Goal: Task Accomplishment & Management: Manage account settings

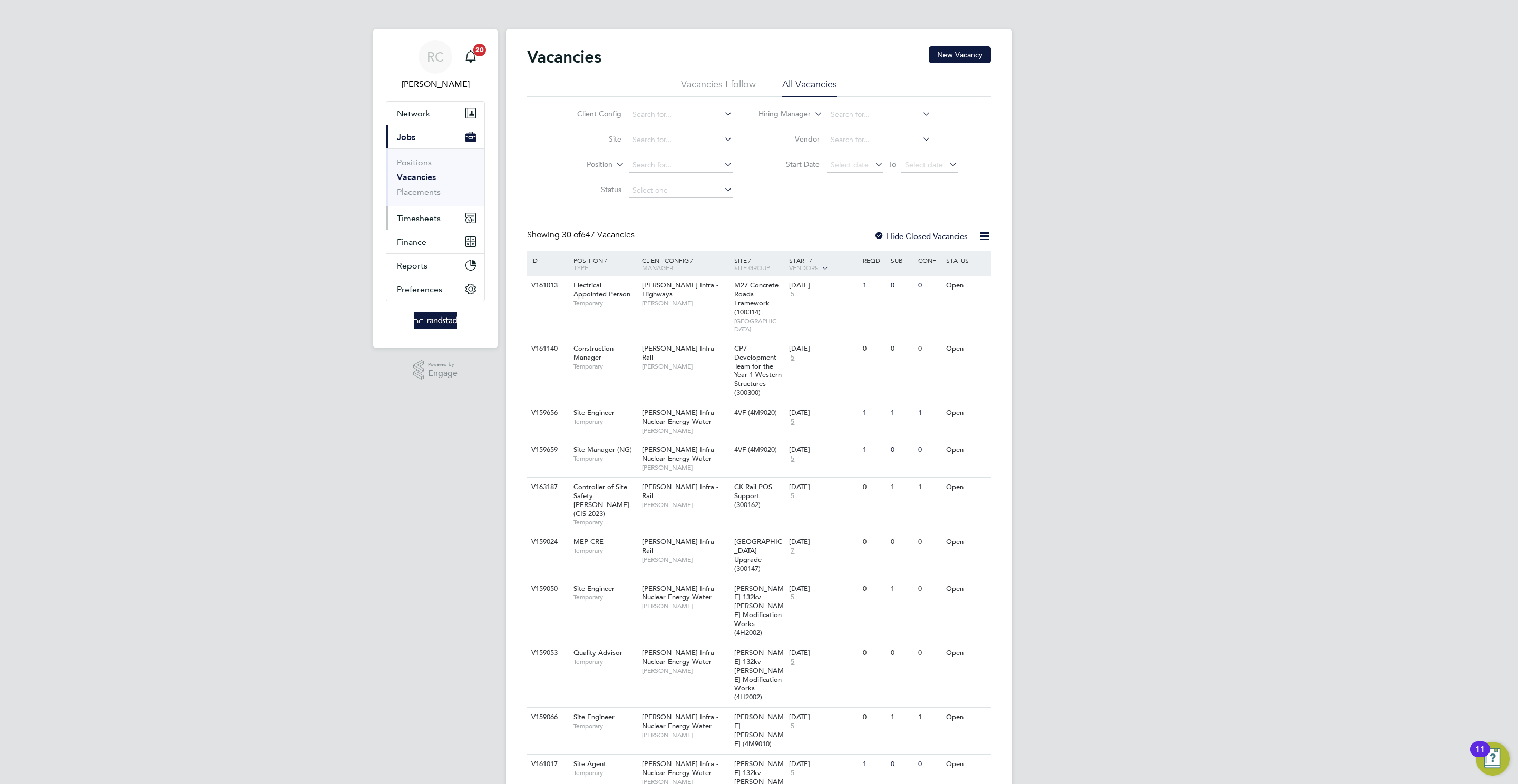
click at [398, 220] on span "Timesheets" at bounding box center [419, 219] width 44 height 10
click at [421, 192] on li "Timesheets" at bounding box center [436, 188] width 79 height 15
click at [422, 189] on link "Timesheets" at bounding box center [419, 186] width 44 height 10
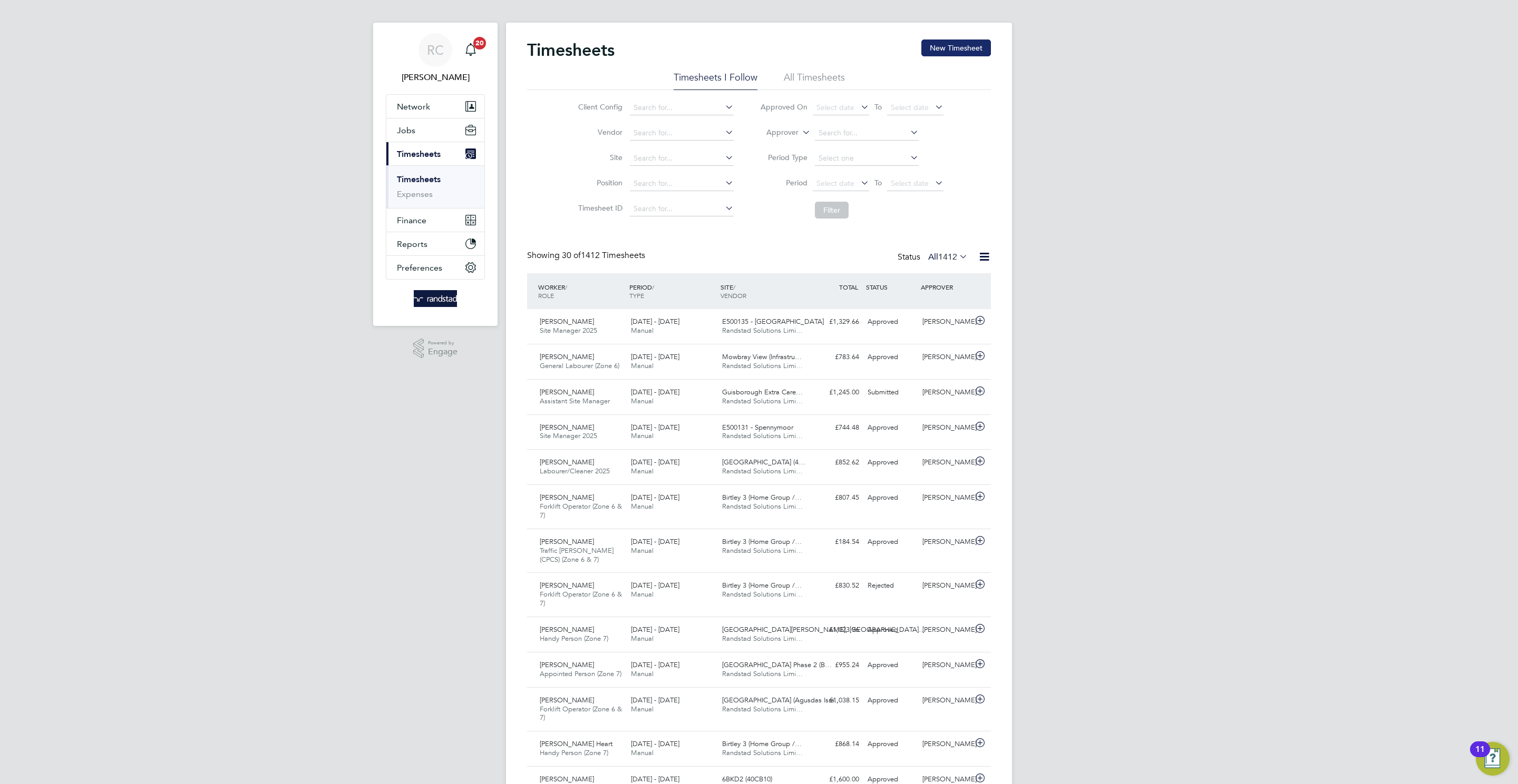
click at [946, 48] on button "New Timesheet" at bounding box center [955, 47] width 70 height 17
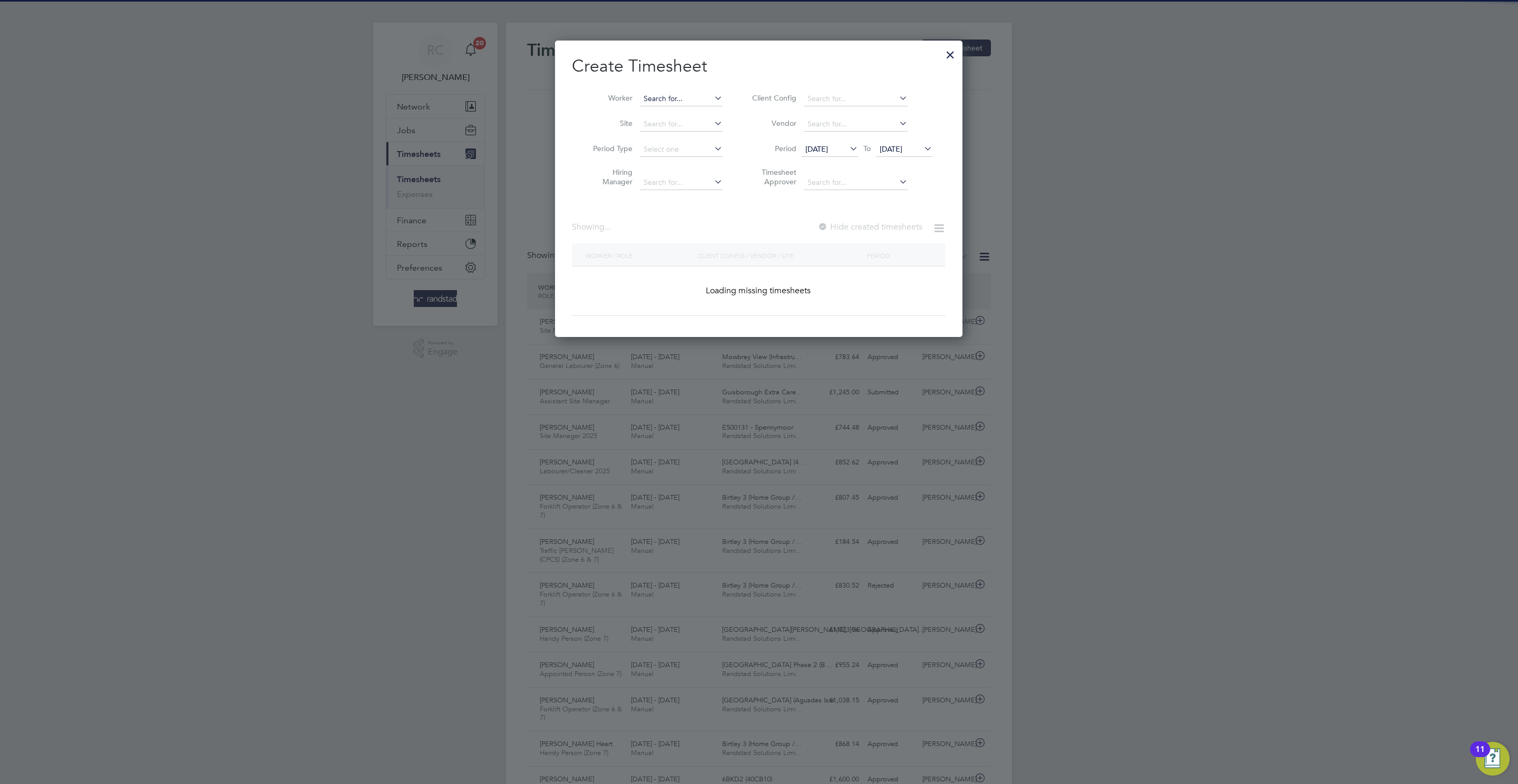
click at [654, 103] on input at bounding box center [681, 99] width 82 height 15
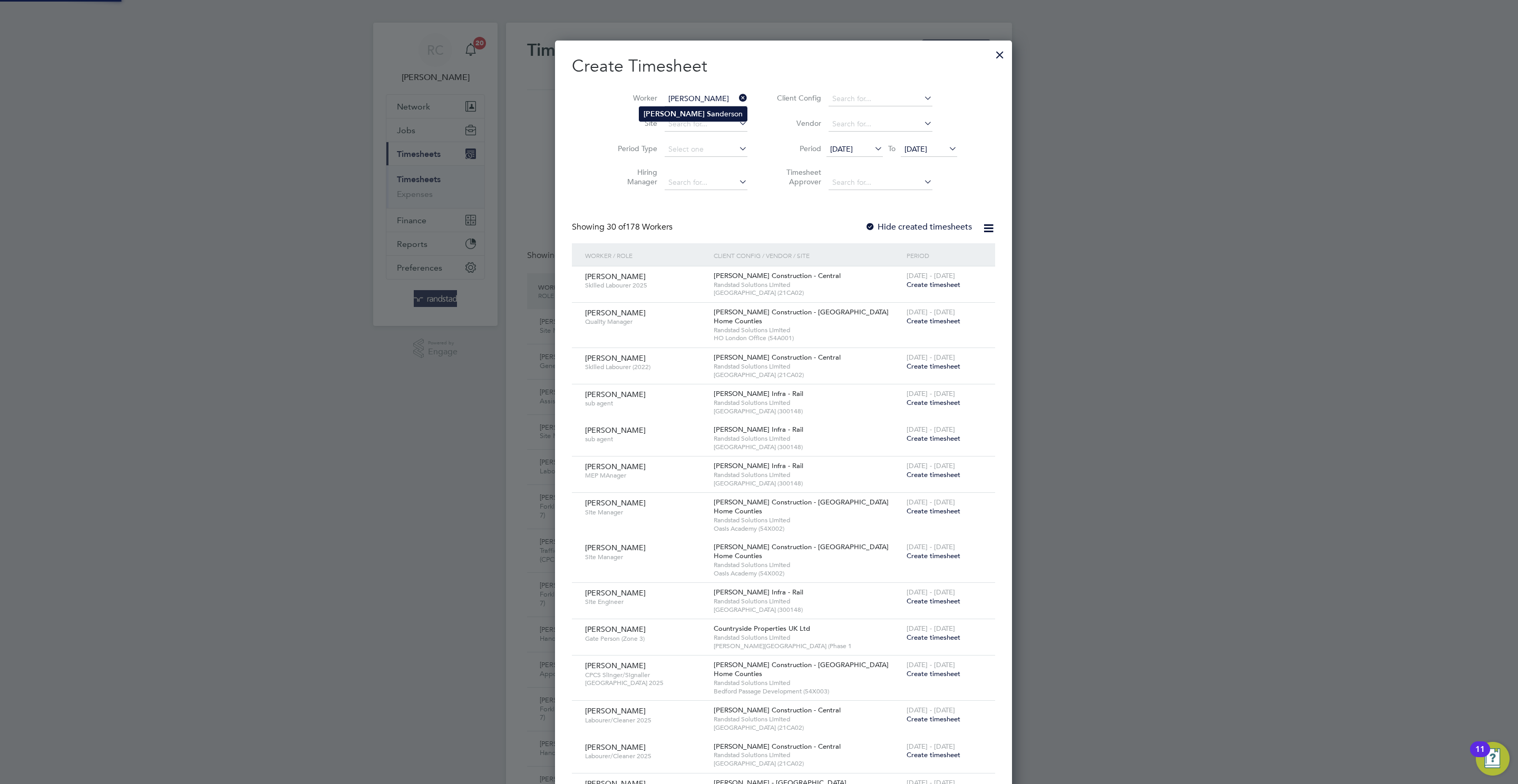
type input "Richard Sanderson"
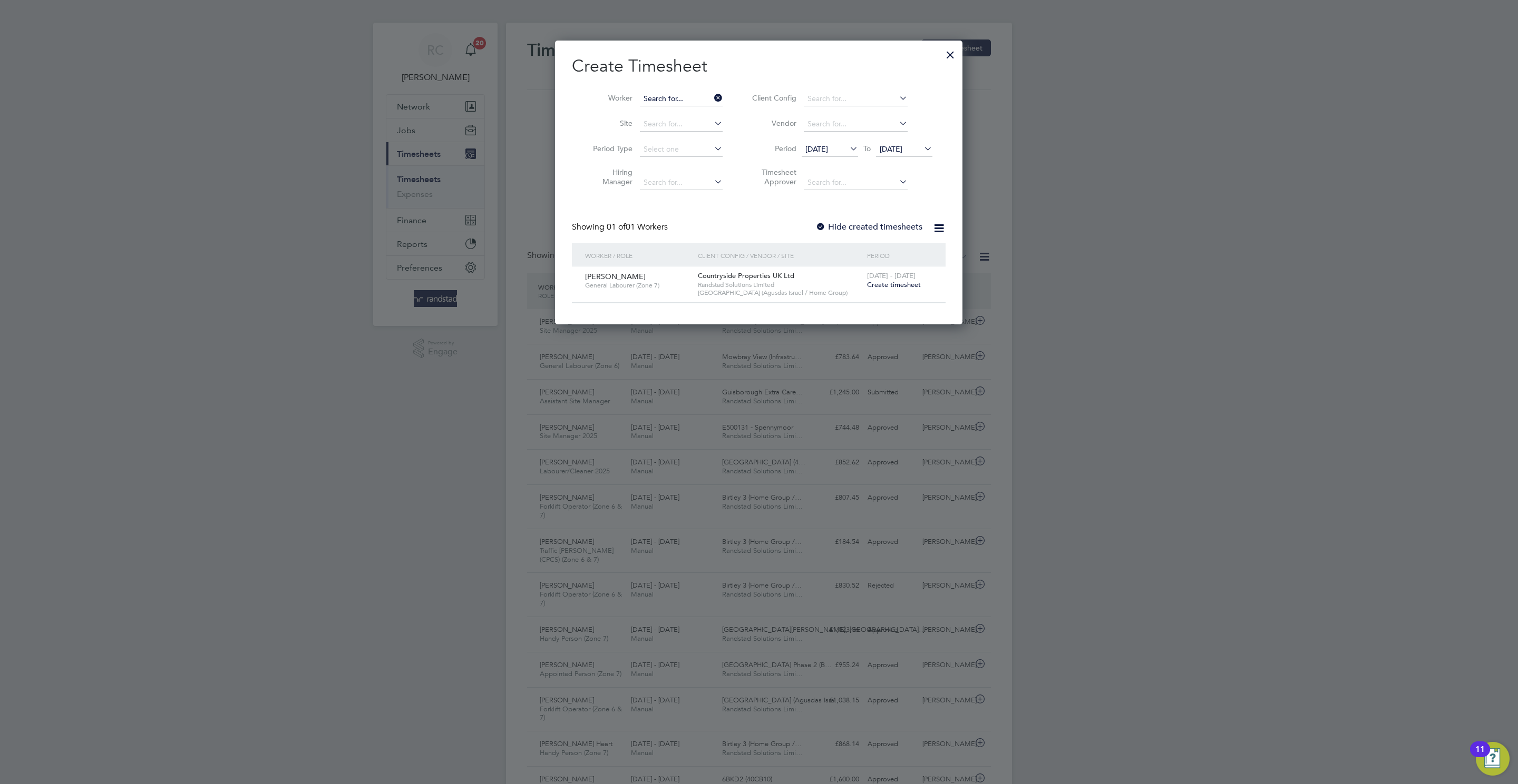
click at [677, 96] on input at bounding box center [681, 99] width 82 height 15
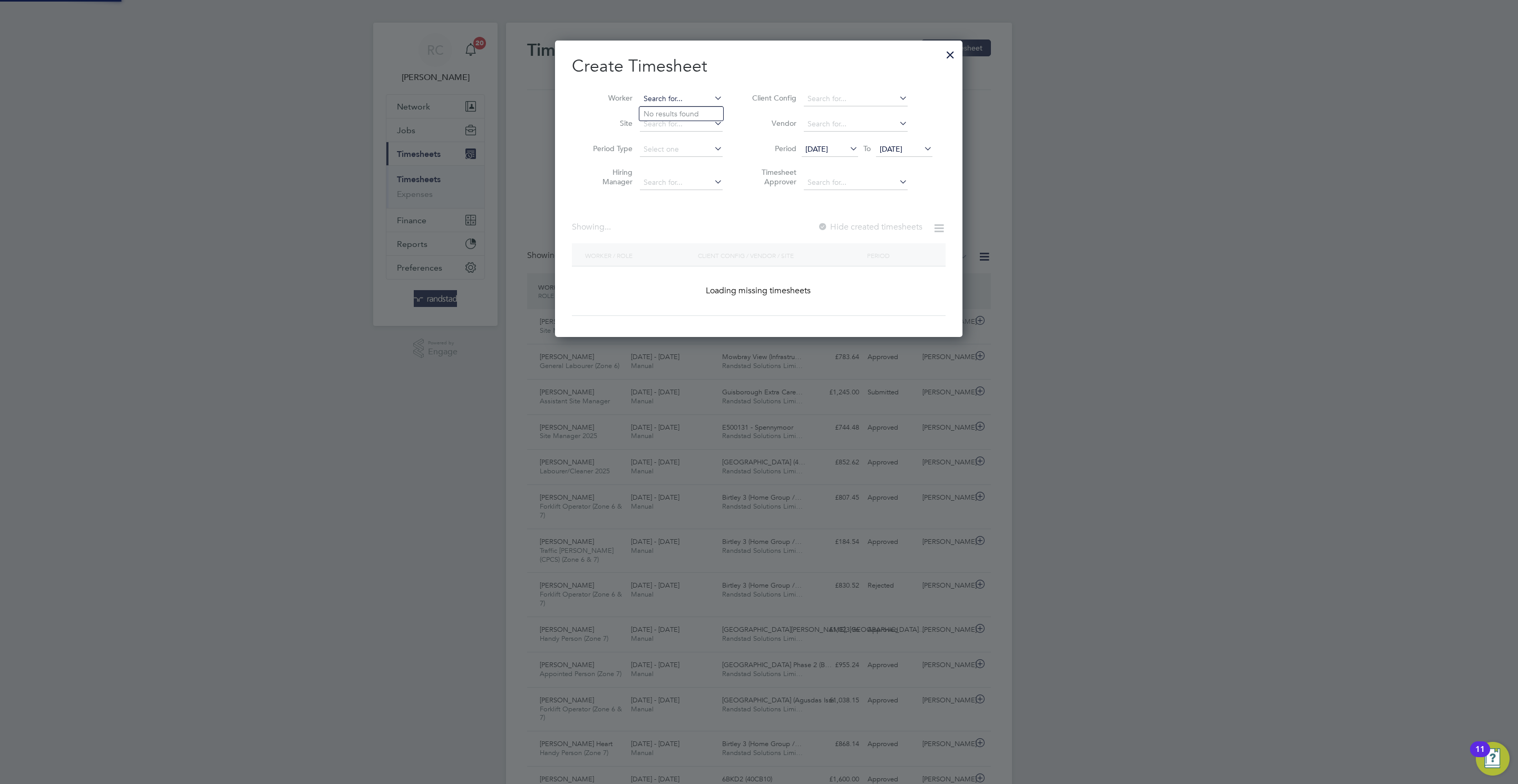
paste input "Peter heart"
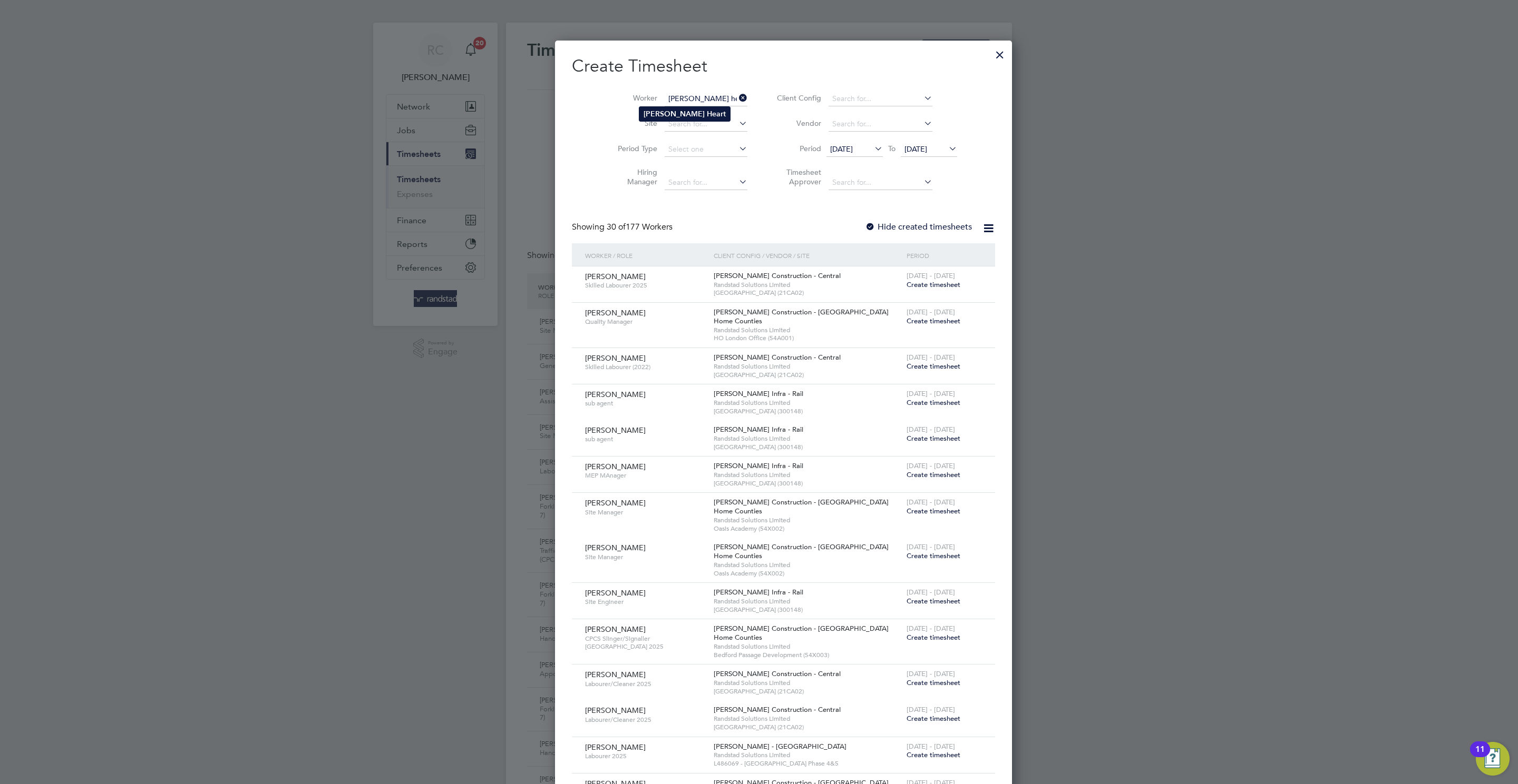
click at [692, 116] on li "Peter Heart" at bounding box center [684, 114] width 90 height 15
type input "Peter Heart"
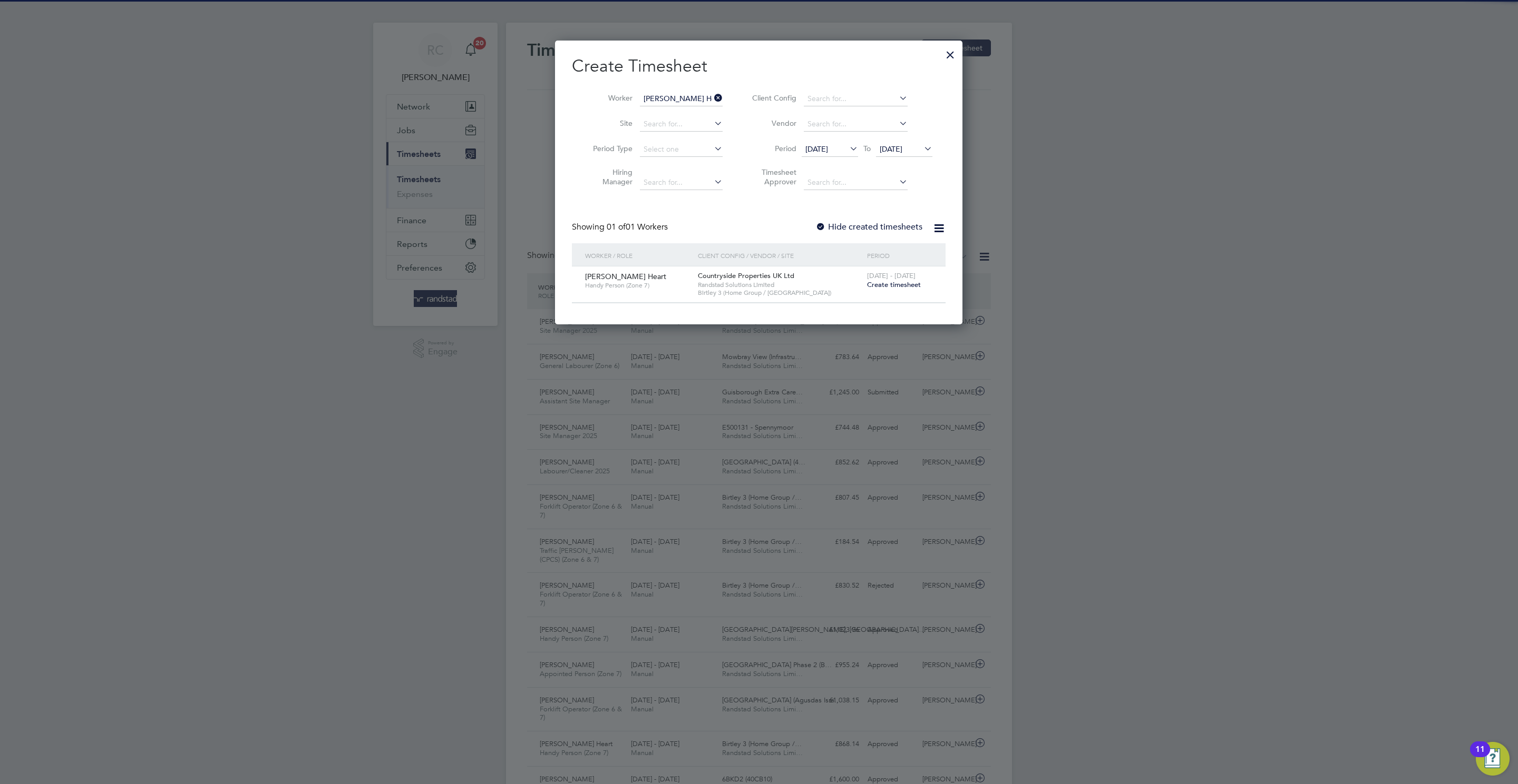
click at [895, 282] on span "Create timesheet" at bounding box center [893, 284] width 54 height 9
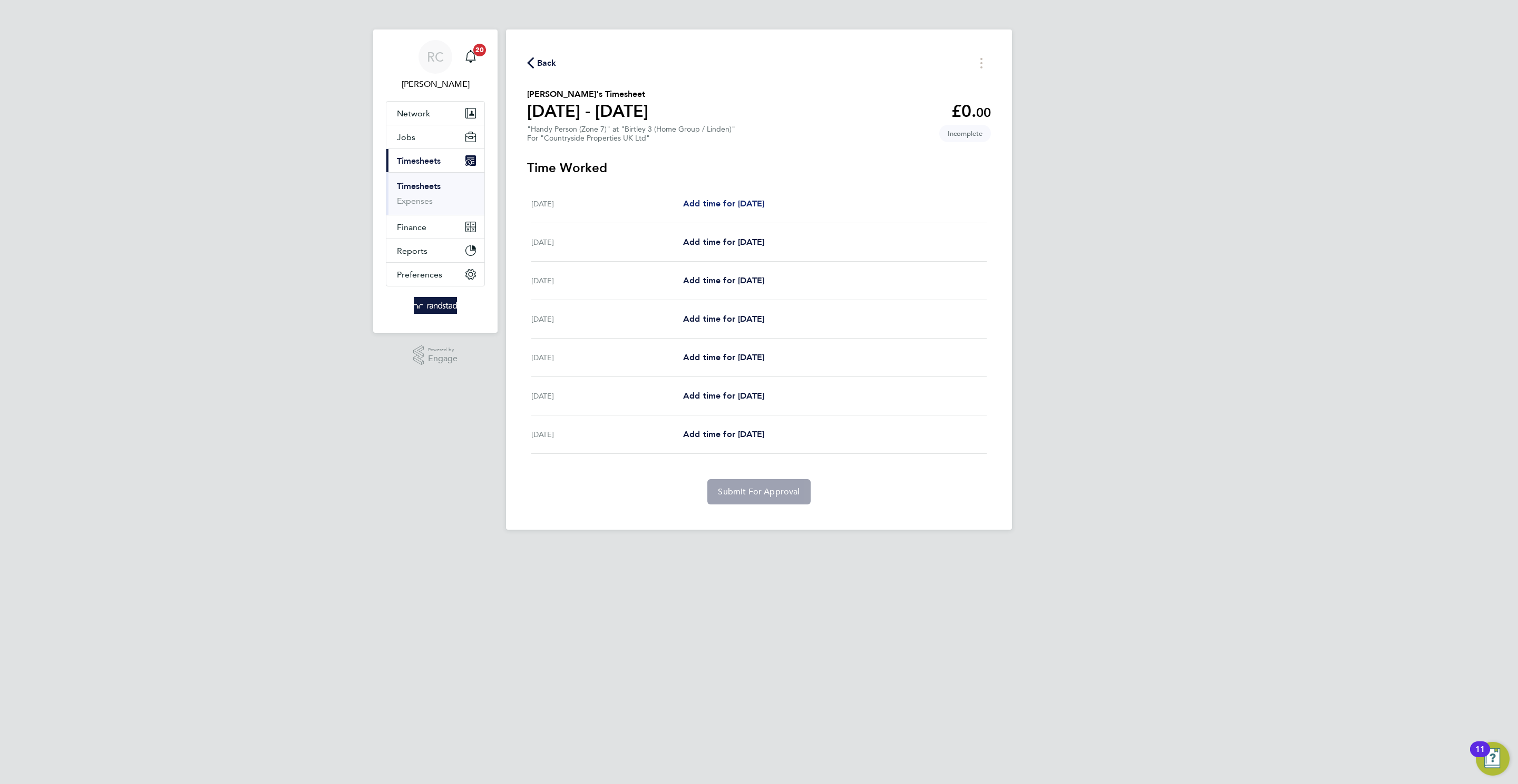
click at [709, 202] on span "Add time for Mon 18 Aug" at bounding box center [723, 204] width 81 height 10
select select "30"
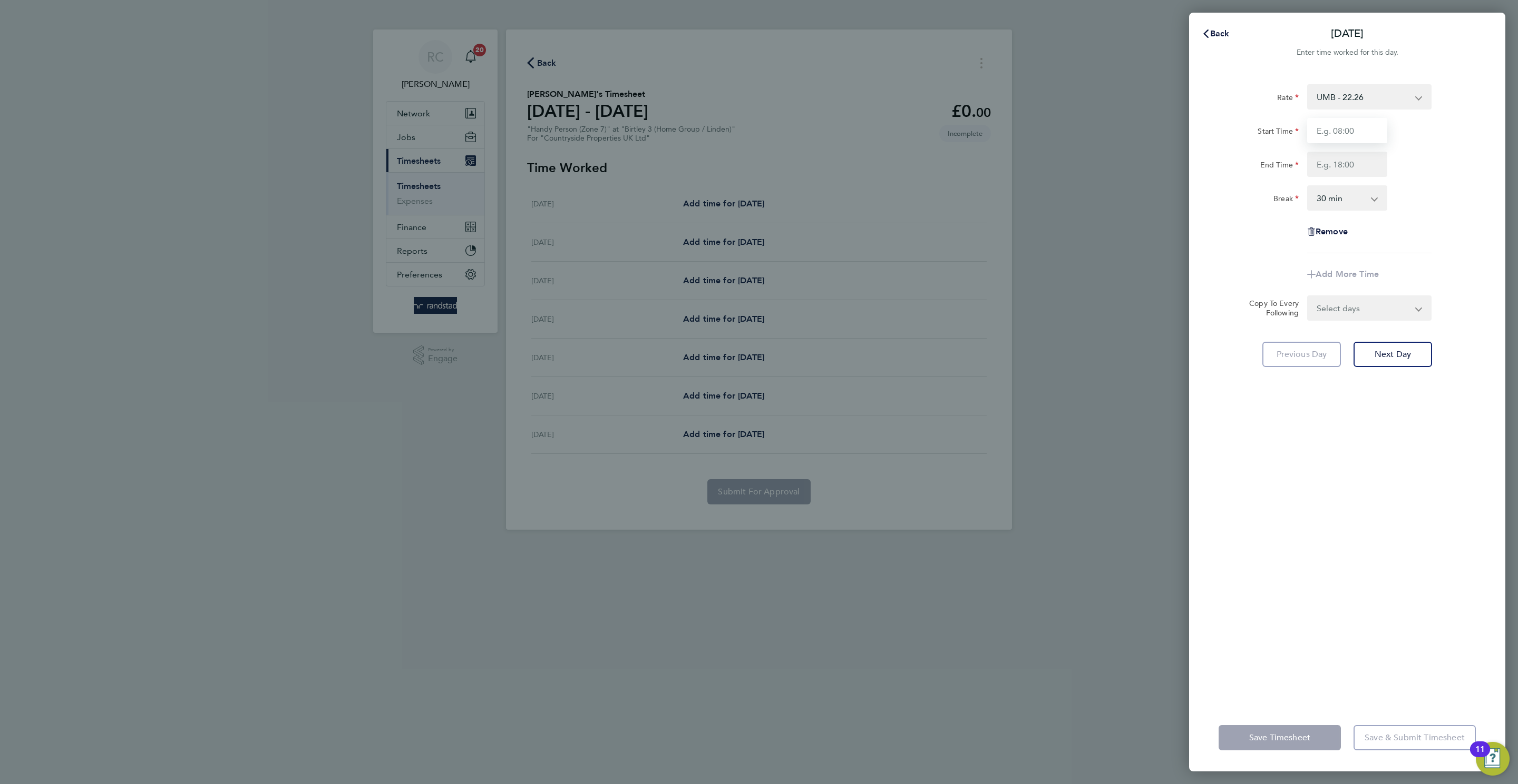
click at [1332, 121] on input "Start Time" at bounding box center [1347, 130] width 80 height 25
type input "08:00"
type input "16:30"
click at [1242, 579] on div "Rate UMB - 22.26 Start Time 08:00 End Time 16:30 Break 0 min 15 min 30 min 45 m…" at bounding box center [1346, 387] width 316 height 632
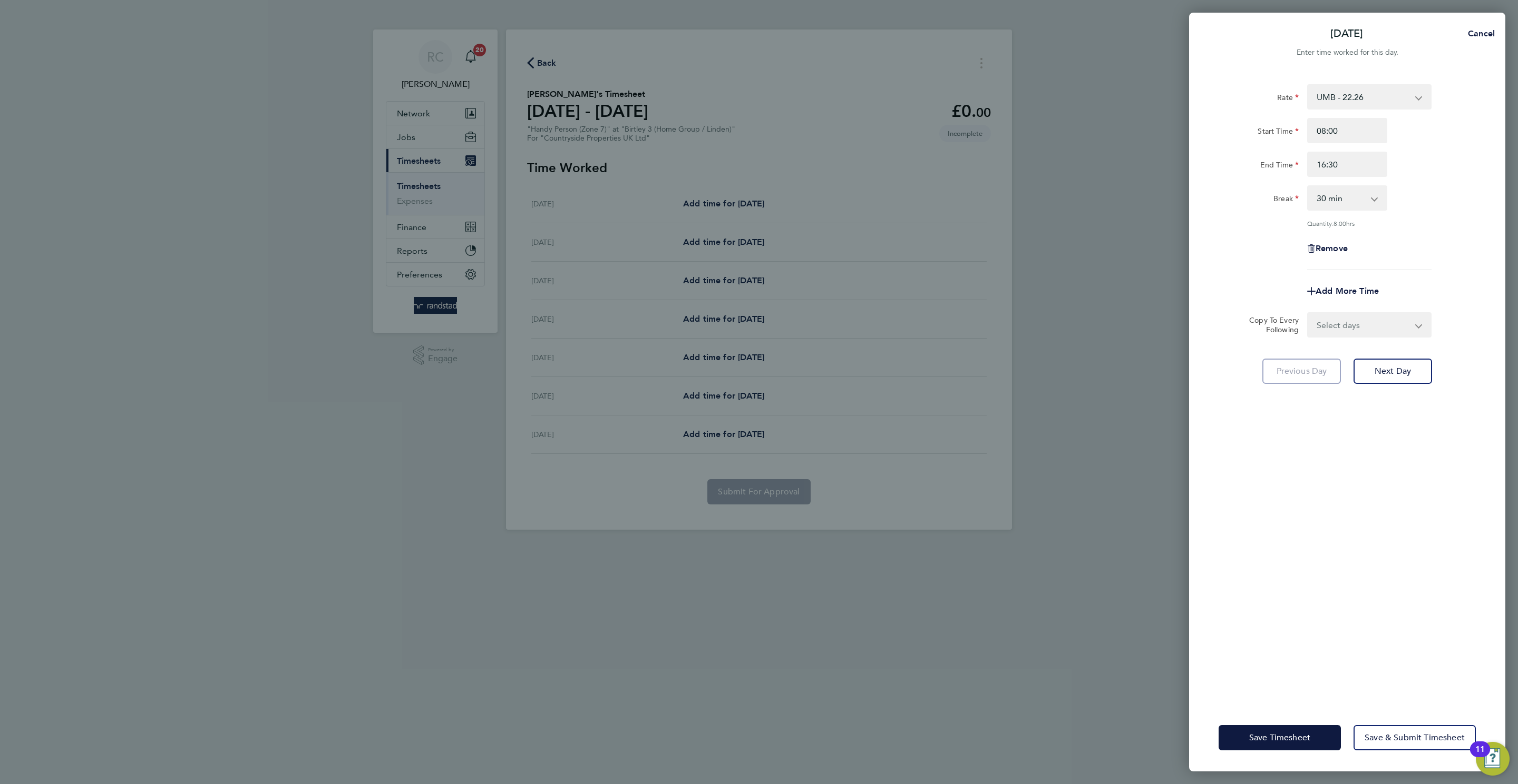
drag, startPoint x: 1349, startPoint y: 325, endPoint x: 1351, endPoint y: 332, distance: 7.3
click at [1350, 323] on select "Select days Day Weekday (Mon-Fri) Weekend (Sat-Sun) Tuesday Wednesday Thursday …" at bounding box center [1363, 325] width 111 height 24
select select "WEEKDAY"
click at [1308, 314] on select "Select days Day Weekday (Mon-Fri) Weekend (Sat-Sun) Tuesday Wednesday Thursday …" at bounding box center [1363, 325] width 111 height 24
select select "2025-08-24"
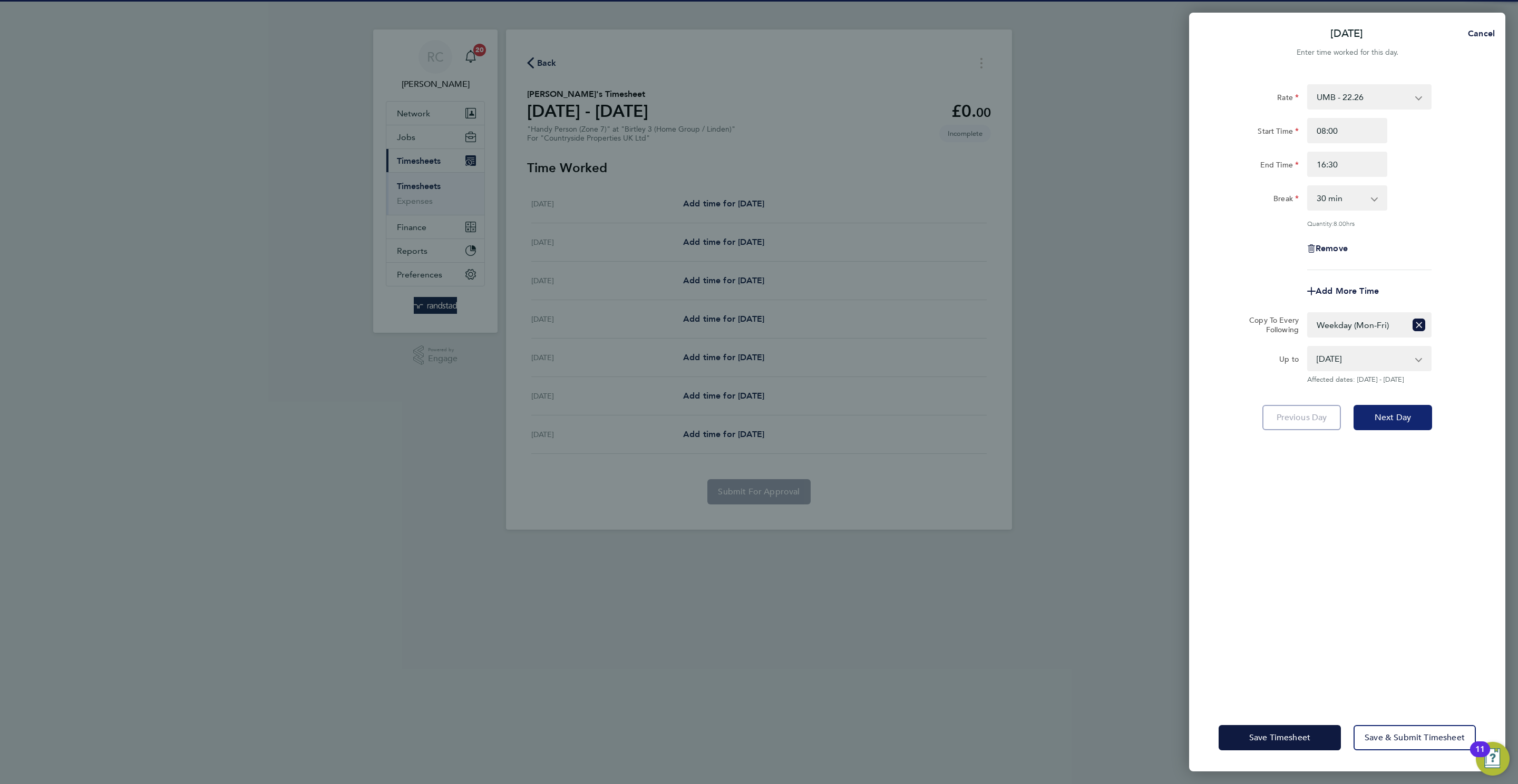
click at [1390, 425] on button "Next Day" at bounding box center [1392, 417] width 78 height 25
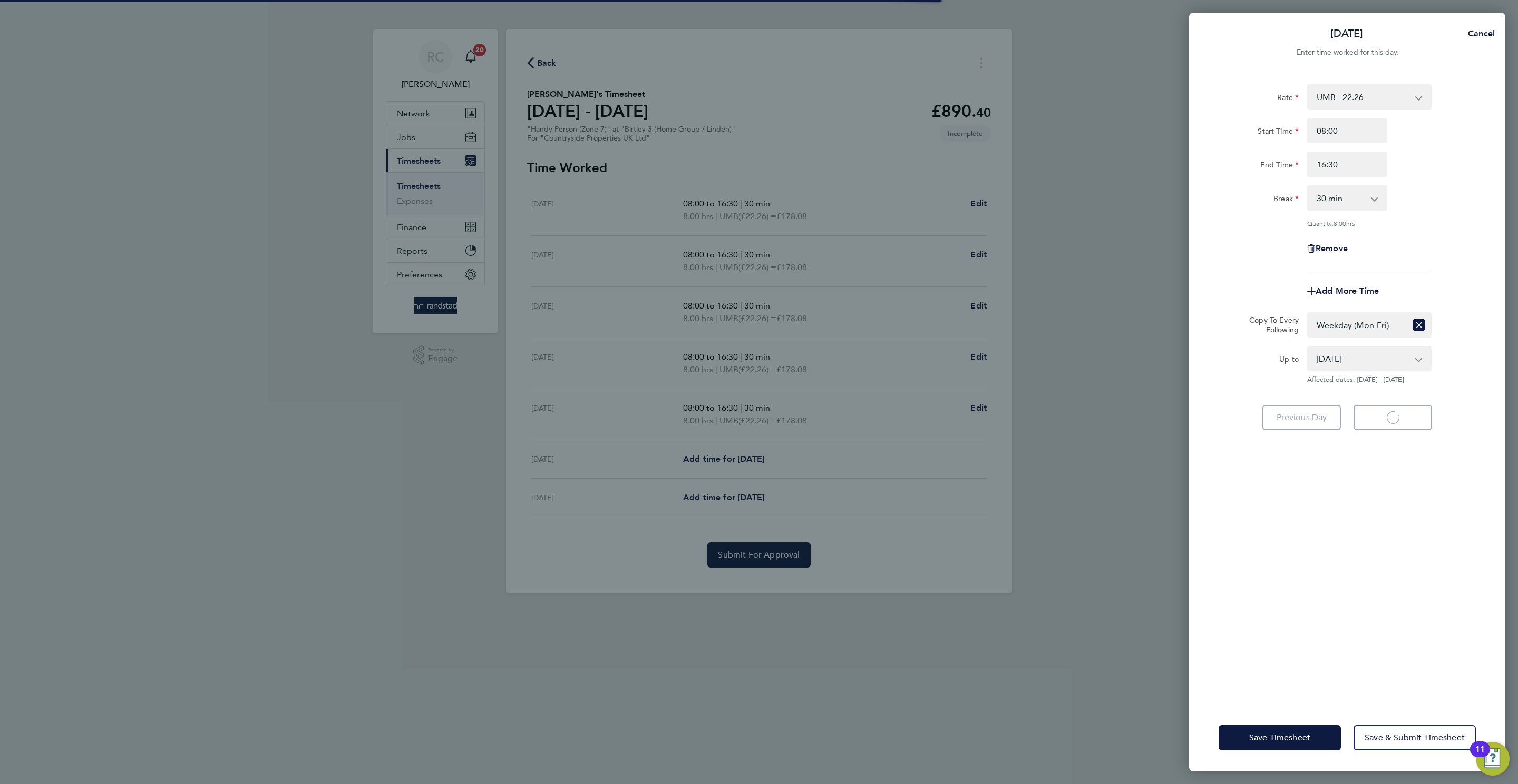
select select "30"
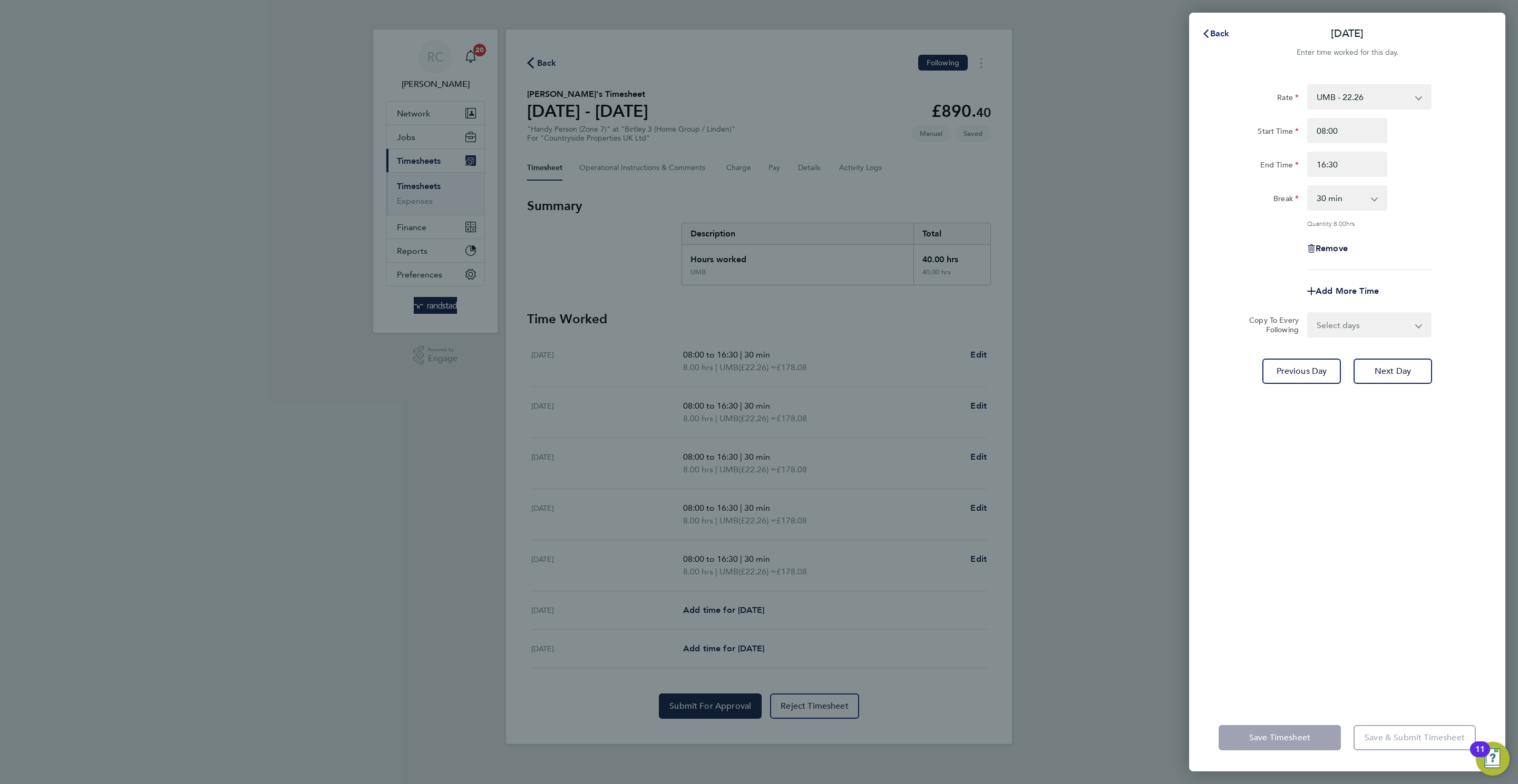
click at [1232, 29] on button "Back" at bounding box center [1215, 33] width 49 height 21
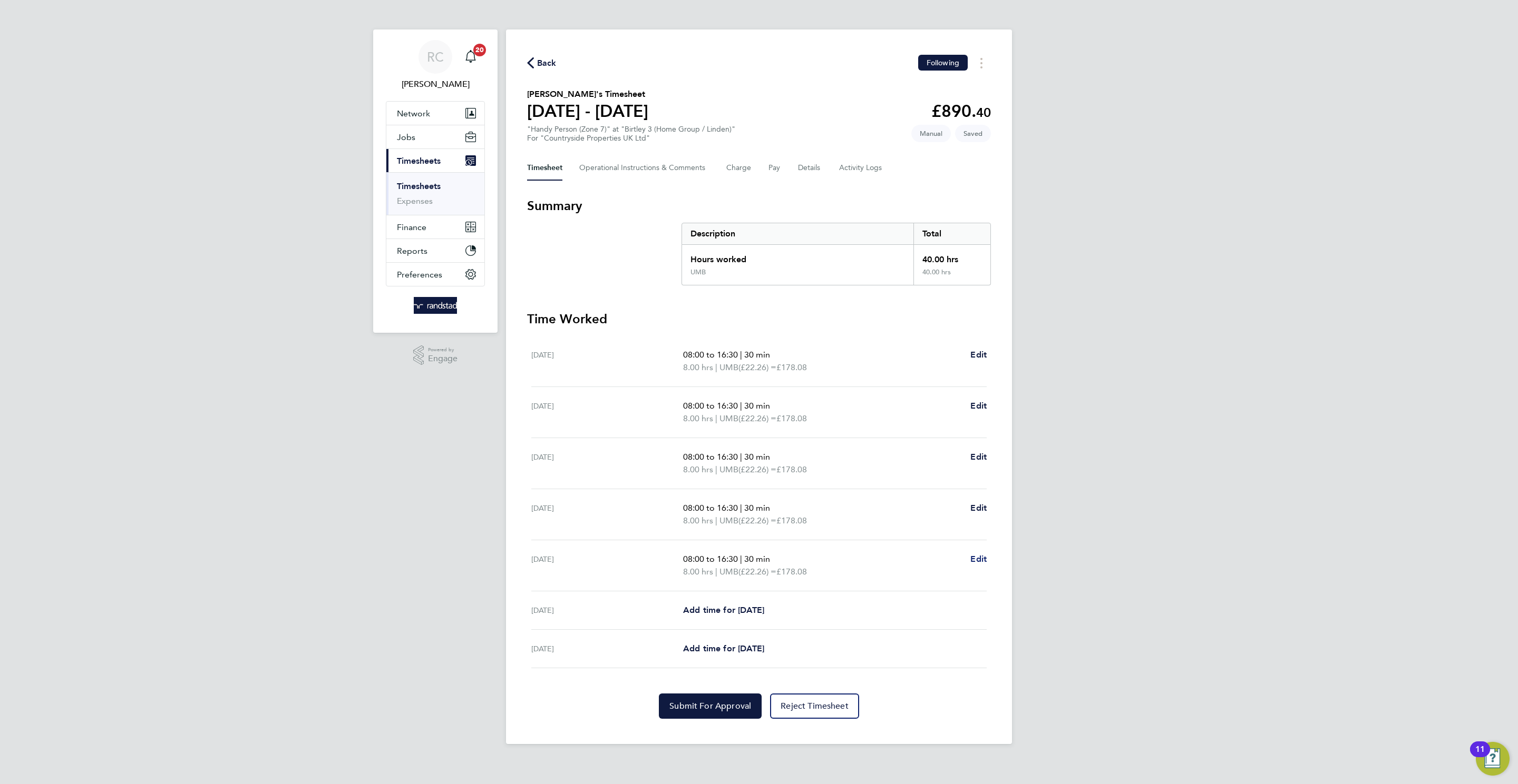
click at [977, 563] on span "Edit" at bounding box center [978, 559] width 17 height 10
select select "30"
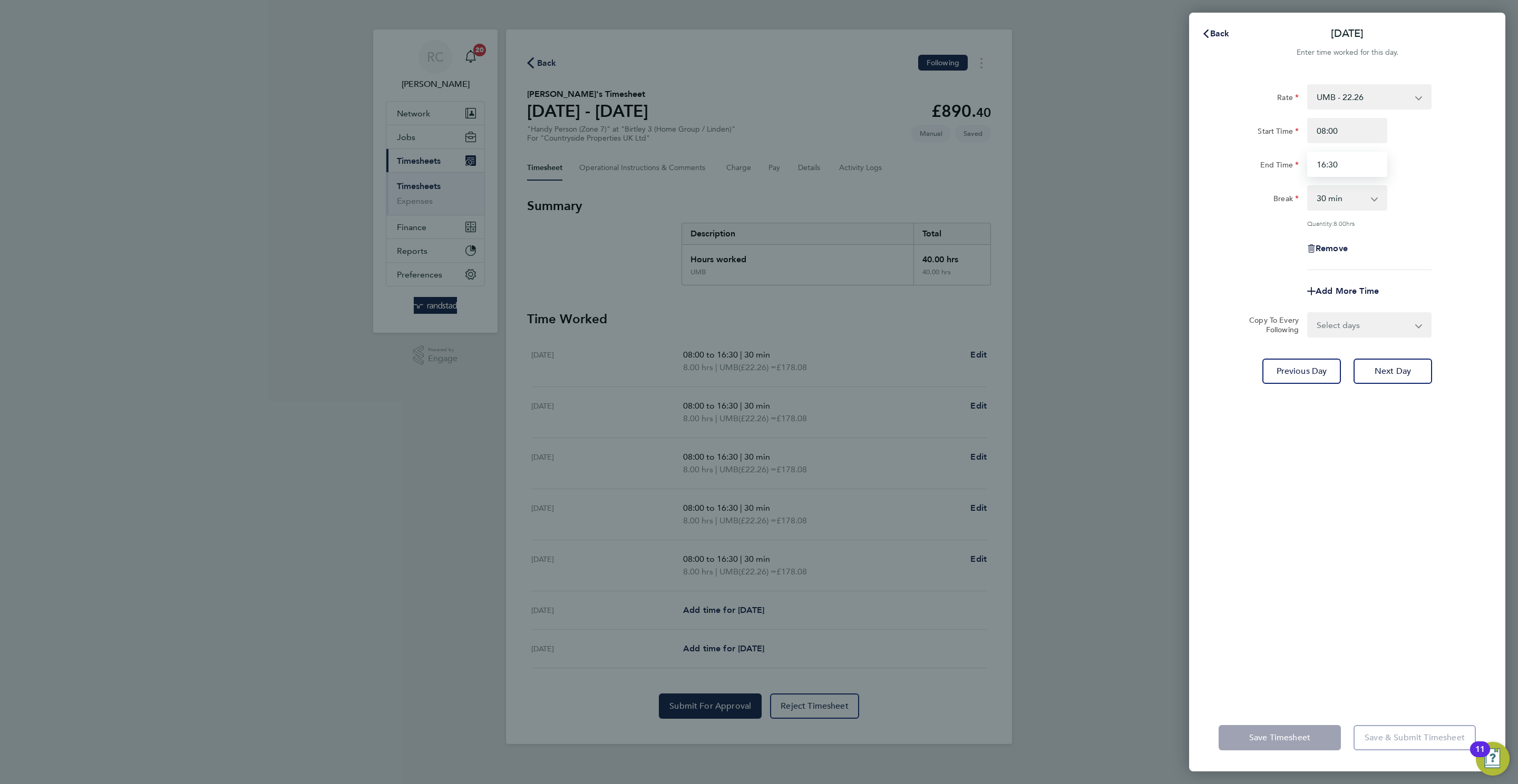
click at [1328, 157] on input "16:30" at bounding box center [1347, 165] width 80 height 25
type input "15:30"
click at [1393, 505] on div "Rate UMB - 22.26 Start Time 08:00 End Time 15:30 Break 0 min 15 min 30 min 45 m…" at bounding box center [1346, 387] width 316 height 632
click at [1237, 735] on button "Save Timesheet" at bounding box center [1279, 738] width 123 height 25
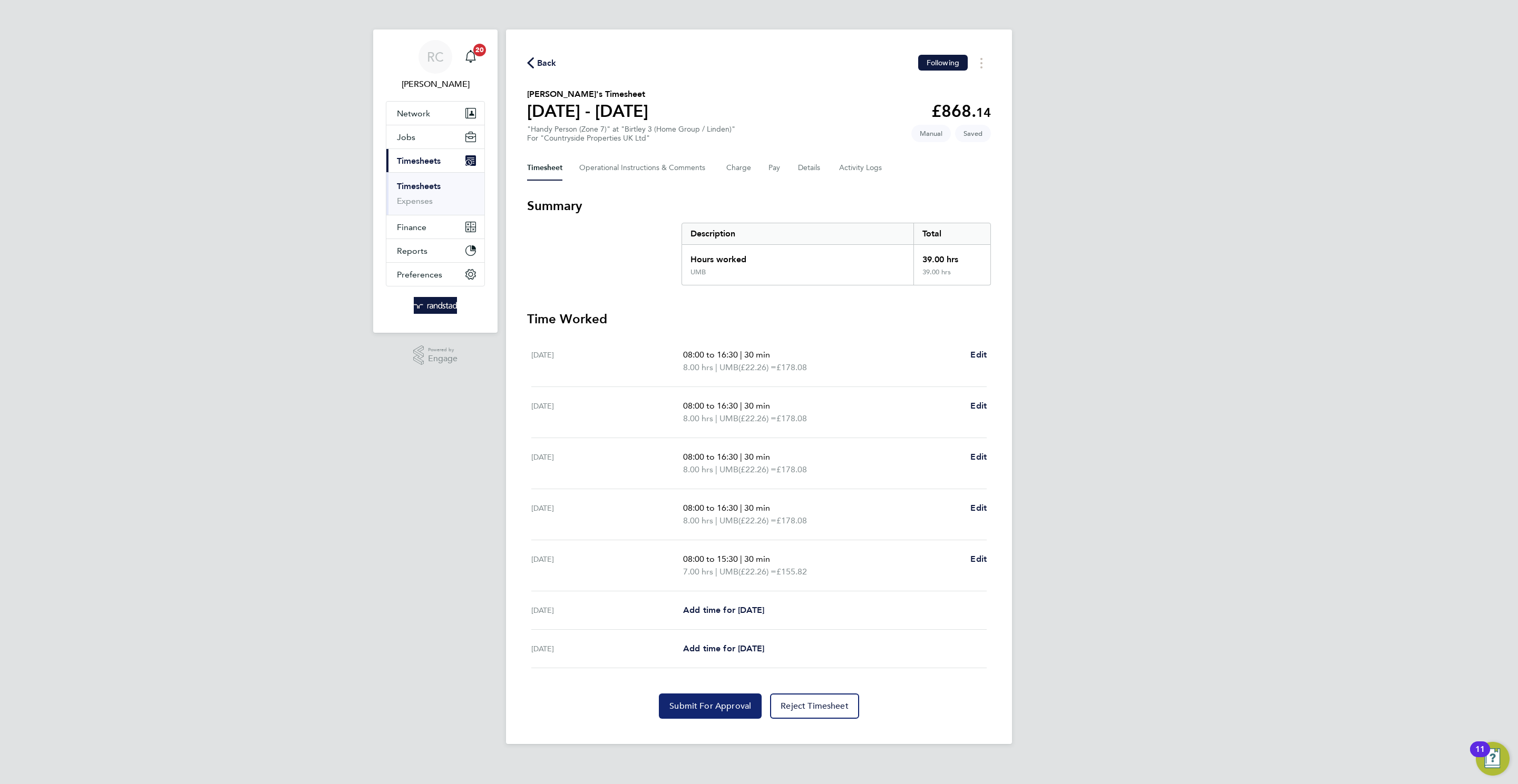
click at [707, 703] on span "Submit For Approval" at bounding box center [709, 706] width 81 height 11
click at [544, 63] on span "Back" at bounding box center [547, 63] width 20 height 13
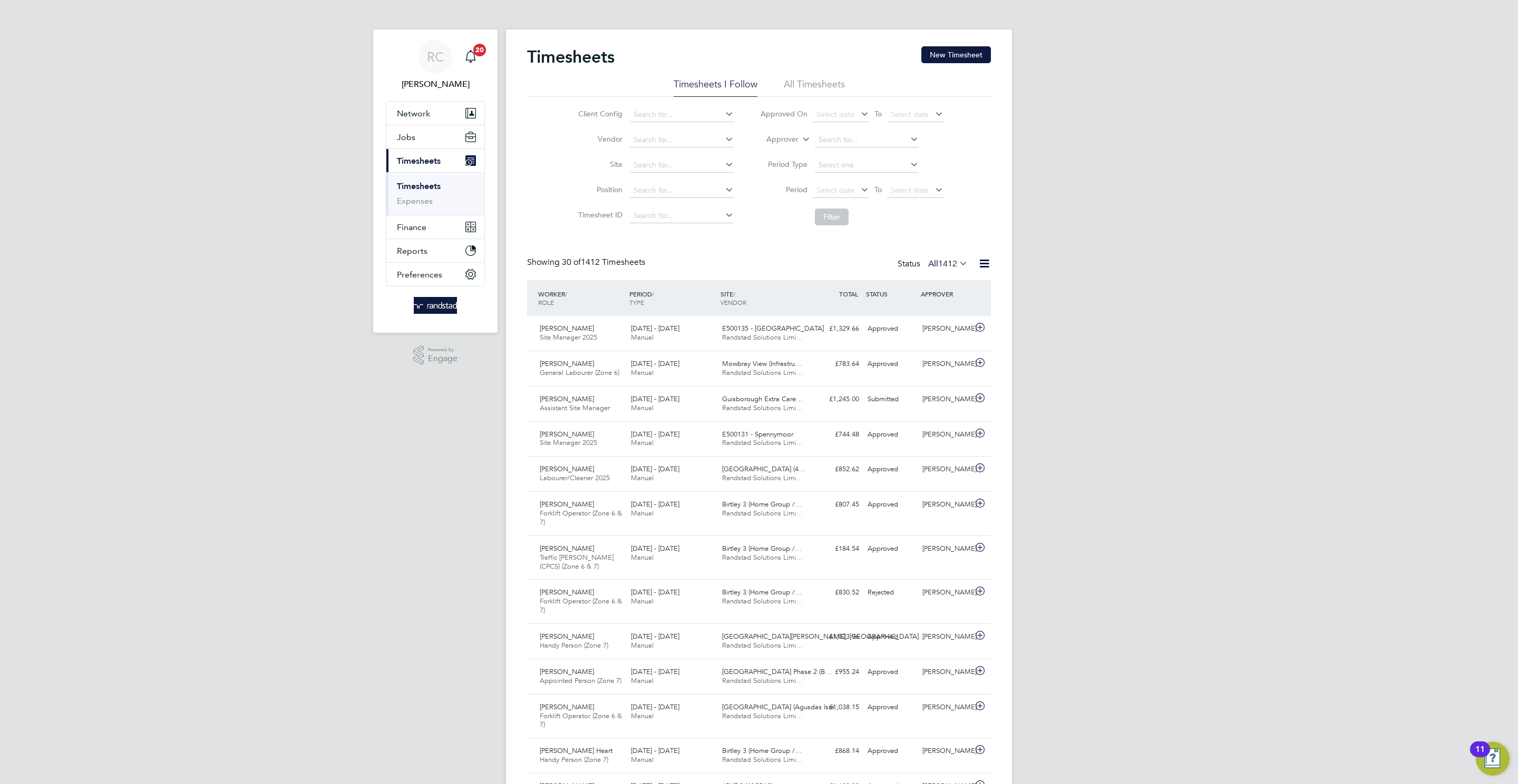
click at [900, 60] on div "Timesheets New Timesheet" at bounding box center [758, 62] width 464 height 31
click at [958, 50] on button "New Timesheet" at bounding box center [955, 54] width 70 height 17
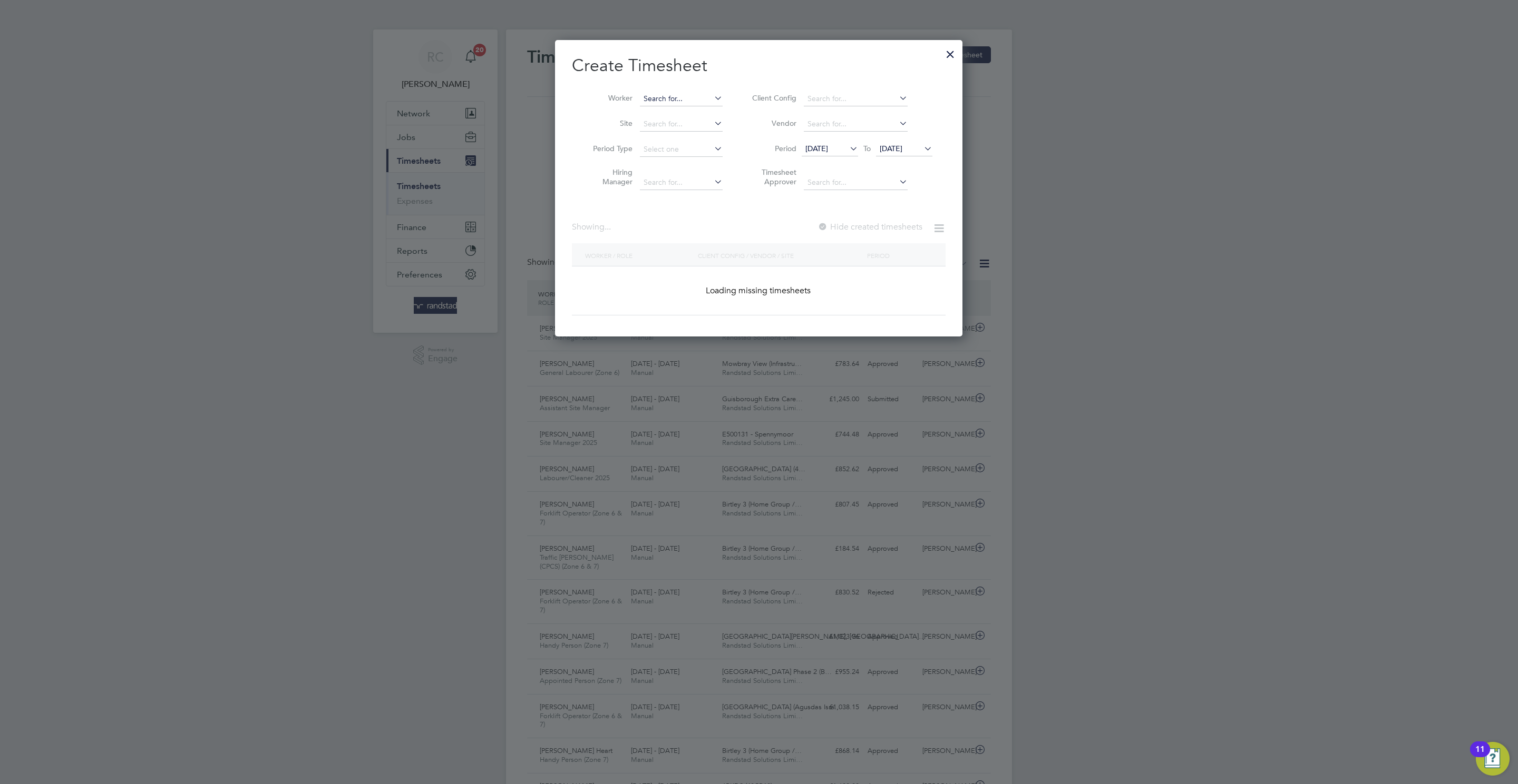
click at [694, 101] on input at bounding box center [681, 99] width 82 height 15
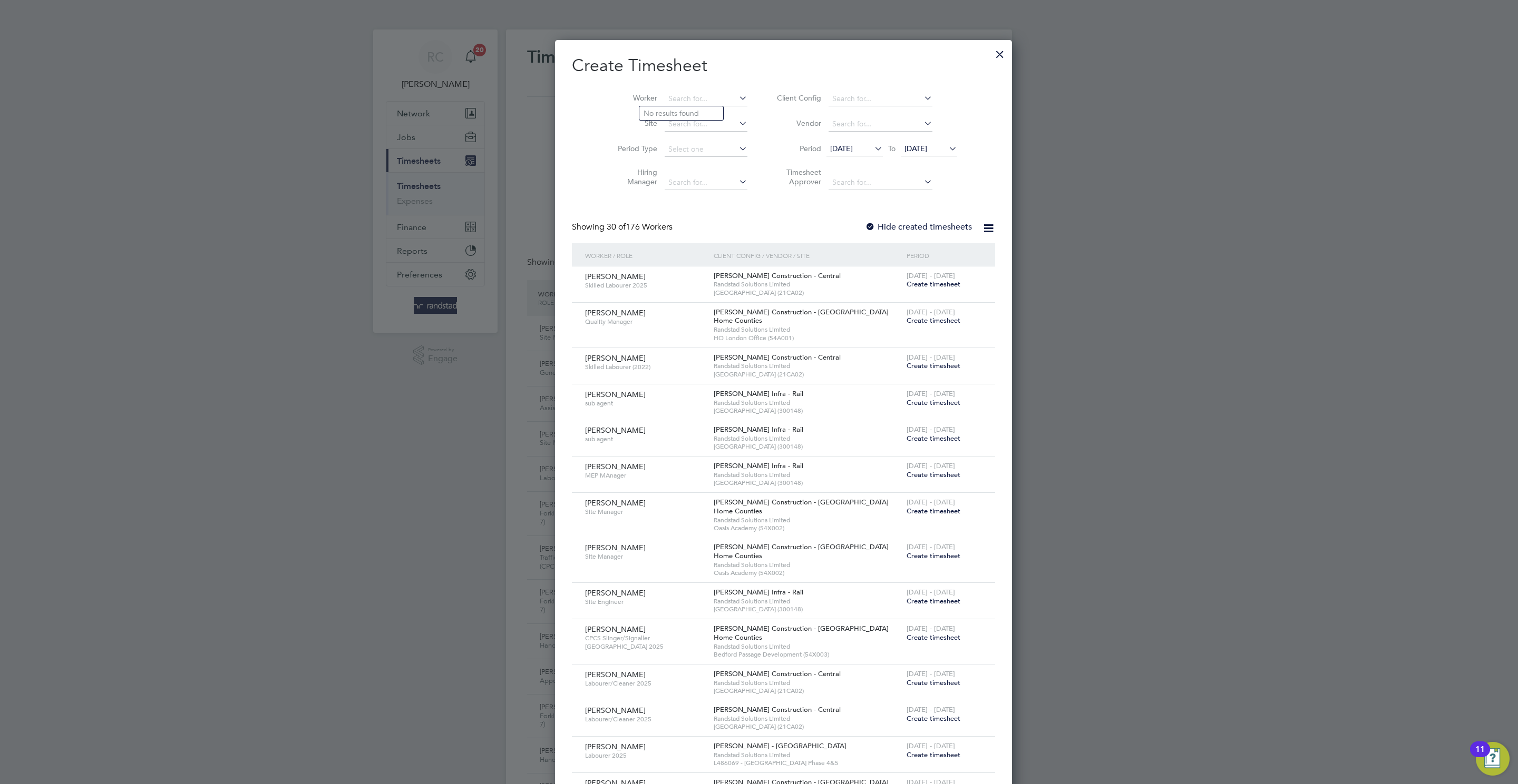
paste input "Mosisa Husen"
type input "Mosisa Husen"
drag, startPoint x: 657, startPoint y: 116, endPoint x: 596, endPoint y: 210, distance: 112.1
click at [658, 116] on b "Mosisa" at bounding box center [655, 113] width 25 height 9
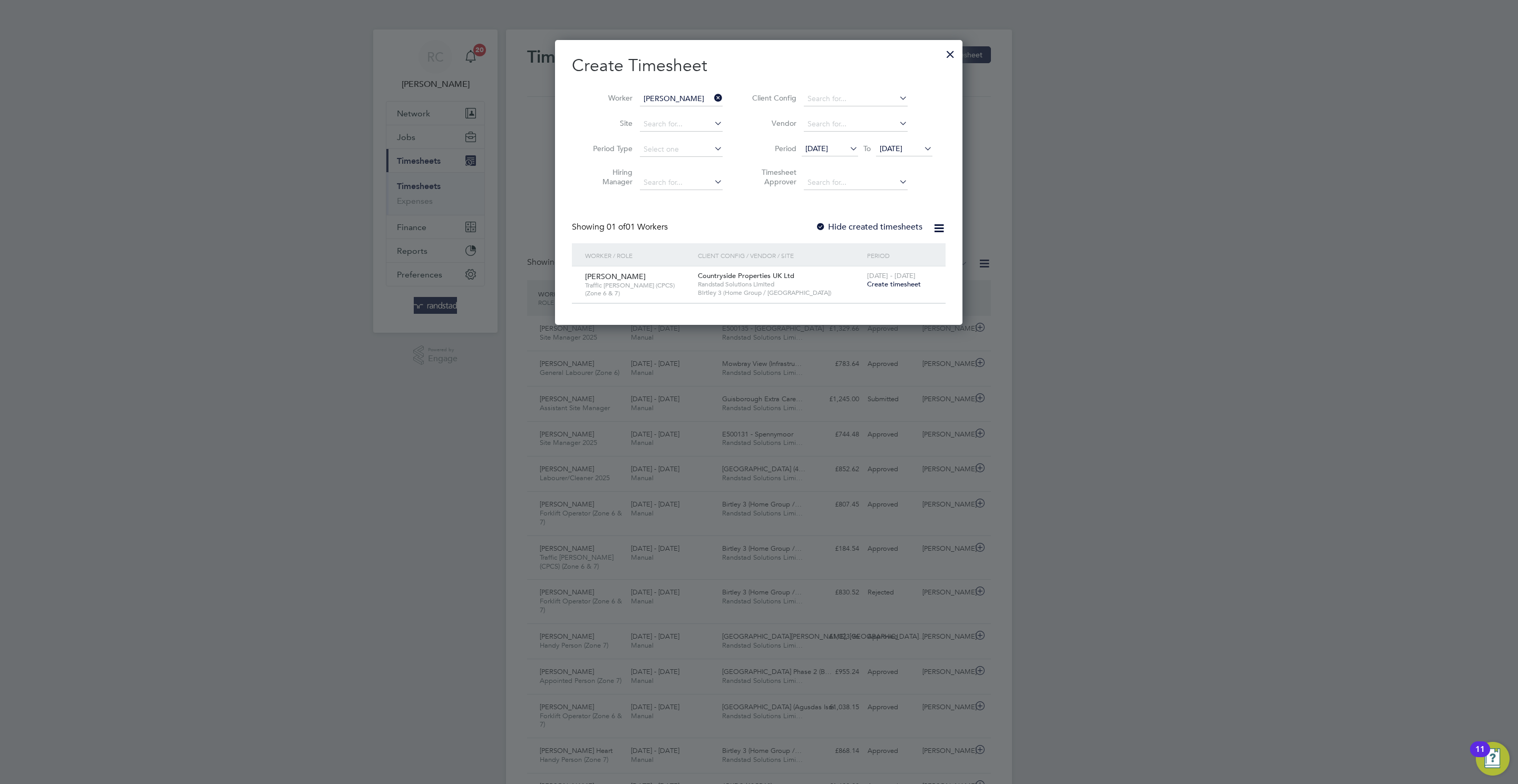
click at [664, 96] on input "Mosisa Husen" at bounding box center [681, 99] width 82 height 15
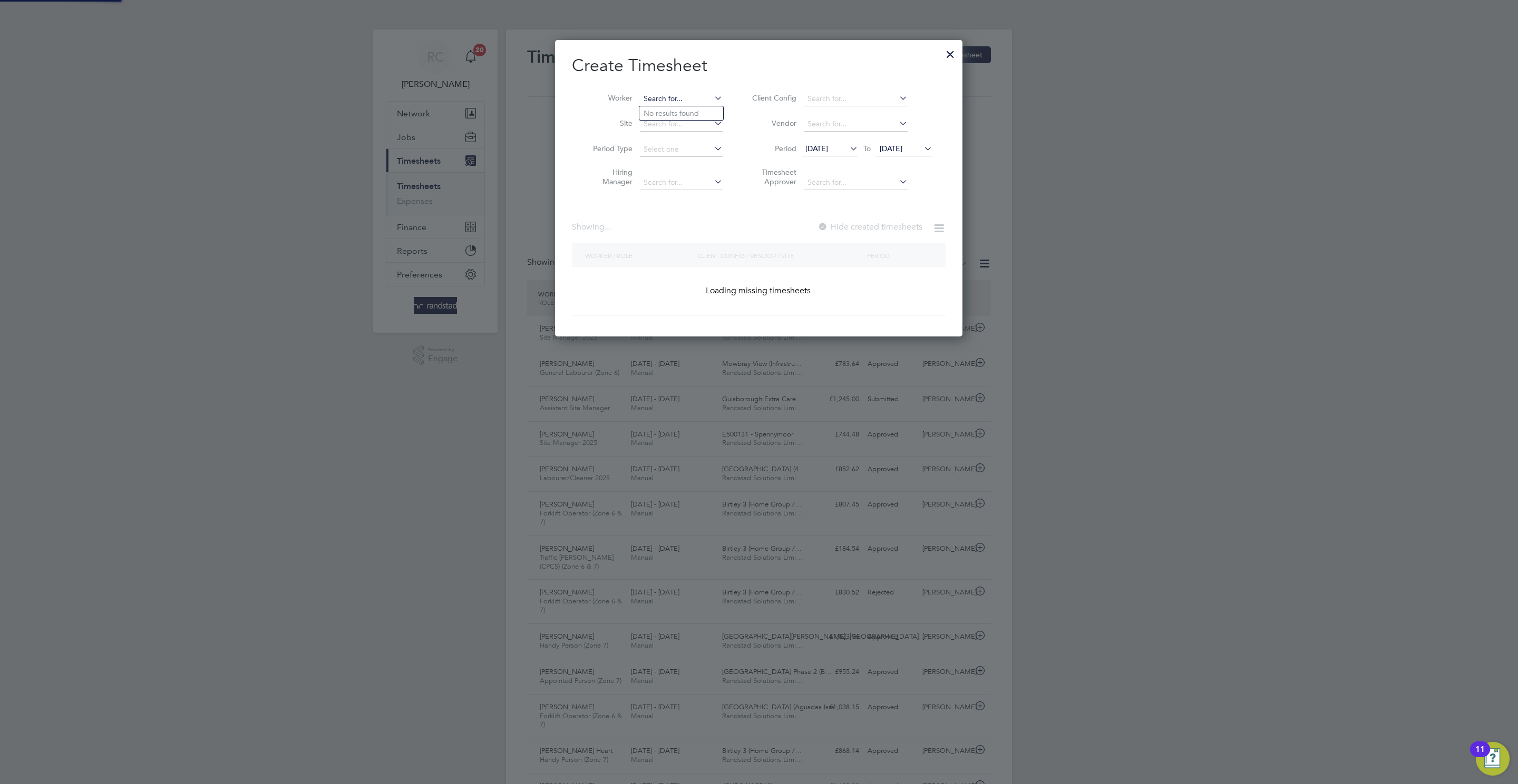
paste input "Stefan Smith"
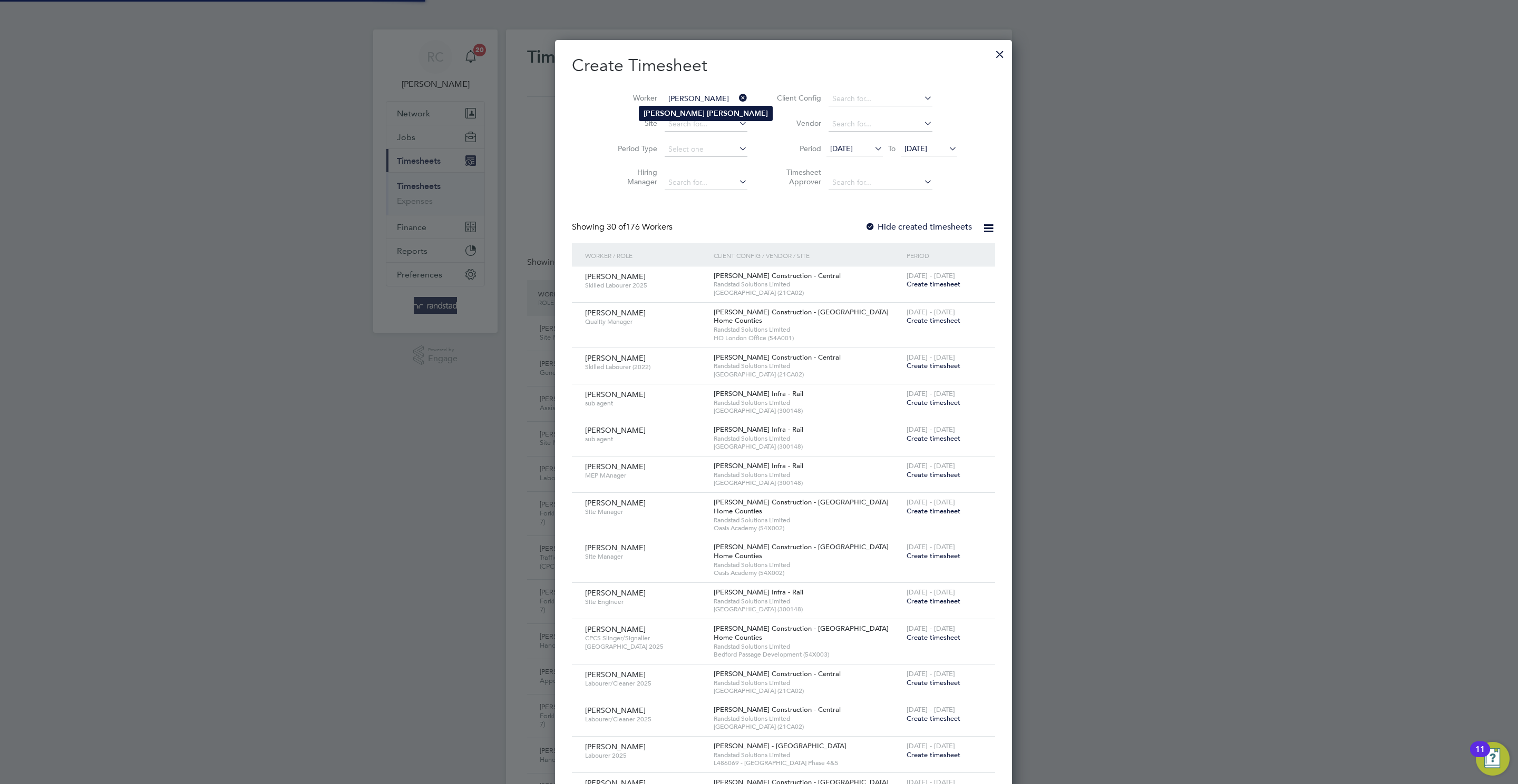
click at [695, 112] on li "Stefan Smith" at bounding box center [705, 114] width 132 height 15
type input "Stefan Smith"
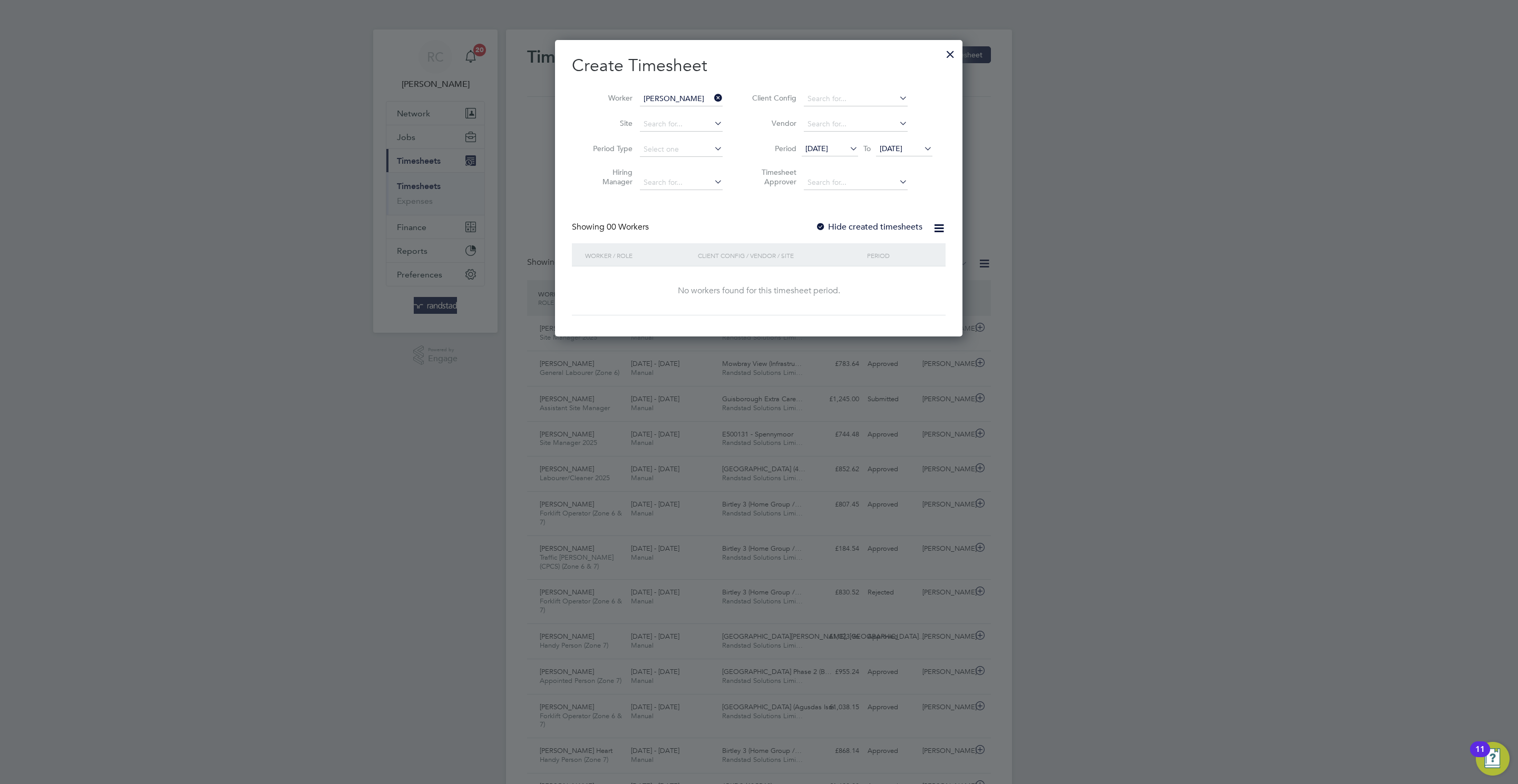
click at [822, 223] on div at bounding box center [820, 227] width 11 height 11
click at [685, 98] on input at bounding box center [681, 99] width 82 height 15
paste input "Steven Dickson"
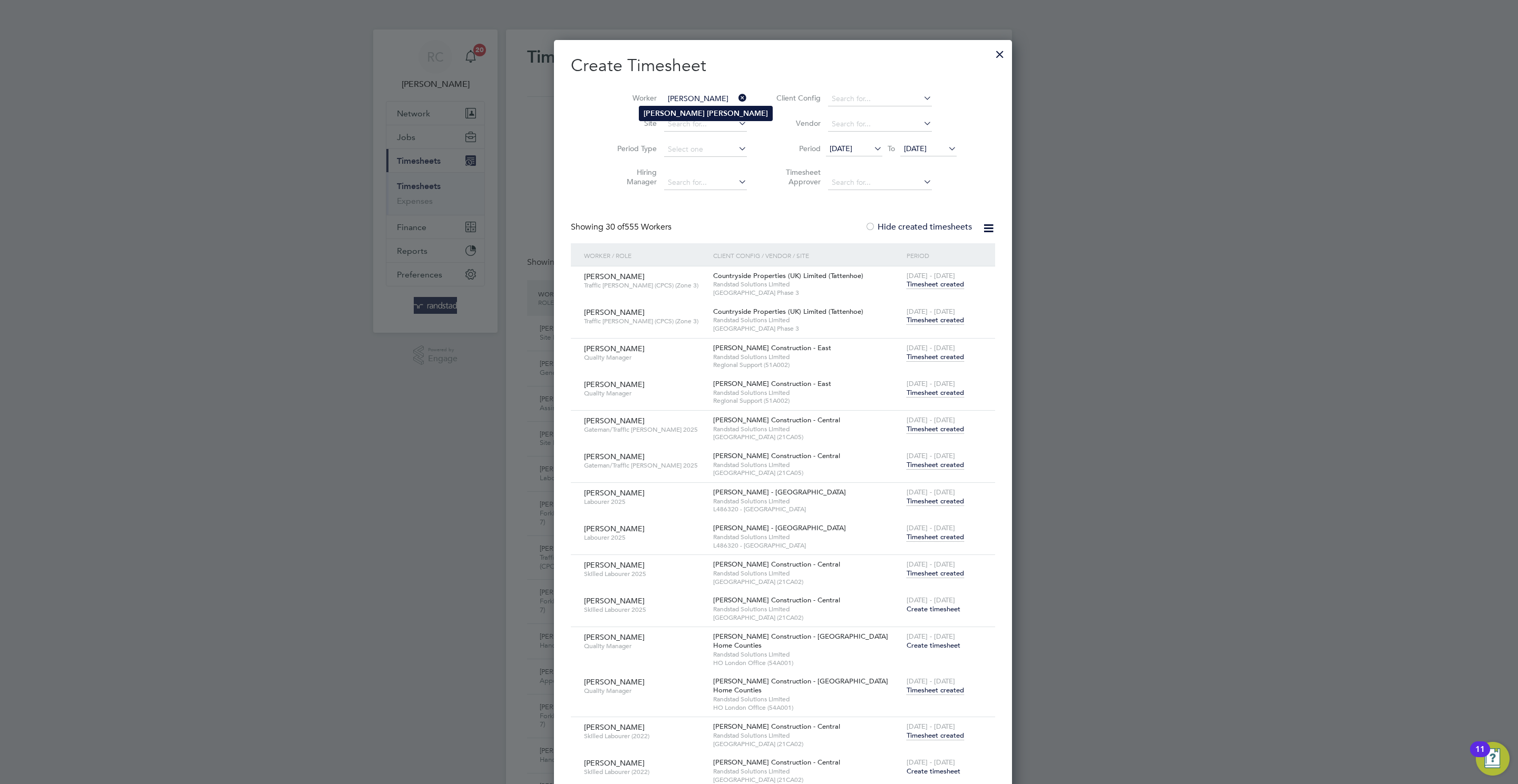
type input "Steven Dickson"
click at [667, 112] on li "Steven Dickson" at bounding box center [705, 114] width 132 height 15
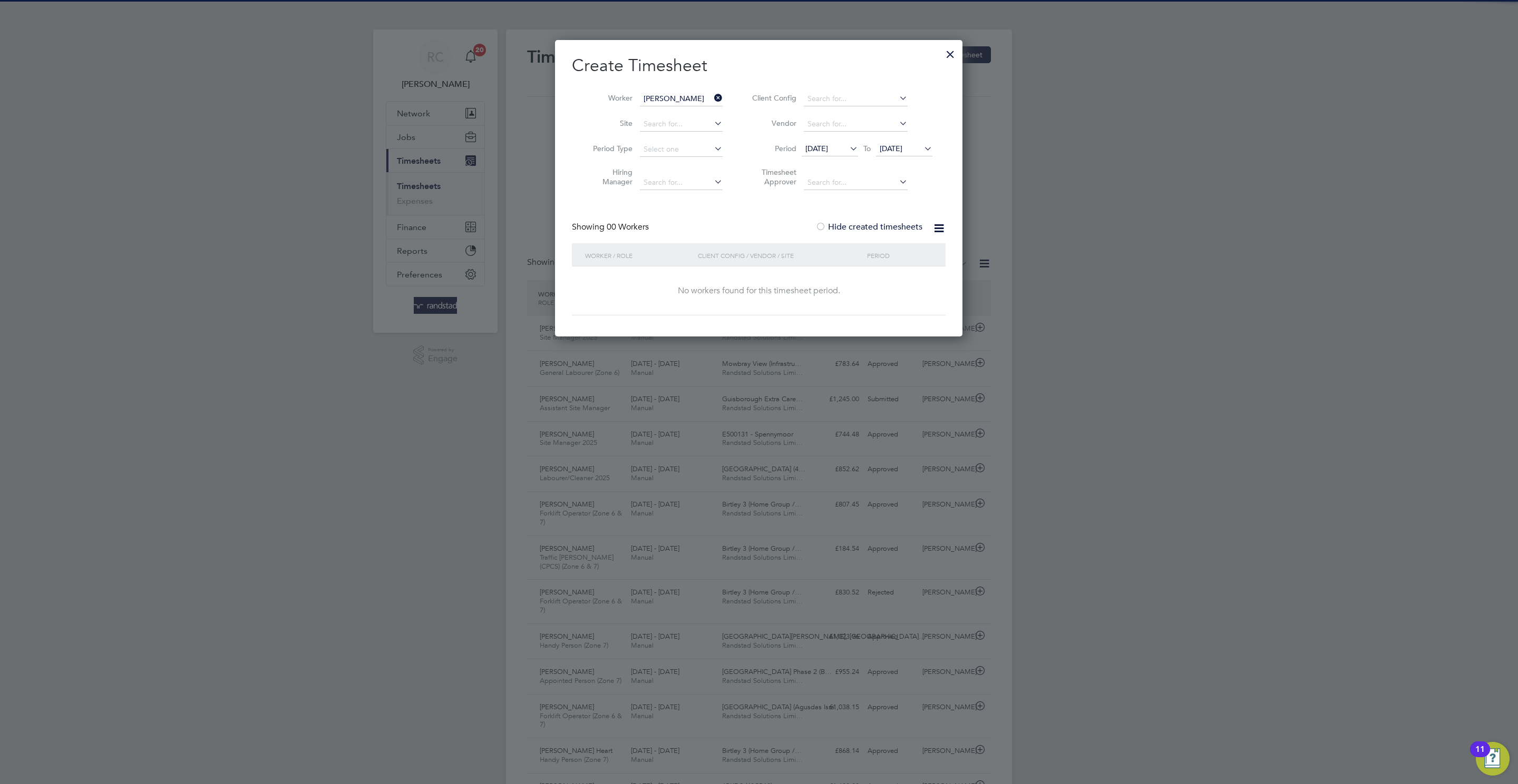
click at [849, 229] on label "Hide created timesheets" at bounding box center [868, 226] width 107 height 11
drag, startPoint x: 828, startPoint y: 229, endPoint x: 845, endPoint y: 202, distance: 31.9
click at [837, 220] on div "Create Timesheet Worker Steven Dickson Site Period Type Hiring Manager Client C…" at bounding box center [758, 185] width 374 height 261
click at [712, 100] on icon at bounding box center [712, 97] width 0 height 15
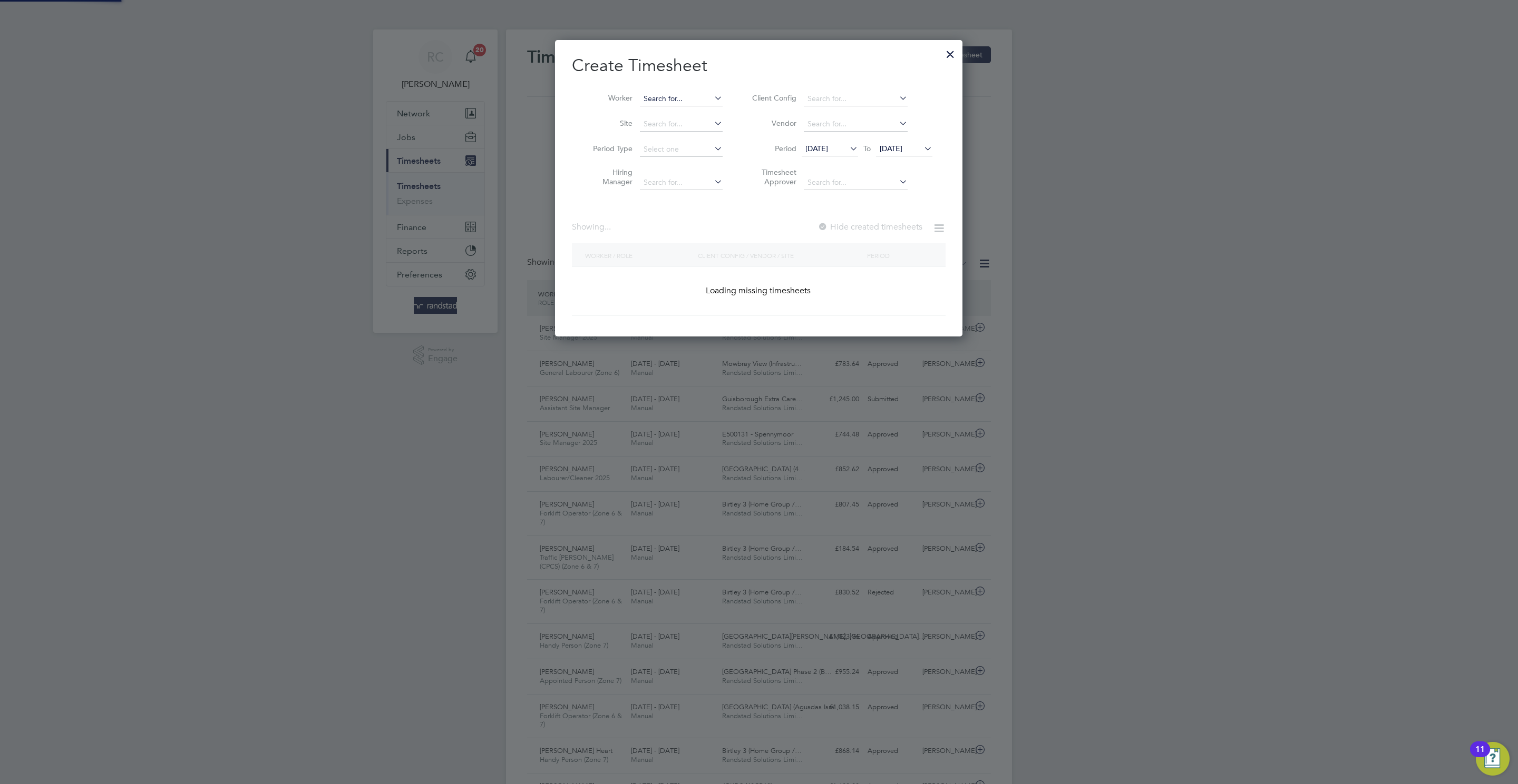
click at [676, 96] on input at bounding box center [681, 99] width 82 height 15
paste input "John proud"
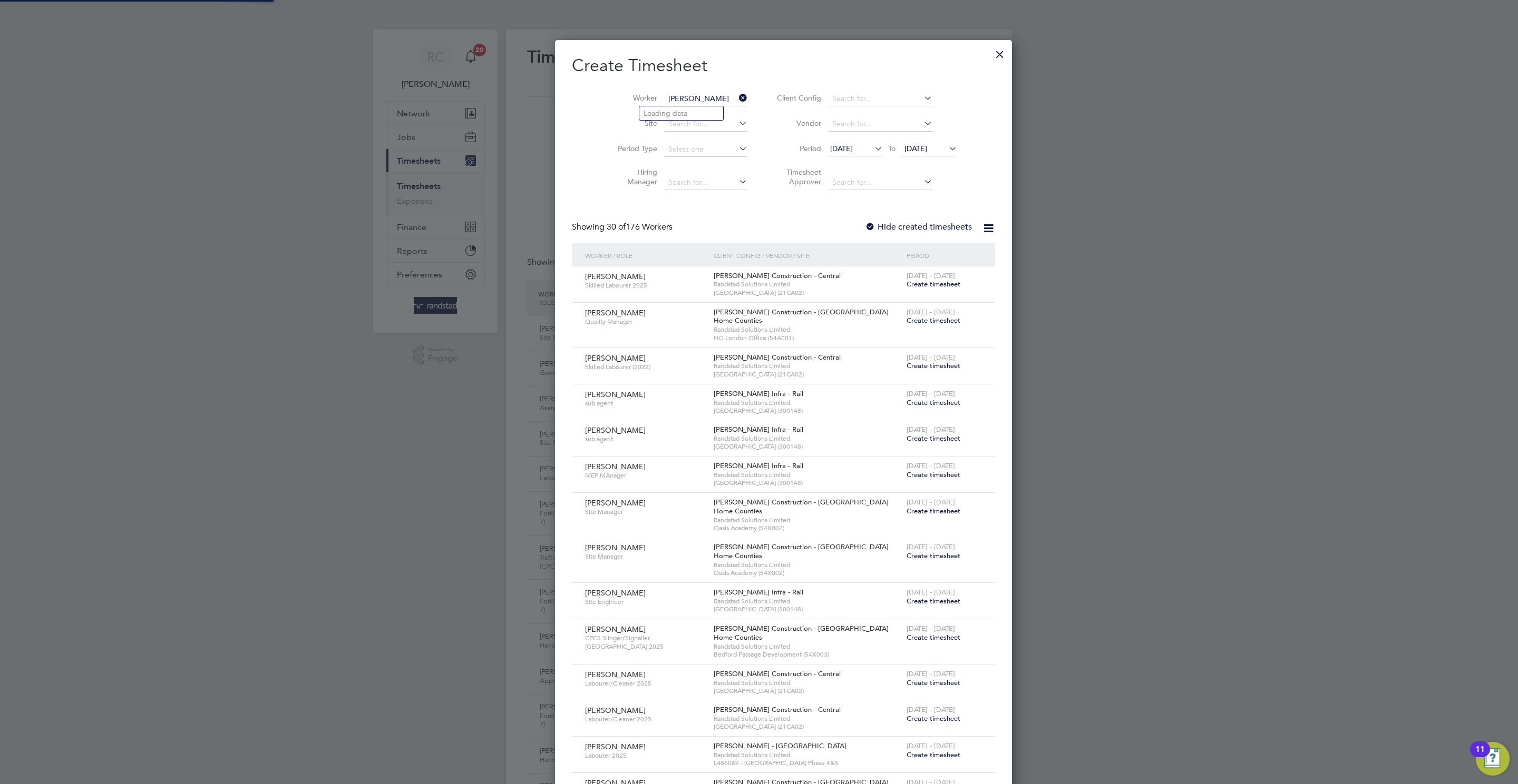
scroll to position [1907, 408]
click at [654, 113] on b "[PERSON_NAME]" at bounding box center [674, 113] width 61 height 9
type input "John Proud"
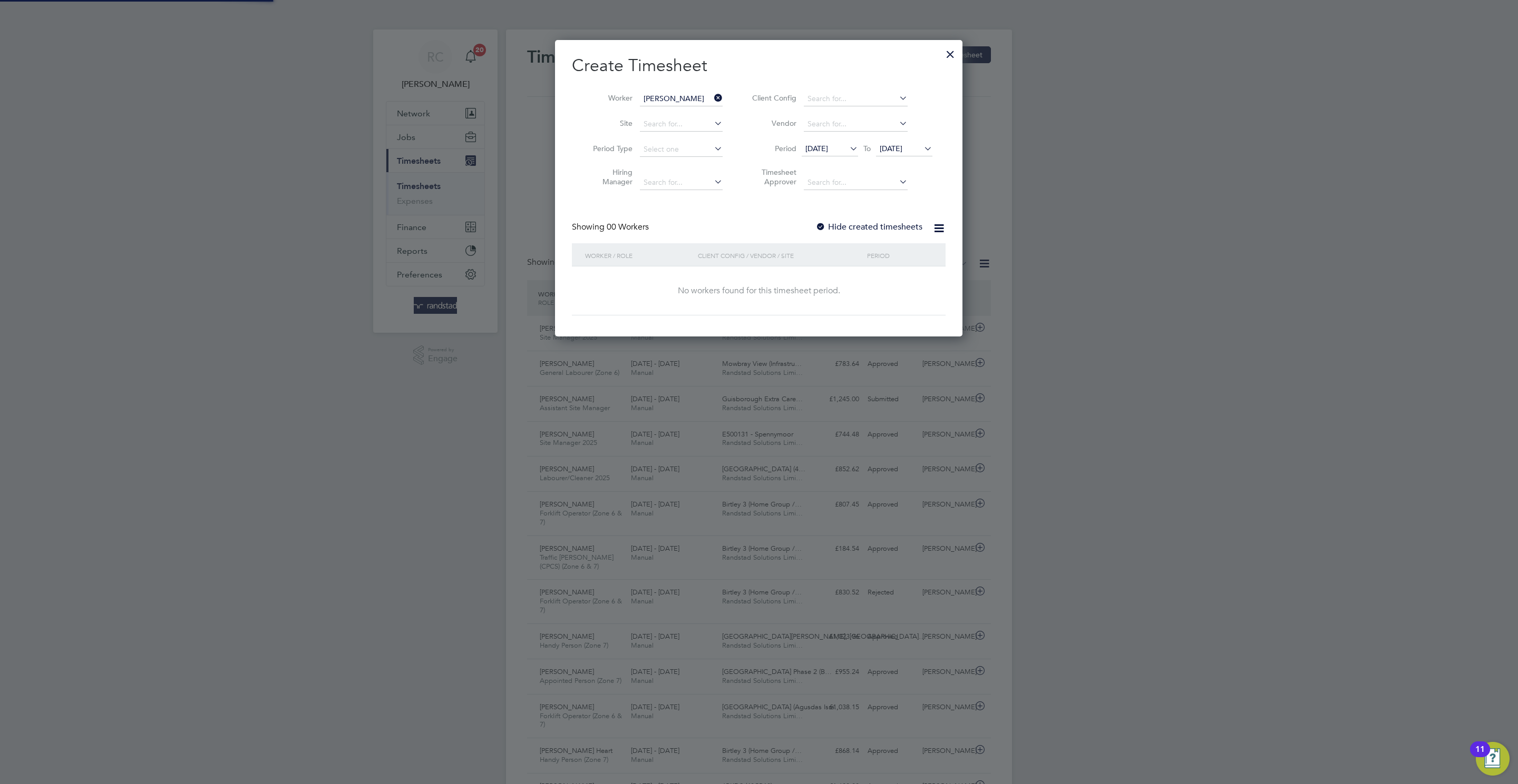
scroll to position [299, 408]
click at [883, 233] on div "Hide created timesheets" at bounding box center [869, 226] width 109 height 11
drag, startPoint x: 873, startPoint y: 231, endPoint x: 864, endPoint y: 222, distance: 12.7
click at [873, 231] on label "Hide created timesheets" at bounding box center [868, 226] width 107 height 11
click at [863, 222] on label "Hide created timesheets" at bounding box center [869, 226] width 105 height 11
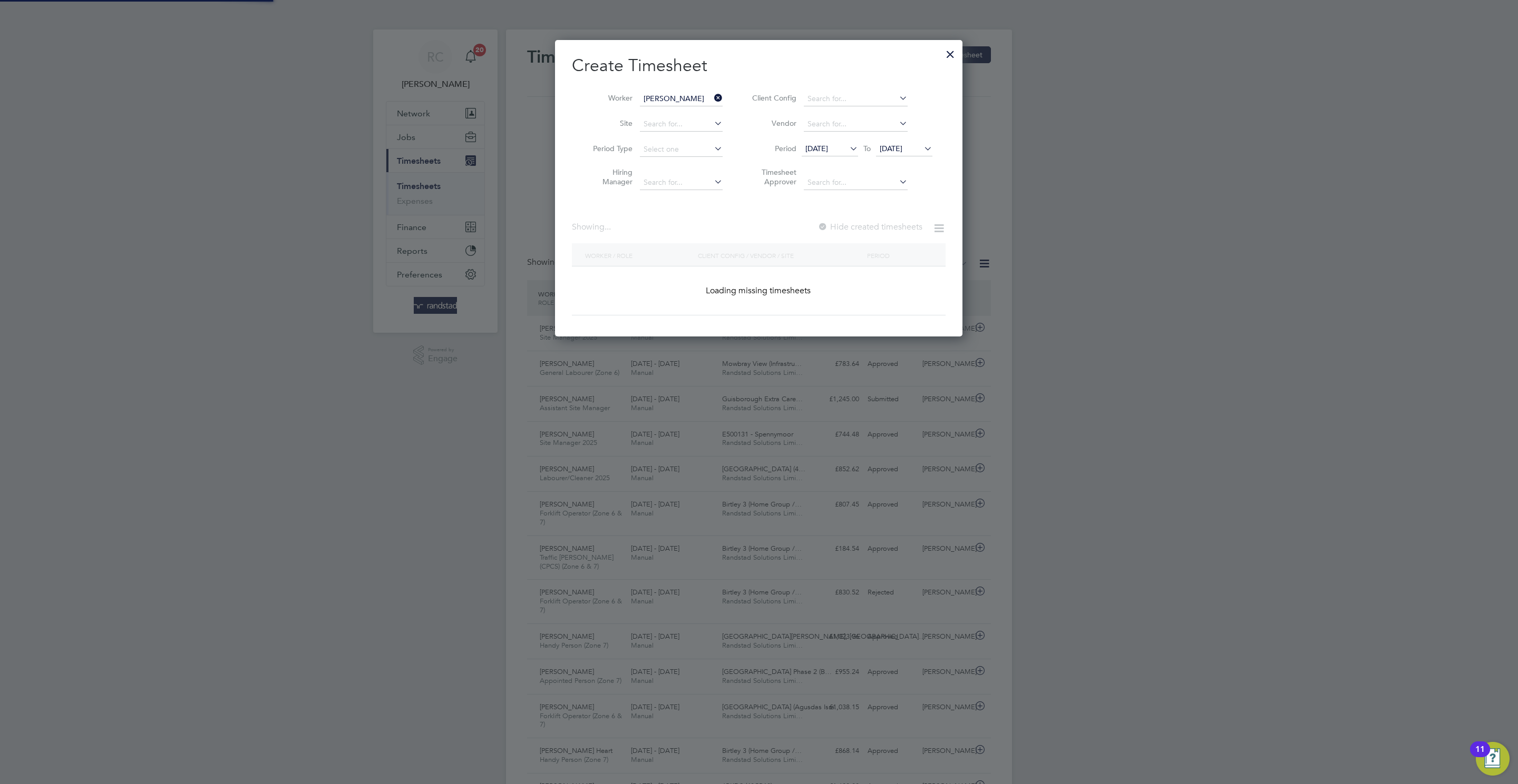
scroll to position [5, 5]
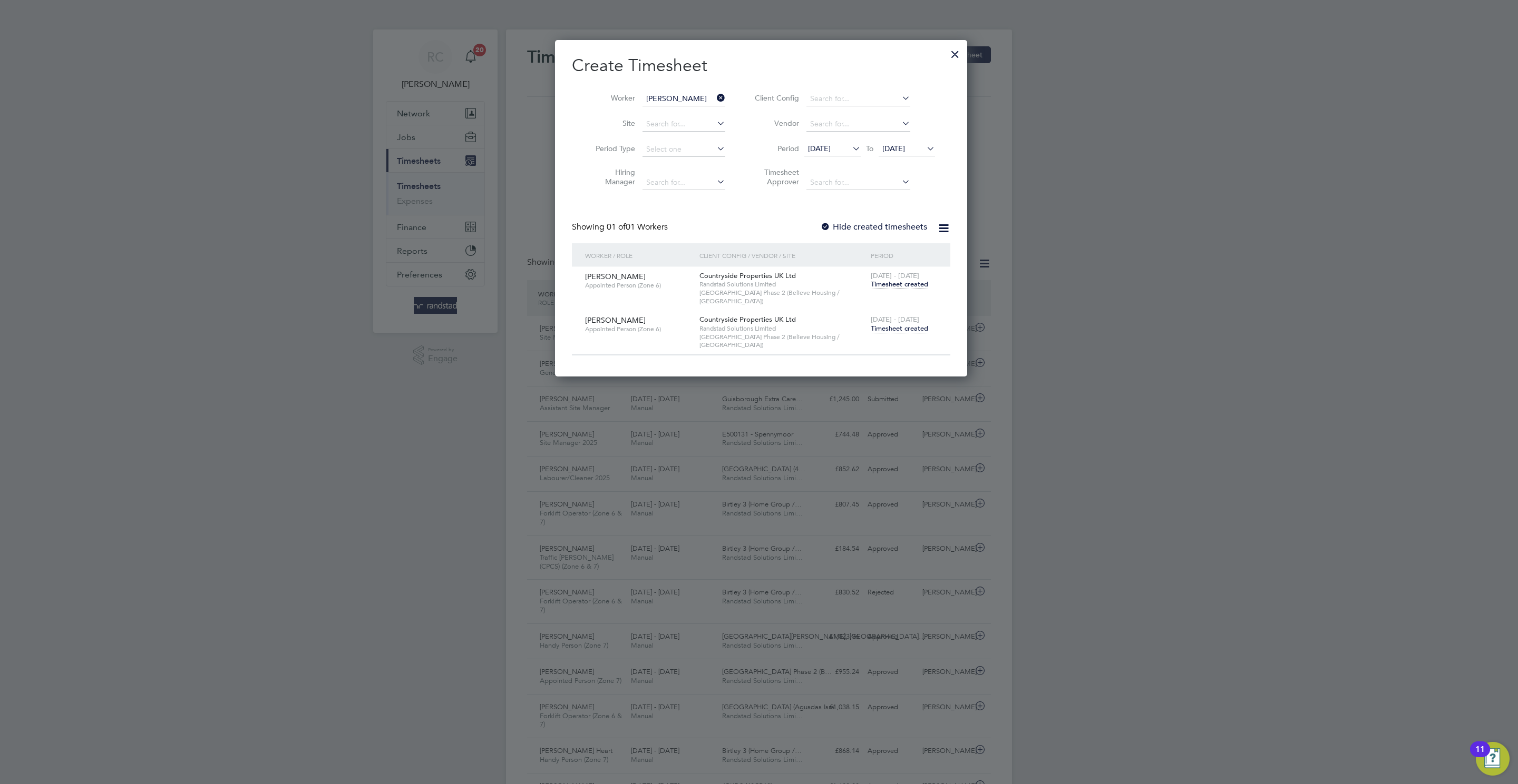
drag, startPoint x: 900, startPoint y: 330, endPoint x: 906, endPoint y: 312, distance: 19.0
click at [900, 327] on div "18 - 24 Aug 2025 Timesheet created" at bounding box center [903, 324] width 72 height 28
click at [906, 315] on span "18 - 24 Aug 2025" at bounding box center [894, 318] width 48 height 9
click at [899, 323] on span "Timesheet created" at bounding box center [899, 328] width 58 height 10
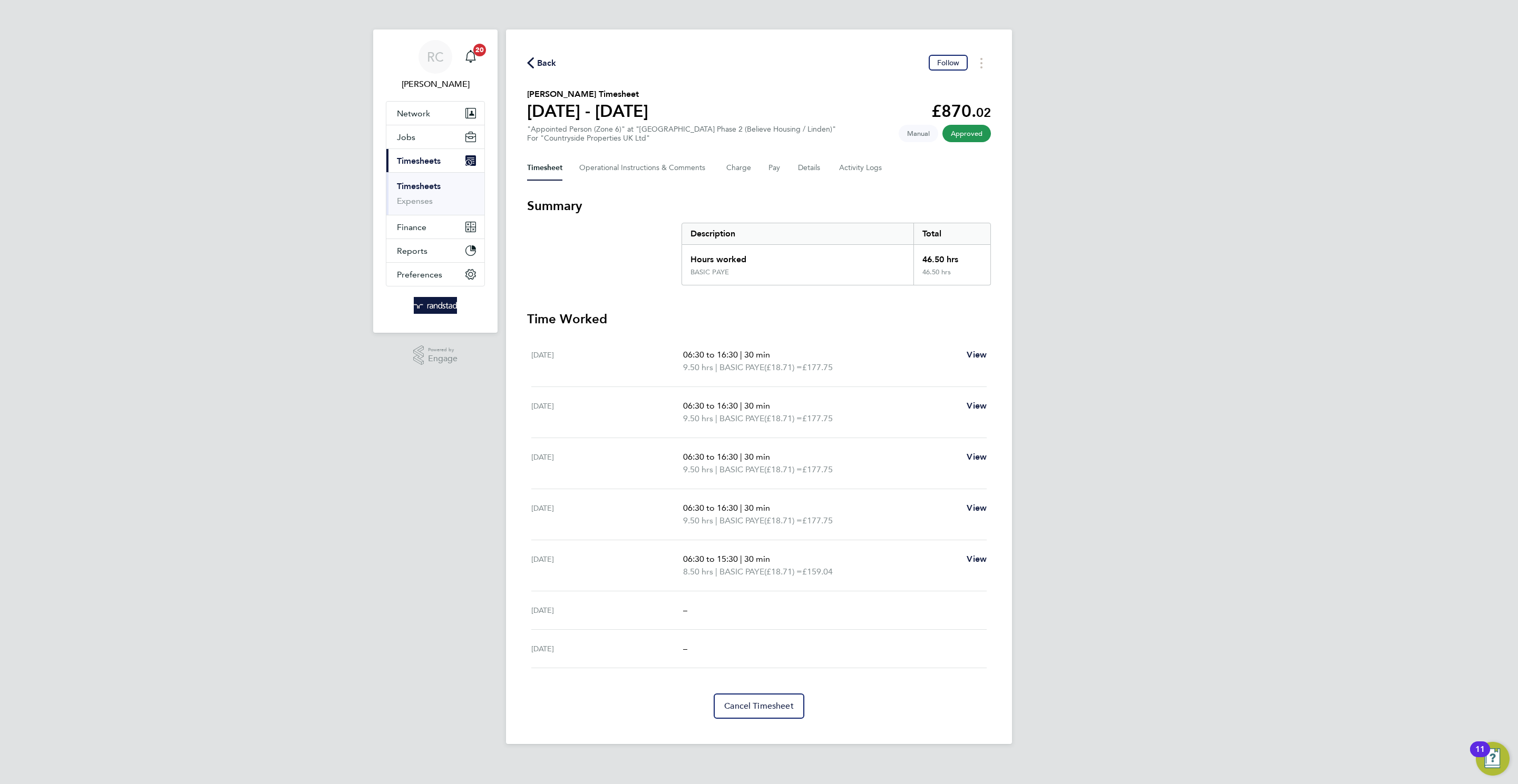
click at [549, 64] on span "Back" at bounding box center [547, 63] width 20 height 13
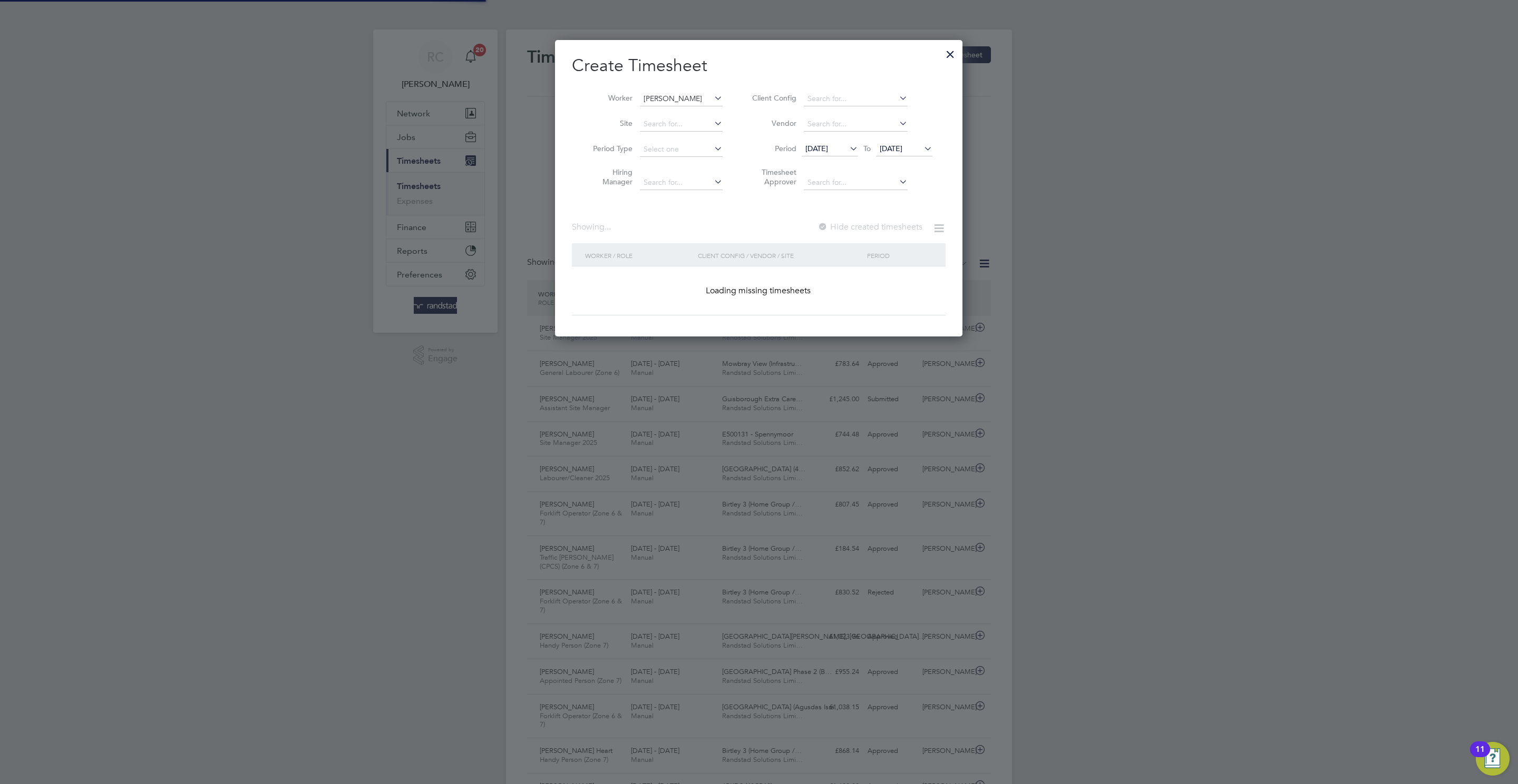
click at [662, 93] on input "John Proud" at bounding box center [681, 99] width 82 height 15
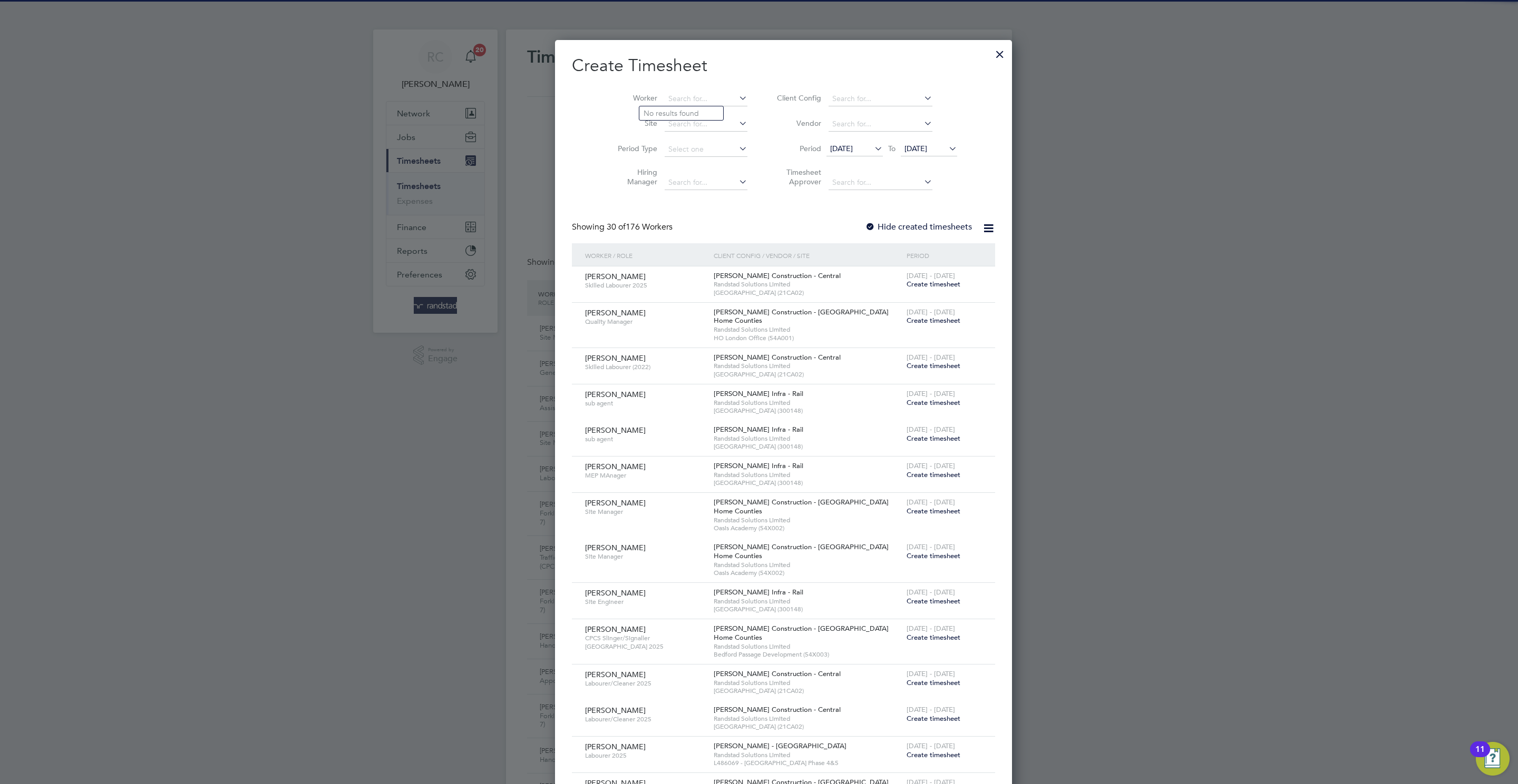
paste input "Krzysztof Mielczarek"
click at [683, 95] on input "Krzysztof Mielczarek" at bounding box center [706, 99] width 82 height 15
type input "Krzysztof Mielczarek"
click at [686, 127] on input at bounding box center [706, 123] width 82 height 15
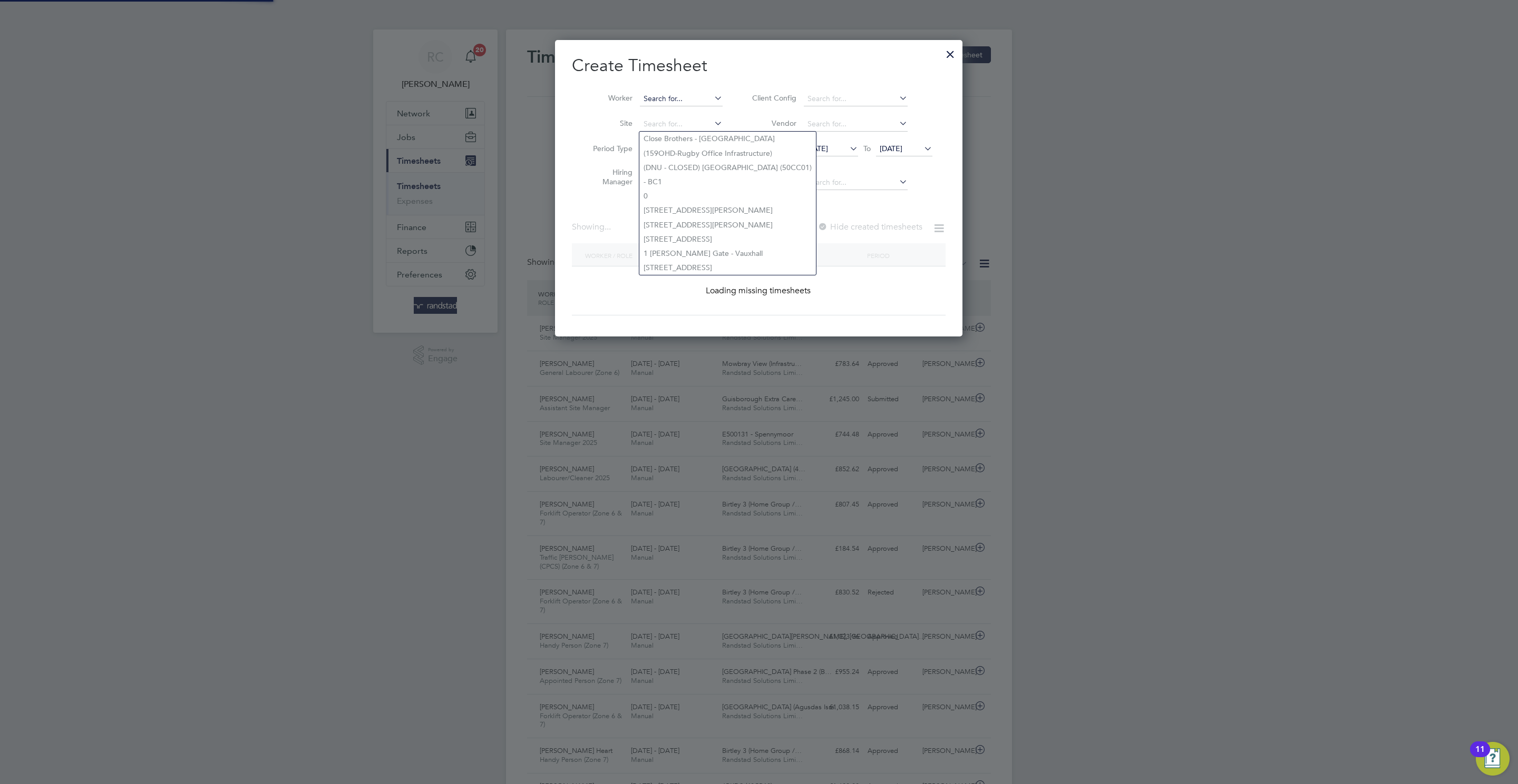
click at [669, 99] on input at bounding box center [681, 99] width 82 height 15
paste input "Krzysztof Mielczarek"
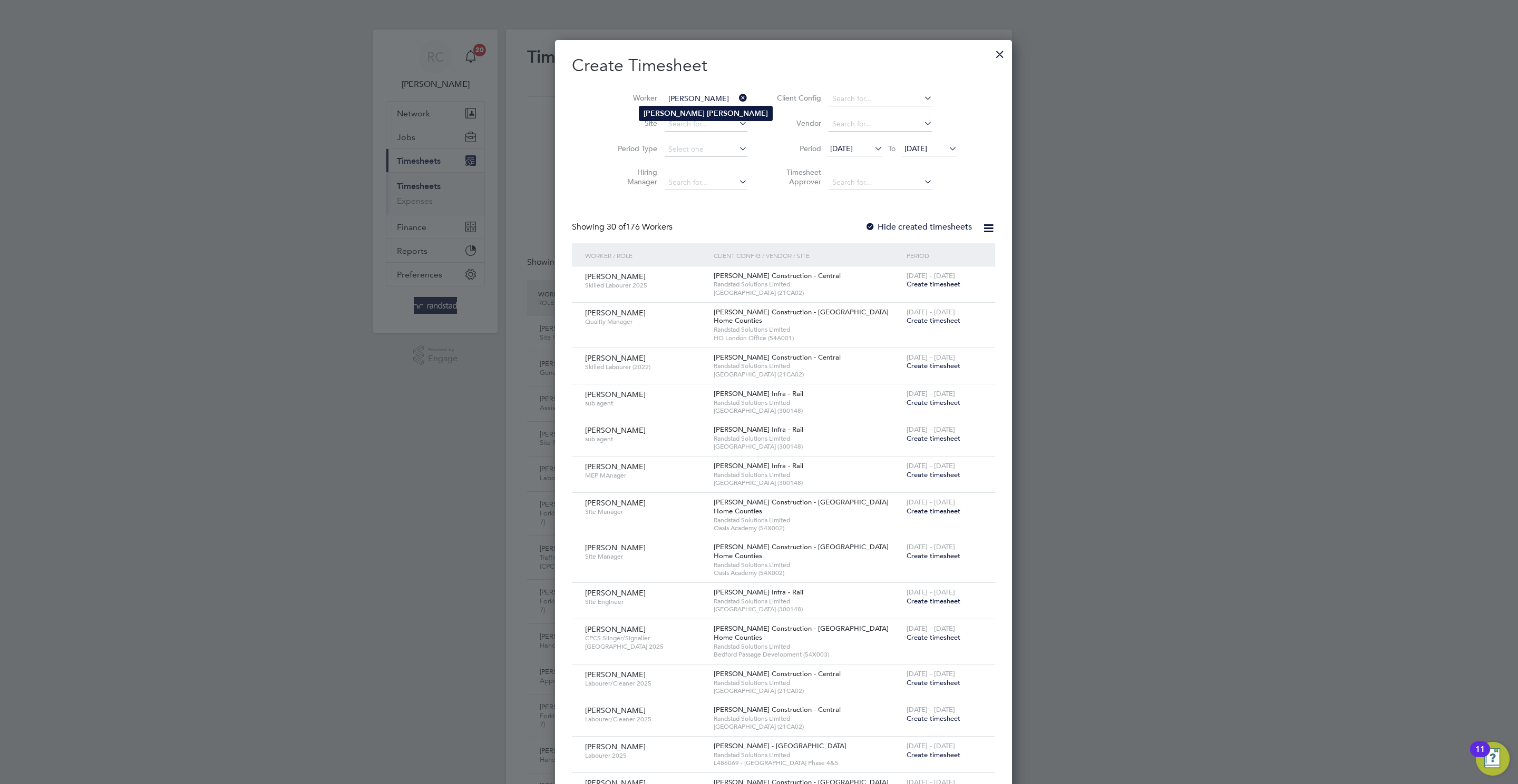
type input "Krzysztof Mielczarek"
click at [707, 117] on b "Mielczarek" at bounding box center [737, 113] width 61 height 9
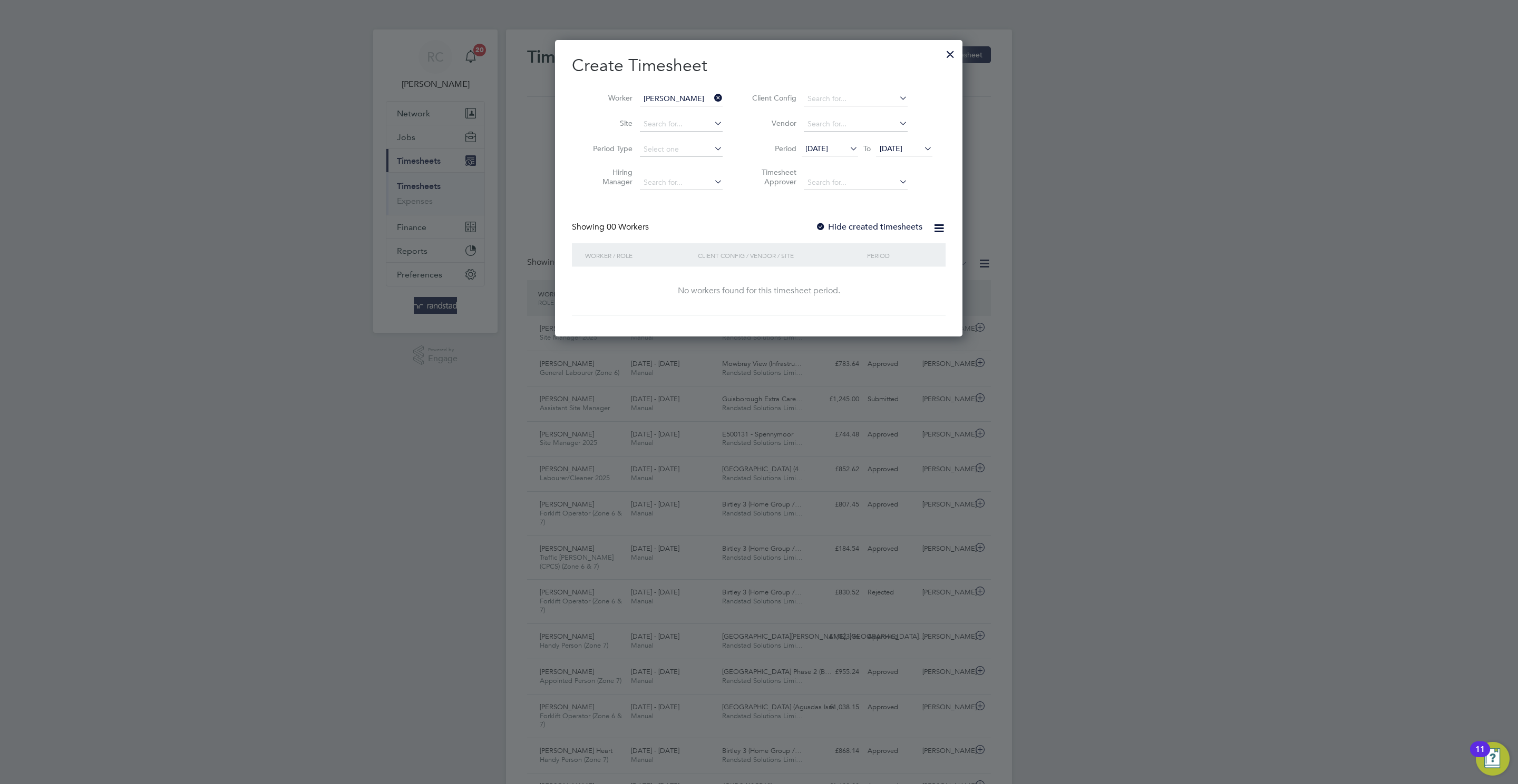
click at [860, 221] on label "Hide created timesheets" at bounding box center [868, 226] width 107 height 11
click at [901, 157] on li "Period 12 Aug 2025 To 19 Aug 2025" at bounding box center [840, 150] width 210 height 25
click at [902, 149] on span "19 Aug 2025" at bounding box center [890, 149] width 23 height 10
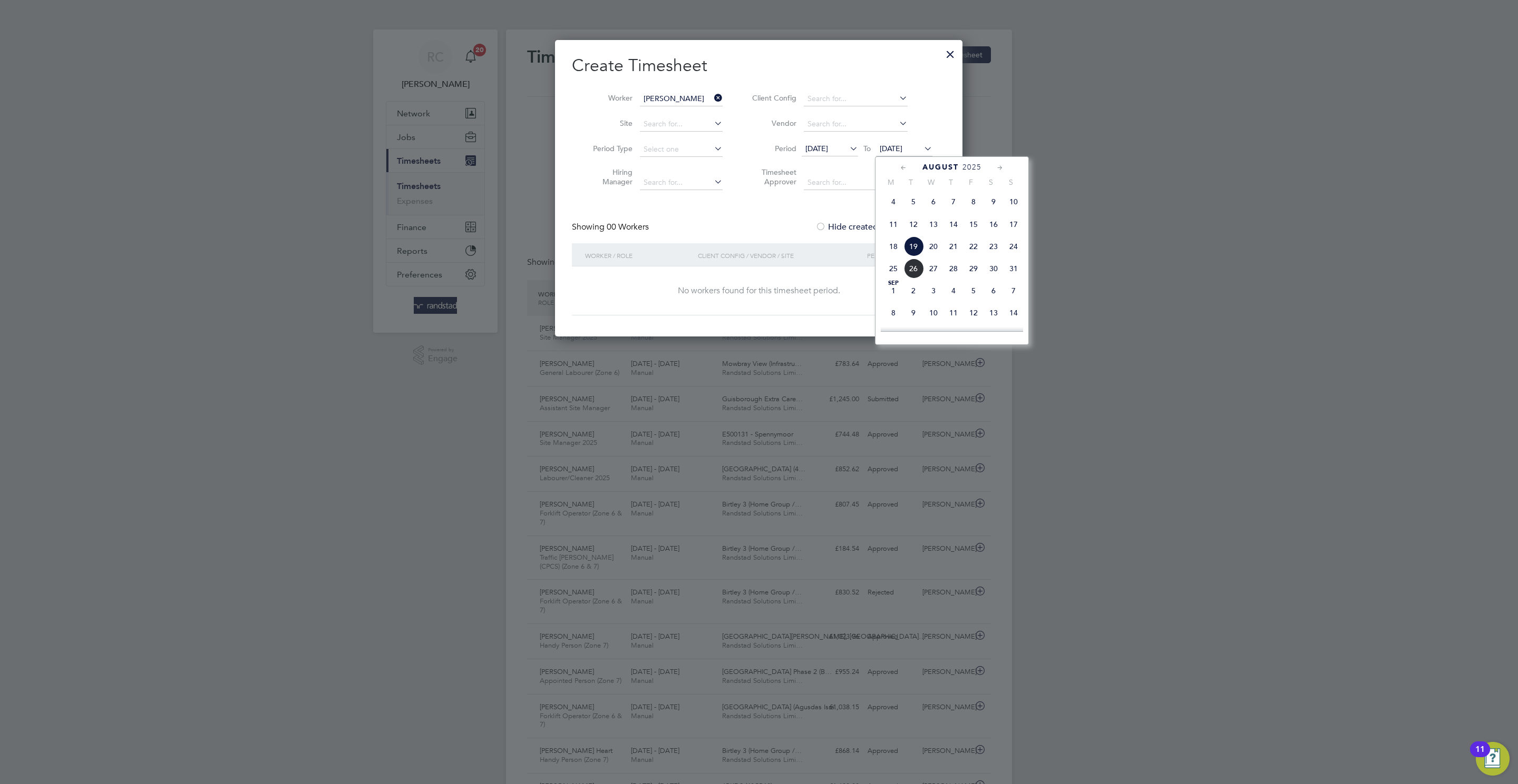
click at [916, 280] on div "Aug 1 2 3 4 5 6 7 8 9 10 11 12 13 14 15 16 17 18 19 20 21 22 23 24 25 26 27 28 …" at bounding box center [958, 224] width 156 height 111
click at [916, 277] on span "26" at bounding box center [913, 269] width 20 height 20
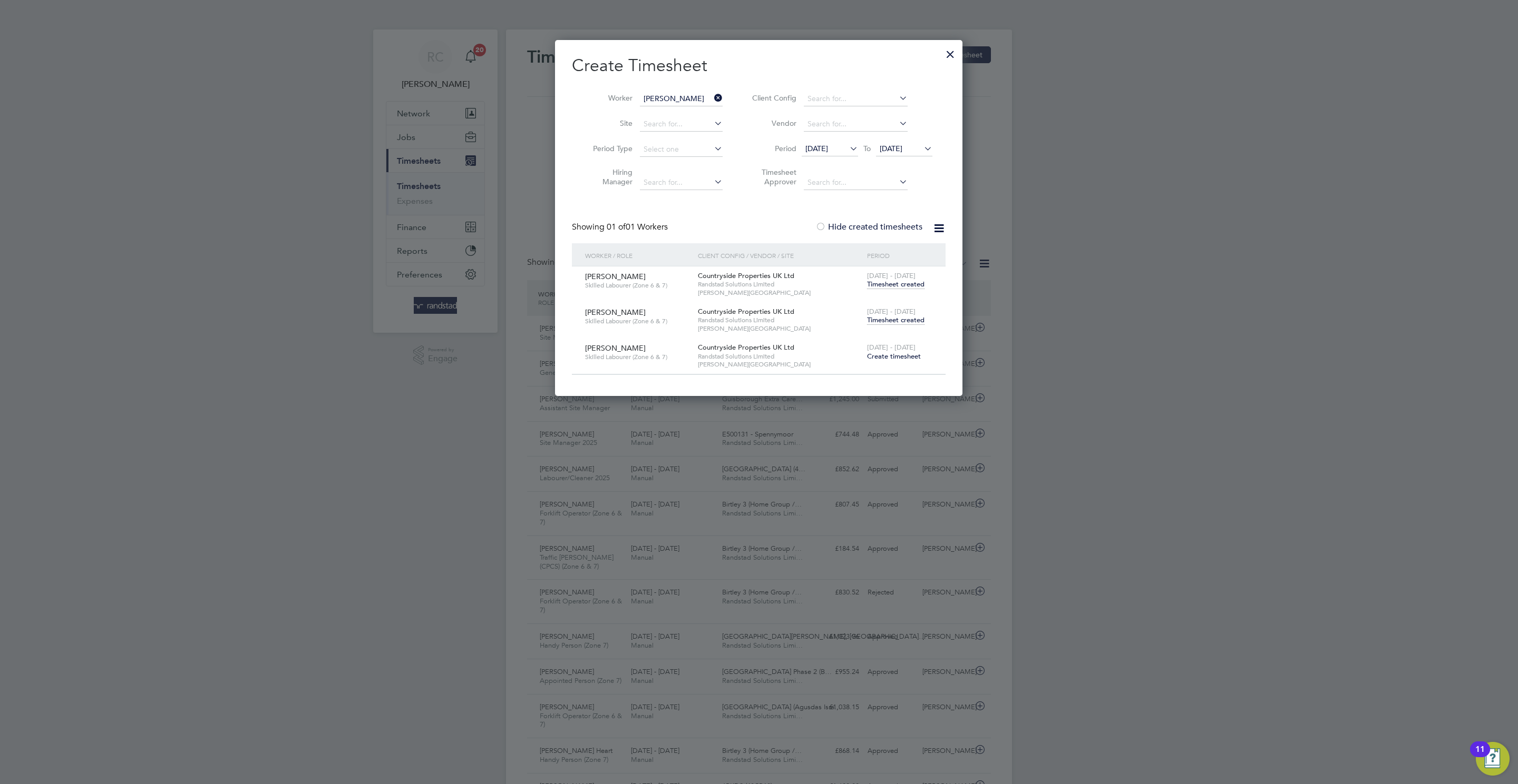
click at [897, 323] on span "Timesheet created" at bounding box center [895, 320] width 58 height 10
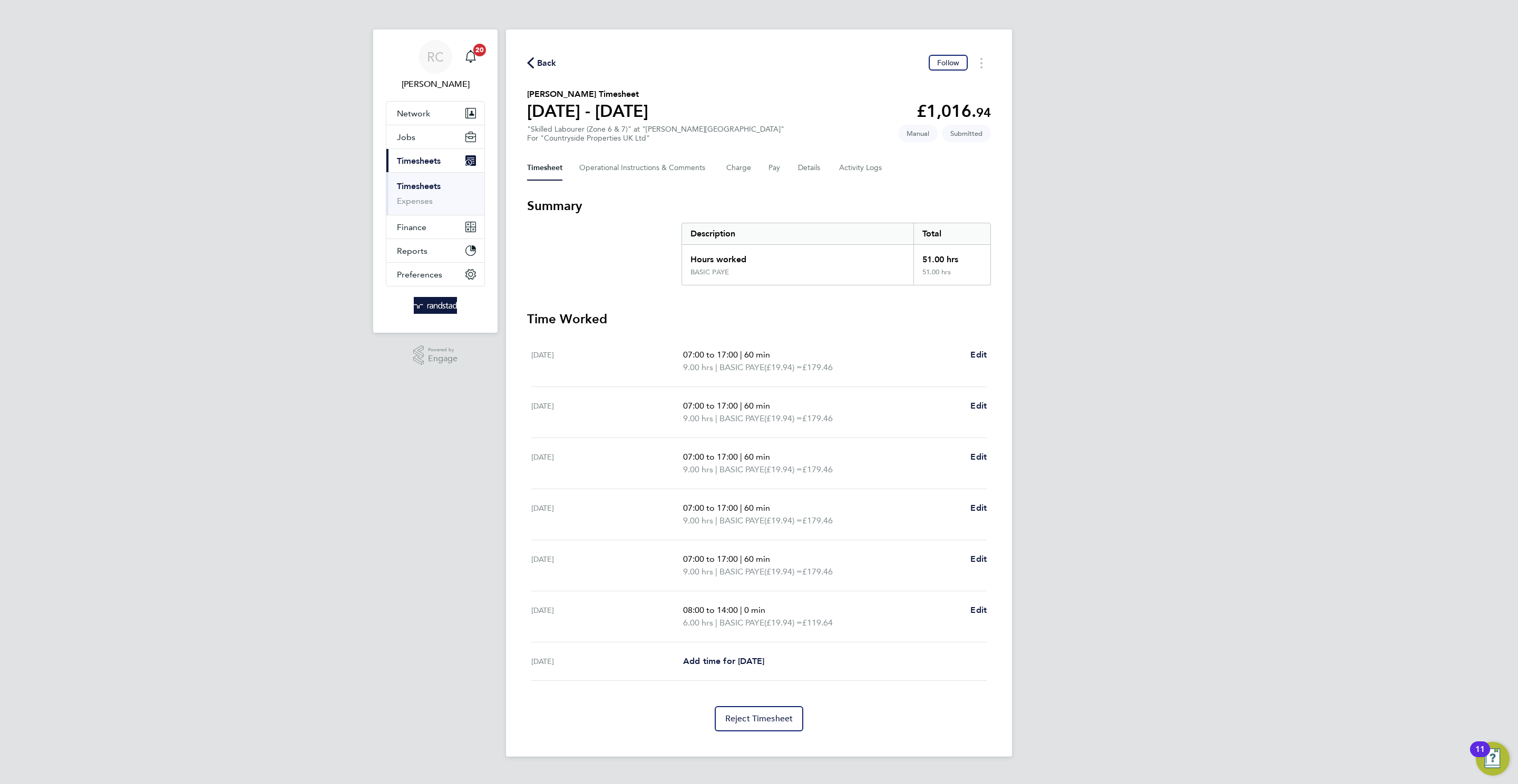
click at [540, 66] on span "Back" at bounding box center [547, 63] width 20 height 13
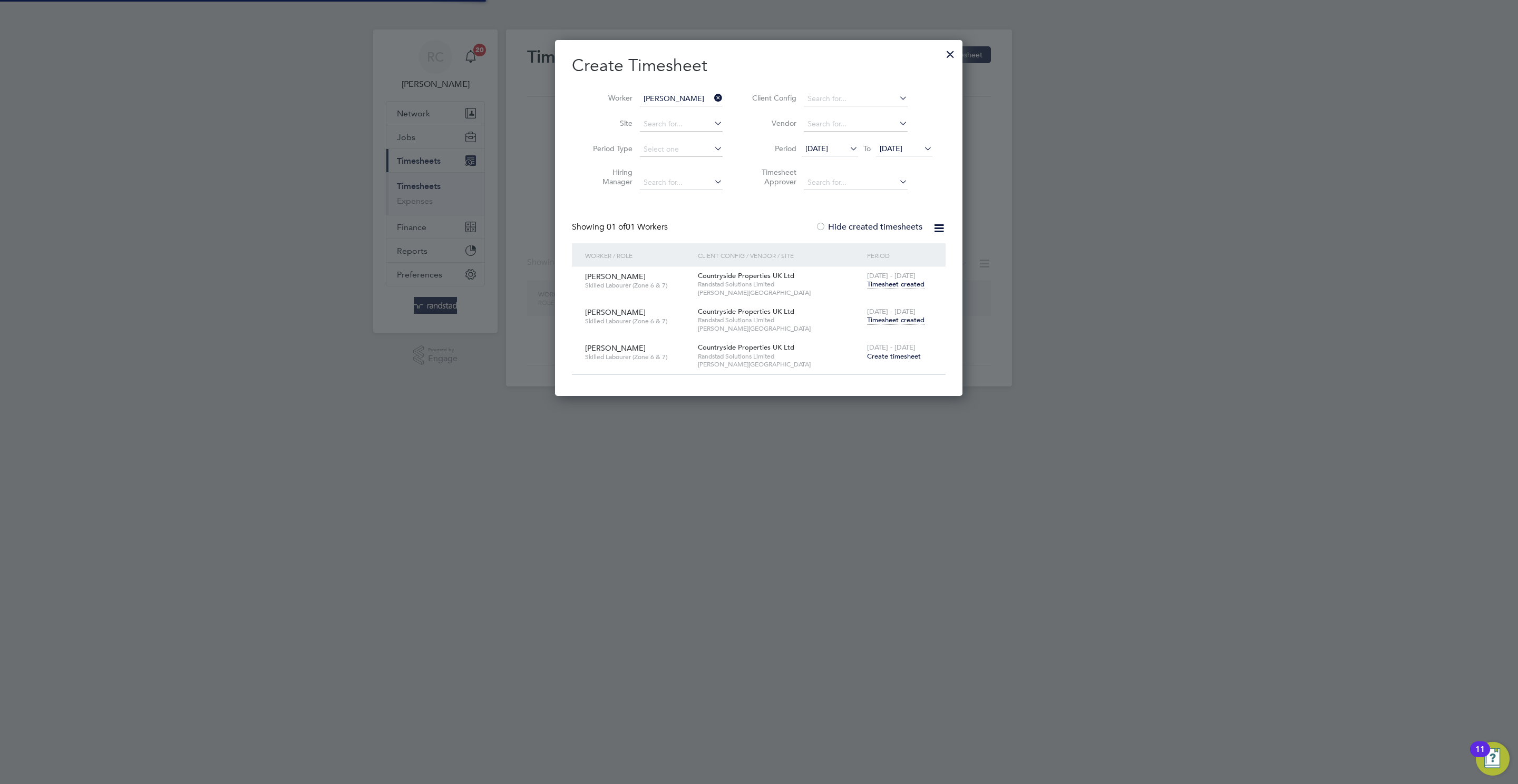
click at [689, 86] on li "Worker Krzysztof Mielczarek" at bounding box center [653, 99] width 164 height 25
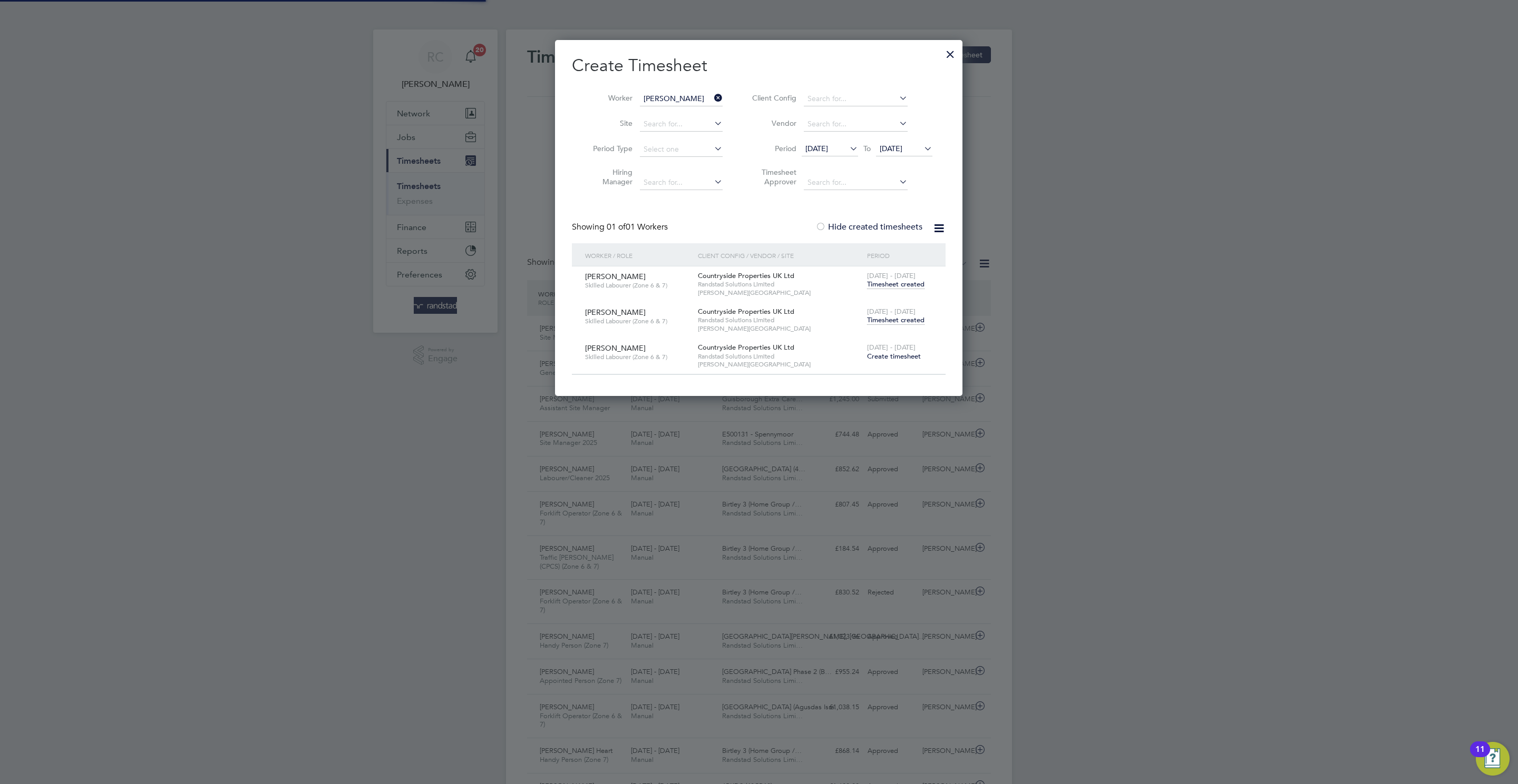
click at [673, 104] on input "Krzysztof Mielczarek" at bounding box center [681, 99] width 82 height 15
paste input "David Barrow"
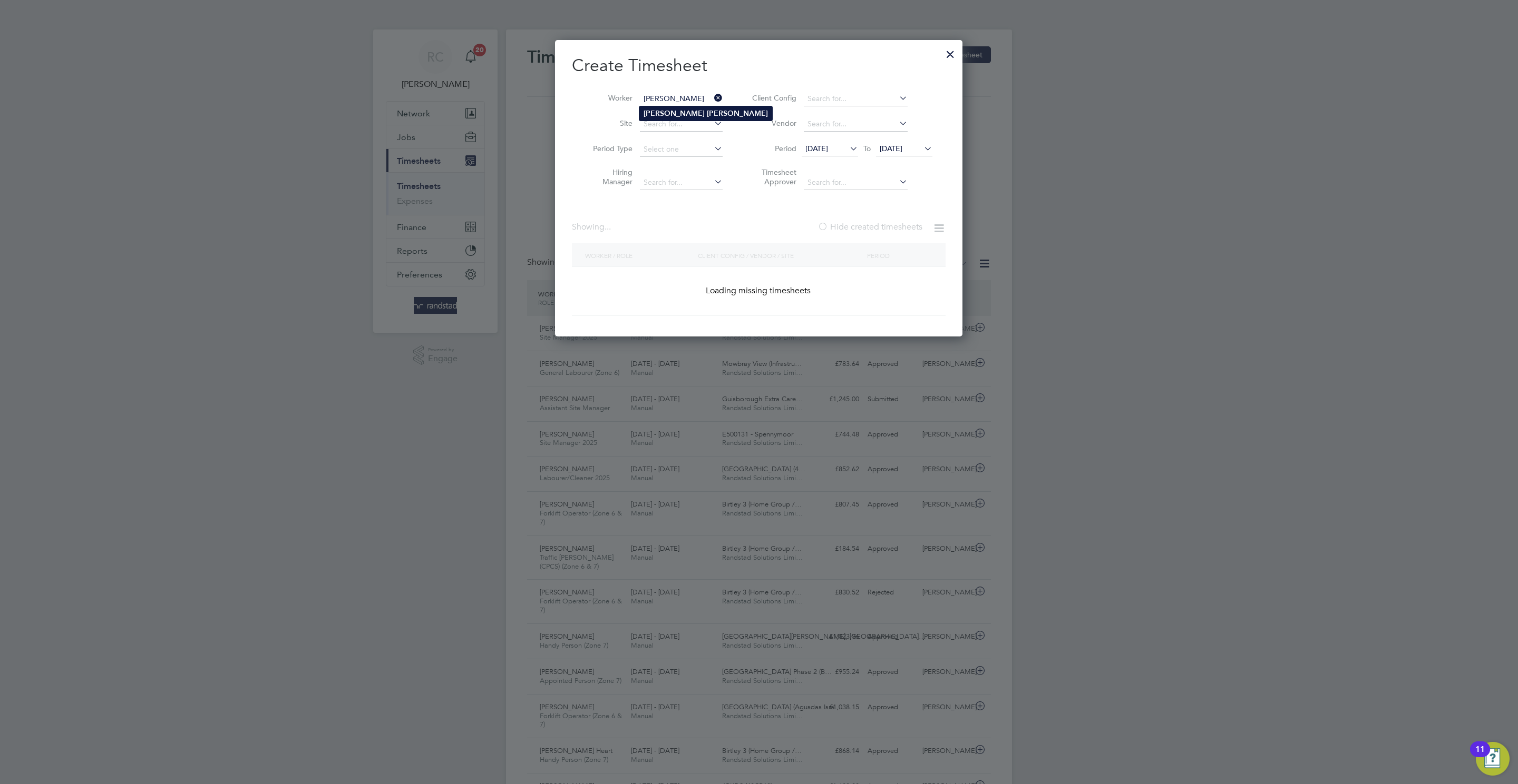
type input "David Barrow"
click at [681, 108] on li "David Barrow" at bounding box center [705, 114] width 132 height 15
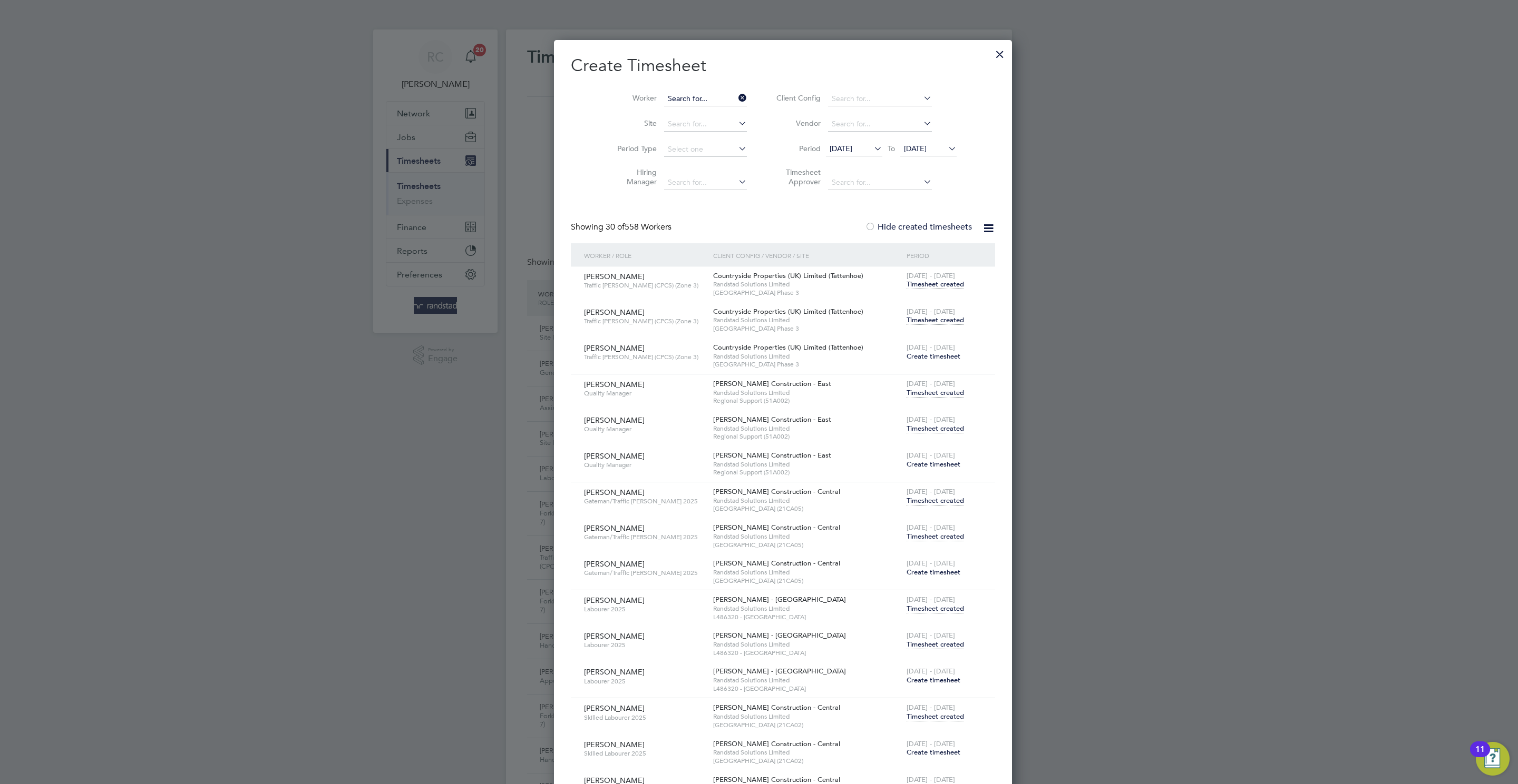
click at [685, 103] on input at bounding box center [705, 99] width 82 height 15
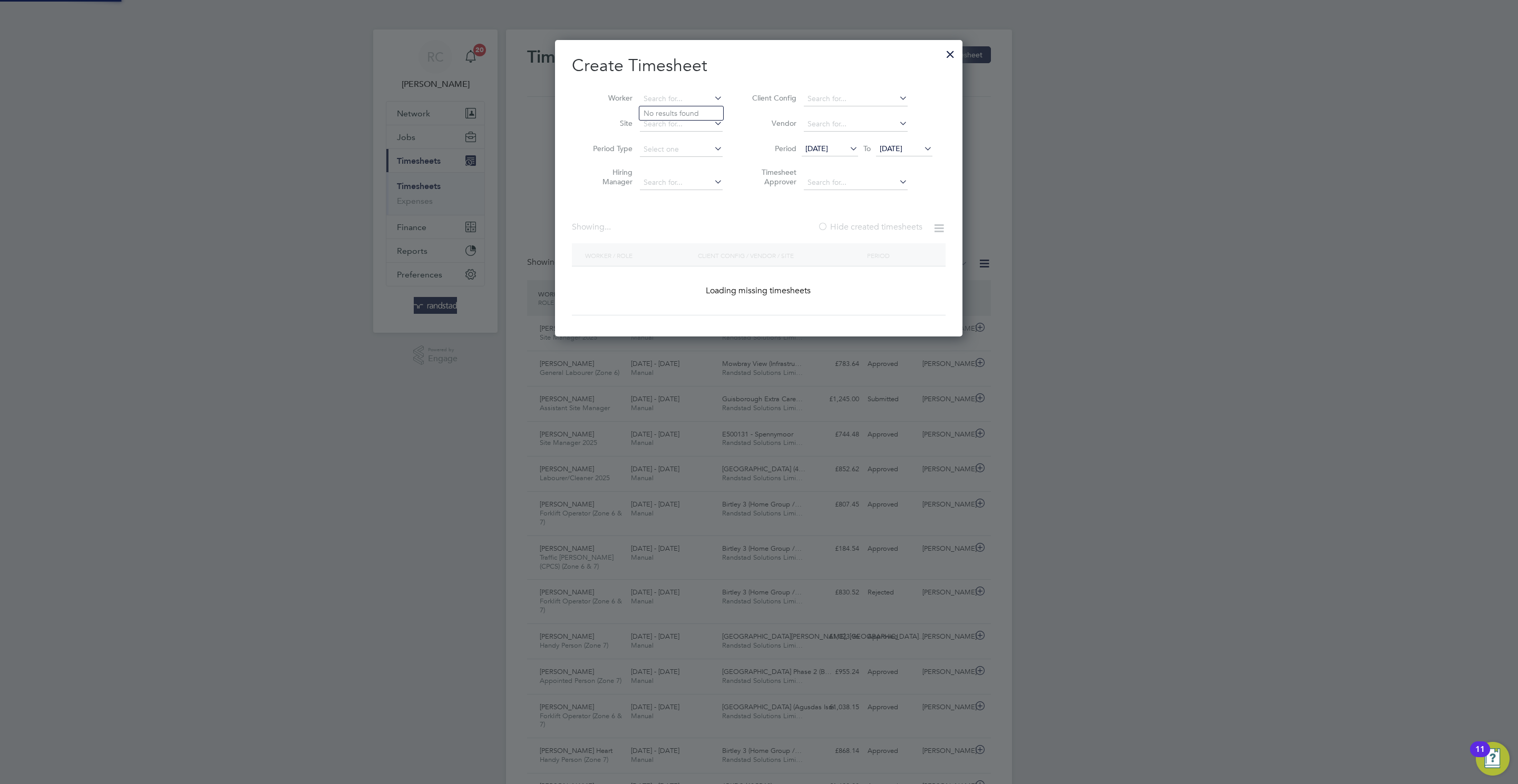
paste input "David Barrow"
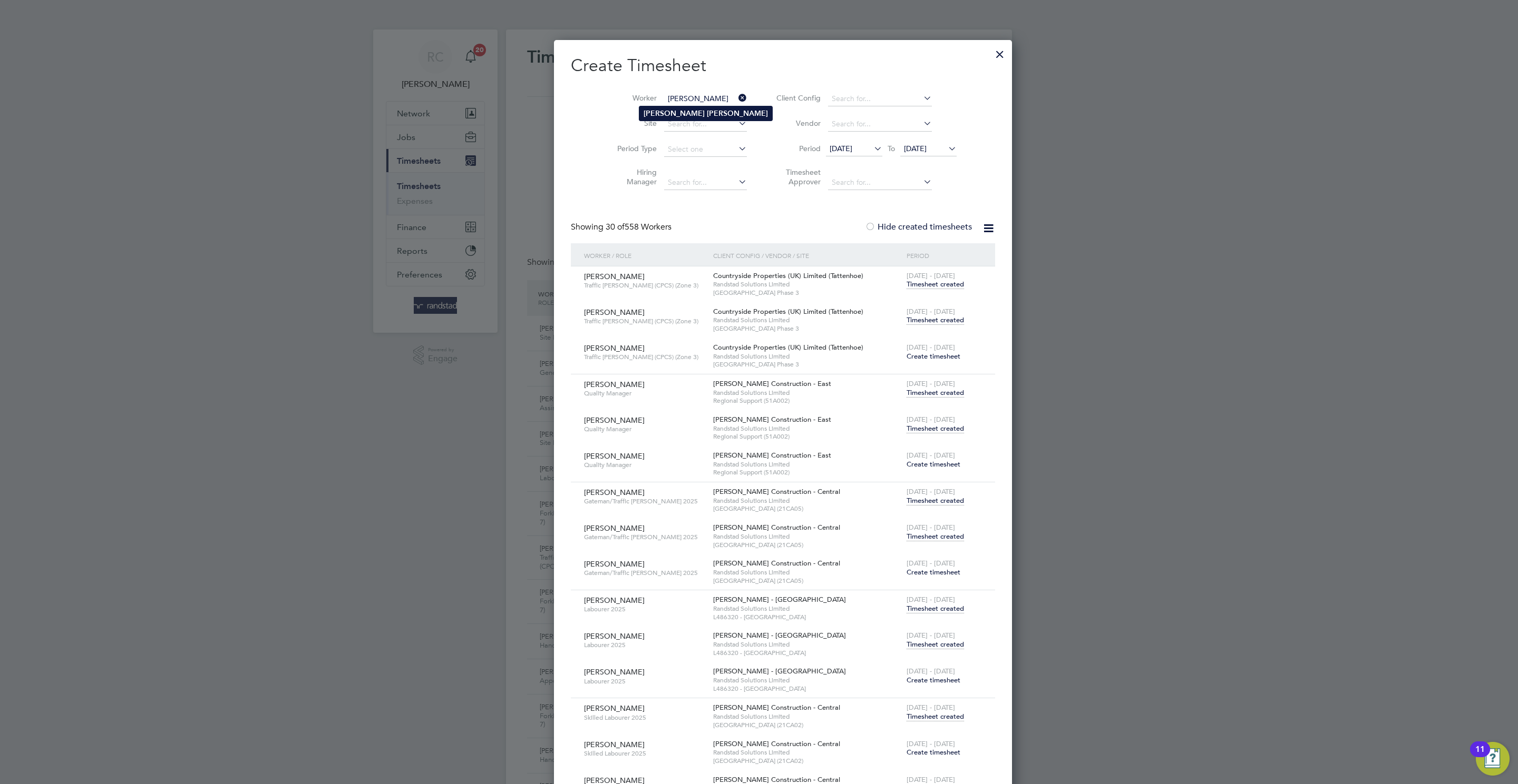
type input "David Barrow"
click at [653, 115] on li "David Barrow" at bounding box center [705, 114] width 132 height 15
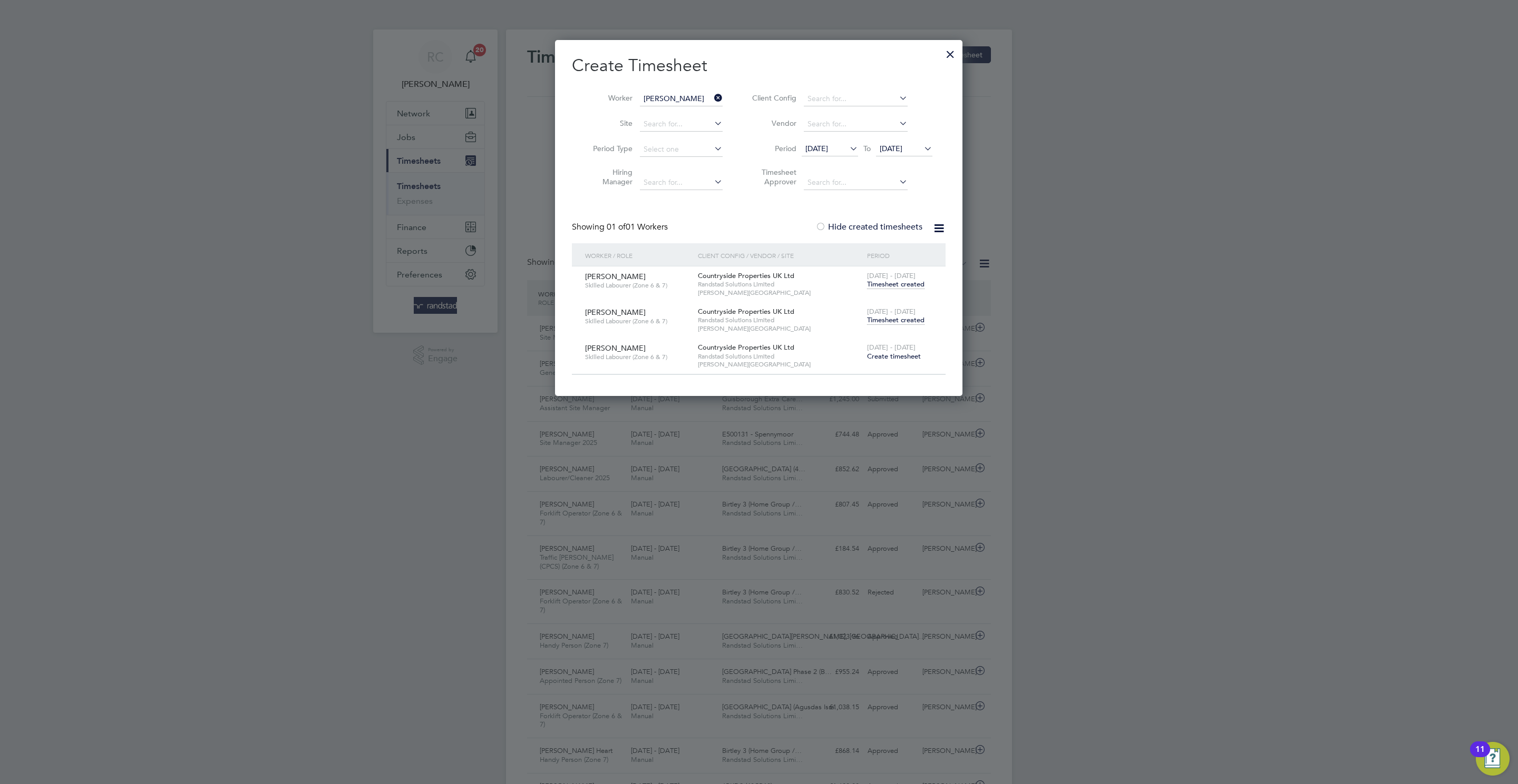
click at [899, 326] on div "18 - 24 Aug 2025 Timesheet created" at bounding box center [899, 316] width 71 height 28
drag, startPoint x: 899, startPoint y: 323, endPoint x: 908, endPoint y: 312, distance: 14.2
click at [907, 314] on div "18 - 24 Aug 2025 Timesheet created" at bounding box center [899, 316] width 71 height 28
click at [923, 326] on div "18 - 24 Aug 2025 Timesheet created" at bounding box center [899, 316] width 71 height 28
click at [907, 319] on span "Timesheet created" at bounding box center [895, 320] width 58 height 10
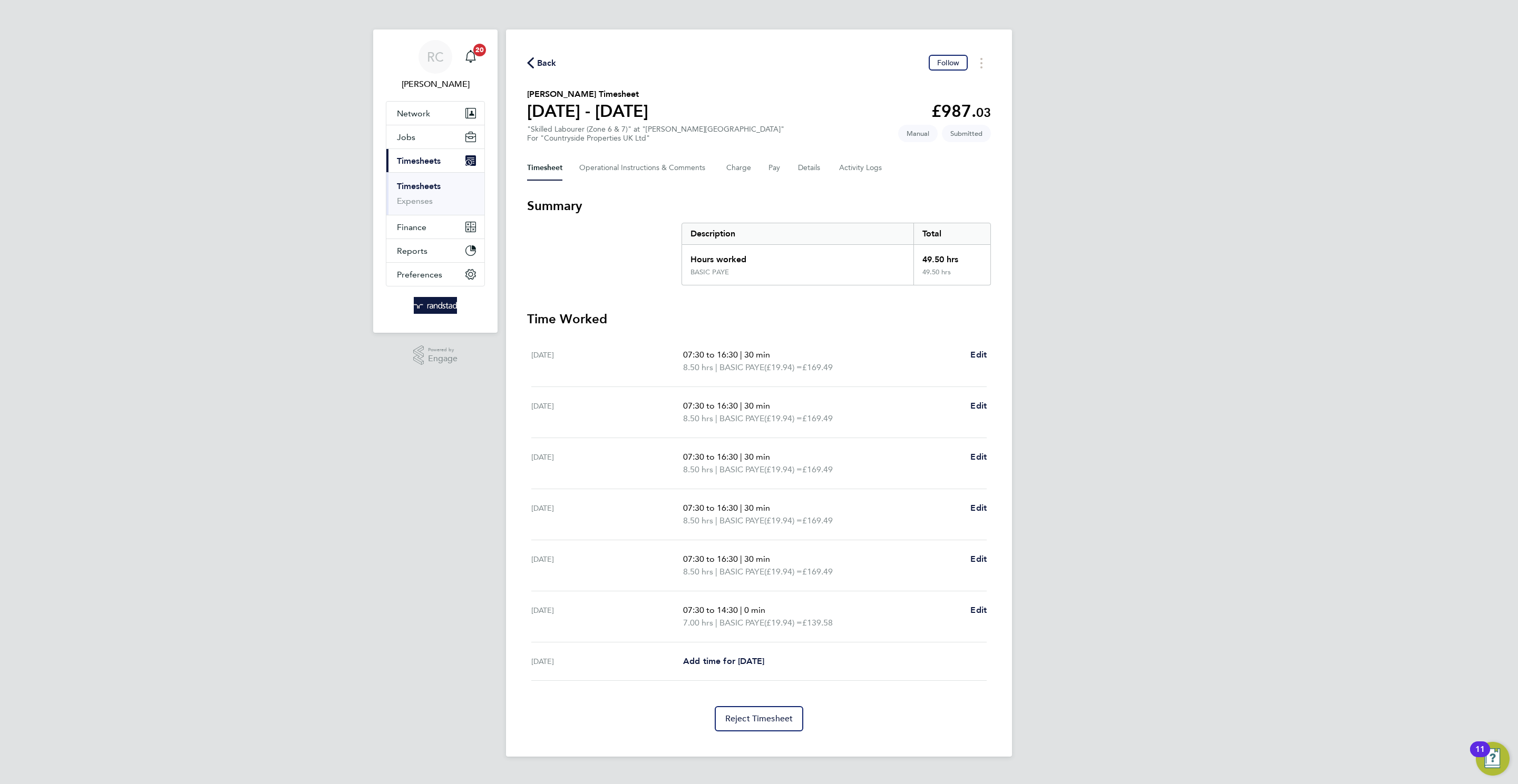
click at [531, 62] on icon "button" at bounding box center [530, 63] width 7 height 11
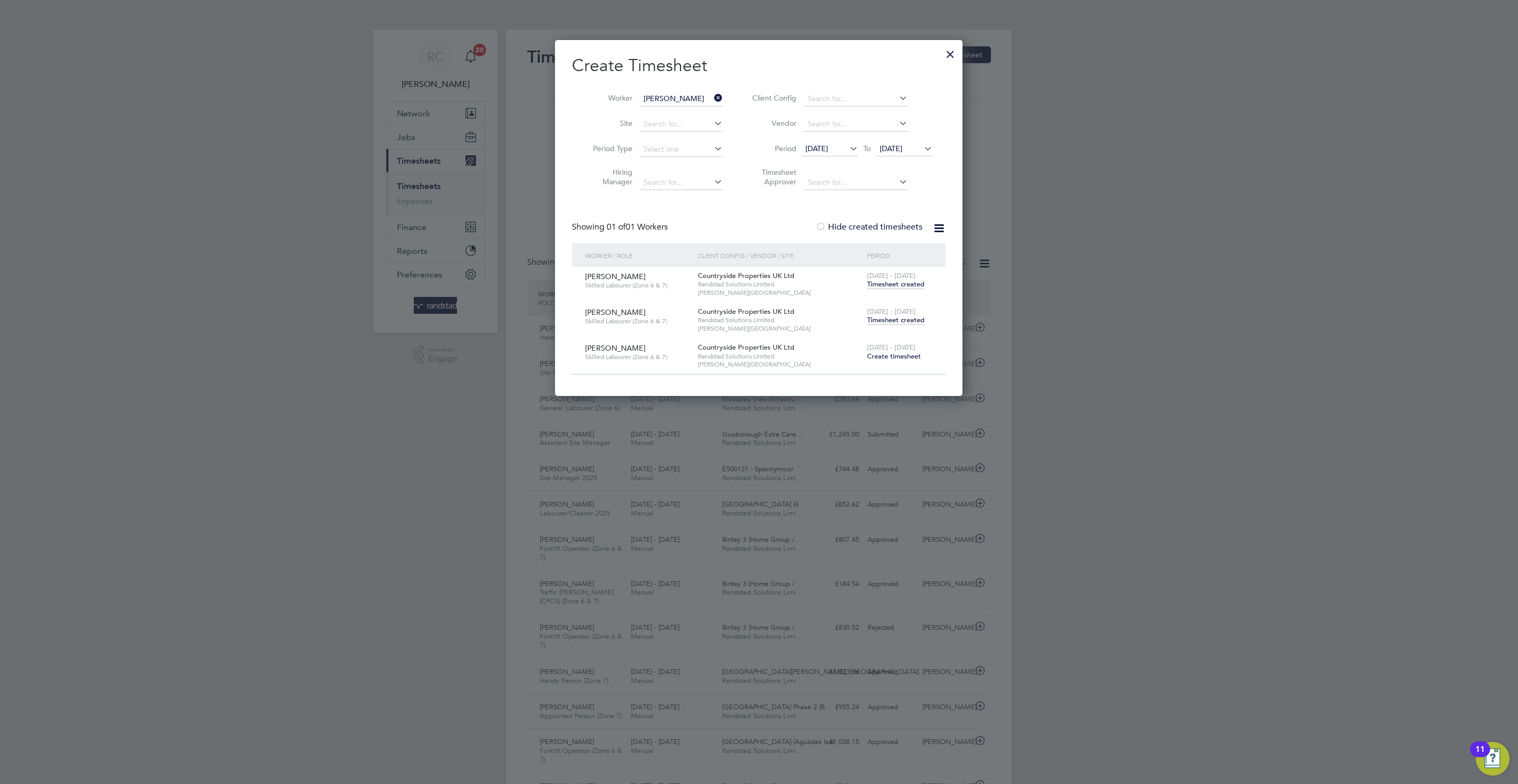
scroll to position [26, 92]
click at [928, 321] on div "18 - 24 Aug 2025 Timesheet created" at bounding box center [899, 316] width 71 height 28
click at [922, 320] on span "Timesheet created" at bounding box center [895, 320] width 58 height 10
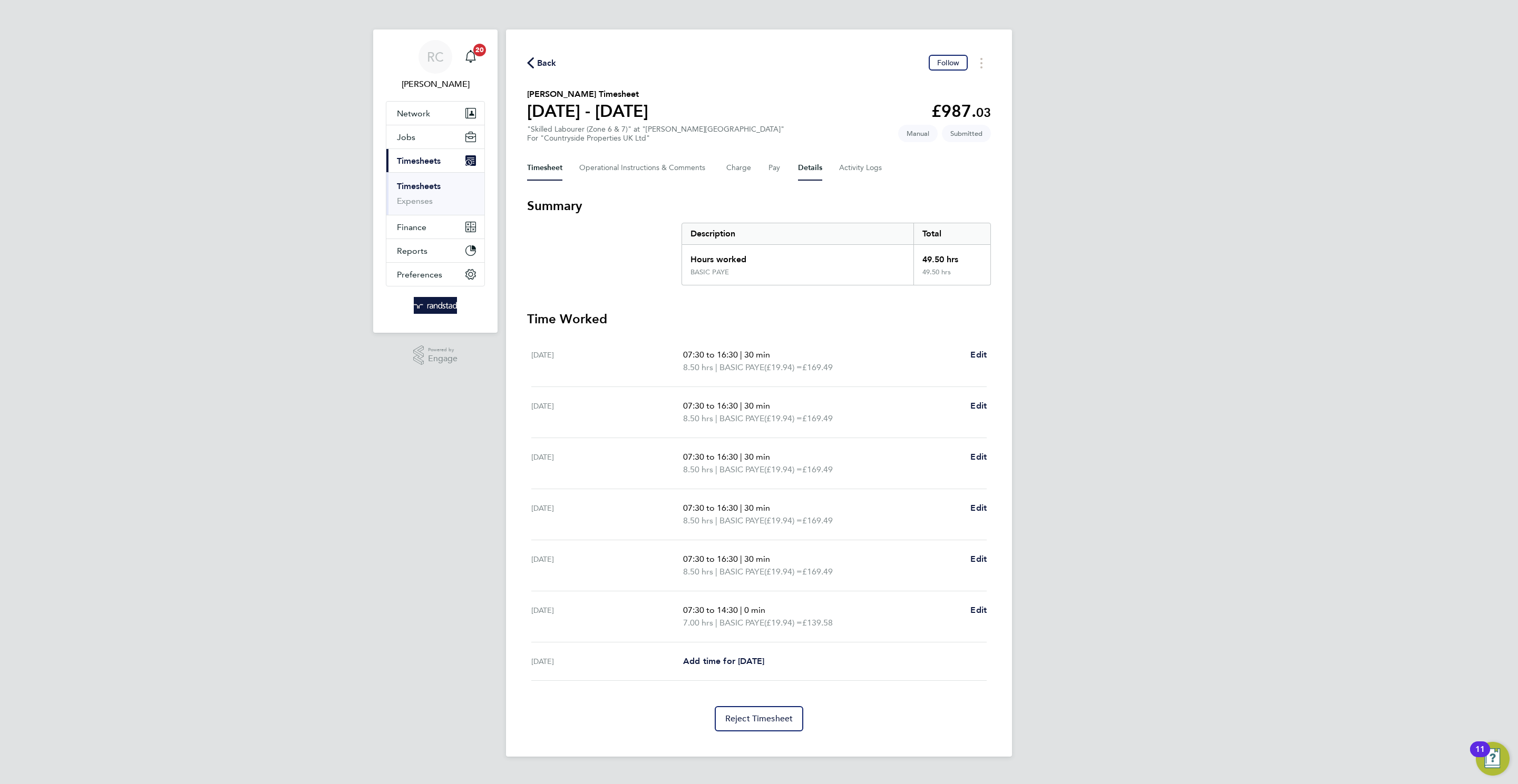
click at [820, 165] on button "Details" at bounding box center [810, 169] width 25 height 25
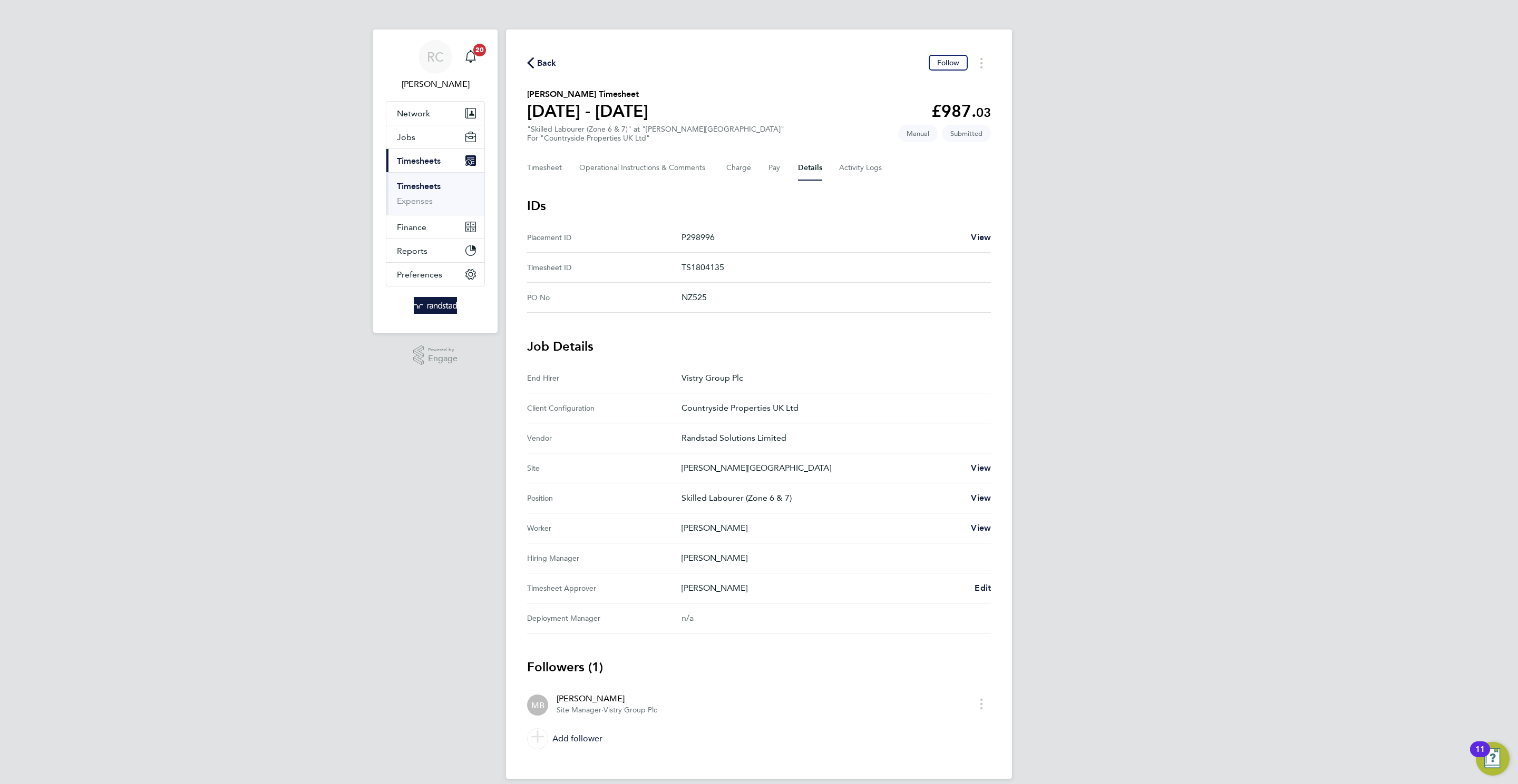
drag, startPoint x: 538, startPoint y: 62, endPoint x: 482, endPoint y: 155, distance: 108.6
click at [538, 62] on span "Back" at bounding box center [547, 63] width 20 height 13
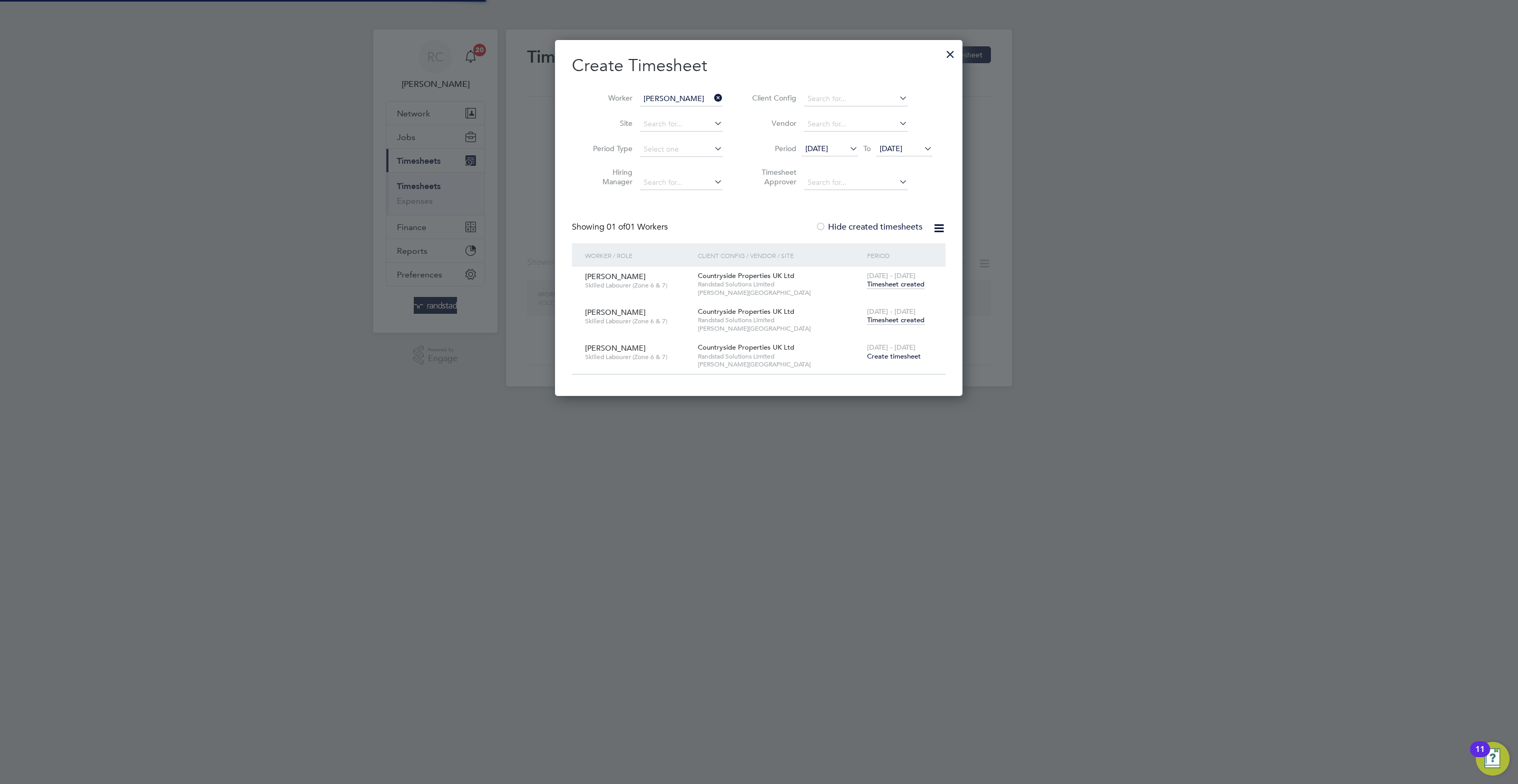
click at [682, 95] on input "David Barrow" at bounding box center [681, 99] width 82 height 15
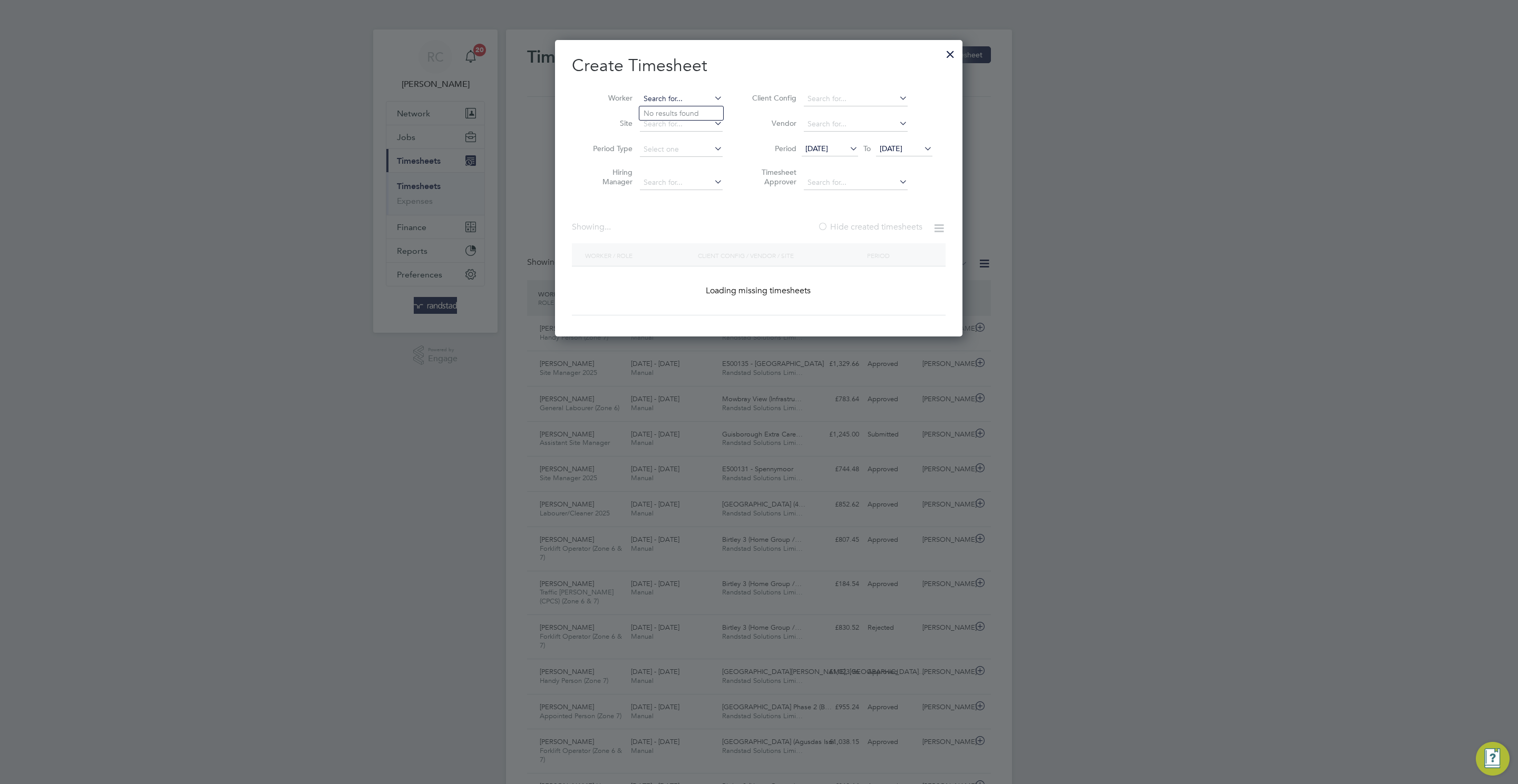
paste input "Daniel Mappin"
type input "Daniel Mappin"
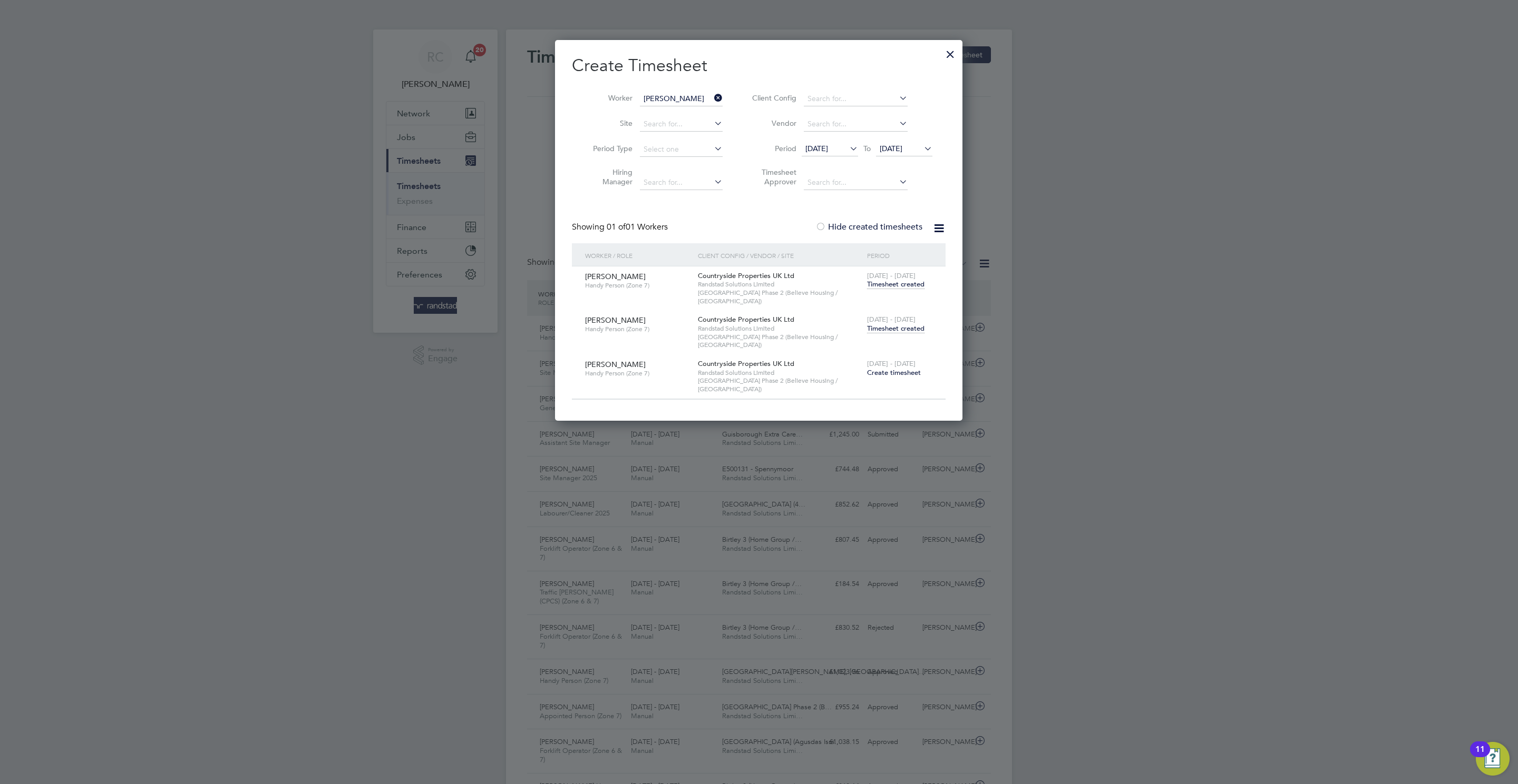
click at [909, 323] on span "Timesheet created" at bounding box center [895, 328] width 58 height 10
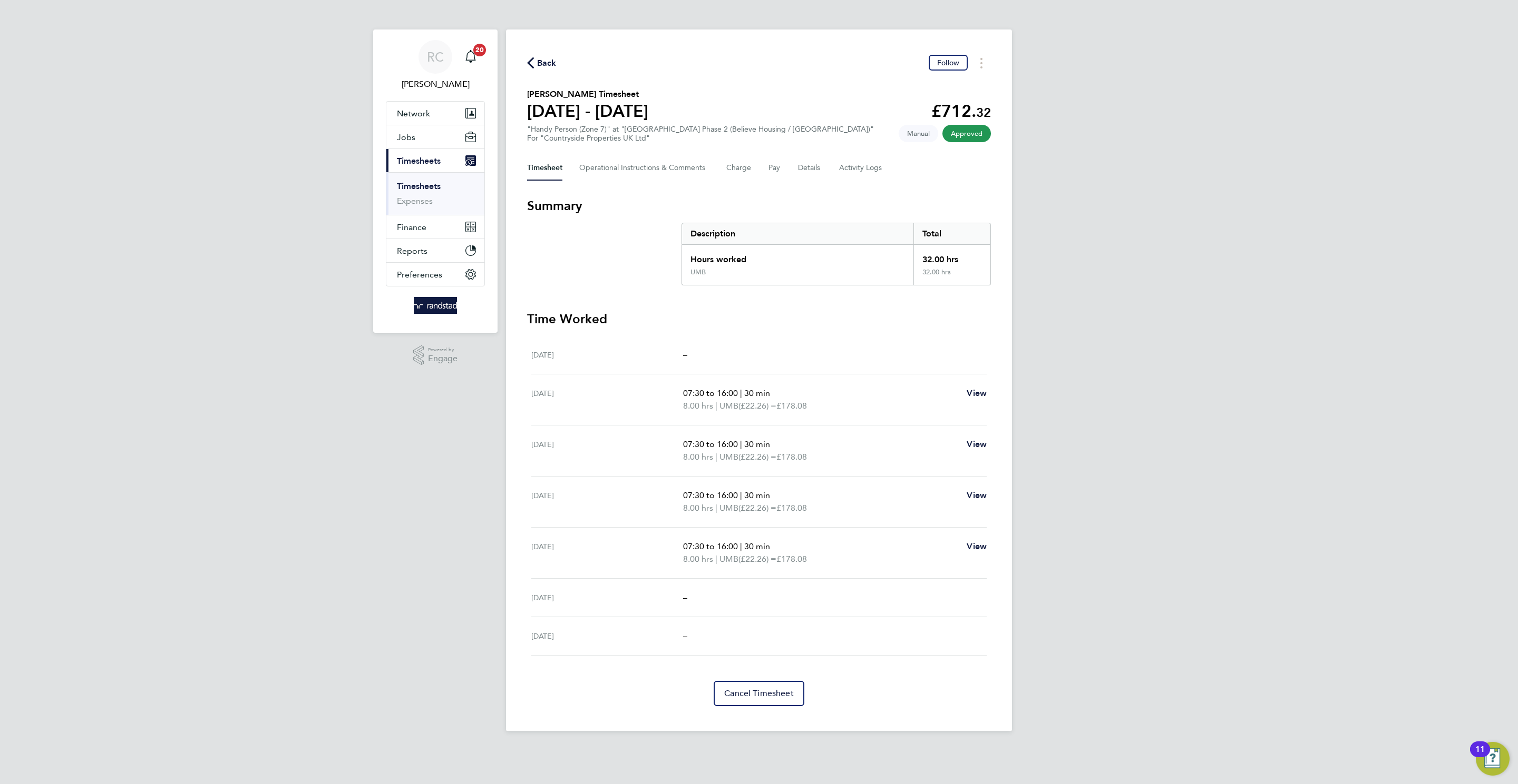
click at [546, 66] on span "Back" at bounding box center [547, 63] width 20 height 13
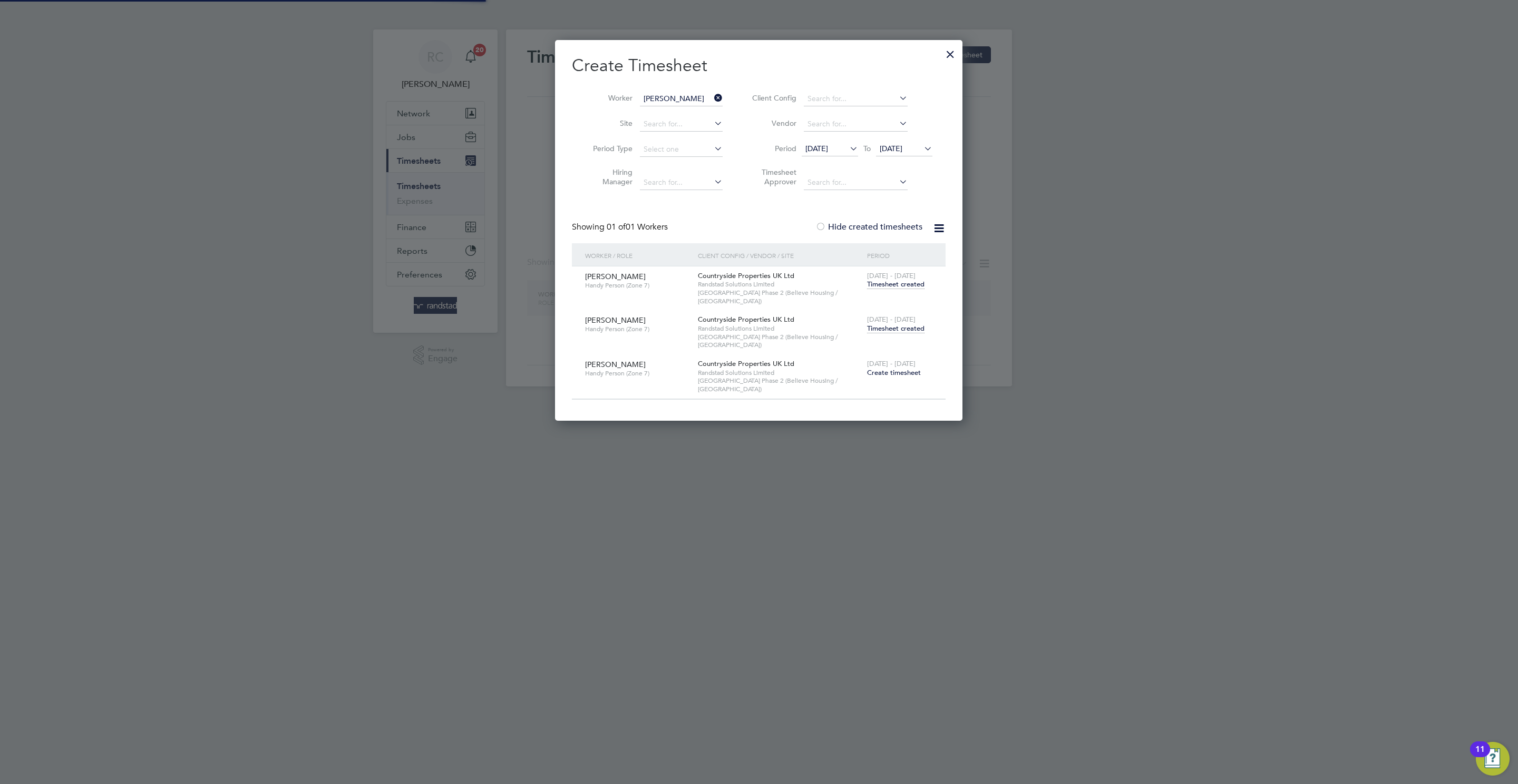
click at [660, 102] on input "Daniel Mappin" at bounding box center [681, 99] width 82 height 15
paste input "neil cummings"
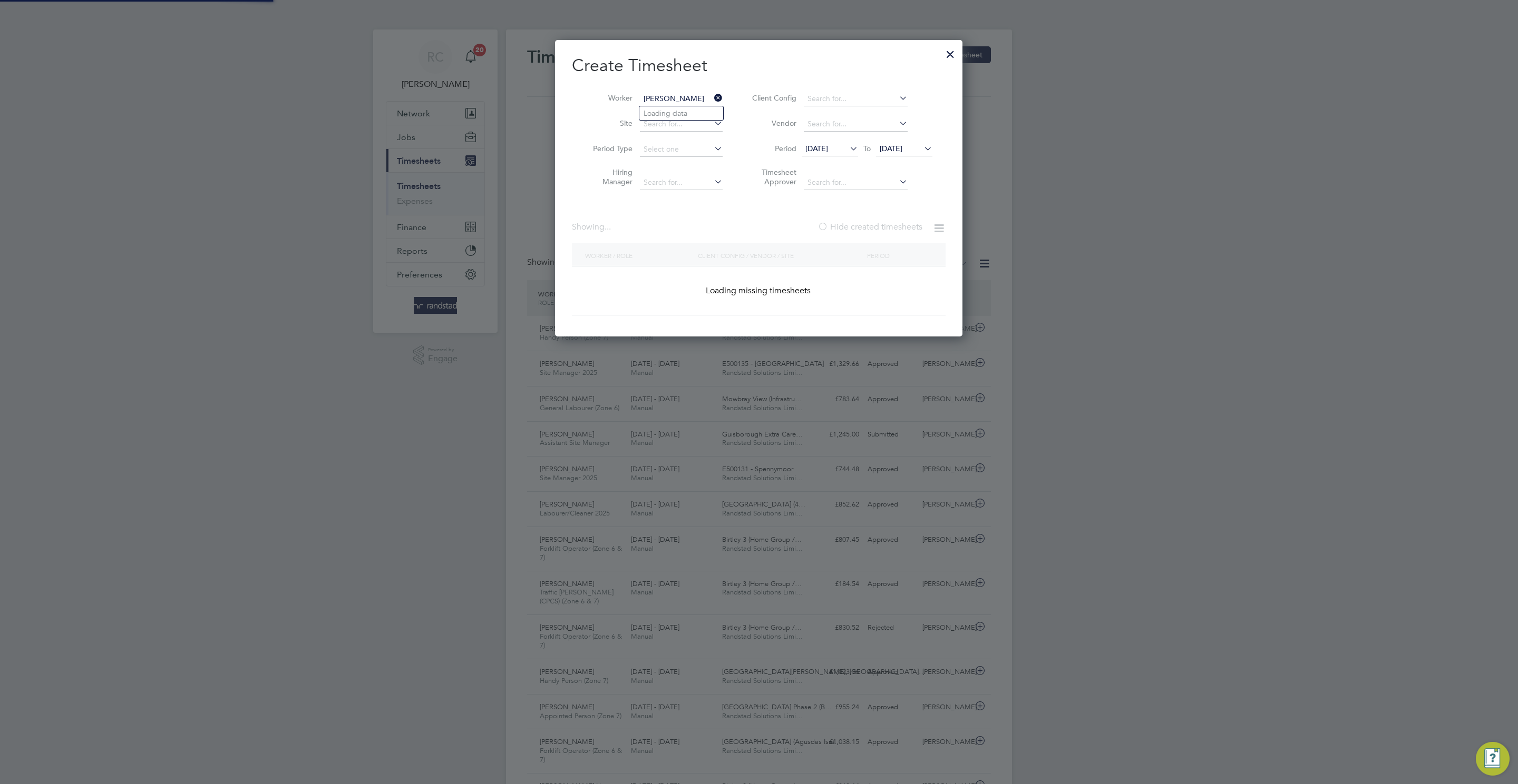
scroll to position [26, 92]
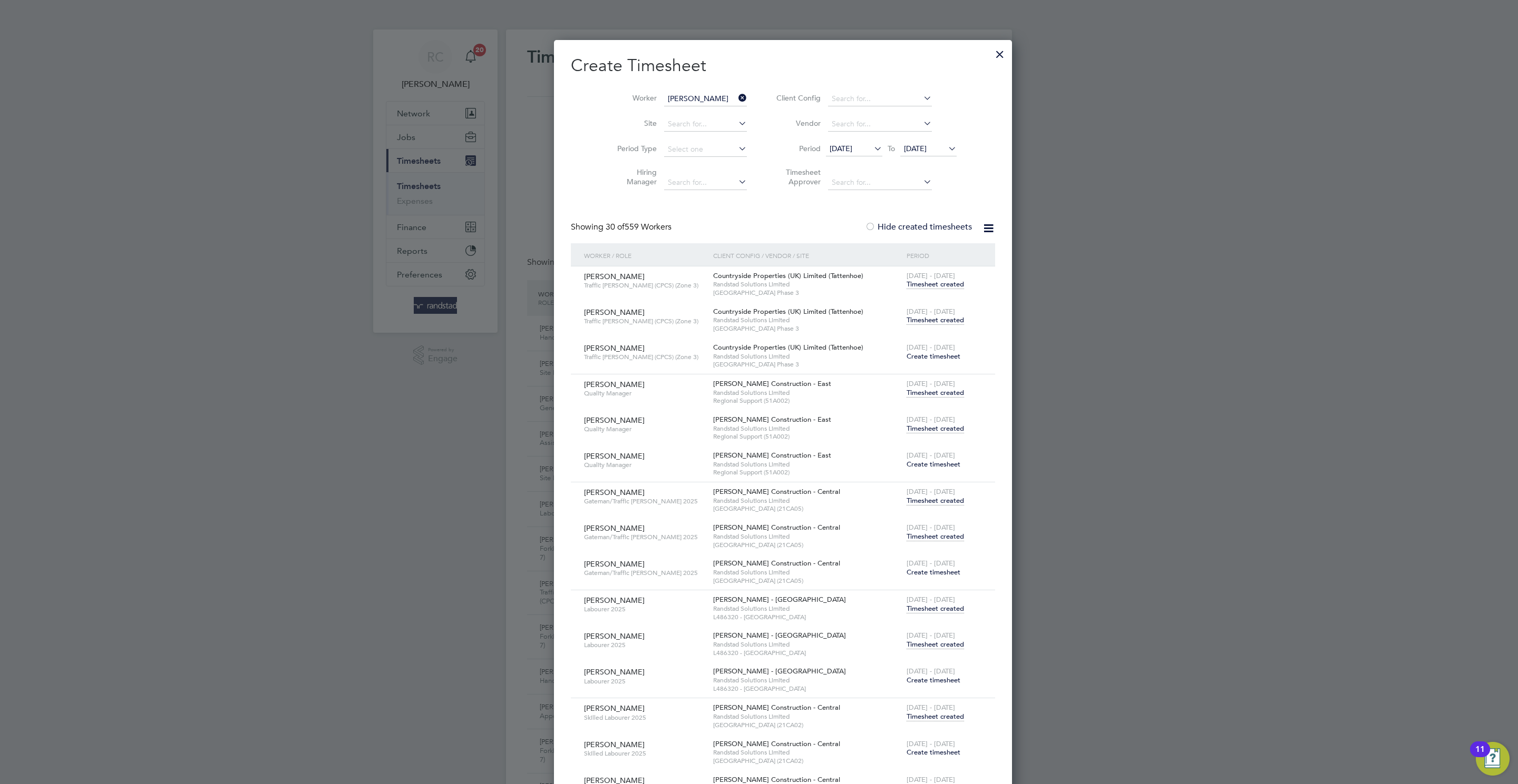
drag, startPoint x: 701, startPoint y: 116, endPoint x: 694, endPoint y: 167, distance: 51.5
click at [700, 116] on li "Neil Cumm ins" at bounding box center [690, 114] width 103 height 15
type input "Neil Cummins"
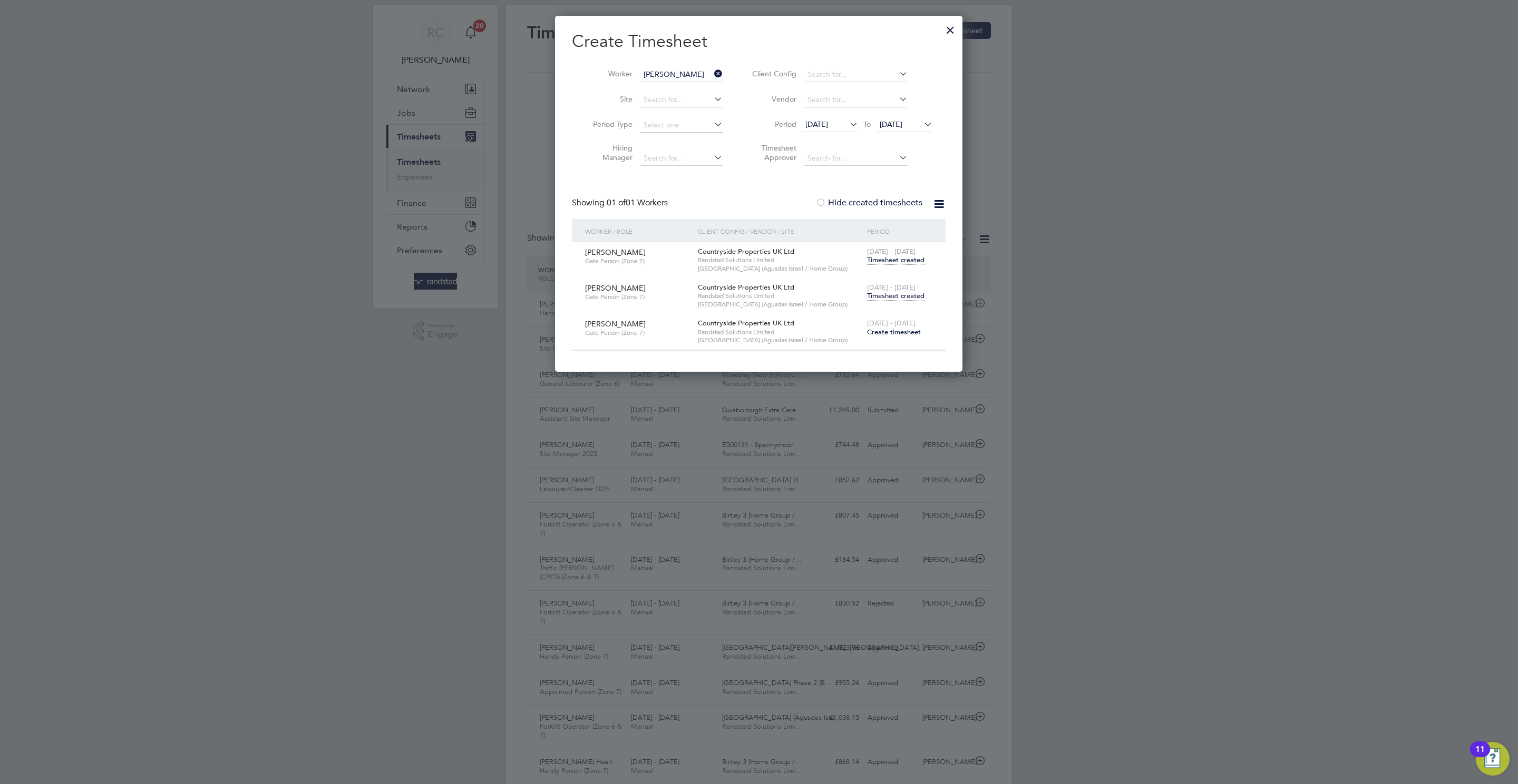
click at [909, 295] on span "Timesheet created" at bounding box center [895, 296] width 58 height 10
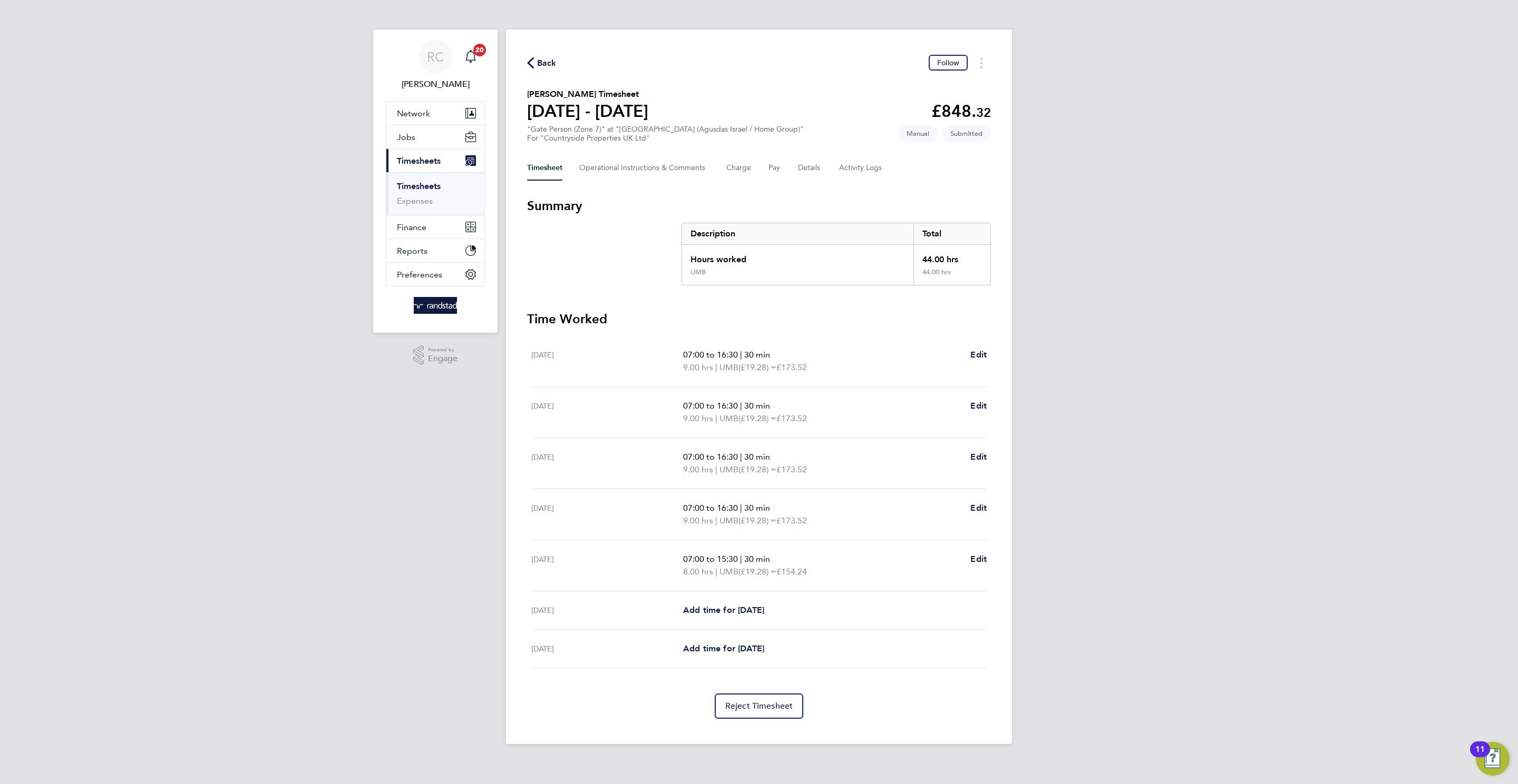
drag, startPoint x: 544, startPoint y: 66, endPoint x: 603, endPoint y: 92, distance: 64.5
click at [545, 68] on span "Back" at bounding box center [547, 63] width 20 height 13
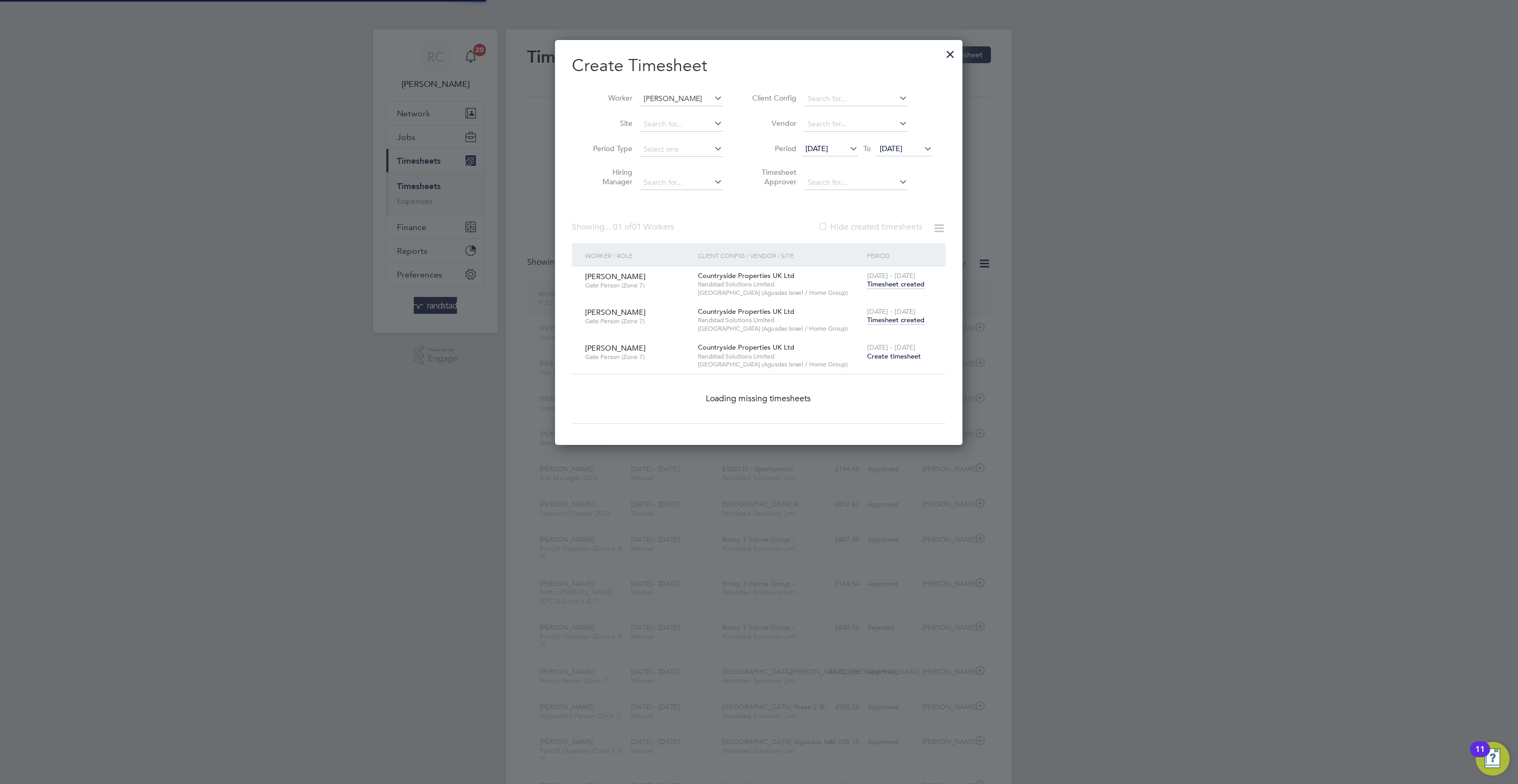
click at [665, 93] on input "Neil Cummins" at bounding box center [681, 99] width 82 height 15
paste input "Hakeem ahmed"
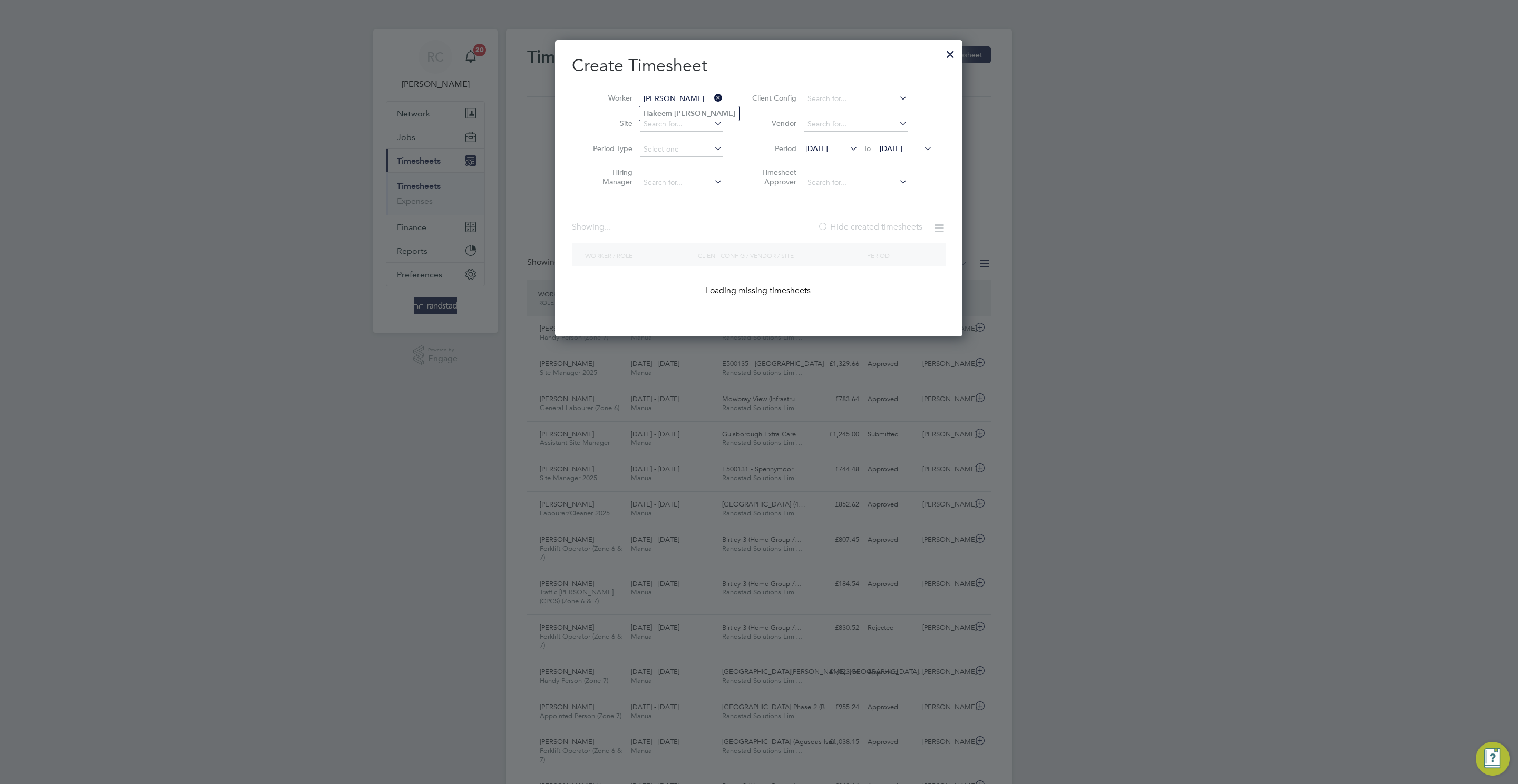
click at [683, 112] on b "Ahmed" at bounding box center [704, 113] width 61 height 9
type input "Hakeem Ahmed"
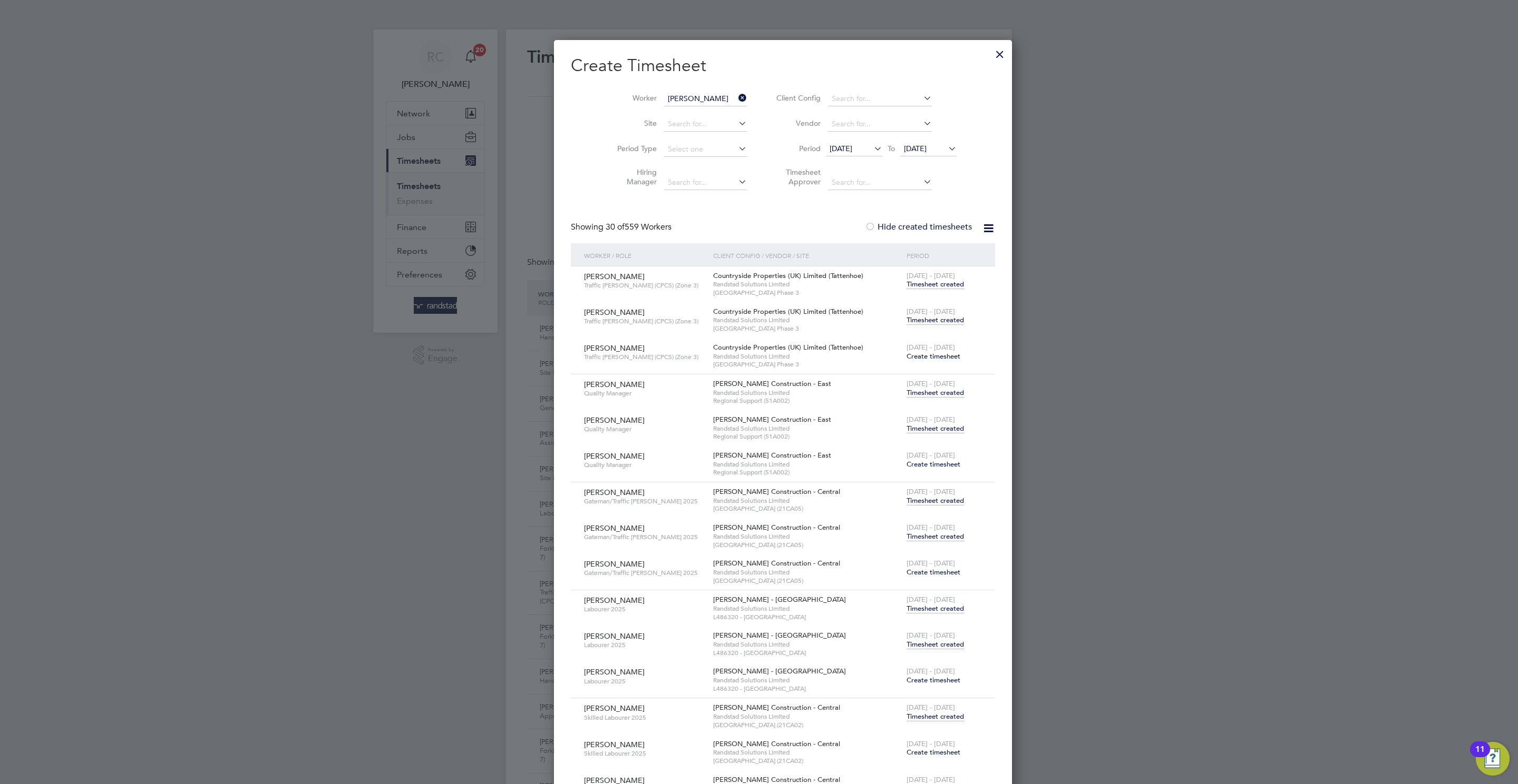
click at [922, 322] on span "Timesheet created" at bounding box center [935, 320] width 58 height 10
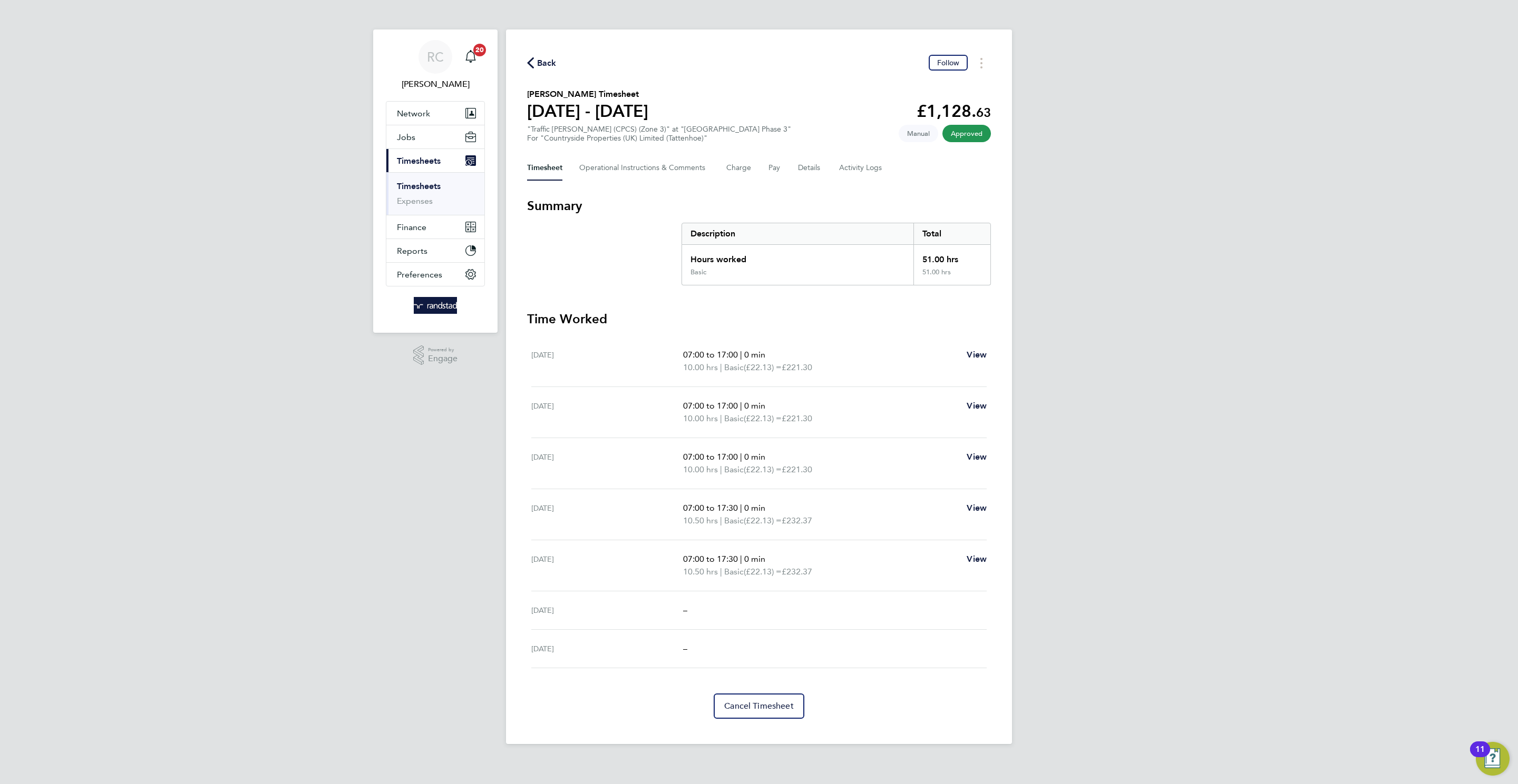
click at [543, 60] on span "Back" at bounding box center [547, 63] width 20 height 13
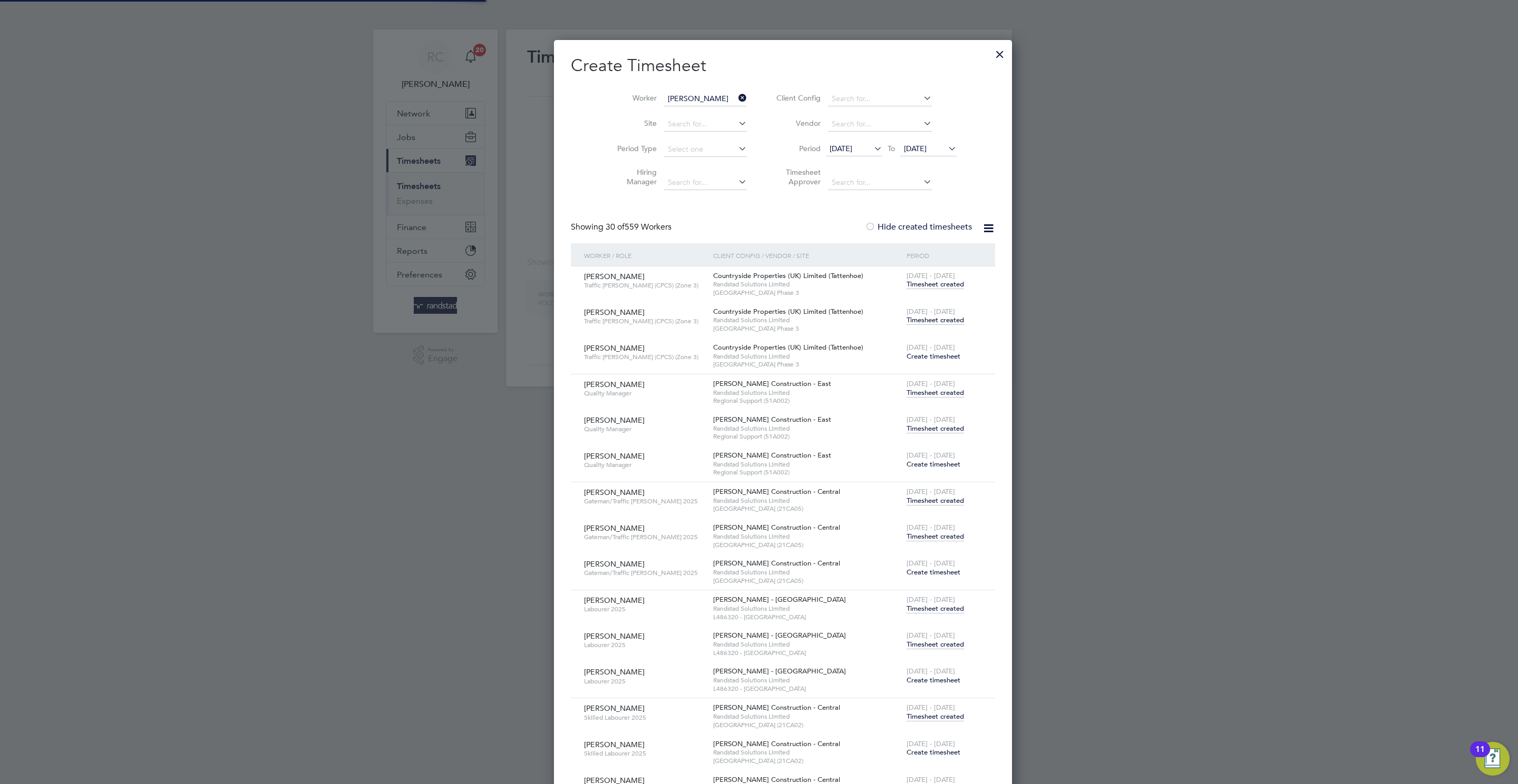
click at [666, 95] on input "Hakeem Ahmed" at bounding box center [705, 99] width 82 height 15
paste input "Hakeem ahmed"
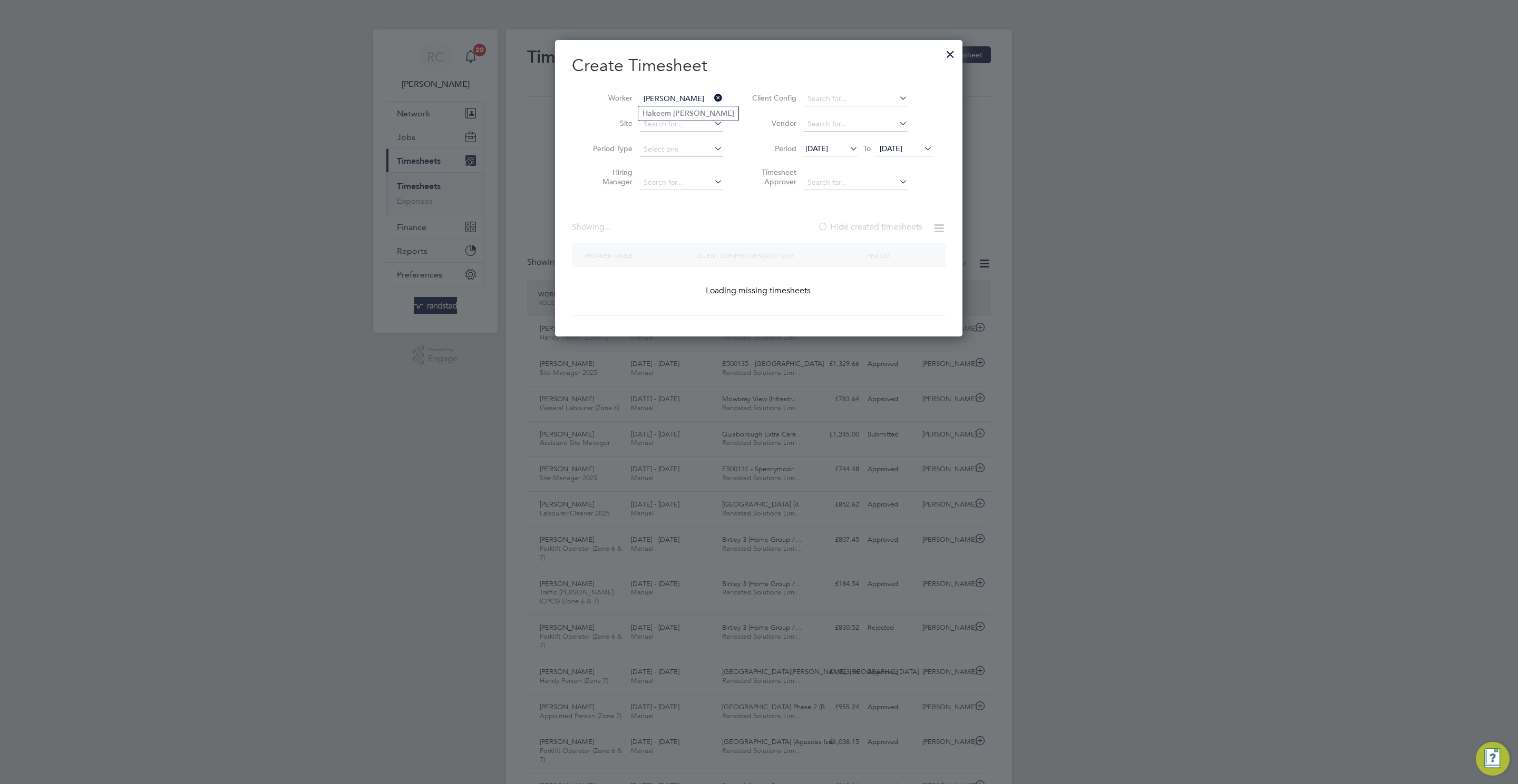
click at [668, 116] on b "Hakeem" at bounding box center [656, 113] width 28 height 9
type input "Hakeem Ahmed"
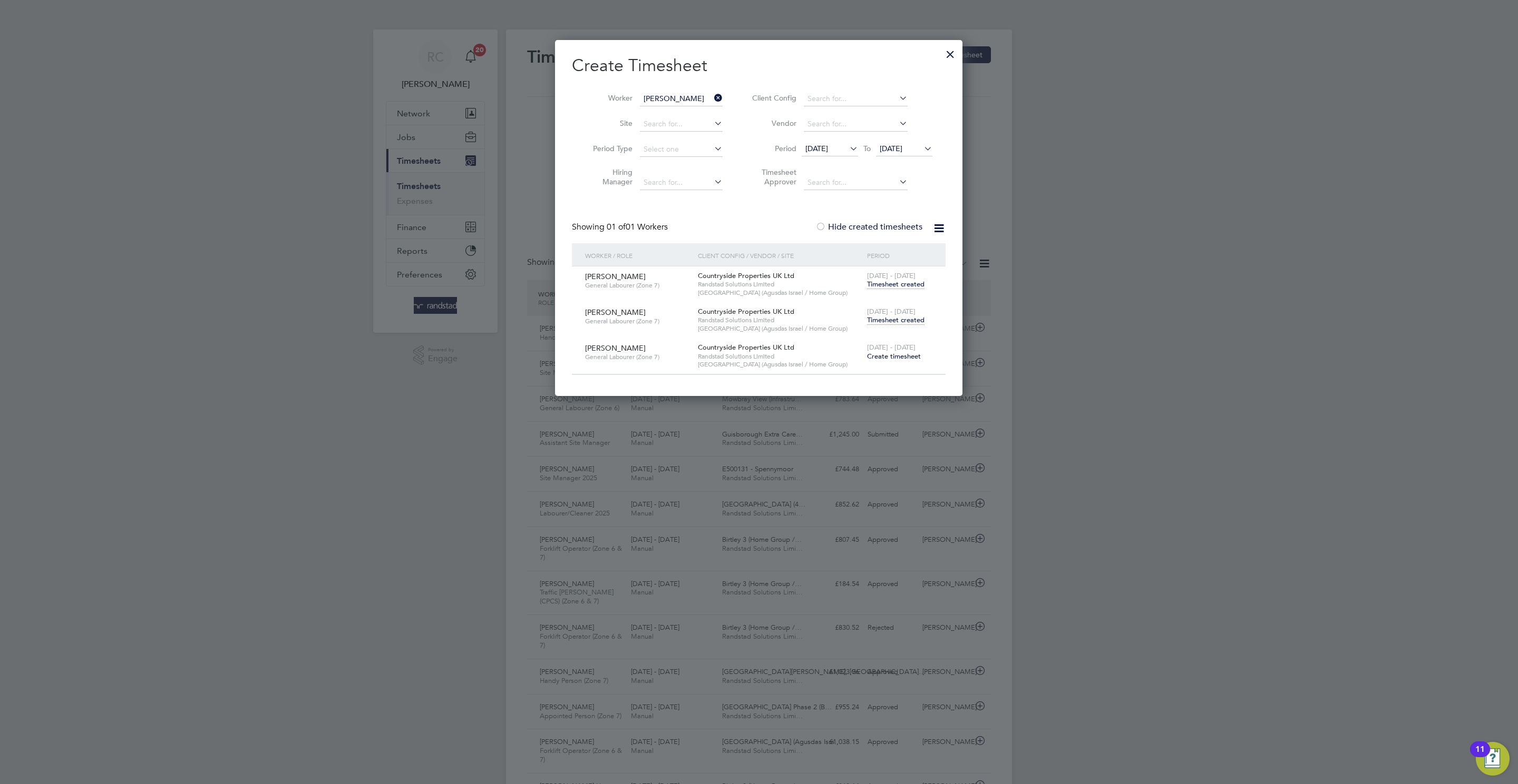
click at [908, 318] on span "Timesheet created" at bounding box center [895, 320] width 58 height 10
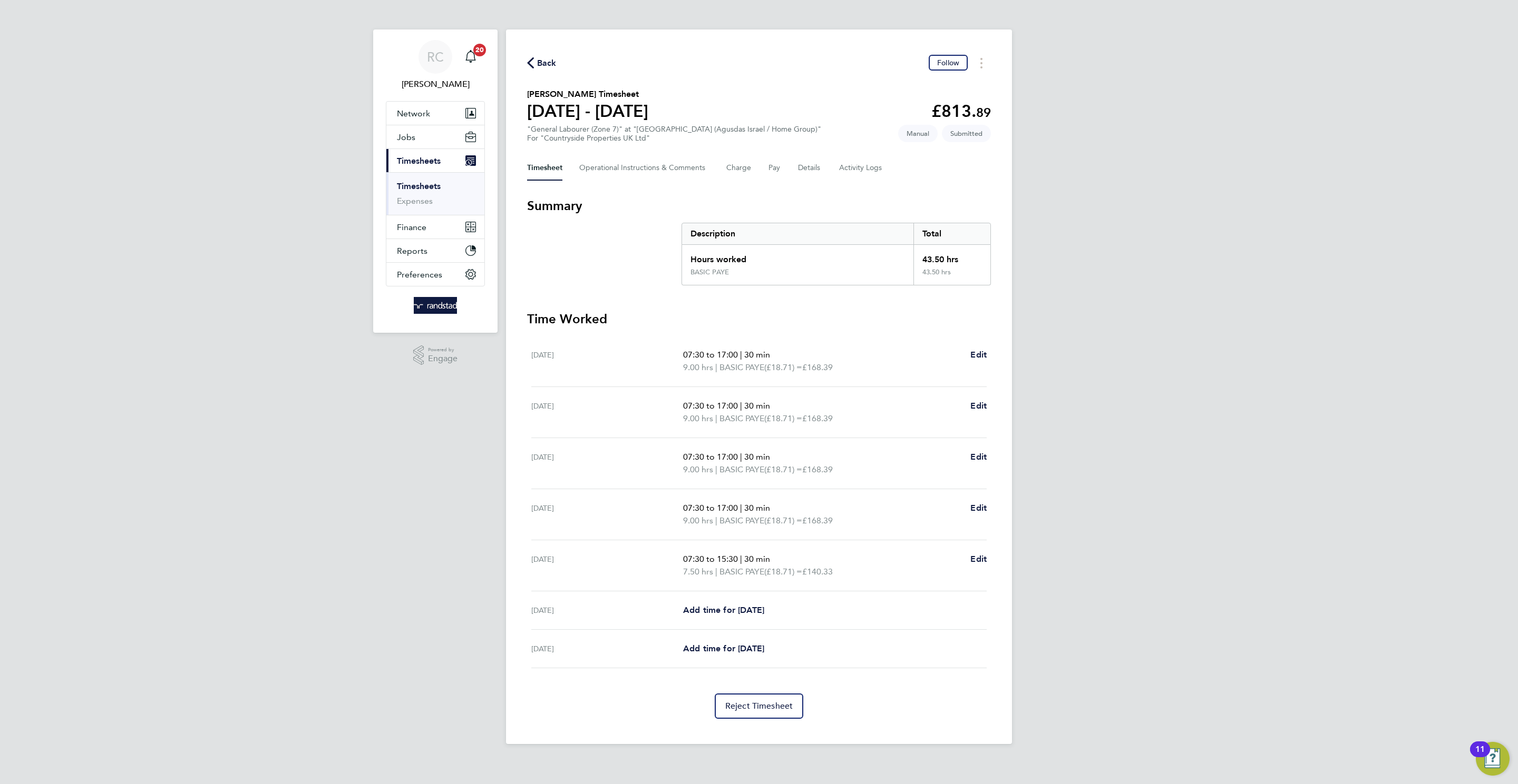
click at [554, 68] on span "Back" at bounding box center [547, 63] width 20 height 13
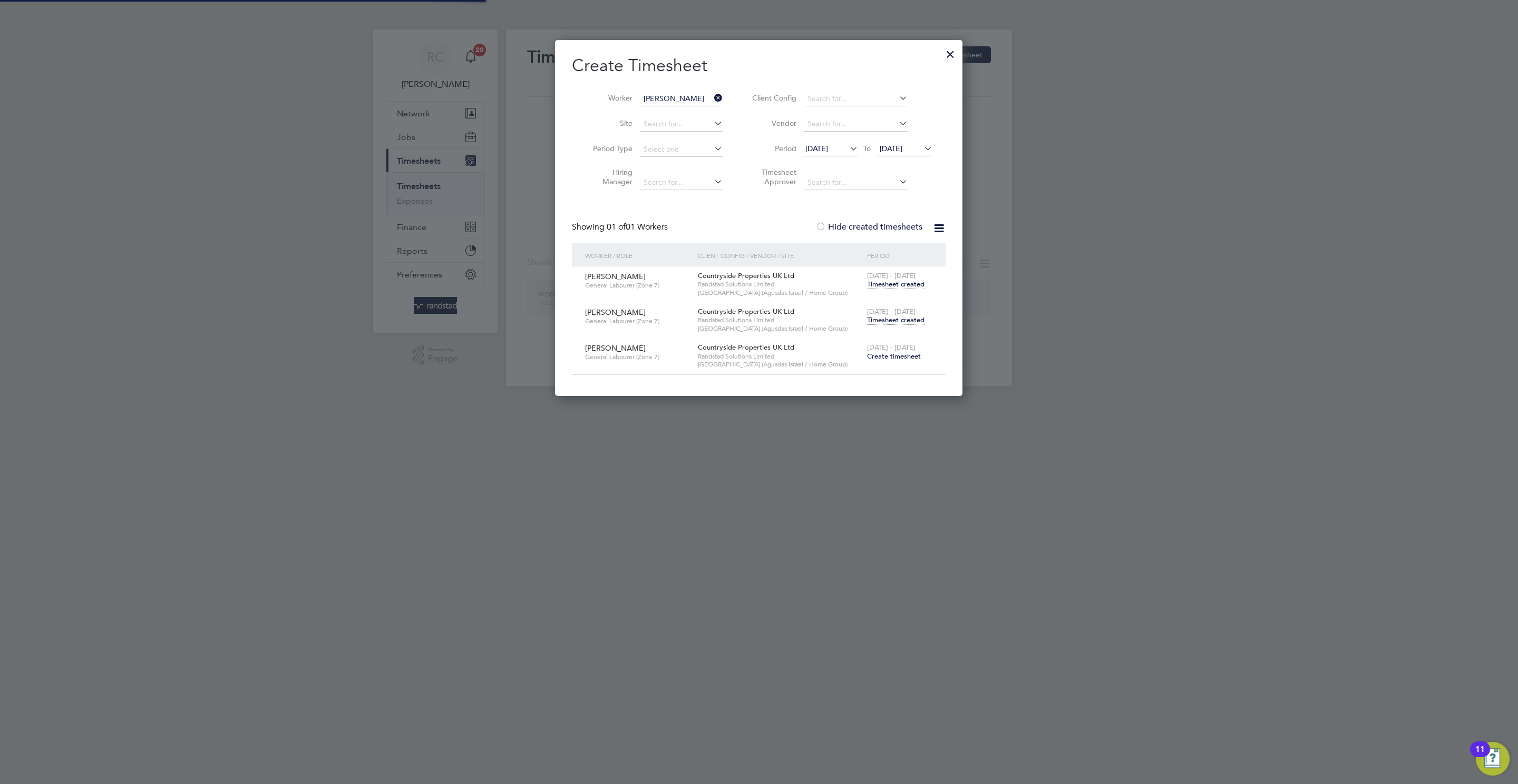
click at [670, 90] on li "Worker Hakeem Ahmed" at bounding box center [653, 99] width 164 height 25
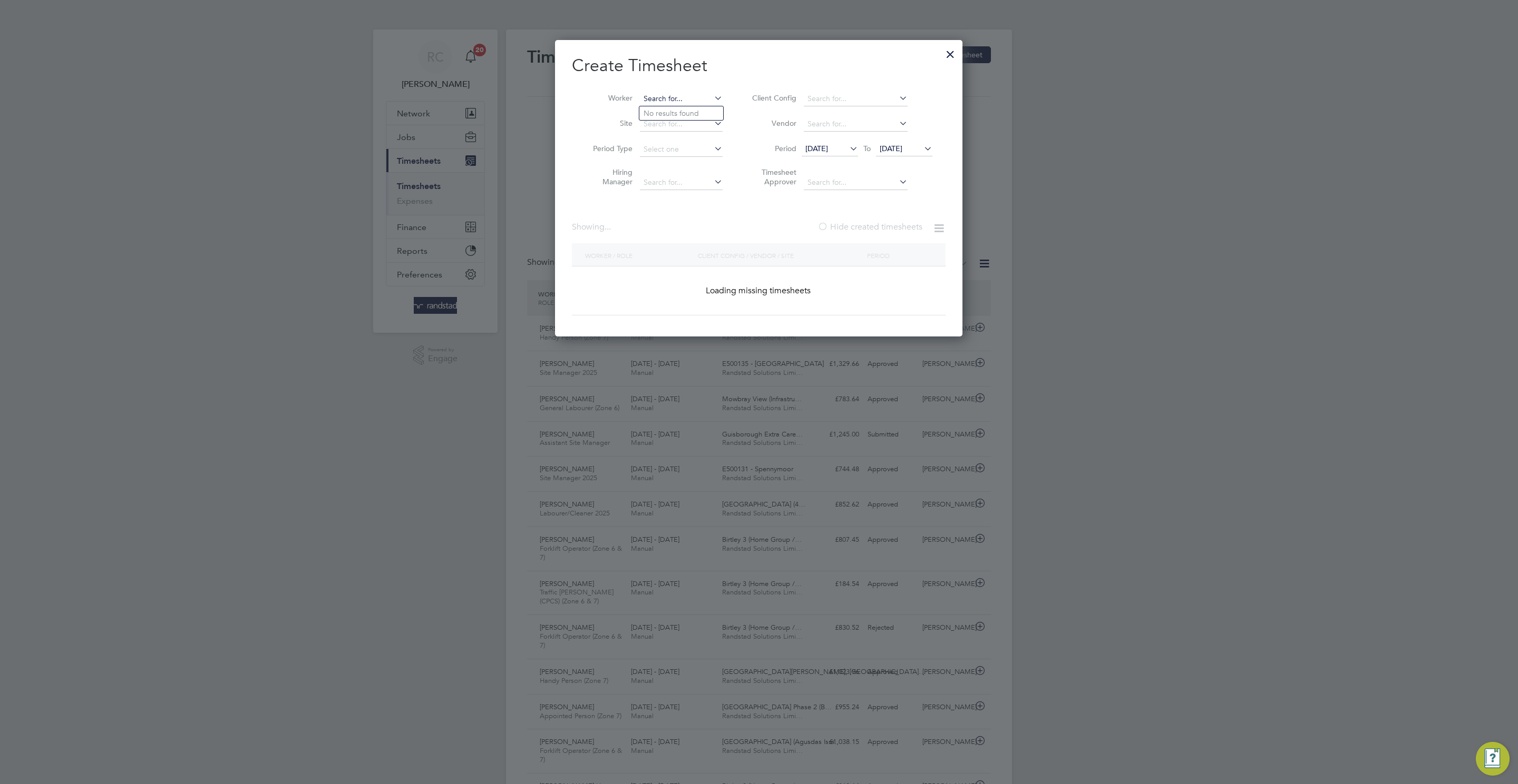
click at [666, 97] on input at bounding box center [681, 99] width 82 height 15
paste input "JOSEPH ADEBOLA"
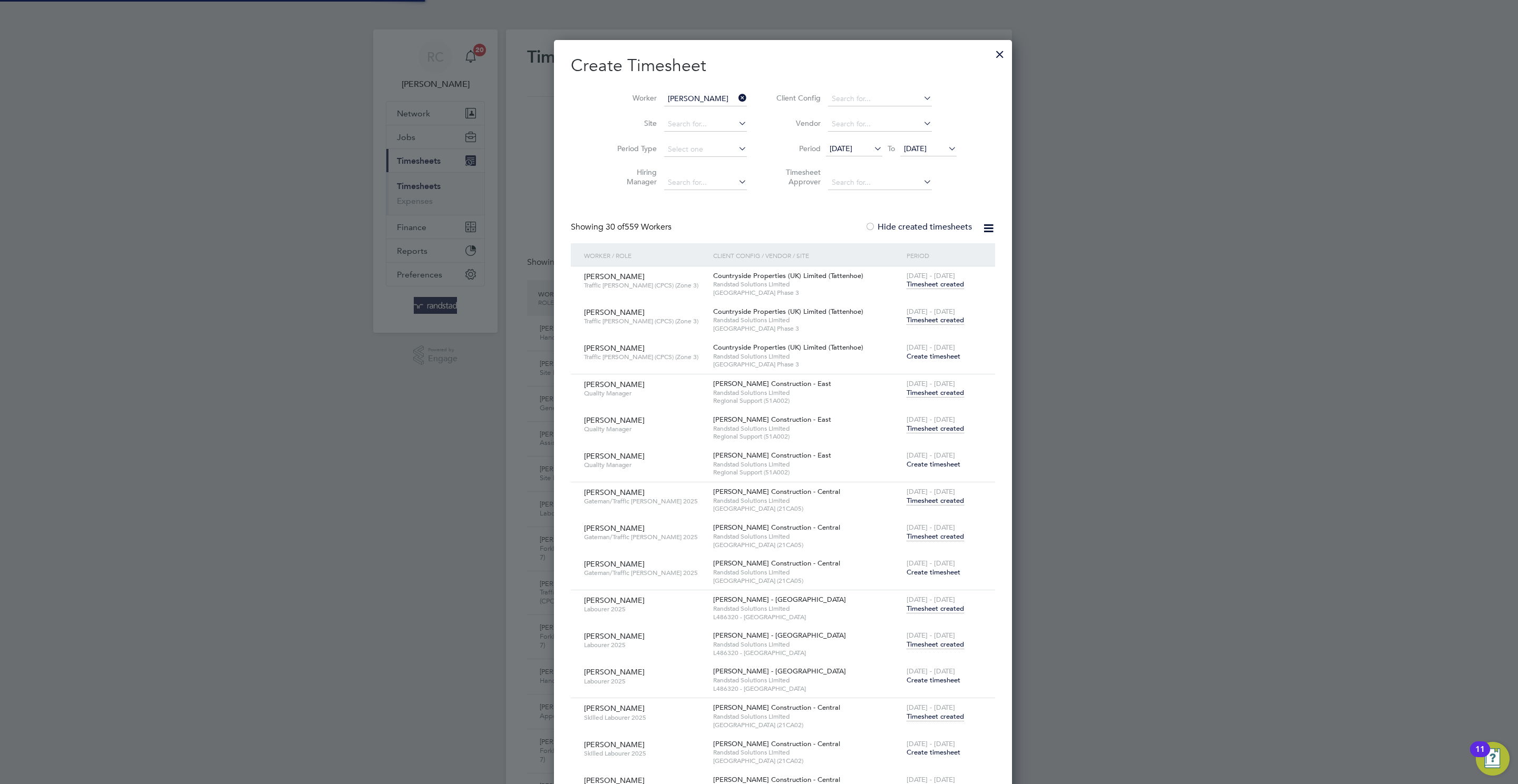
click at [667, 112] on li "Joseph Adebola" at bounding box center [690, 114] width 102 height 15
type input "Joseph Adebola"
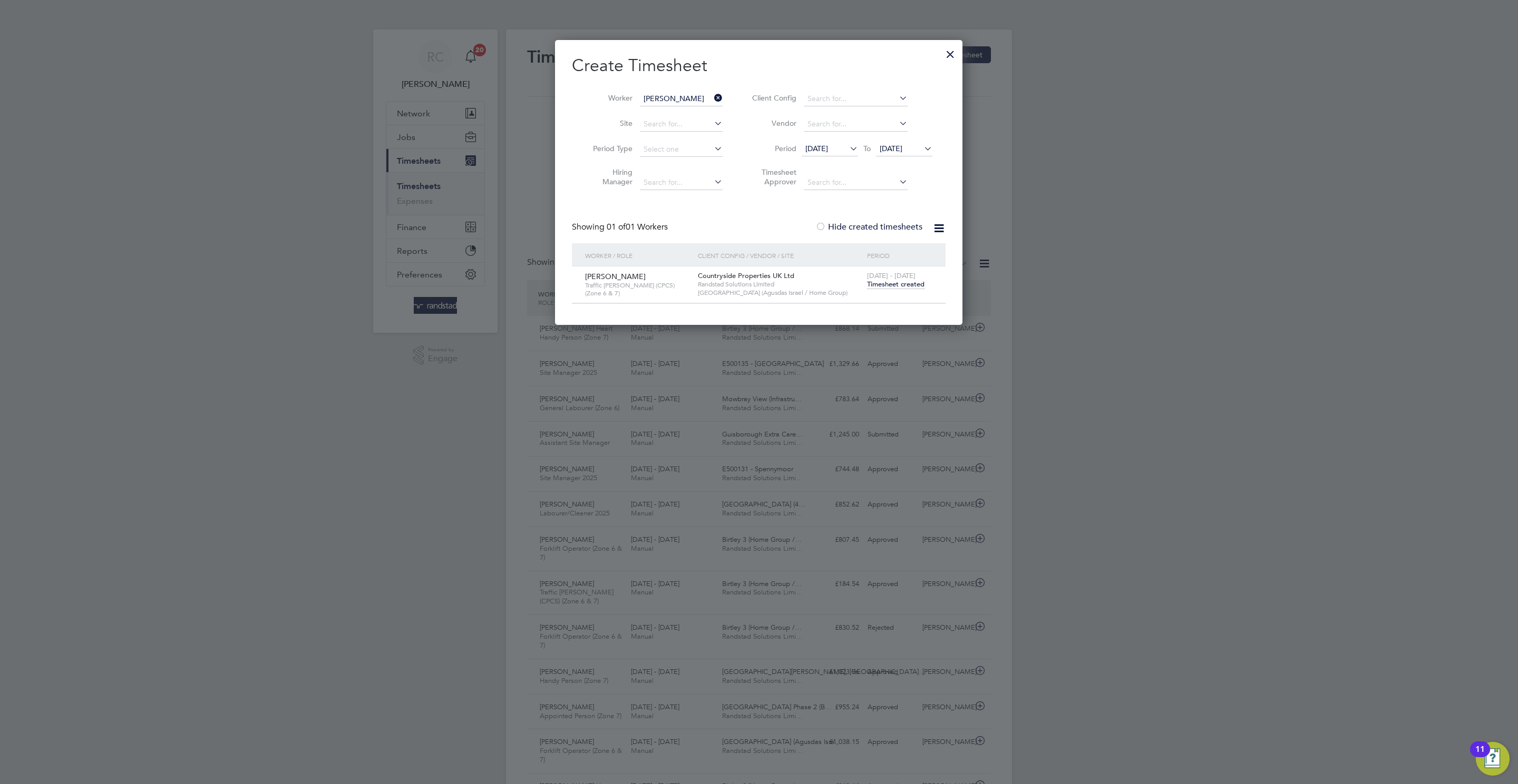
click at [892, 286] on span "Timesheet created" at bounding box center [895, 284] width 58 height 10
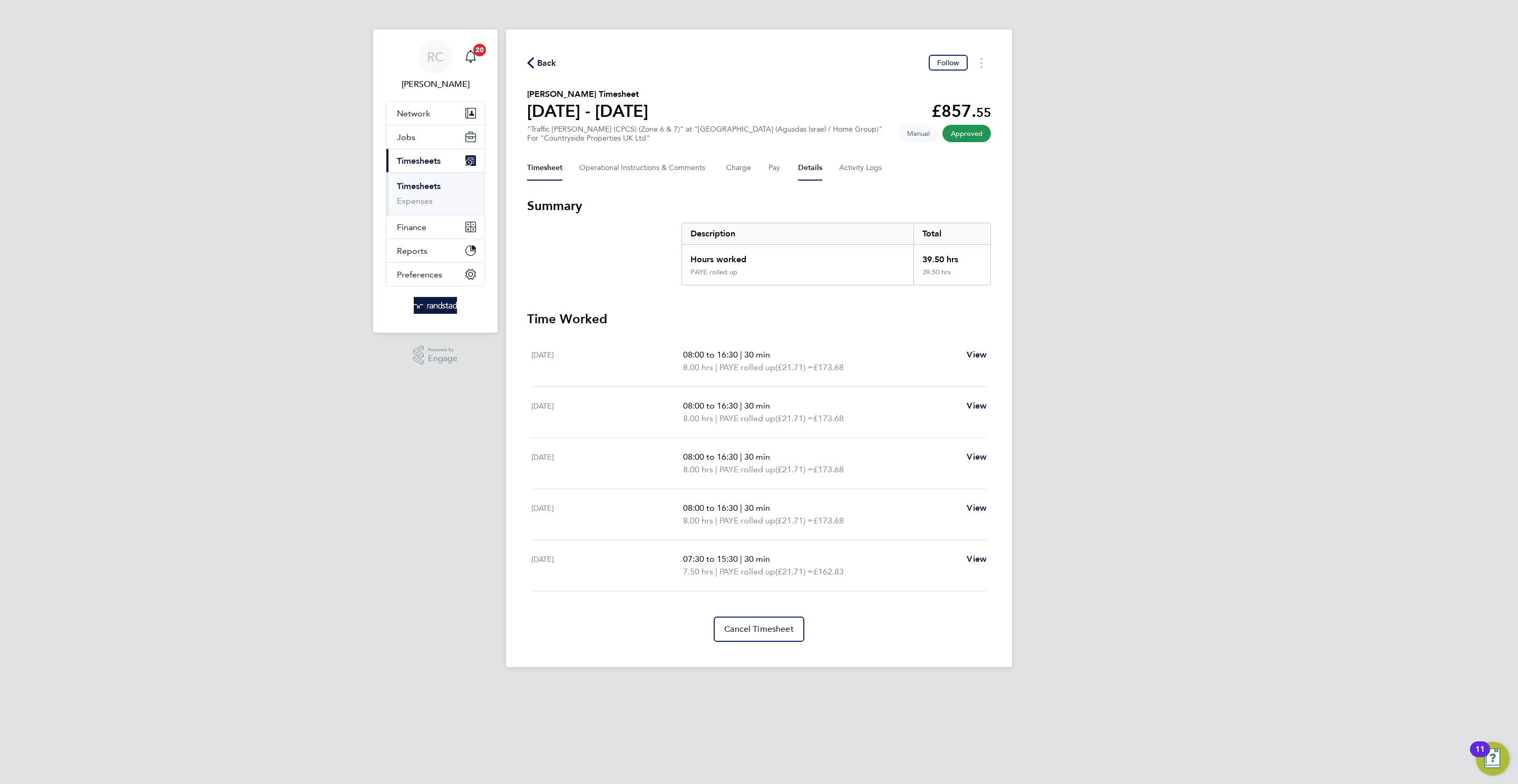
click at [800, 169] on button "Details" at bounding box center [810, 169] width 25 height 25
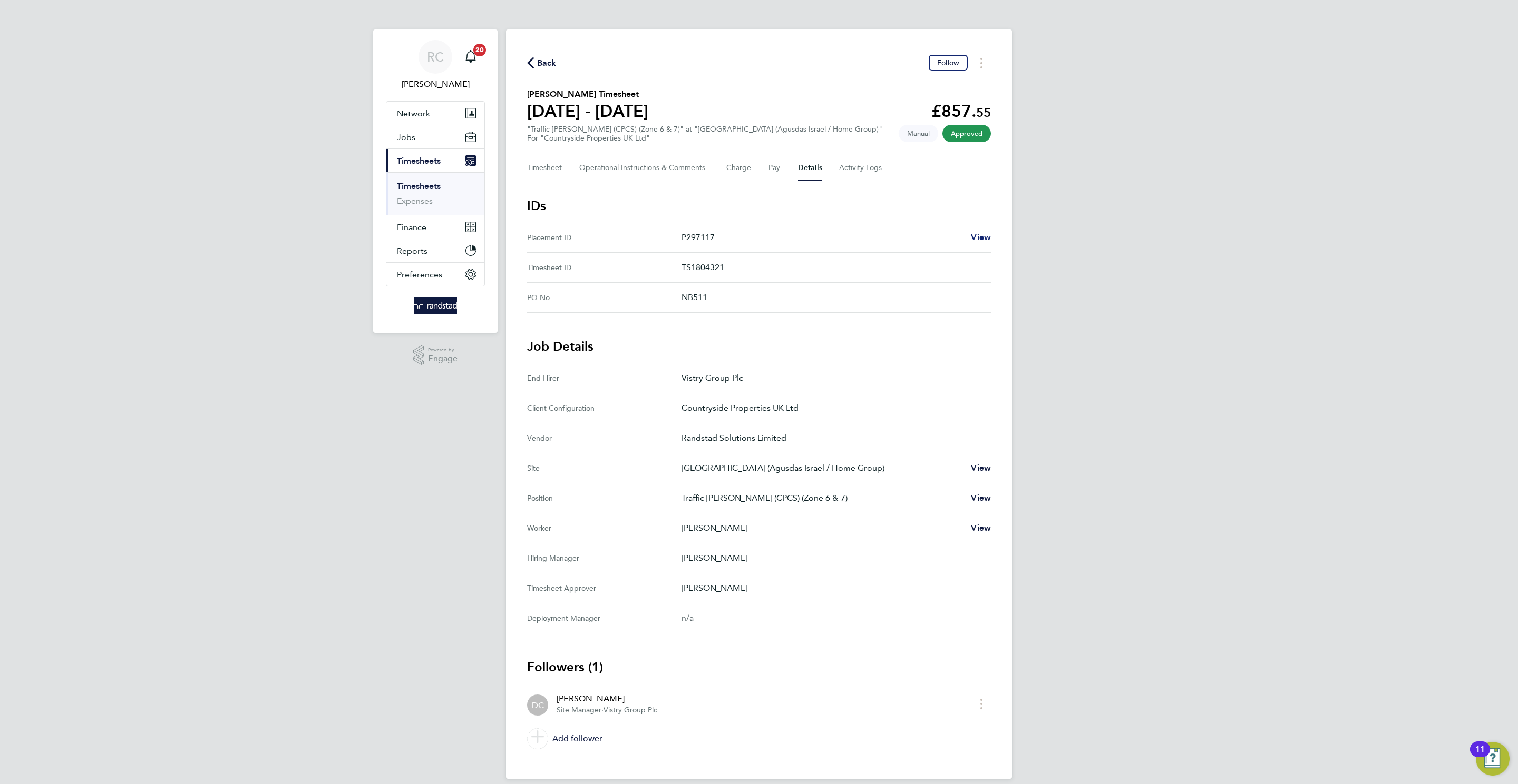
click at [983, 233] on span "View" at bounding box center [981, 237] width 20 height 10
click at [547, 67] on span "Back" at bounding box center [547, 63] width 20 height 13
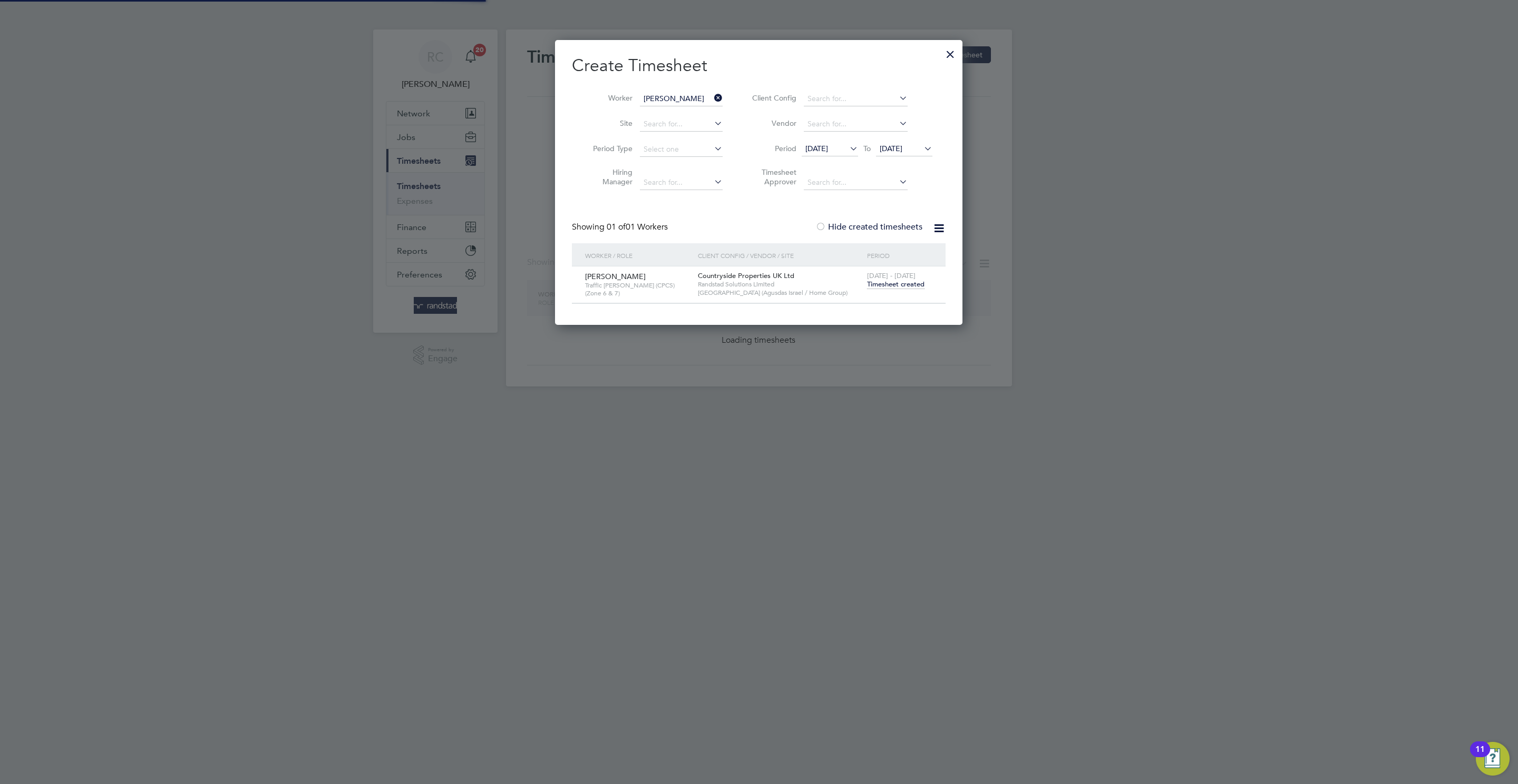
click at [675, 94] on input "Joseph Adebola" at bounding box center [681, 99] width 82 height 15
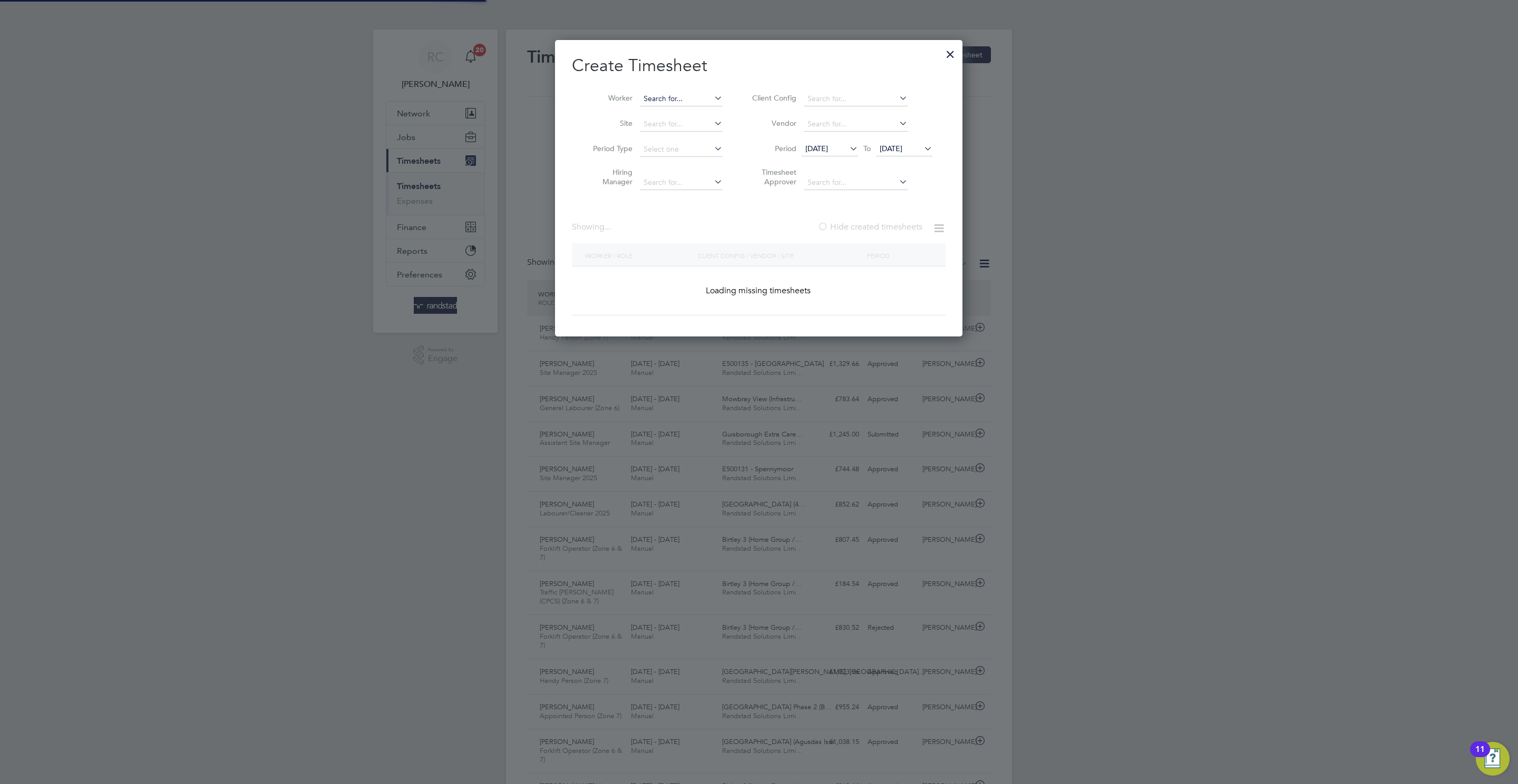
scroll to position [0, 5]
paste input "Martin durant"
click at [710, 116] on li "Martin Durant" at bounding box center [705, 114] width 132 height 15
type input "Martin Durant"
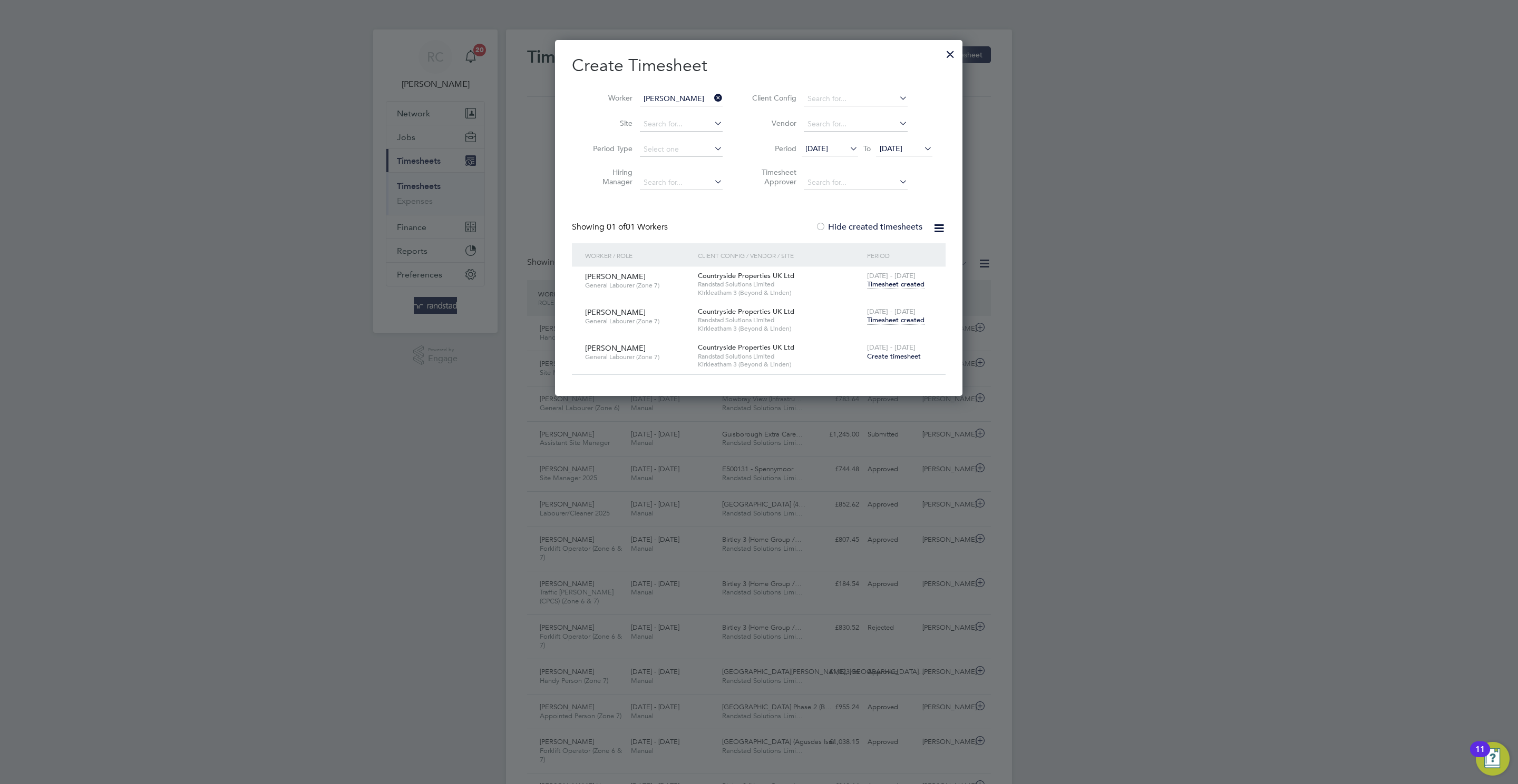
click at [909, 317] on span "Timesheet created" at bounding box center [895, 320] width 58 height 10
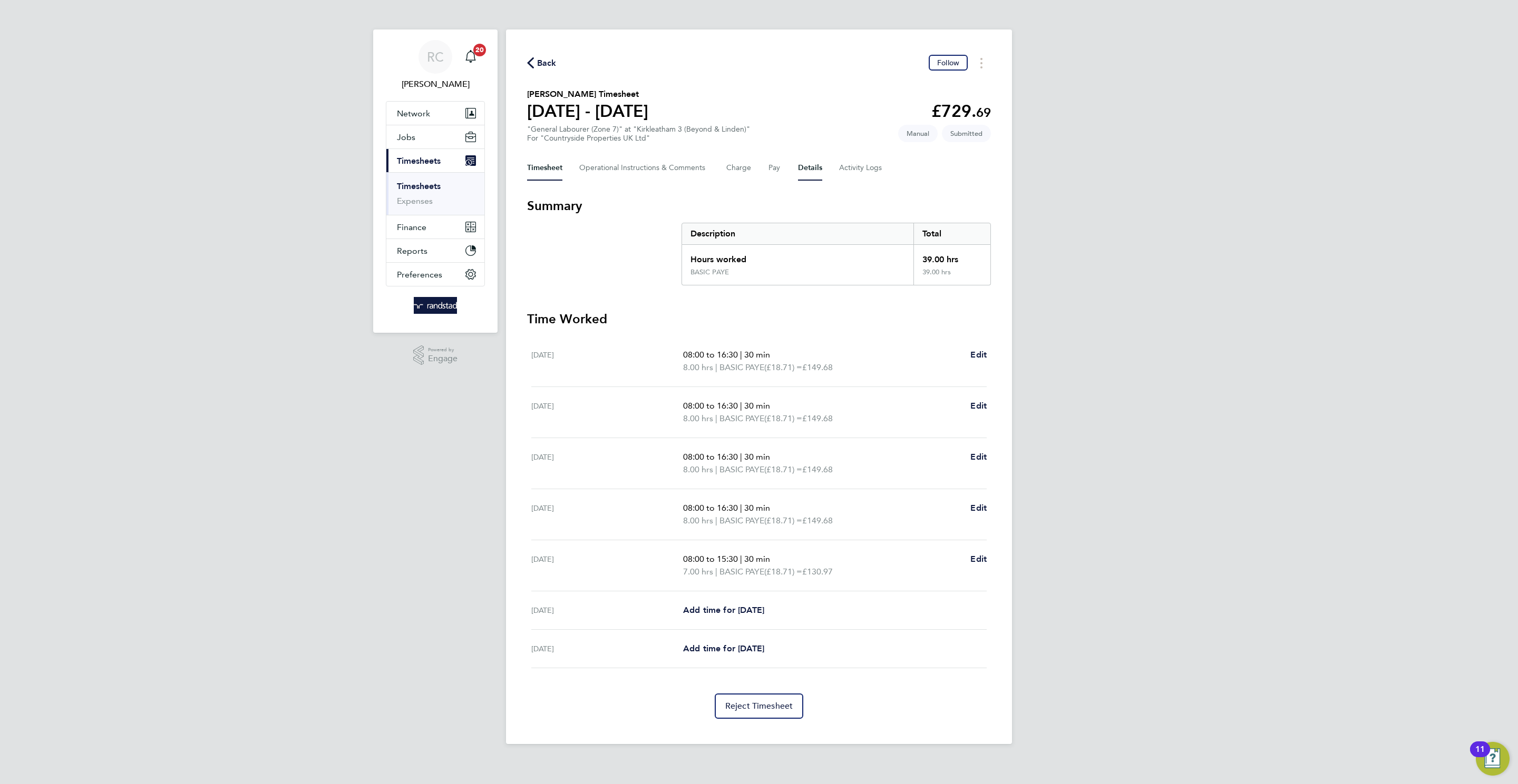
click at [799, 166] on button "Details" at bounding box center [810, 169] width 25 height 25
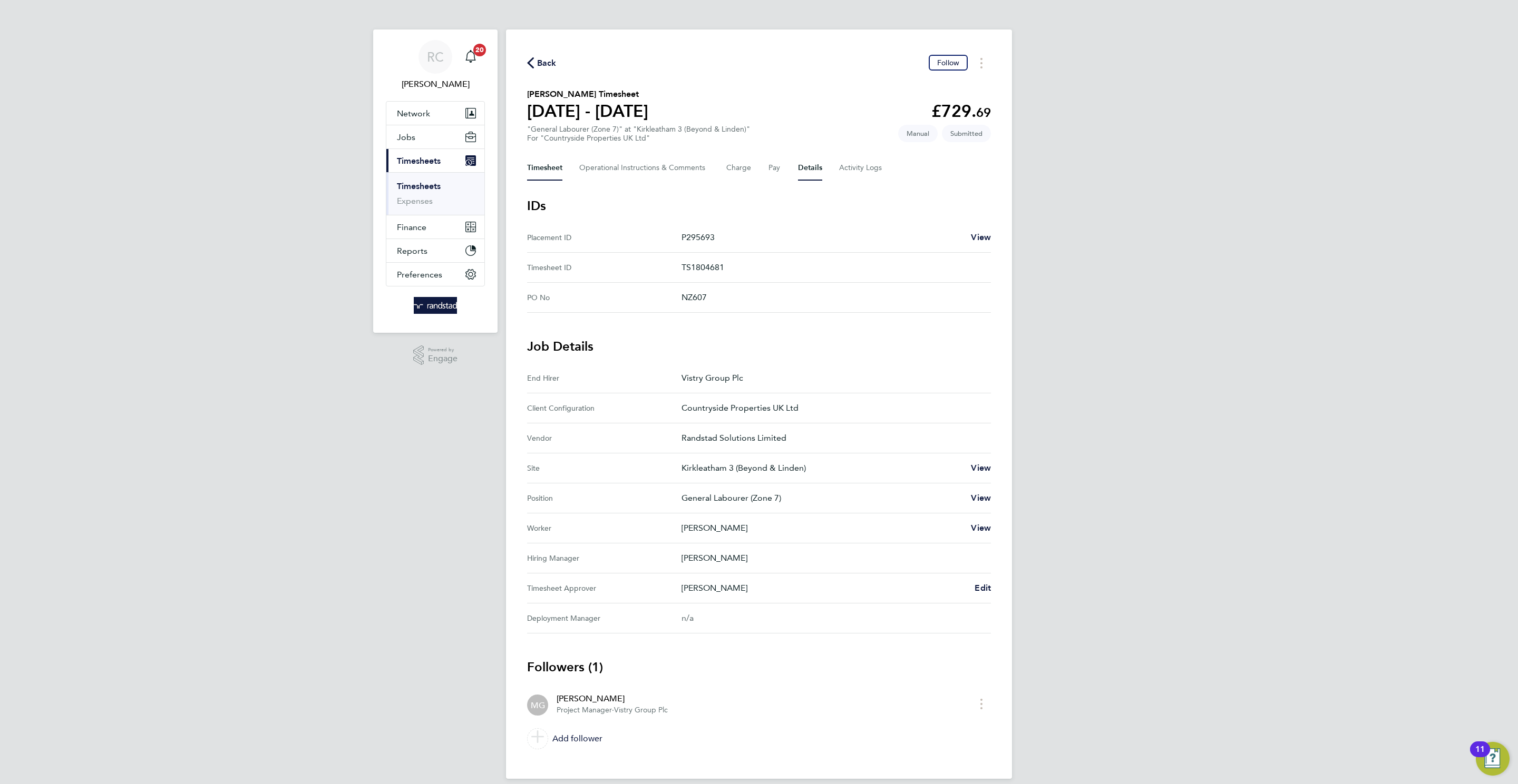
click at [534, 161] on button "Timesheet" at bounding box center [544, 169] width 35 height 25
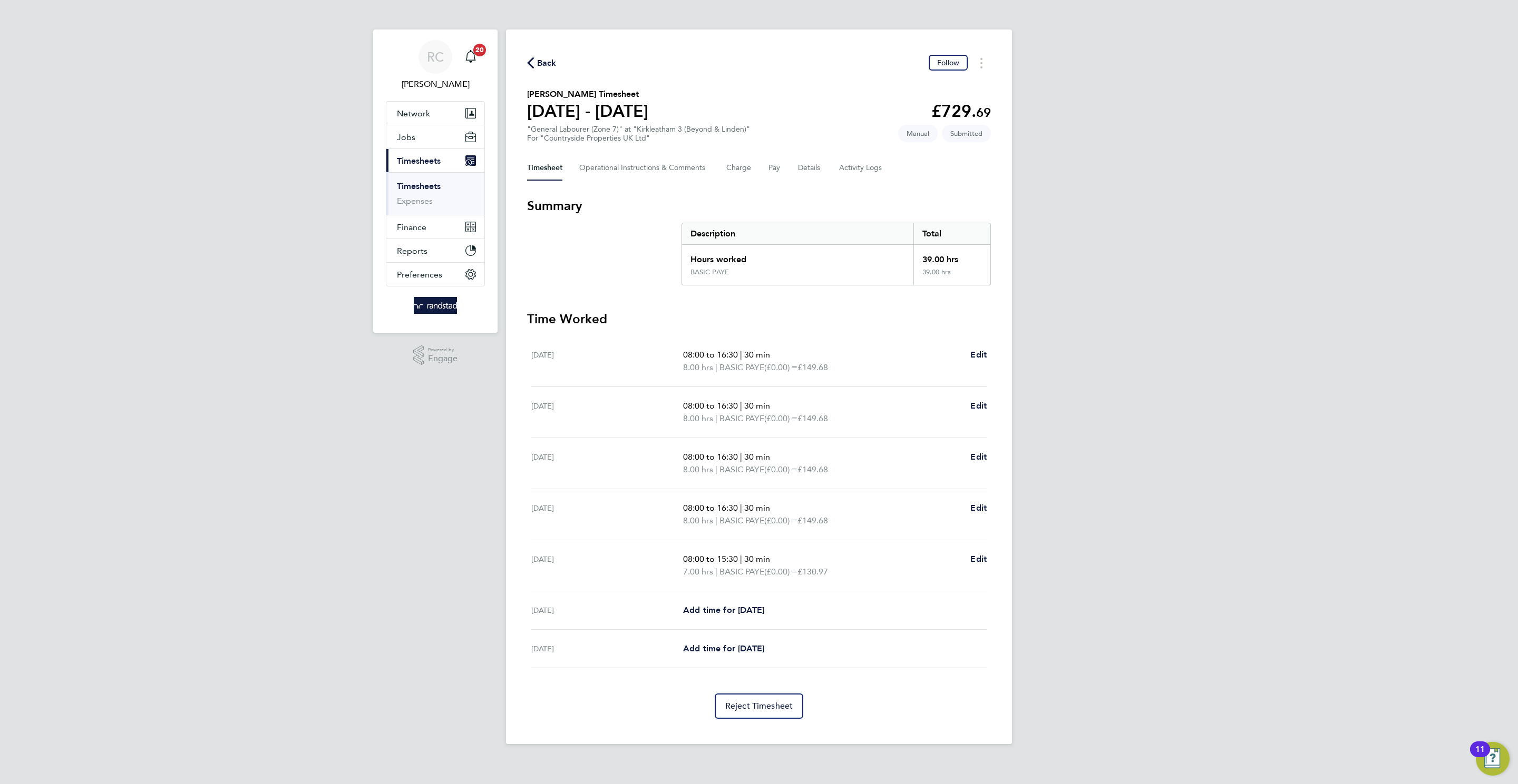
click at [562, 59] on div "Back Follow" at bounding box center [758, 63] width 464 height 17
click at [552, 66] on span "Back" at bounding box center [547, 63] width 20 height 13
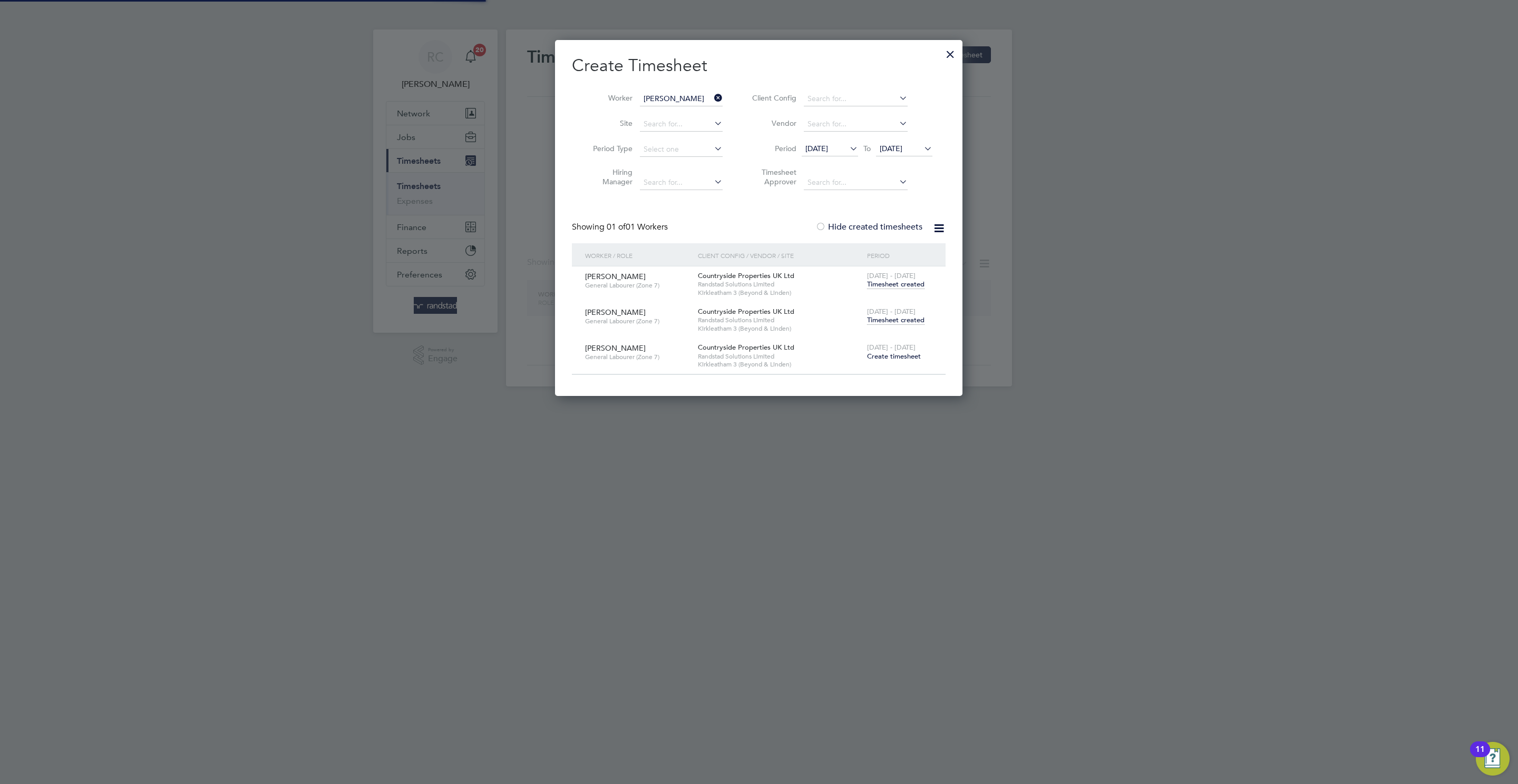
scroll to position [5, 5]
click at [687, 96] on input "Martin Durant" at bounding box center [681, 99] width 82 height 15
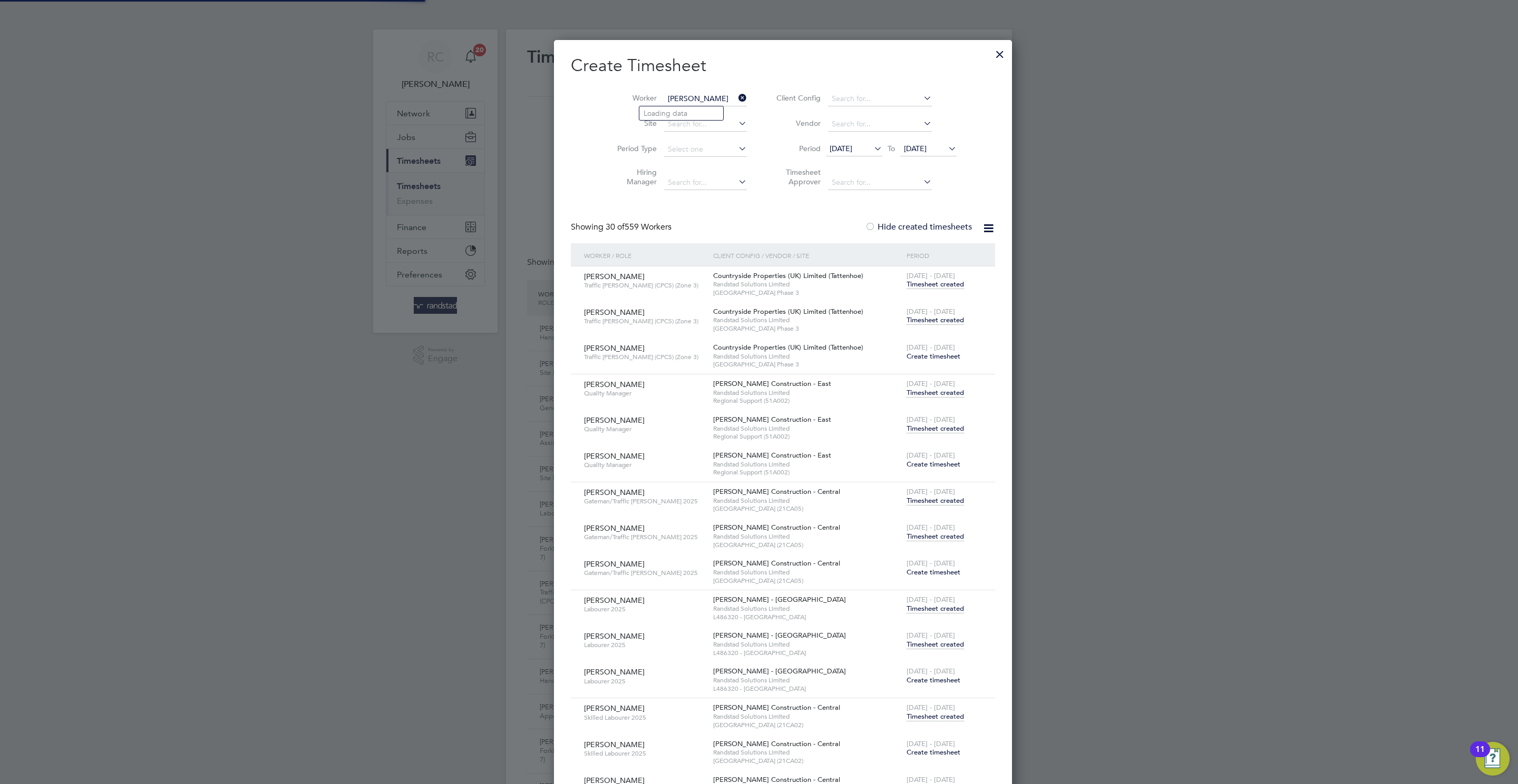
scroll to position [26, 92]
type input "Lloyd Croft"
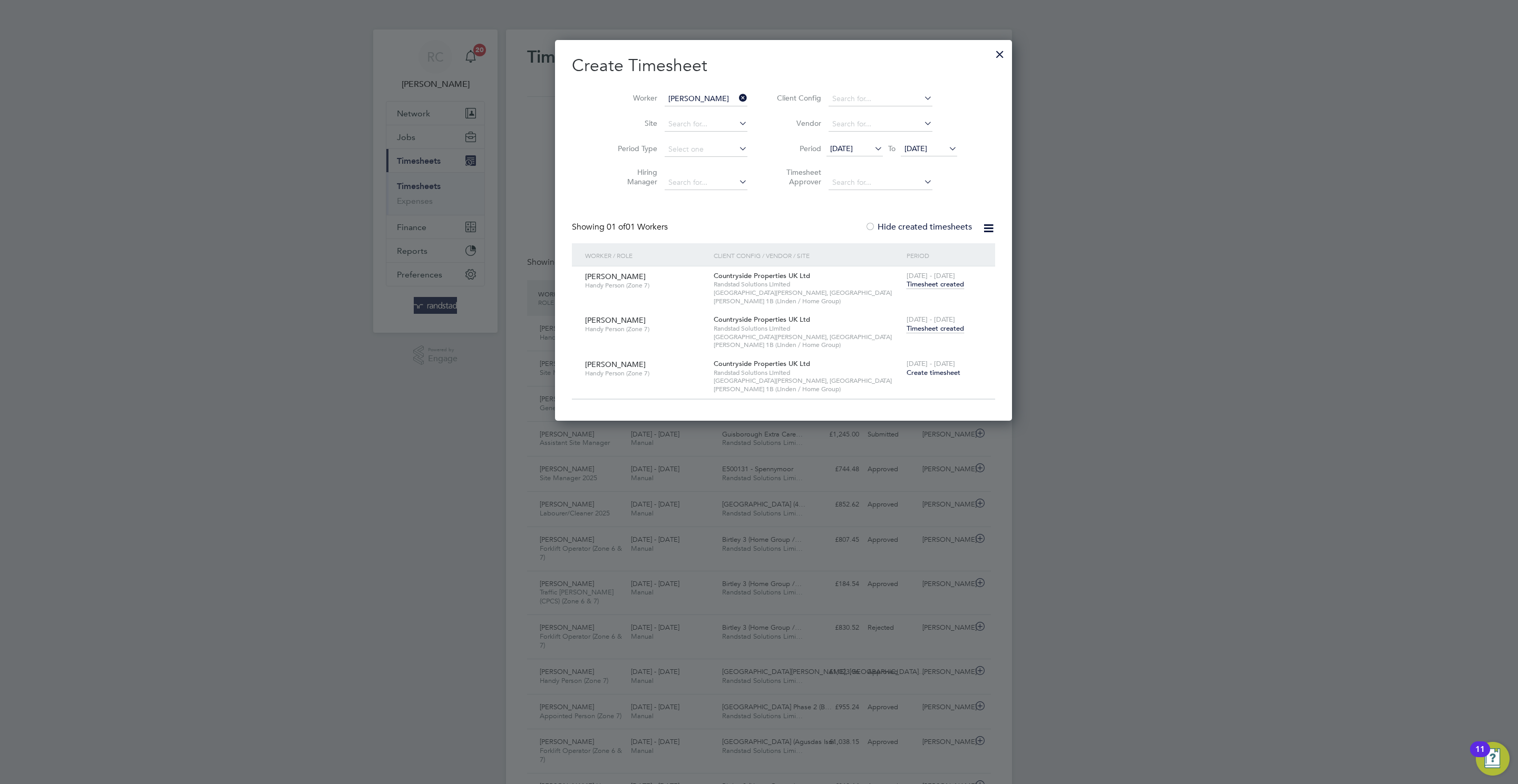
click at [906, 323] on span "Timesheet created" at bounding box center [935, 328] width 58 height 10
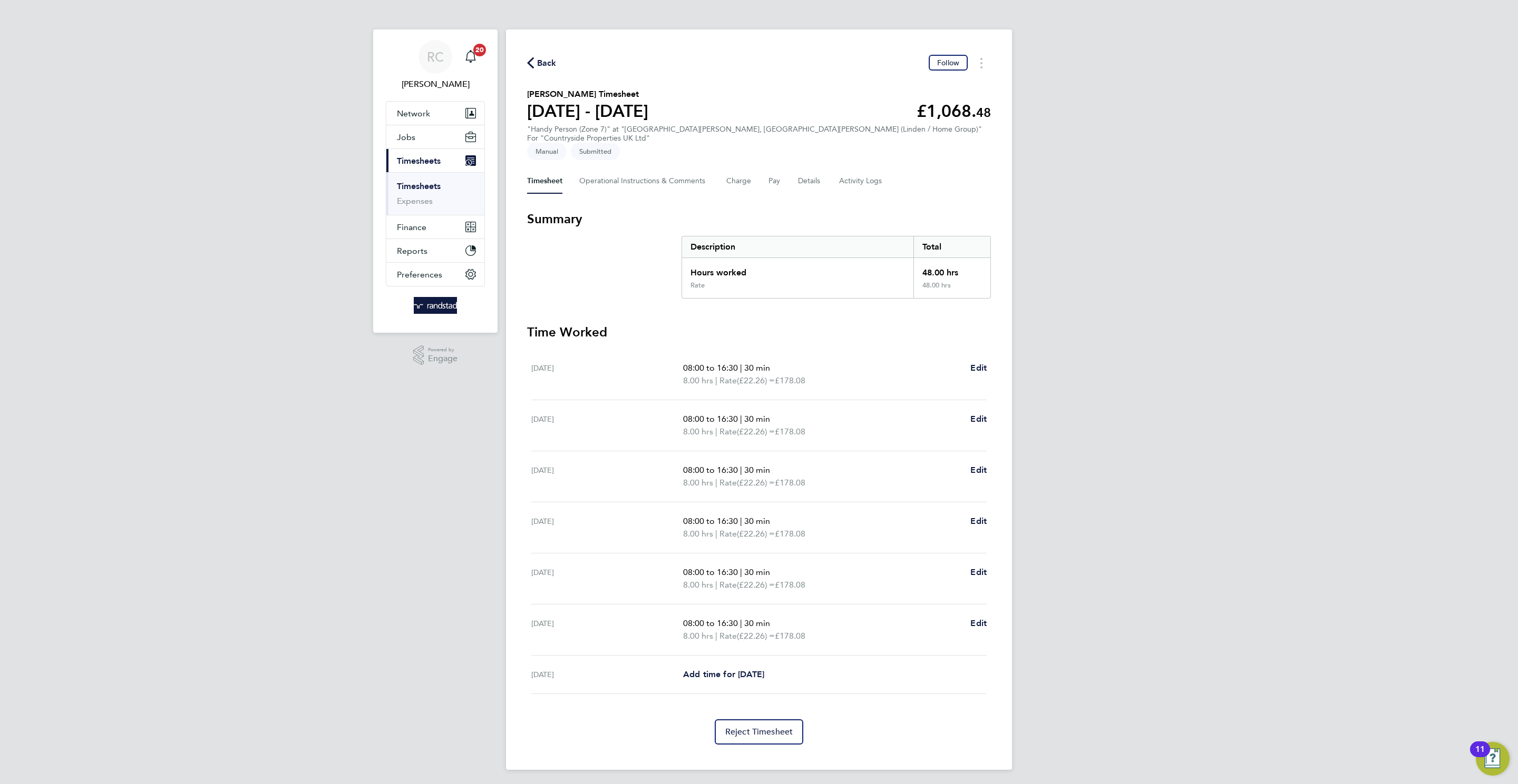
click at [539, 60] on span "Back" at bounding box center [547, 63] width 20 height 13
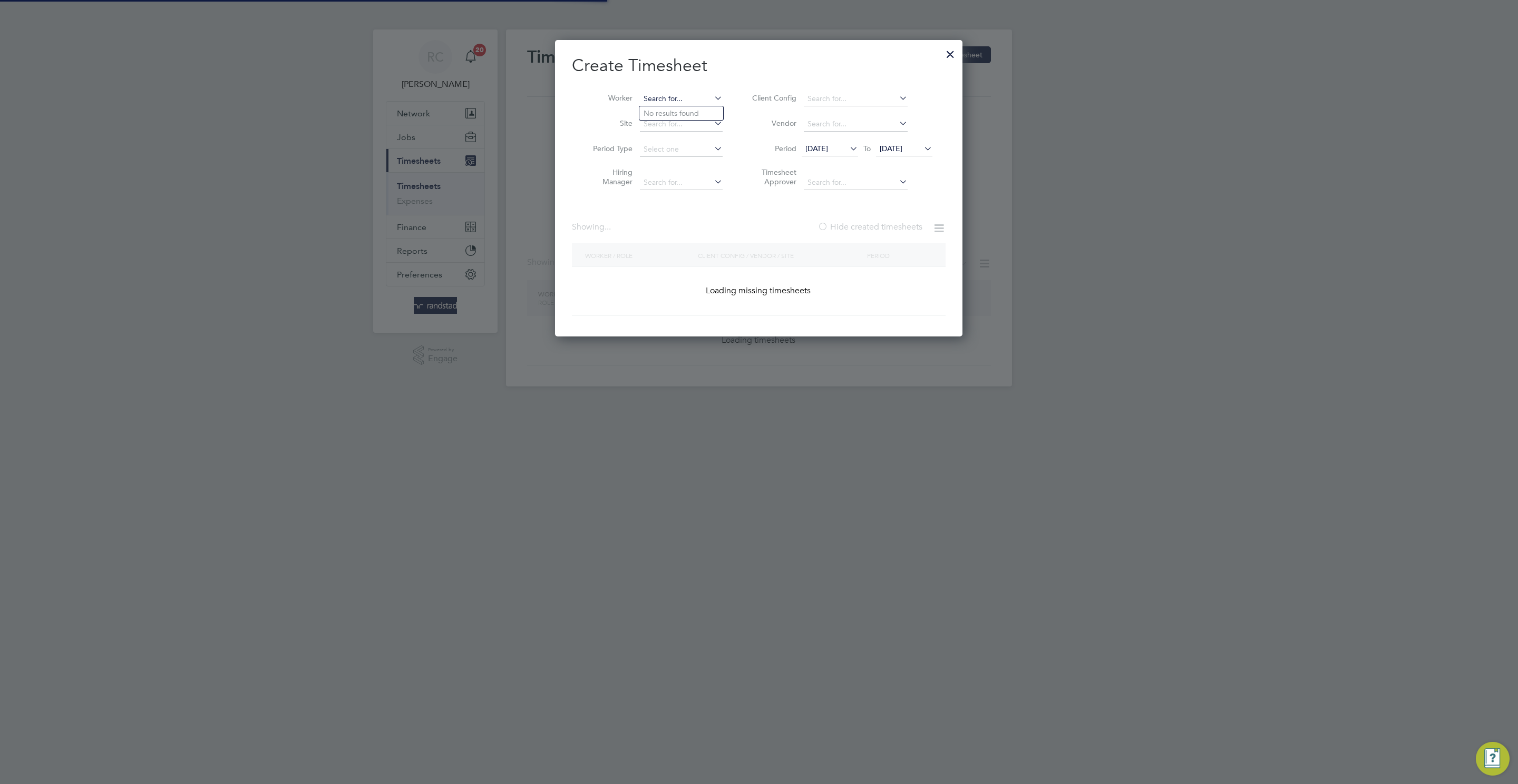
scroll to position [299, 408]
click at [696, 95] on input at bounding box center [681, 99] width 82 height 15
paste input "Kazeem Aijeye"
type input "Kazeem Aijeye"
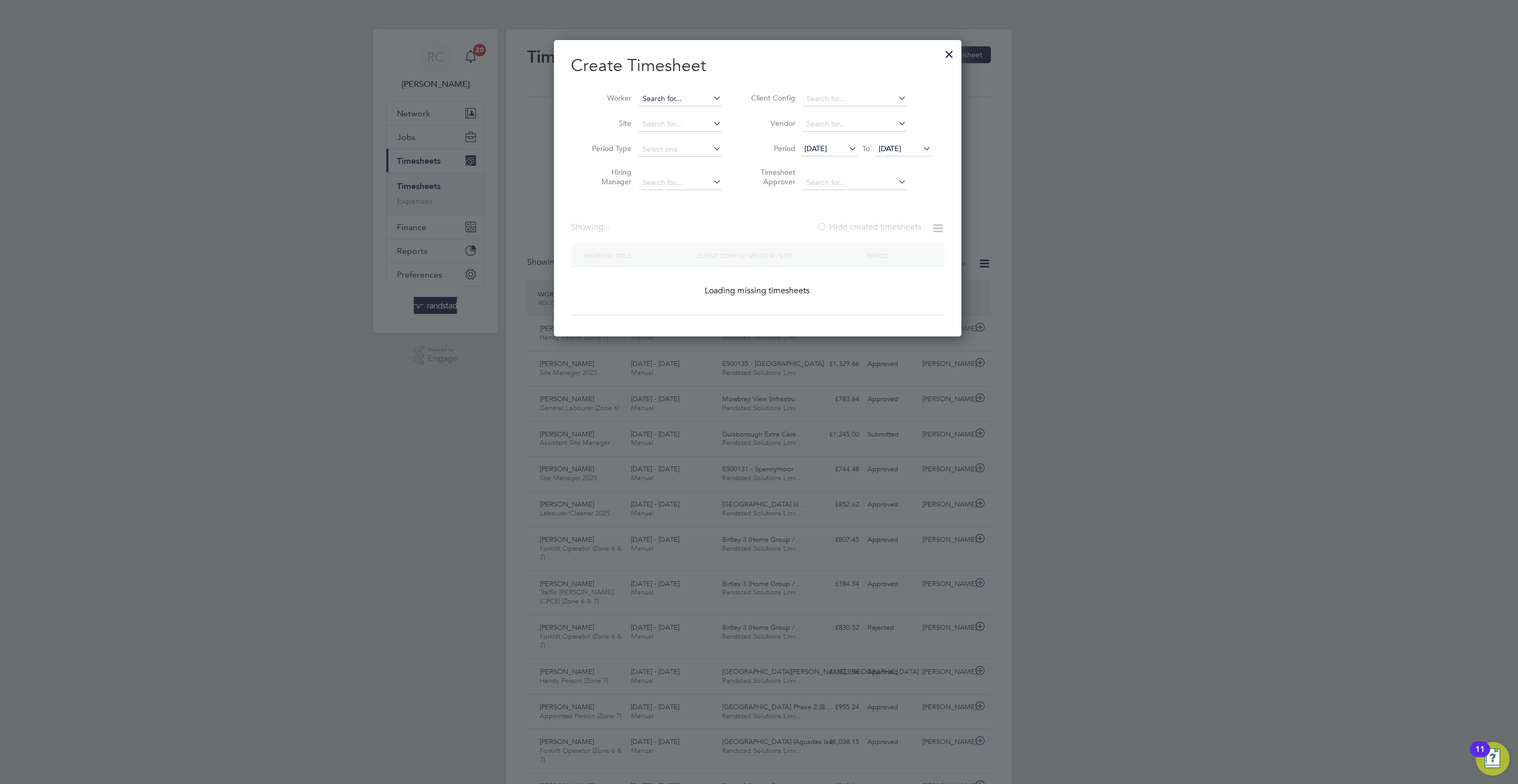
scroll to position [26, 92]
click at [686, 97] on input at bounding box center [681, 99] width 82 height 15
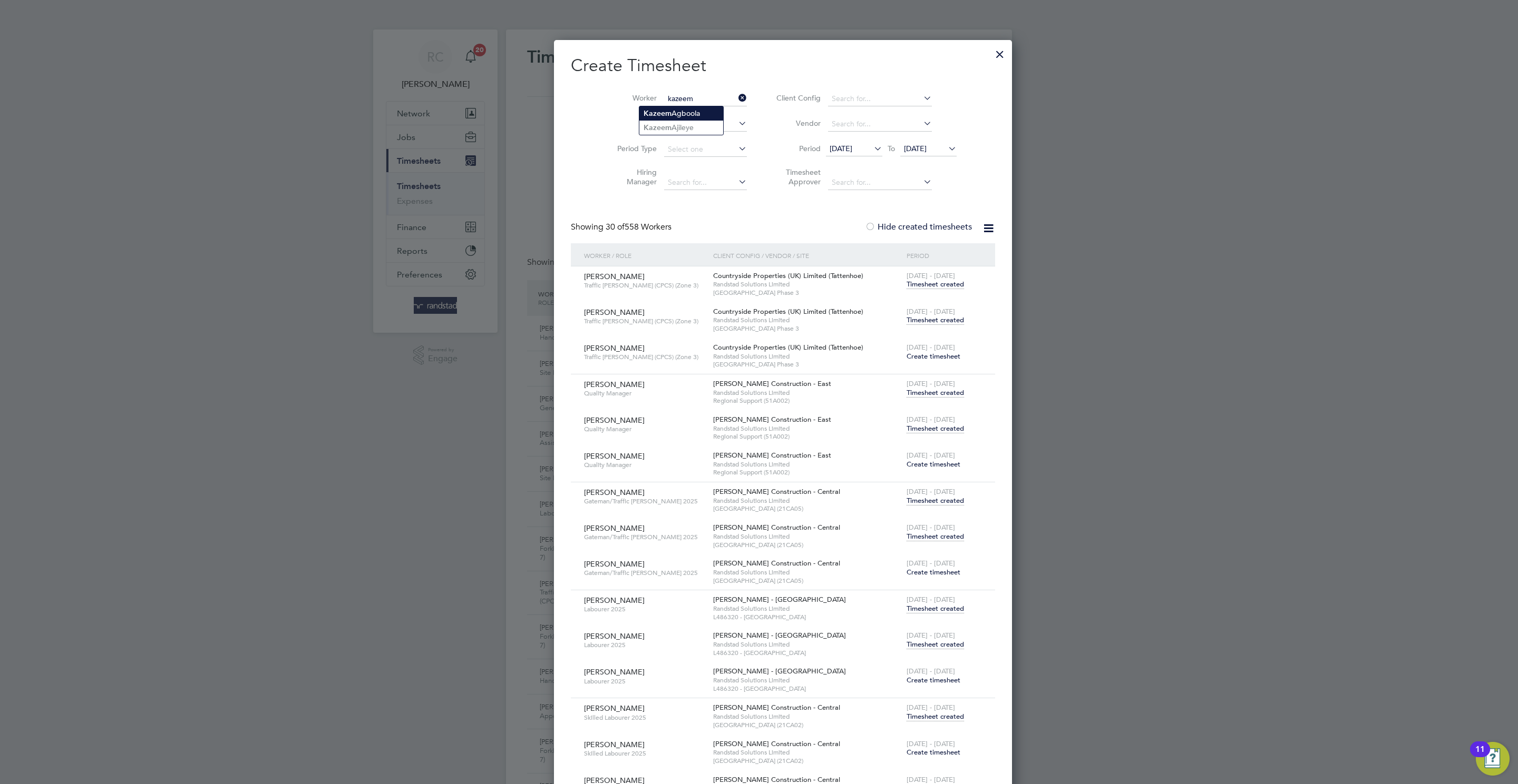
type input "Kazeem Ajileye"
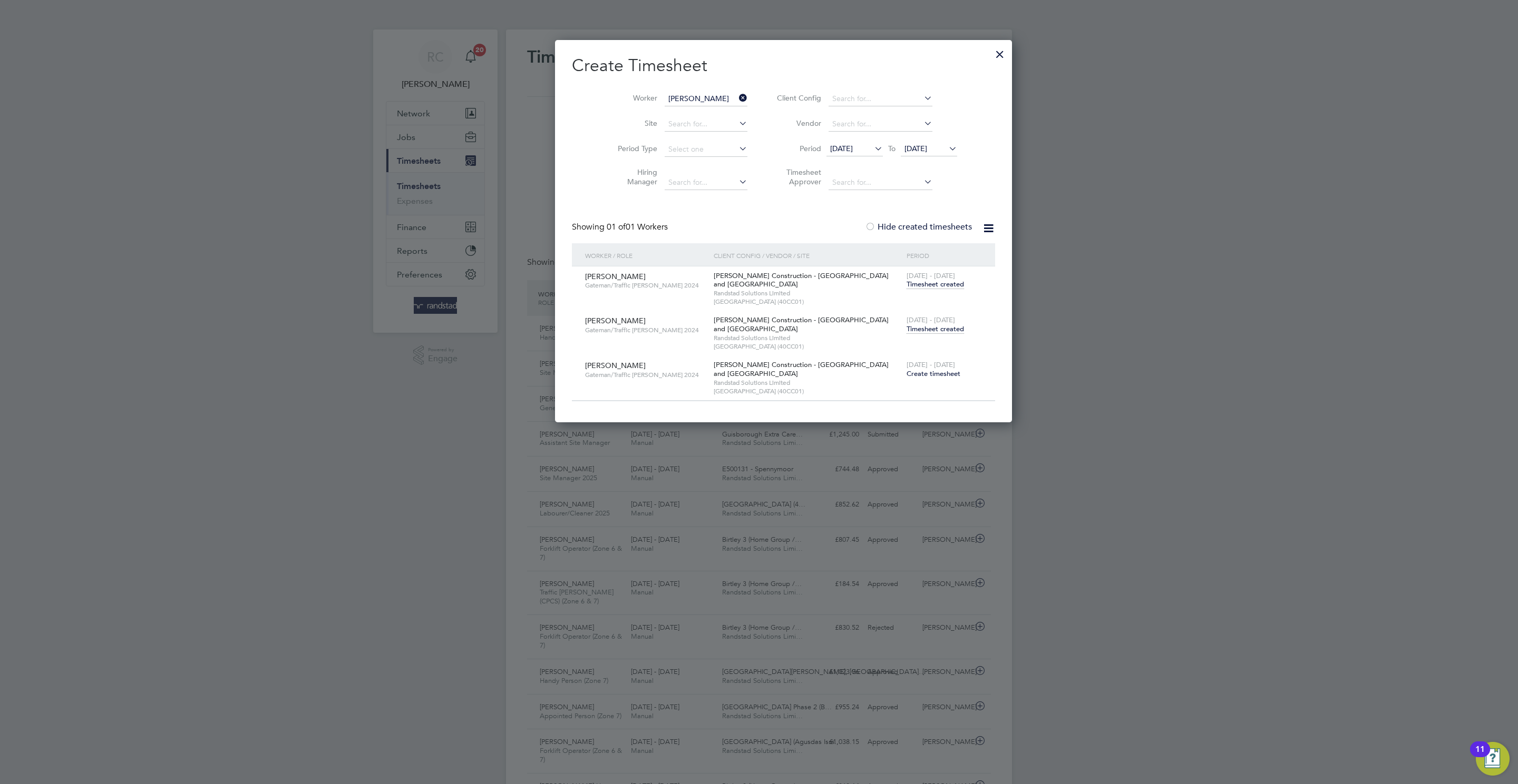
click at [906, 323] on span "16 - 22 Aug 2025" at bounding box center [930, 319] width 48 height 9
click at [906, 326] on span "Timesheet created" at bounding box center [935, 329] width 58 height 10
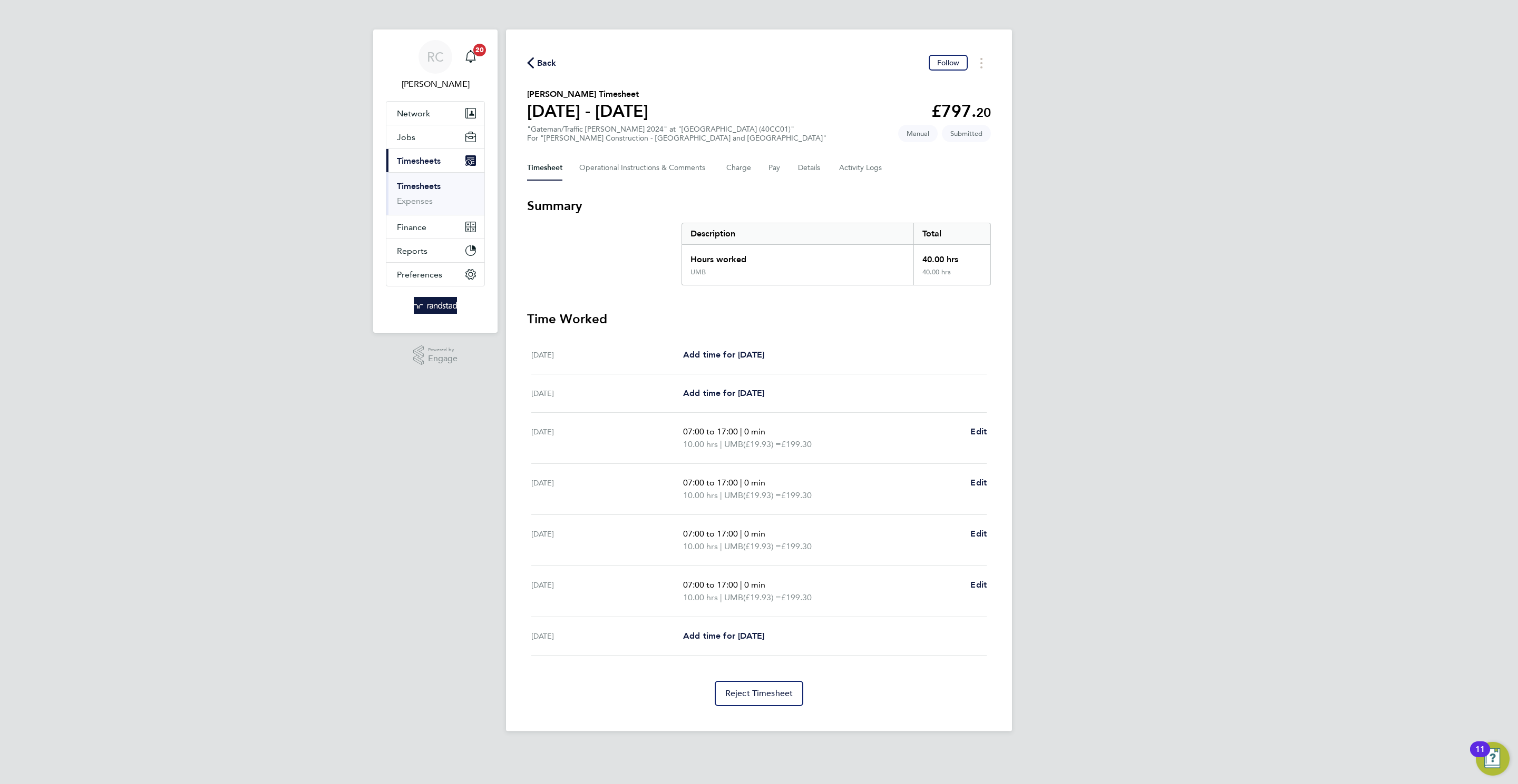
click at [558, 66] on div "Back Follow" at bounding box center [758, 63] width 464 height 17
click at [548, 62] on span "Back" at bounding box center [547, 63] width 20 height 13
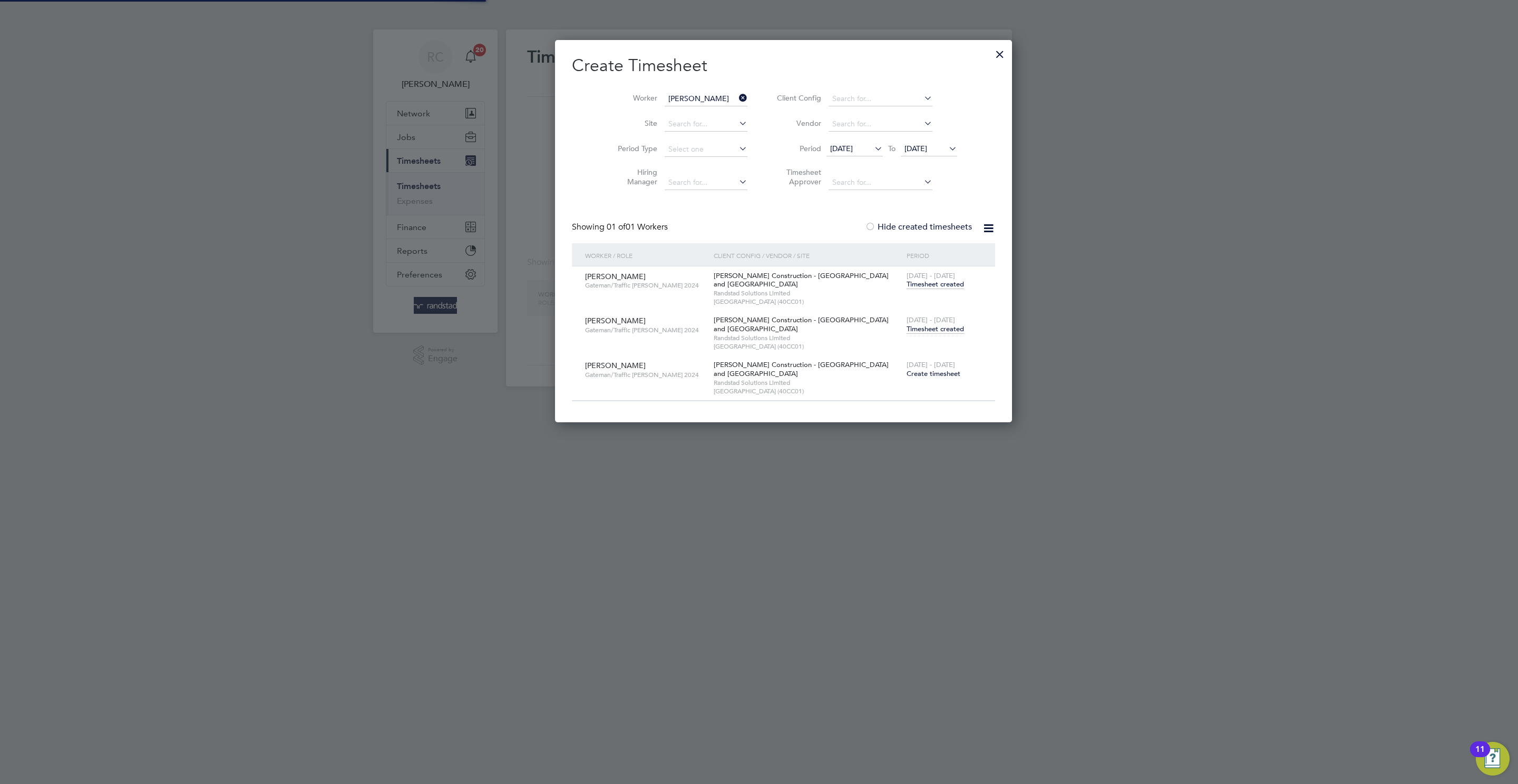
scroll to position [5, 5]
click at [705, 98] on input "Kazeem Ajileye" at bounding box center [706, 99] width 82 height 15
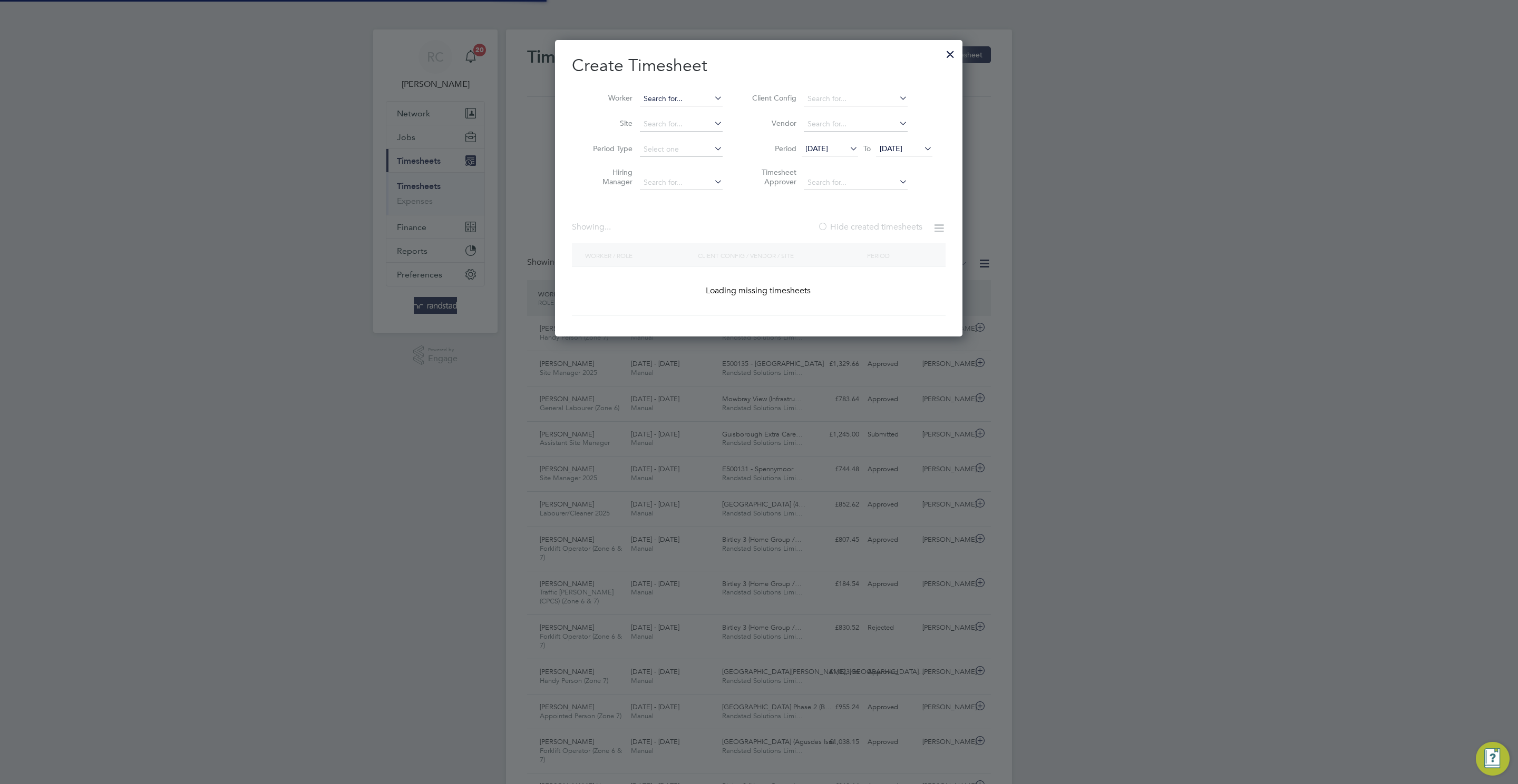
click at [650, 102] on input at bounding box center [681, 99] width 82 height 15
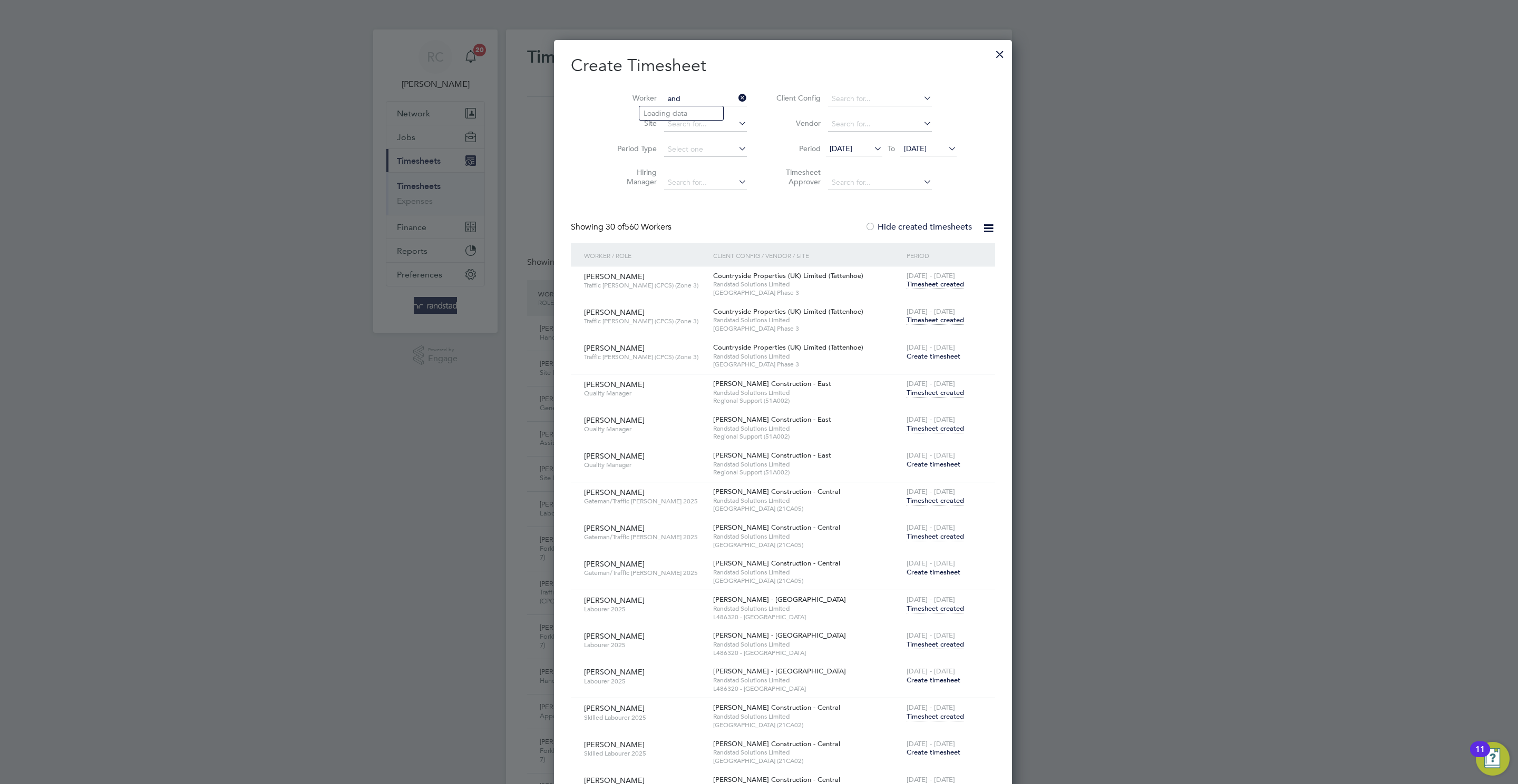
scroll to position [26, 92]
type input "Andrew Darwin"
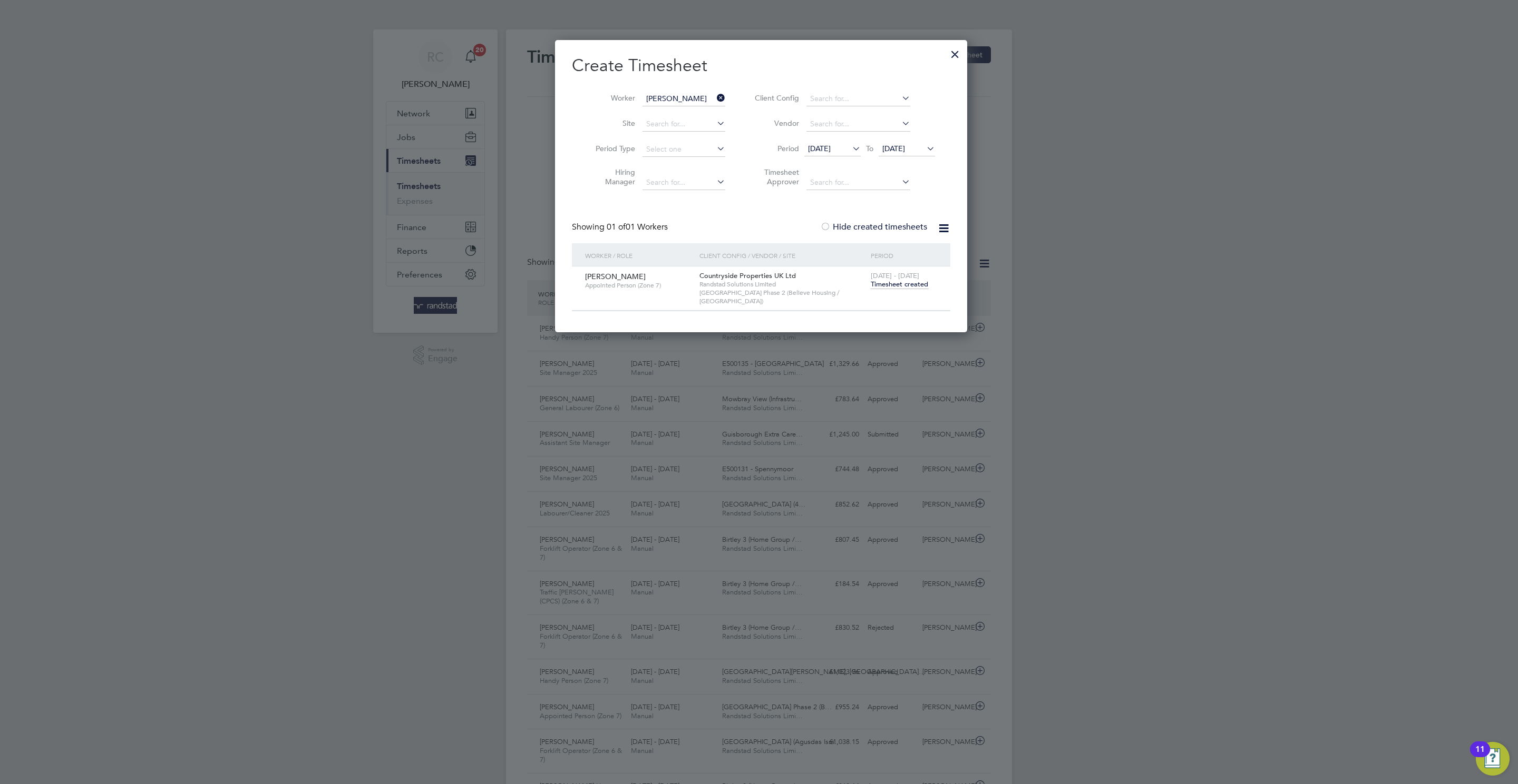
click at [898, 287] on span "Timesheet created" at bounding box center [899, 284] width 58 height 10
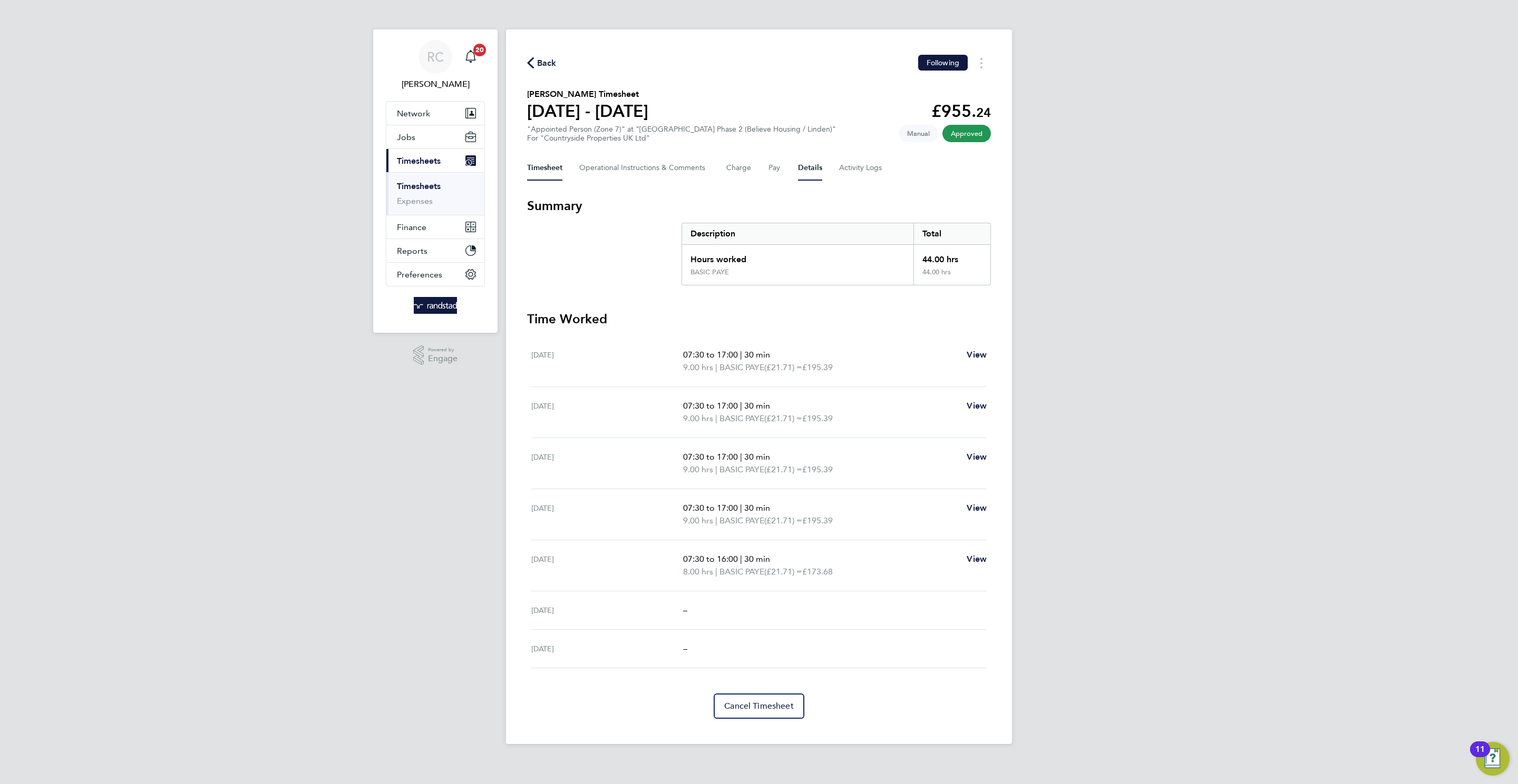
click at [809, 159] on button "Details" at bounding box center [810, 169] width 25 height 25
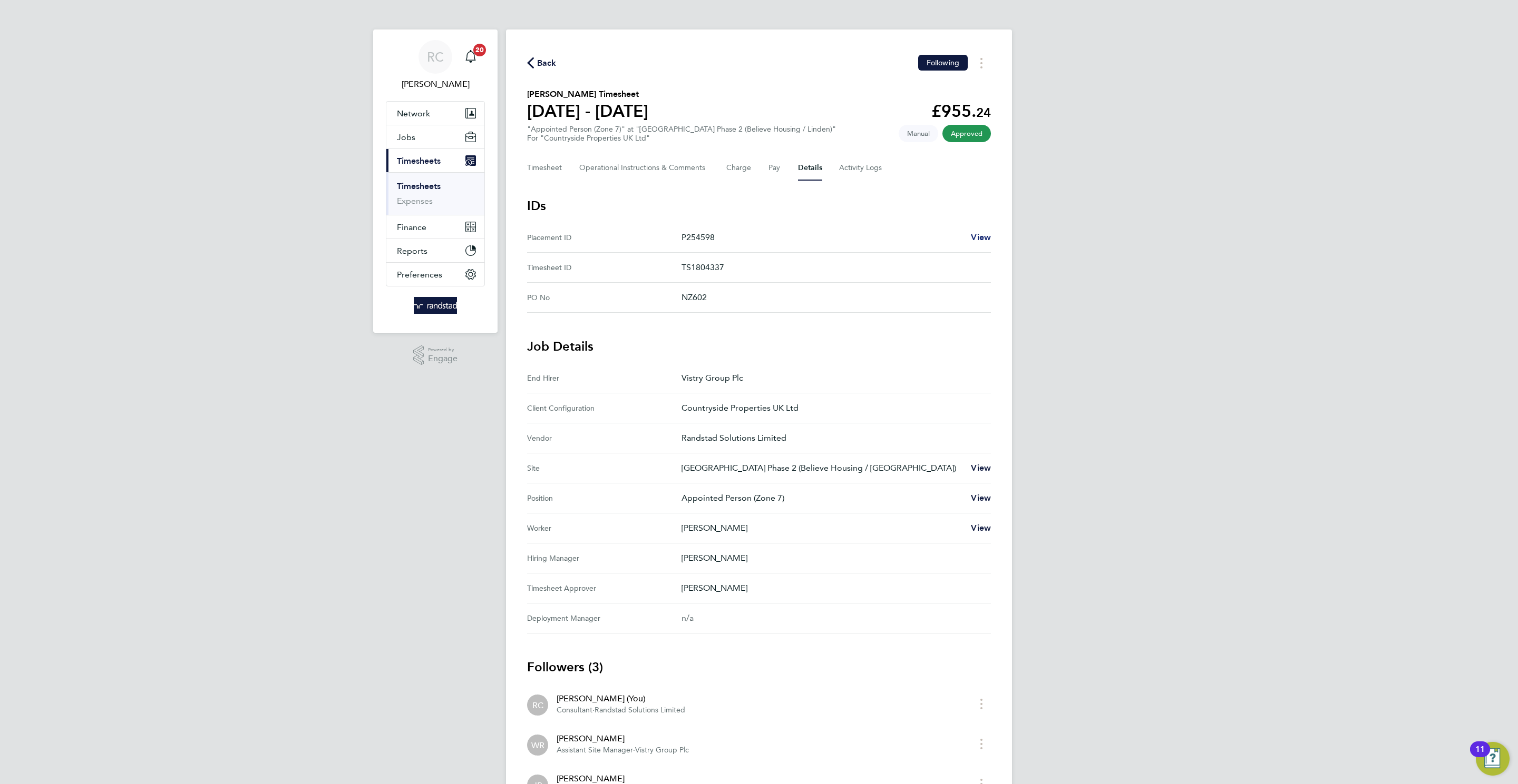
click at [977, 235] on span "View" at bounding box center [981, 237] width 20 height 10
click at [548, 69] on span "Back" at bounding box center [547, 63] width 20 height 13
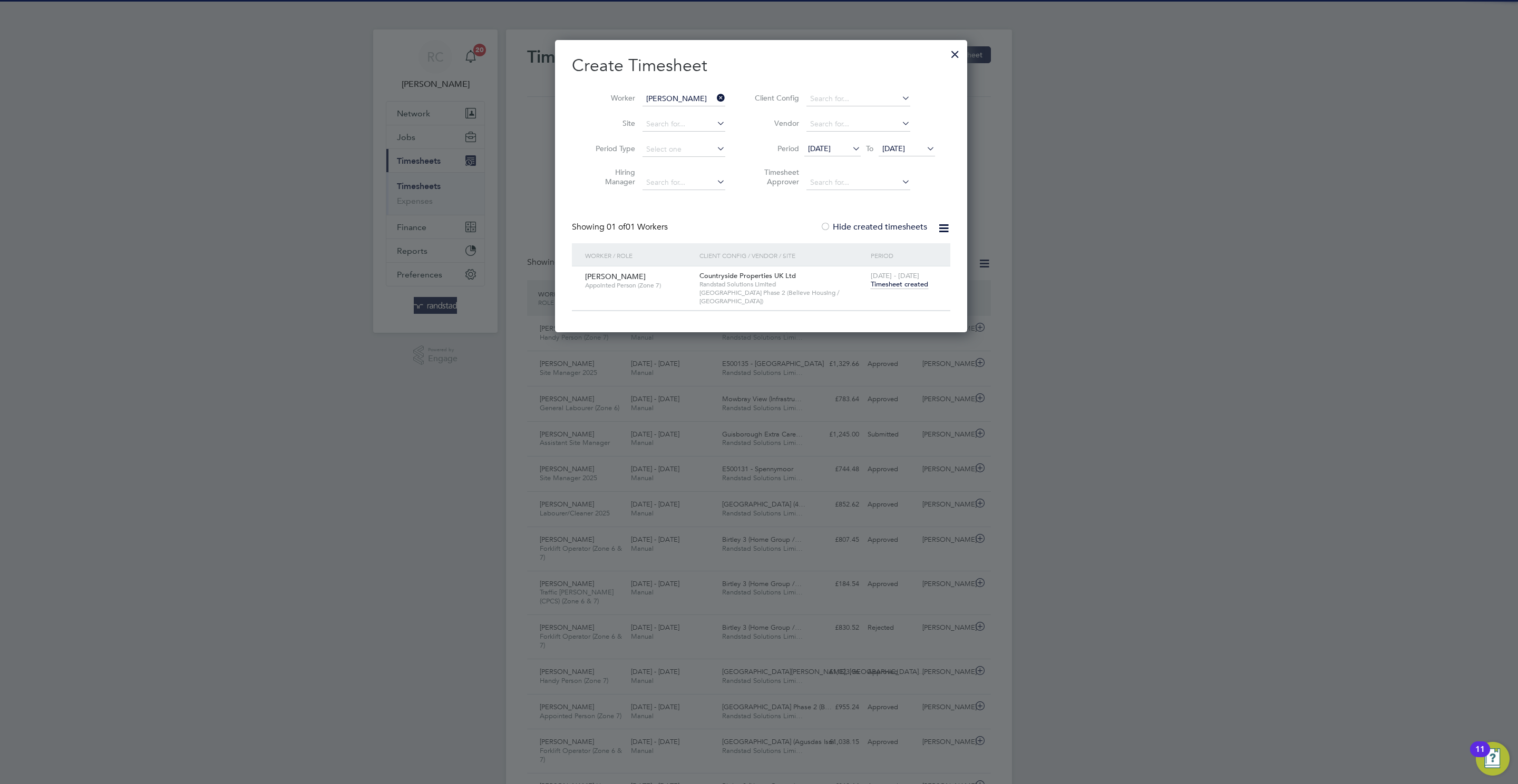
scroll to position [26, 92]
click at [905, 151] on span "26 Aug 2025" at bounding box center [893, 149] width 23 height 10
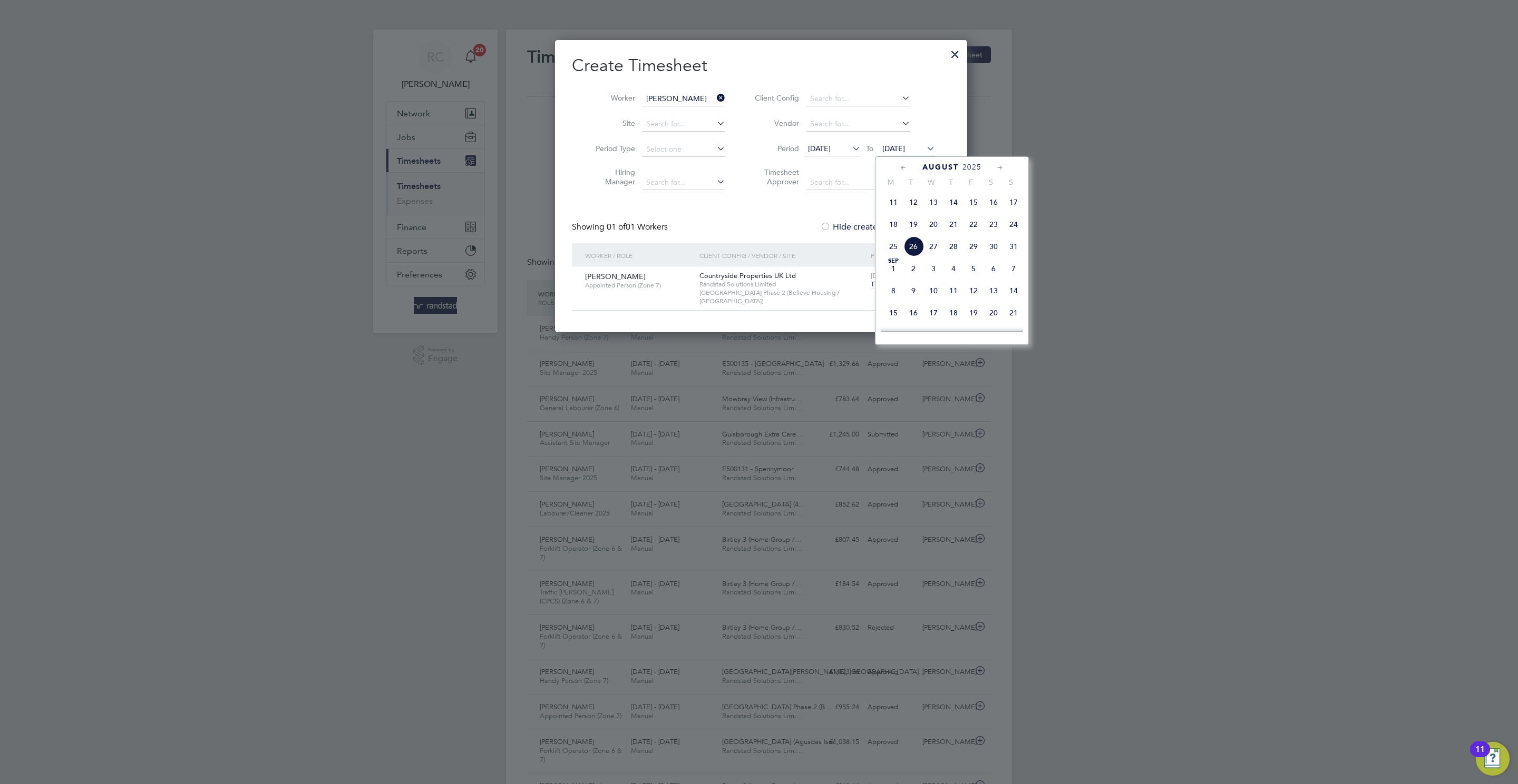
click at [980, 248] on span "29" at bounding box center [973, 246] width 20 height 20
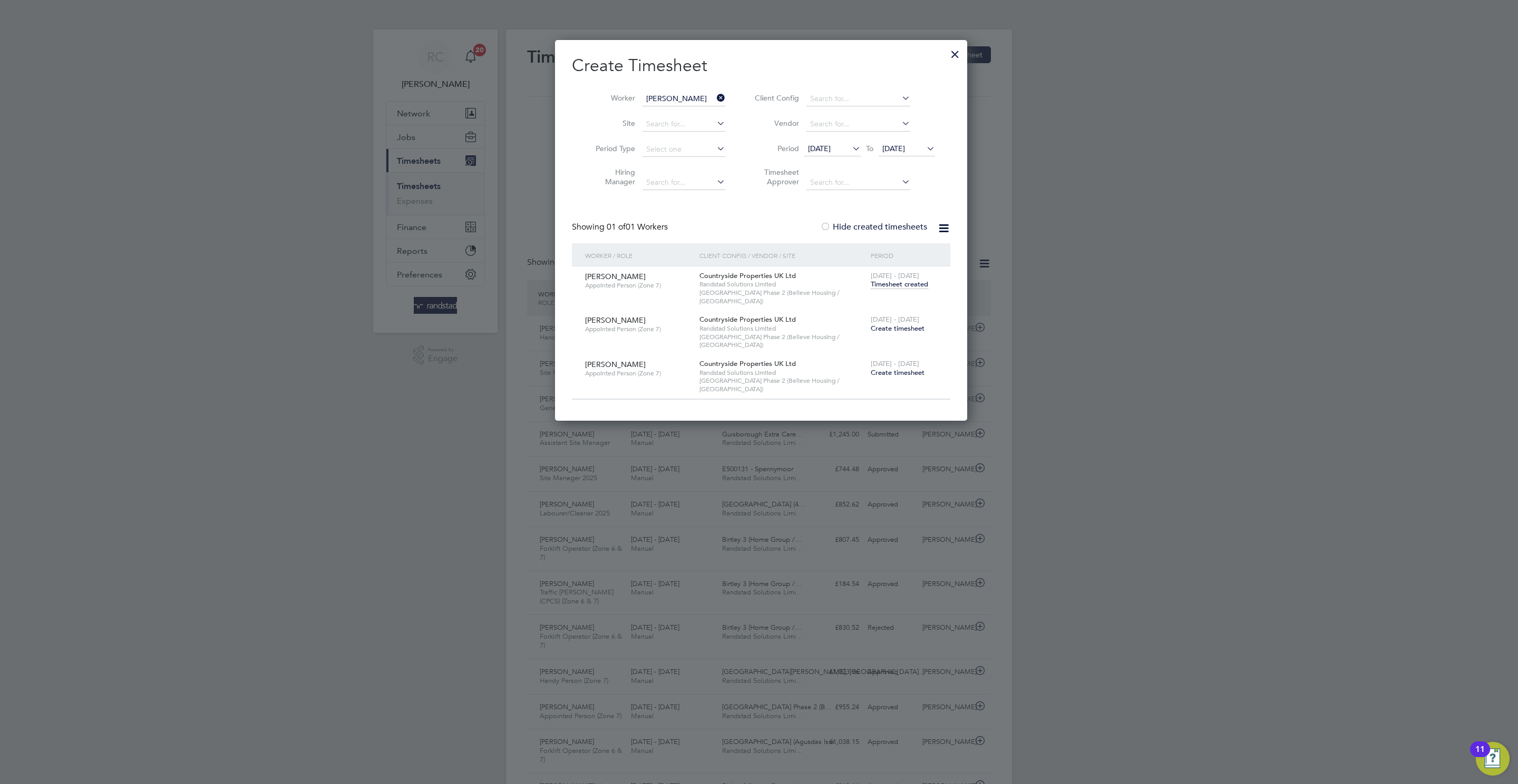
click at [884, 323] on span "Create timesheet" at bounding box center [897, 327] width 54 height 9
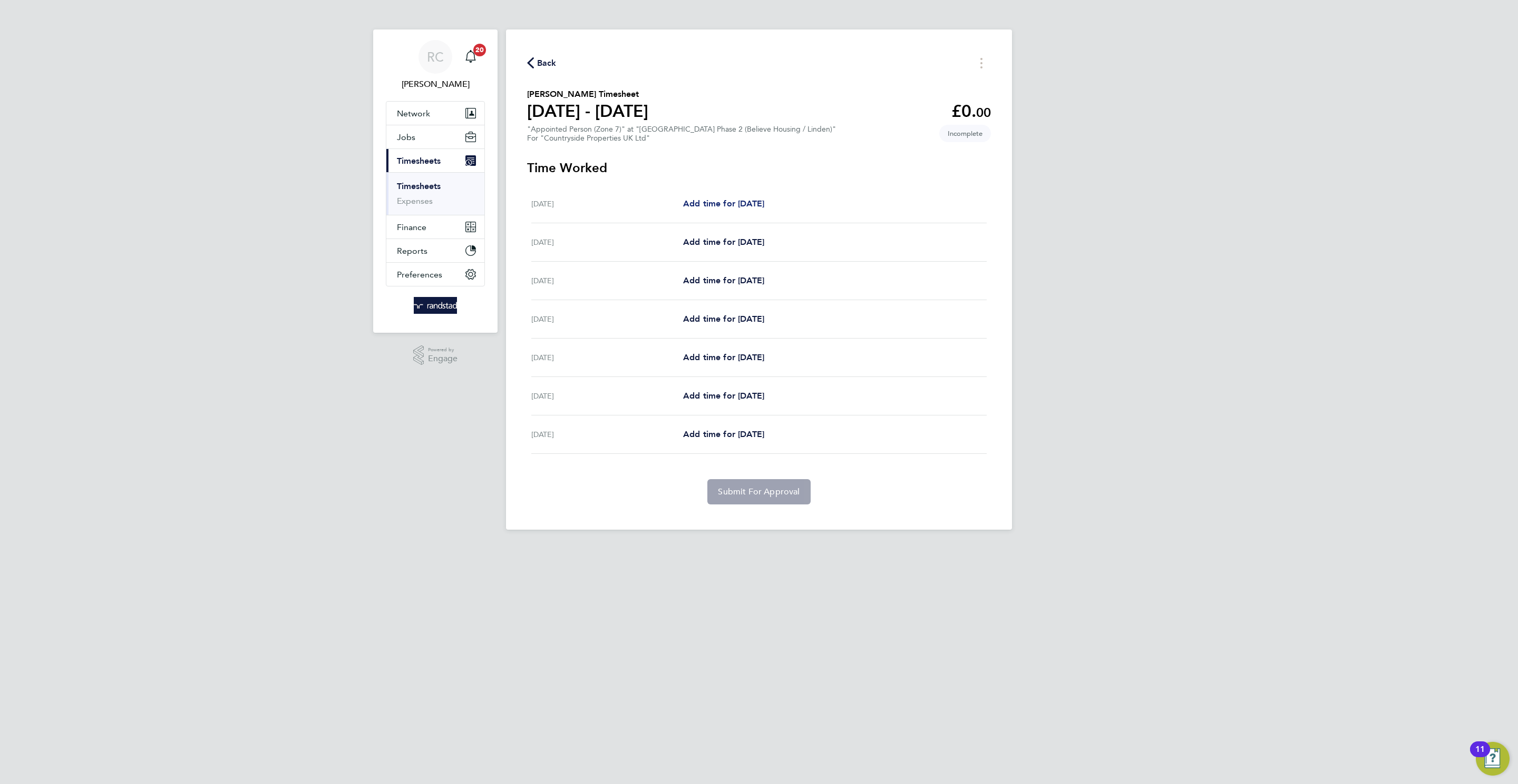
click at [765, 210] on div "Mon 18 Aug Add time for Mon 18 Aug Add time for Mon 18 Aug" at bounding box center [759, 204] width 455 height 38
click at [764, 206] on span "Add time for Mon 18 Aug" at bounding box center [723, 204] width 81 height 10
select select "30"
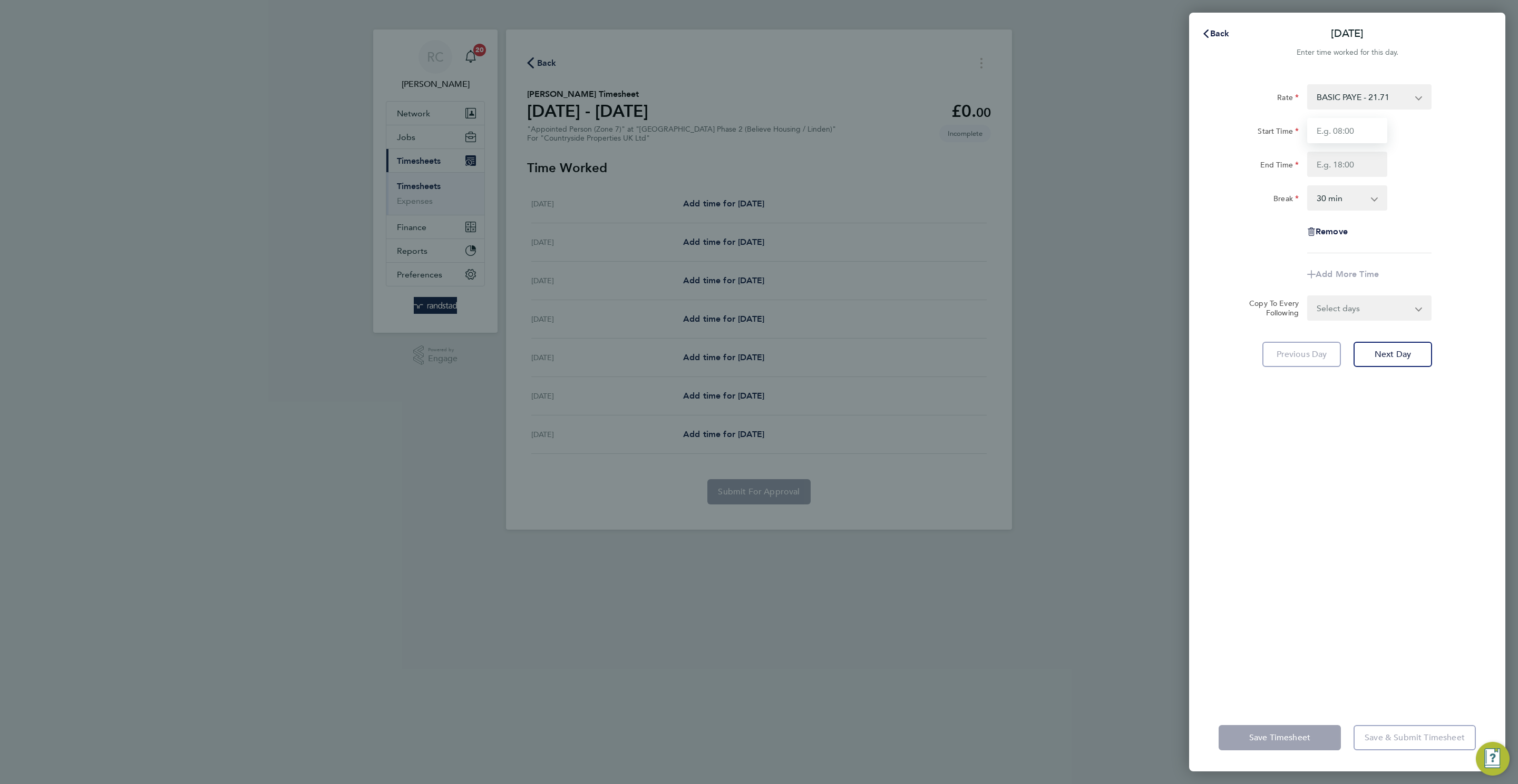
click at [1367, 130] on input "Start Time" at bounding box center [1347, 130] width 80 height 25
type input "07:30"
type input "17:00"
click at [1302, 612] on div "Rate BASIC PAYE - 21.71 Start Time 07:30 End Time 17:00 Break 0 min 15 min 30 m…" at bounding box center [1346, 387] width 316 height 632
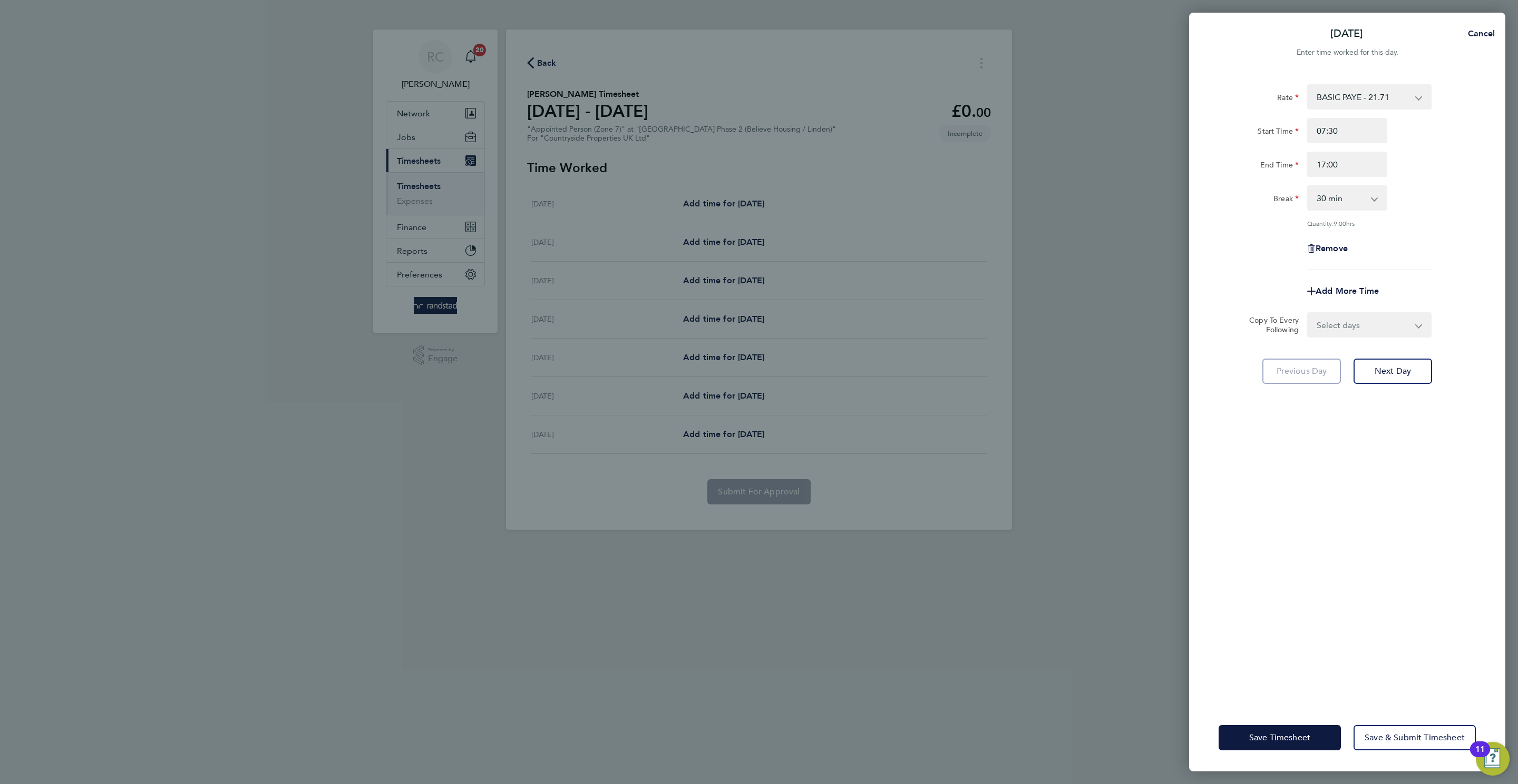
click at [1336, 326] on select "Select days Day Weekday (Mon-Fri) Weekend (Sat-Sun) Tuesday Wednesday Thursday …" at bounding box center [1363, 325] width 111 height 24
select select "TUE"
click at [1308, 314] on select "Select days Day Weekday (Mon-Fri) Weekend (Sat-Sun) Tuesday Wednesday Thursday …" at bounding box center [1363, 325] width 111 height 24
select select "2025-08-24"
drag, startPoint x: 1331, startPoint y: 678, endPoint x: 1303, endPoint y: 737, distance: 65.3
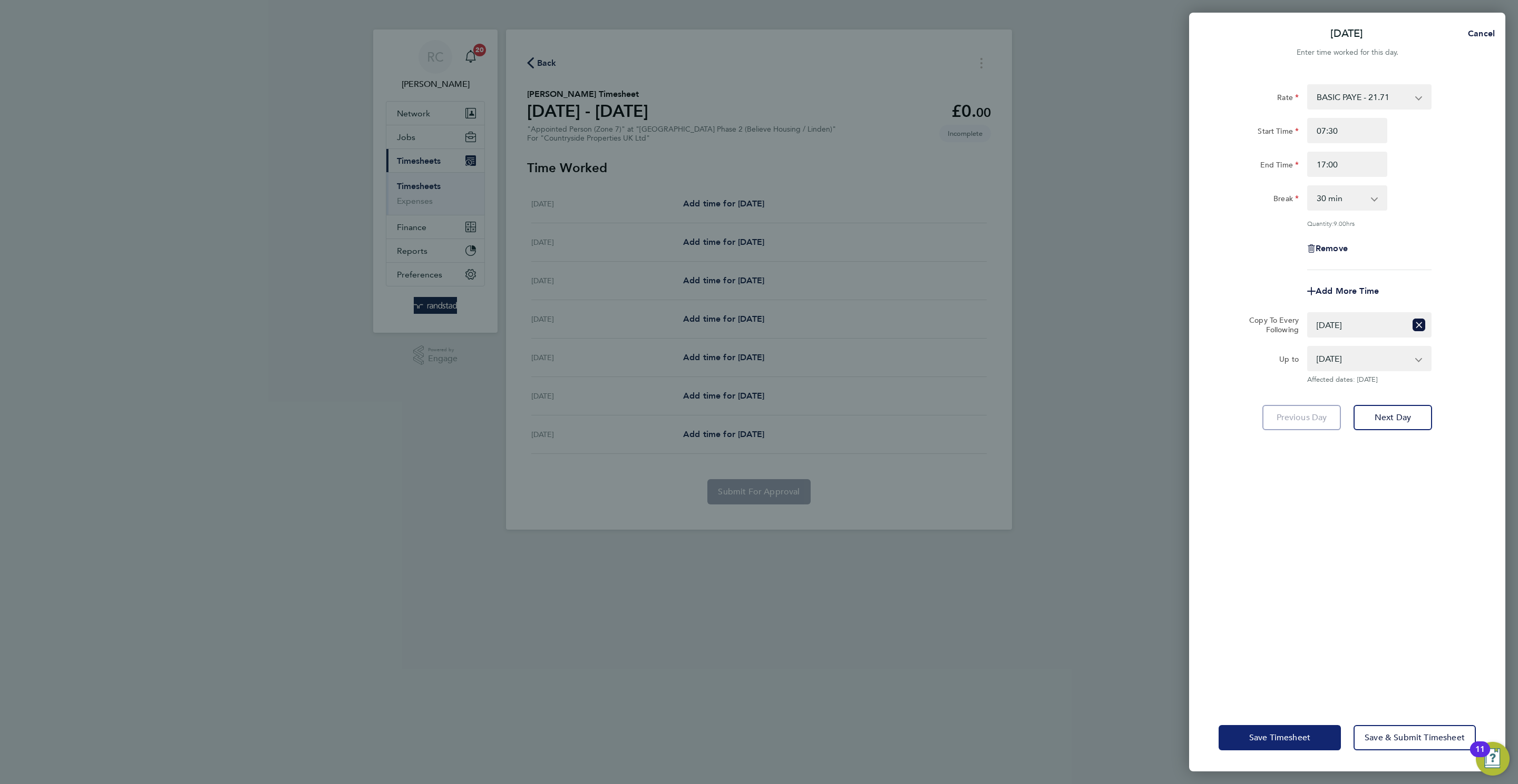
click at [1331, 687] on div "Rate BASIC PAYE - 21.71 Start Time 07:30 End Time 17:00 Break 0 min 15 min 30 m…" at bounding box center [1346, 387] width 316 height 632
click at [1297, 746] on button "Save Timesheet" at bounding box center [1279, 738] width 123 height 25
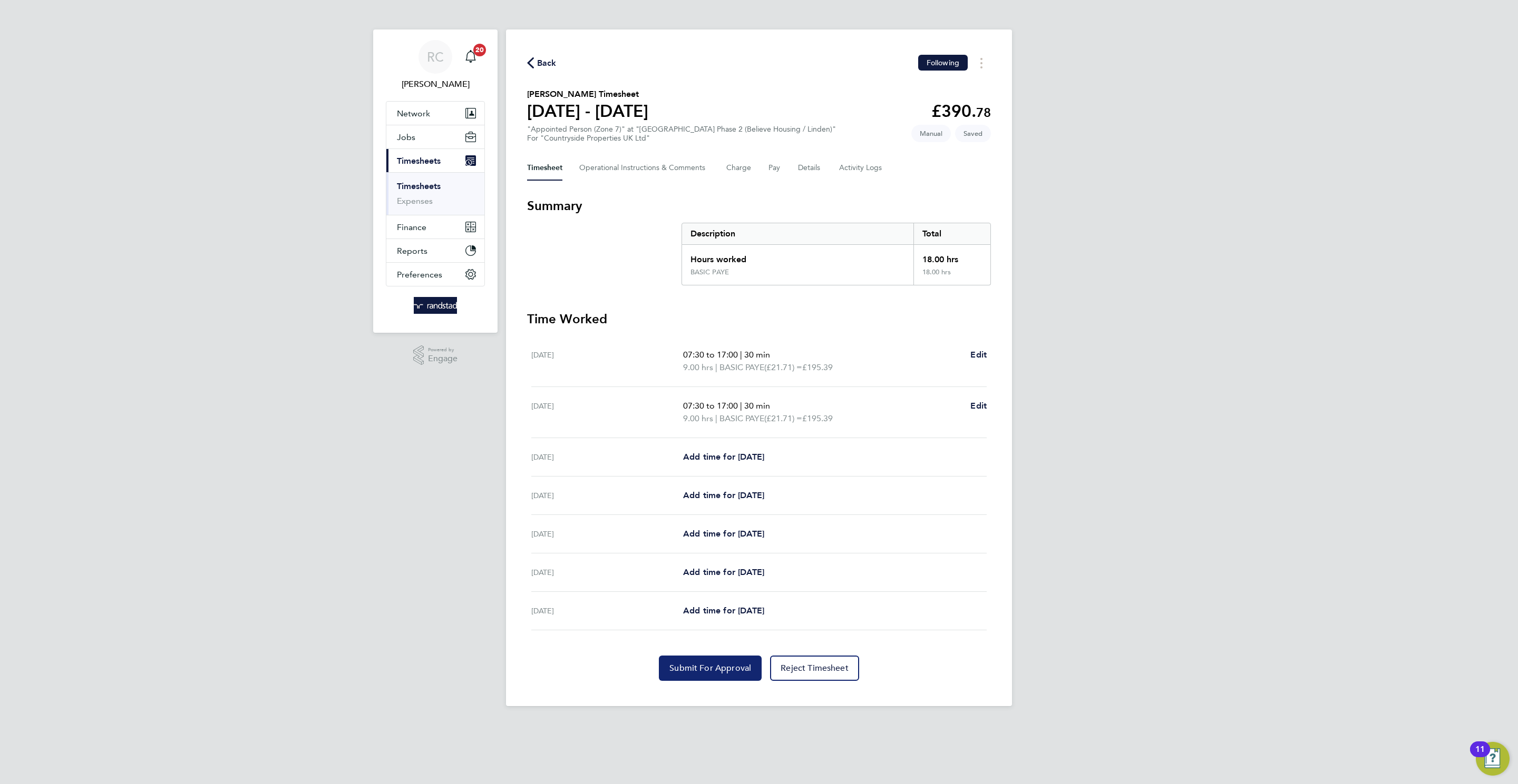
click at [750, 679] on button "Submit For Approval" at bounding box center [710, 668] width 103 height 25
click at [547, 59] on span "Back" at bounding box center [547, 63] width 20 height 13
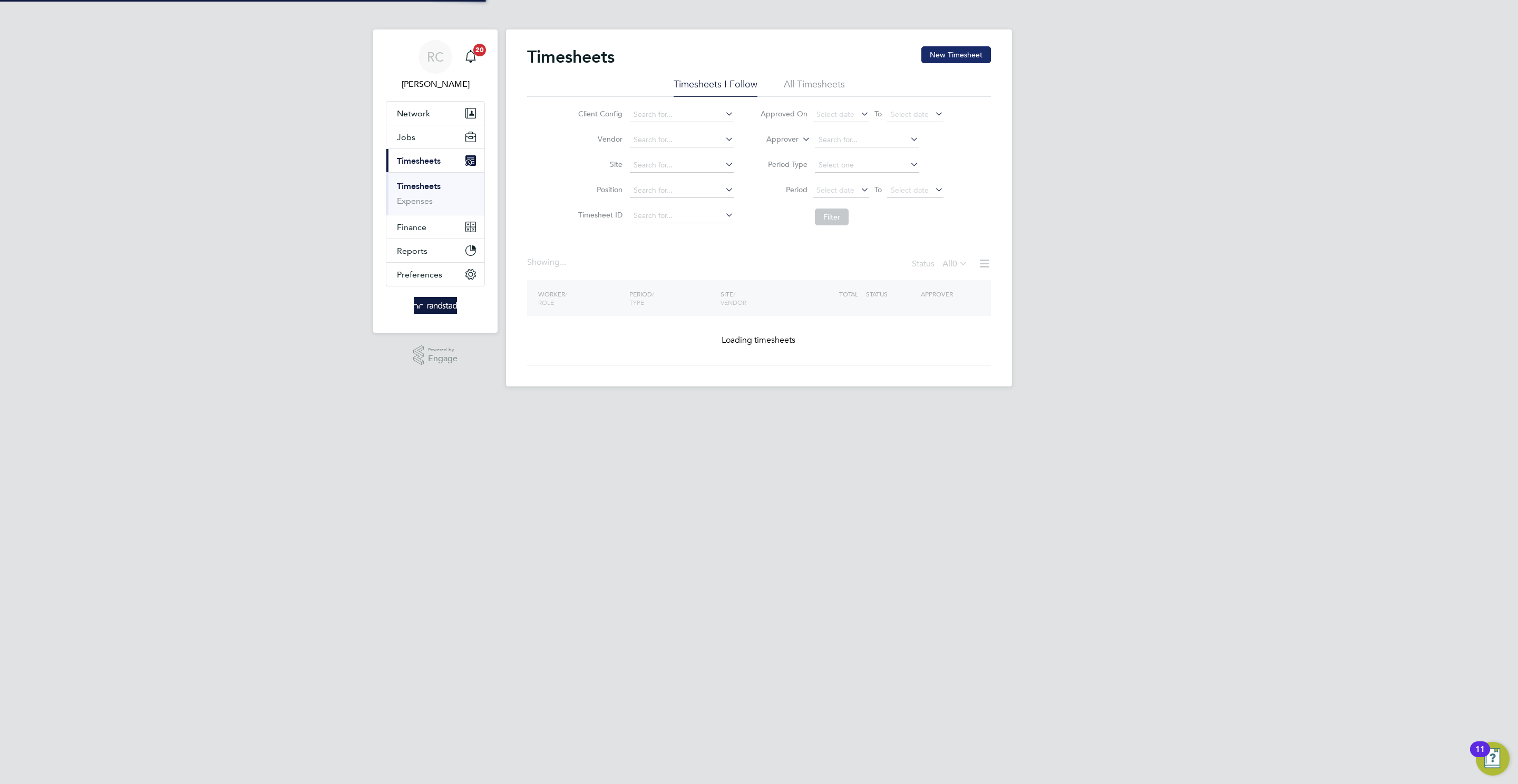
click at [947, 52] on button "New Timesheet" at bounding box center [955, 54] width 70 height 17
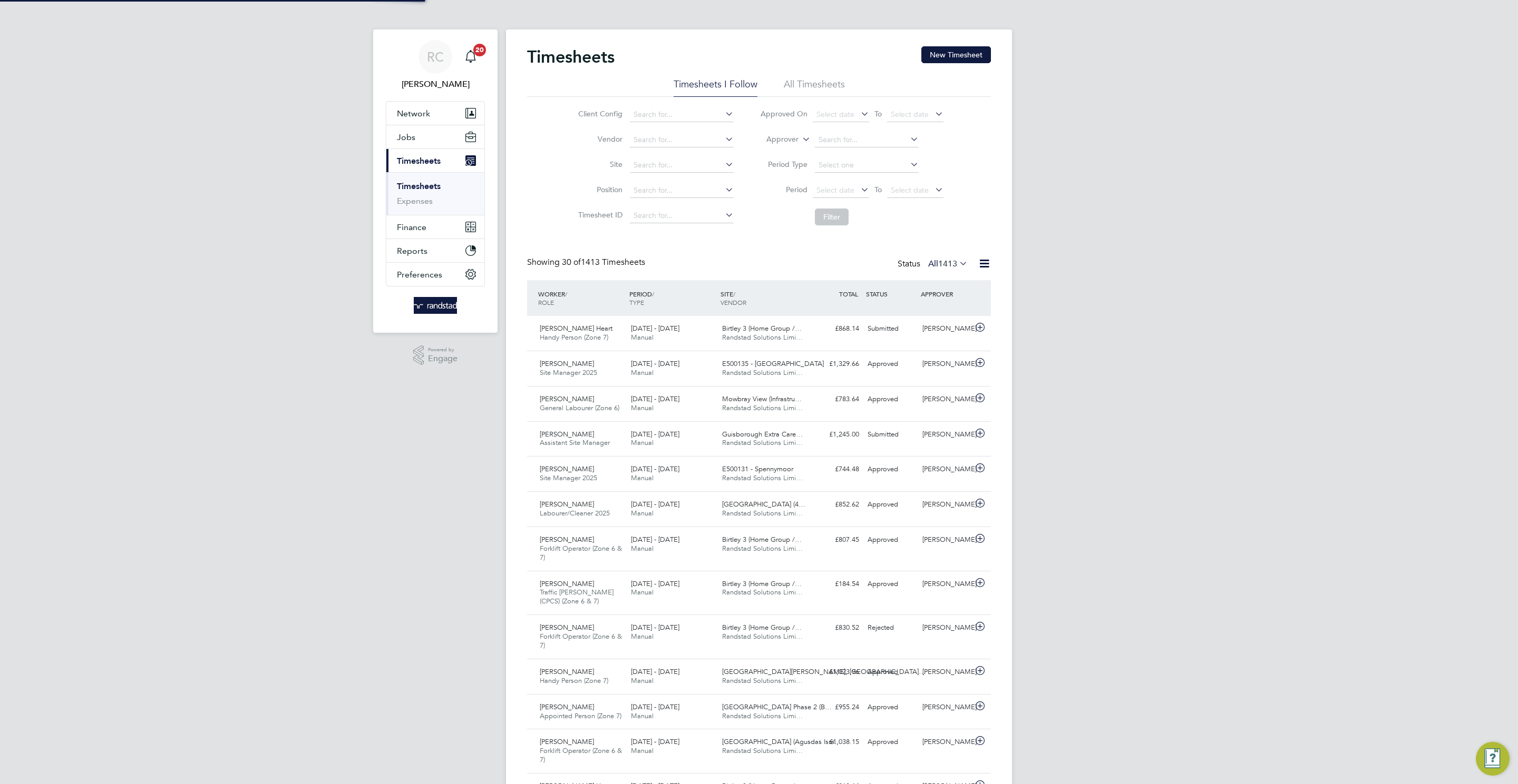
scroll to position [26, 92]
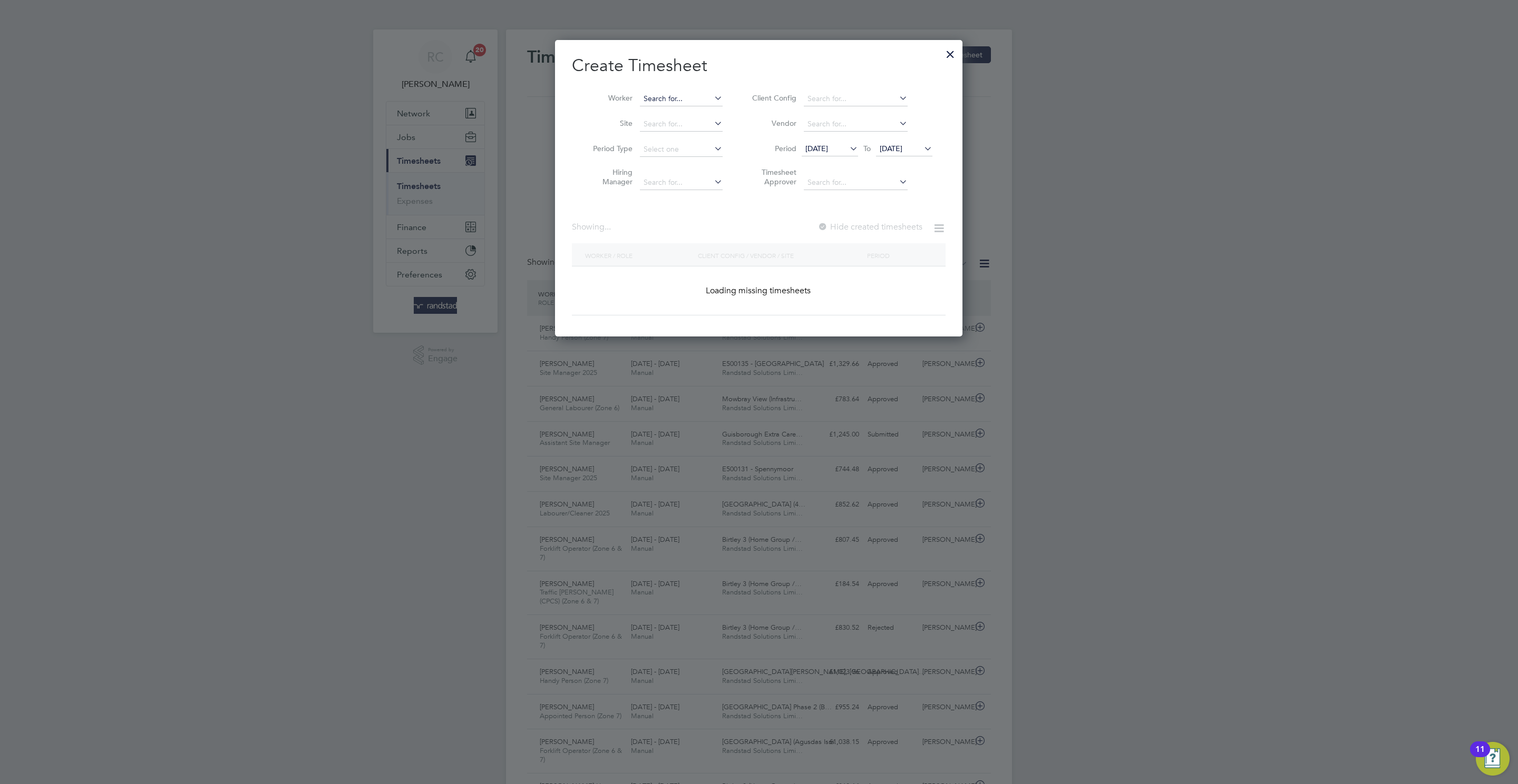
click at [678, 93] on input at bounding box center [681, 99] width 82 height 15
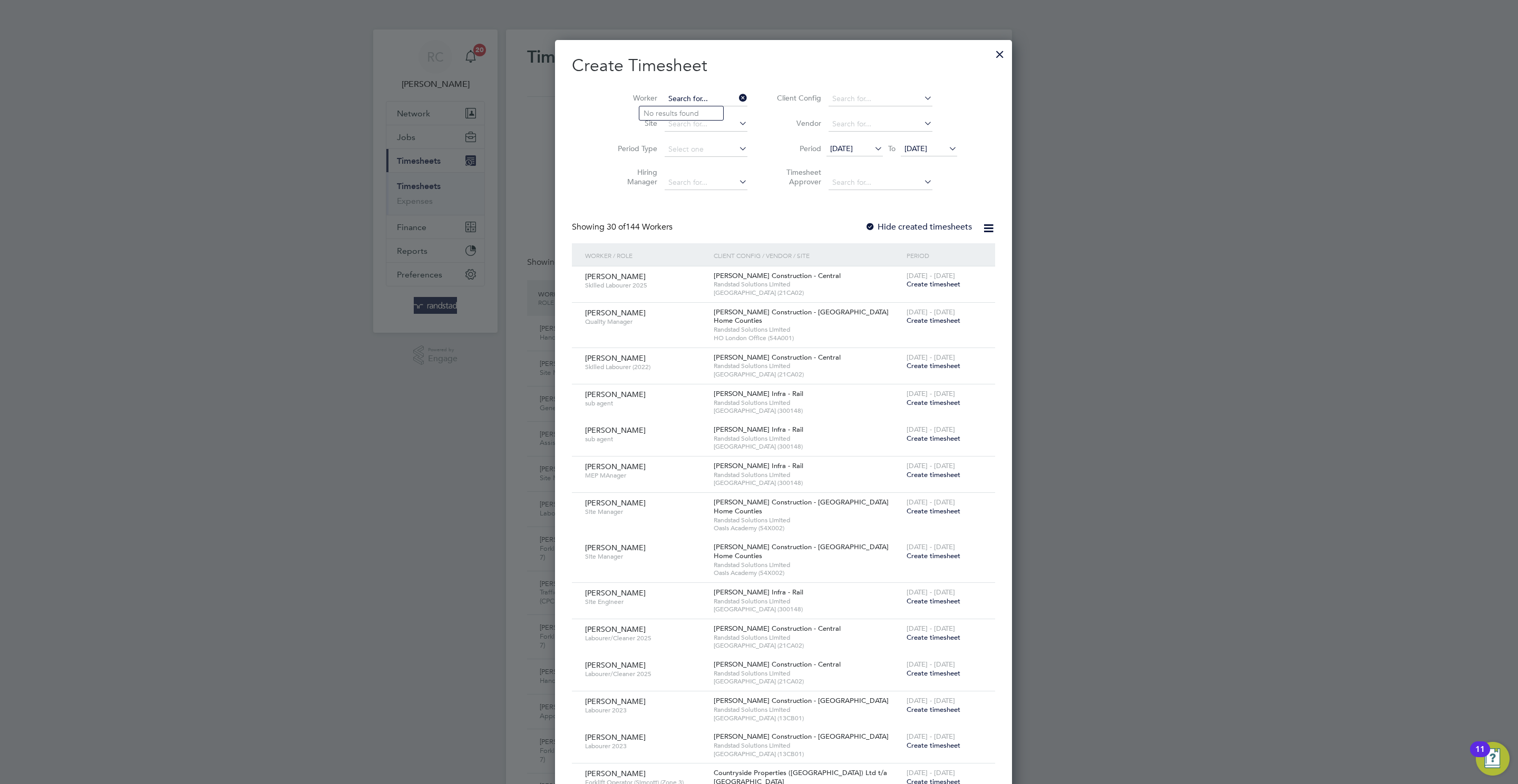
click at [687, 93] on input at bounding box center [706, 99] width 82 height 15
click at [676, 94] on input at bounding box center [706, 99] width 82 height 15
paste input "John Turner"
type input "John Turner"
click at [707, 113] on b "[PERSON_NAME]" at bounding box center [737, 113] width 61 height 9
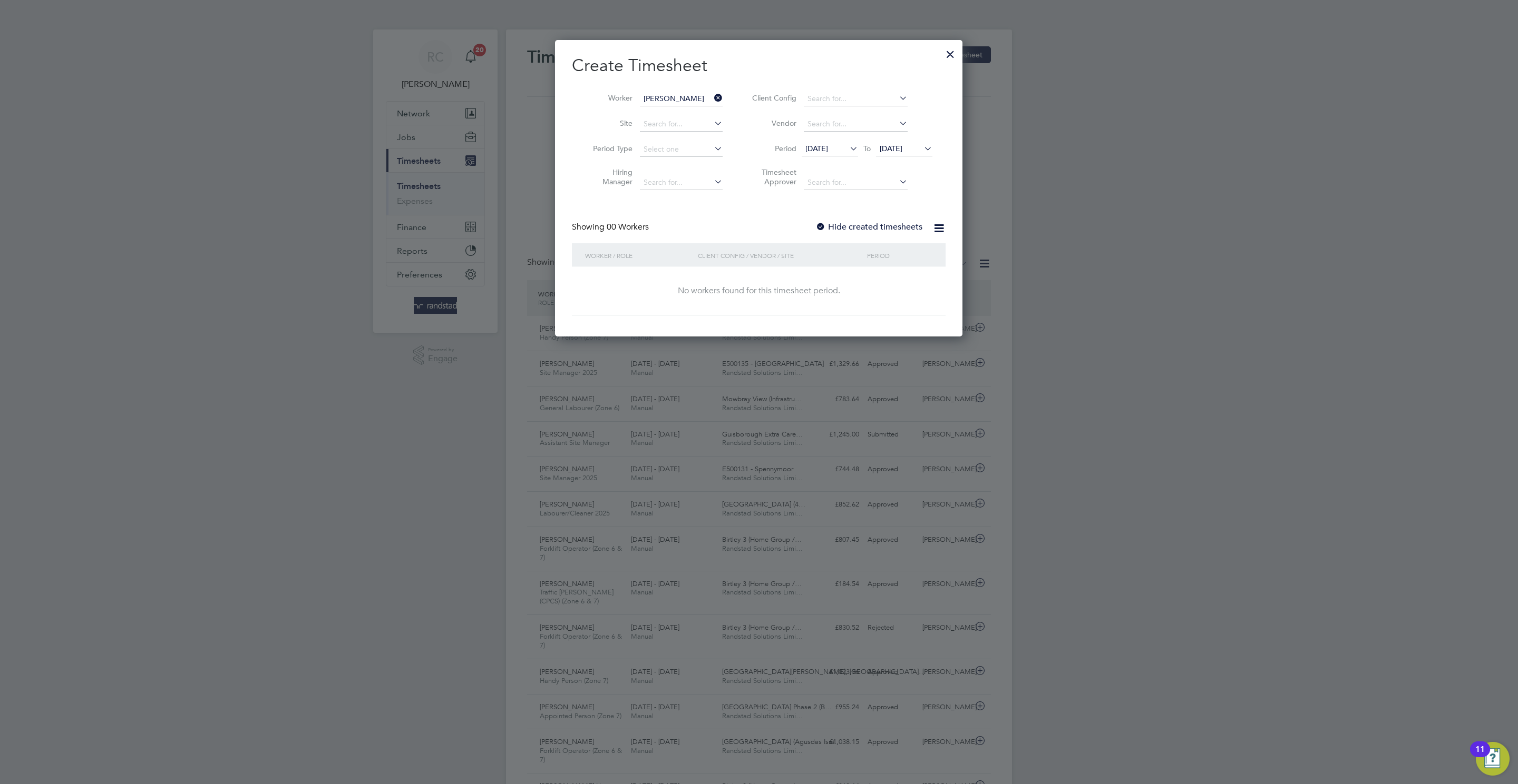
click at [848, 230] on label "Hide created timesheets" at bounding box center [868, 226] width 107 height 11
click at [667, 92] on input "John Turner" at bounding box center [681, 99] width 82 height 15
paste input "John Turner"
click at [660, 122] on li "John Turner" at bounding box center [705, 127] width 132 height 15
type input "John Turner"
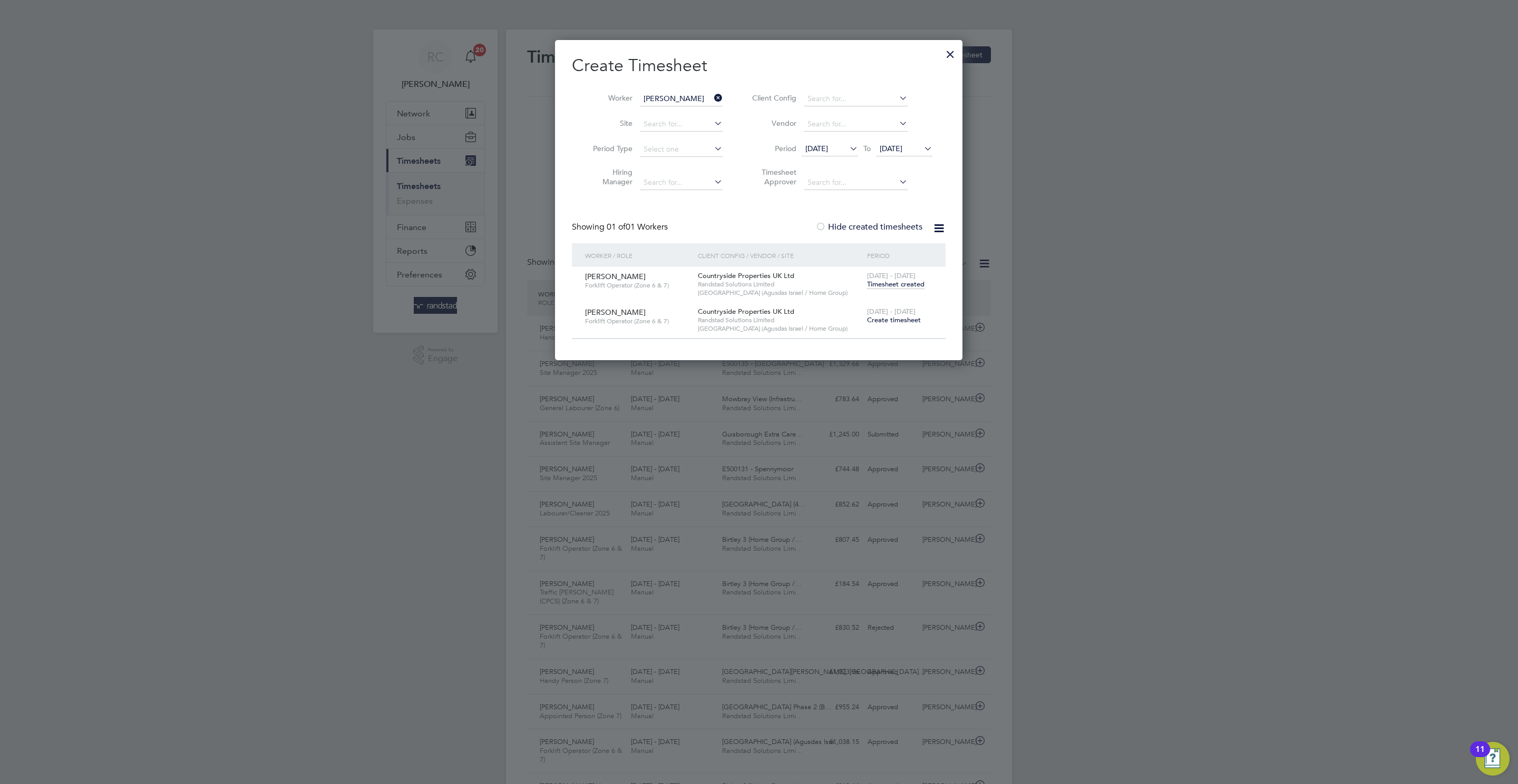
click at [902, 282] on span "Timesheet created" at bounding box center [895, 284] width 58 height 10
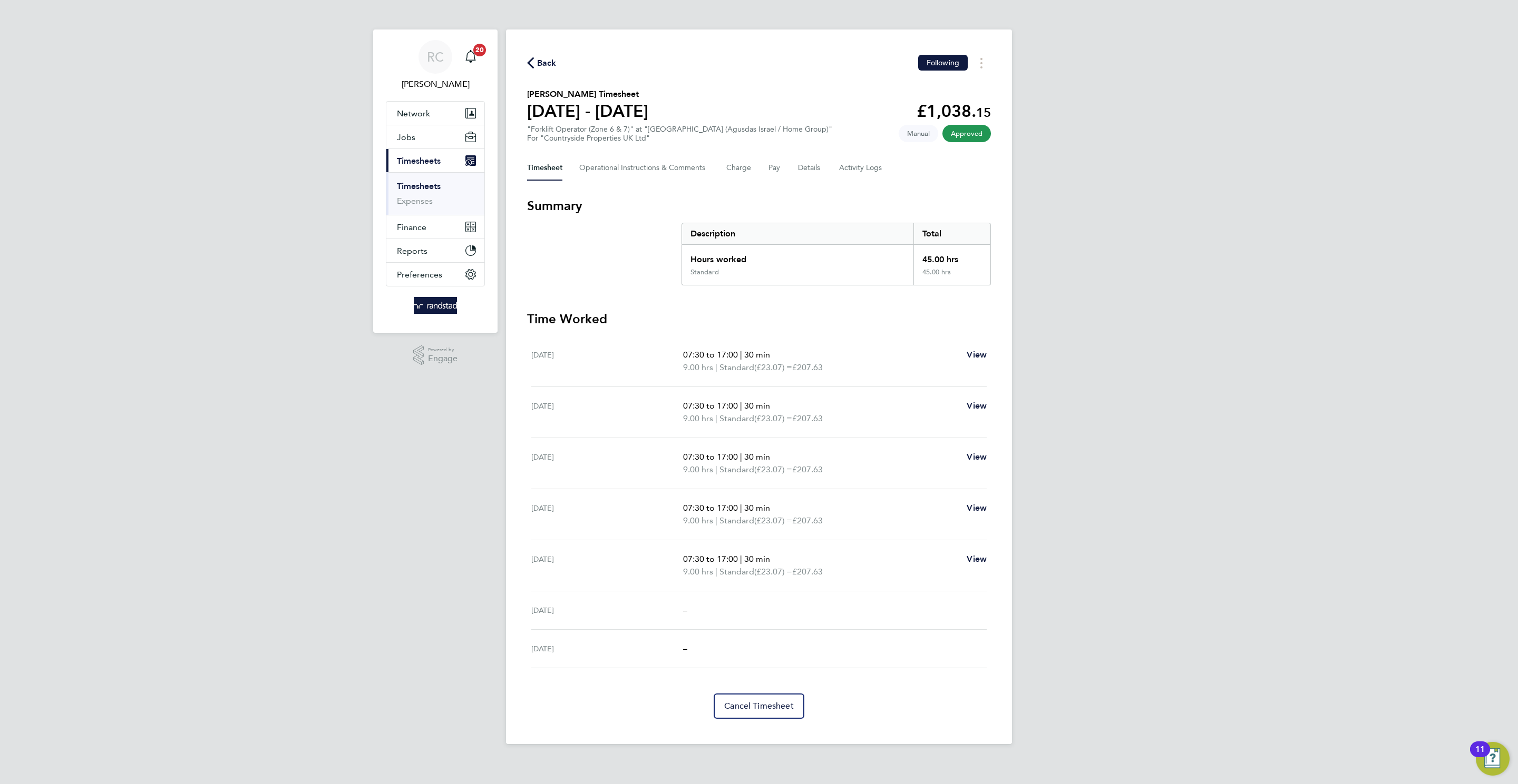
drag, startPoint x: 556, startPoint y: 61, endPoint x: 552, endPoint y: 55, distance: 7.2
click at [556, 62] on div "Back Following" at bounding box center [758, 63] width 464 height 17
click at [544, 61] on span "Back" at bounding box center [547, 63] width 20 height 13
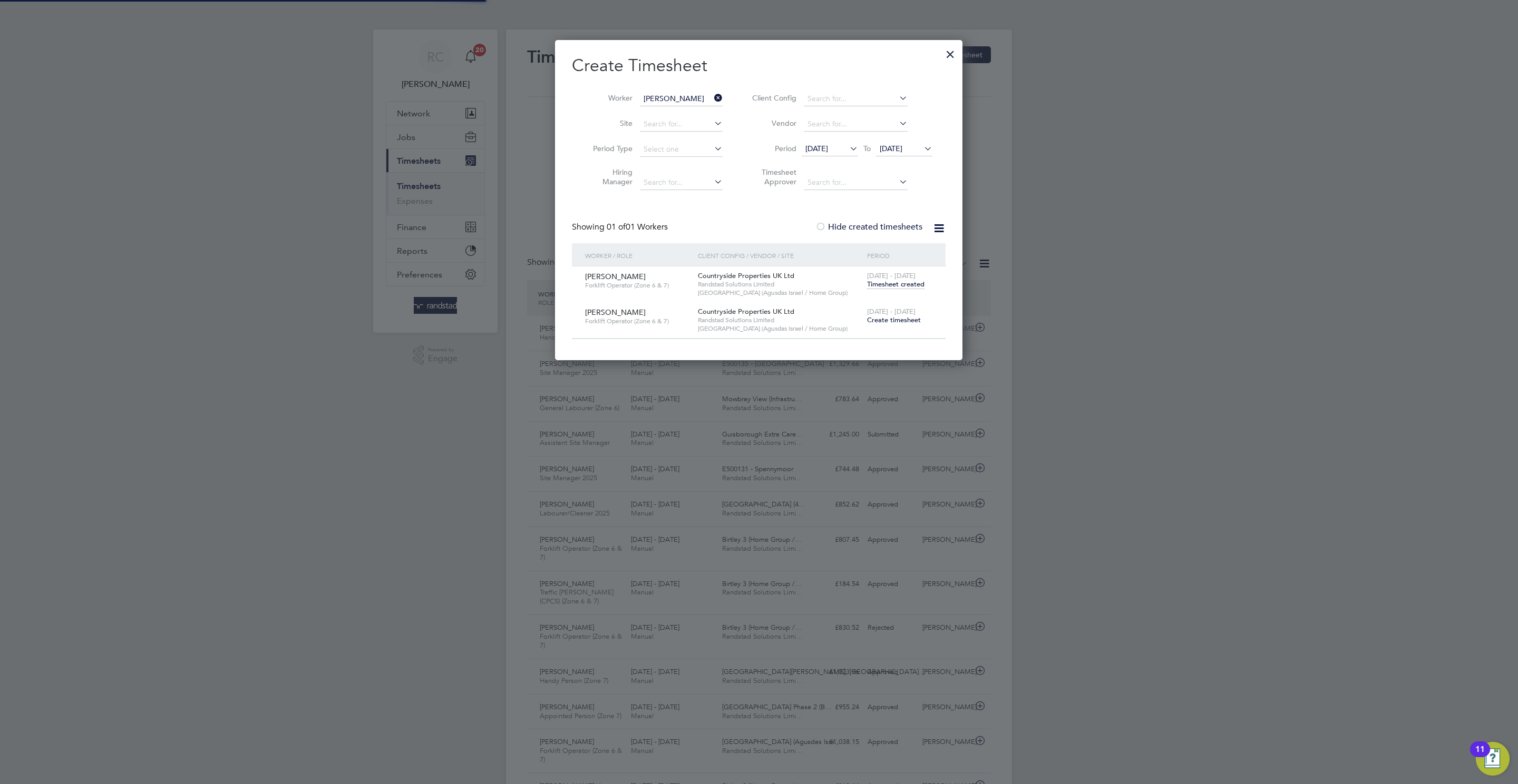
click at [898, 318] on span "Create timesheet" at bounding box center [893, 319] width 54 height 9
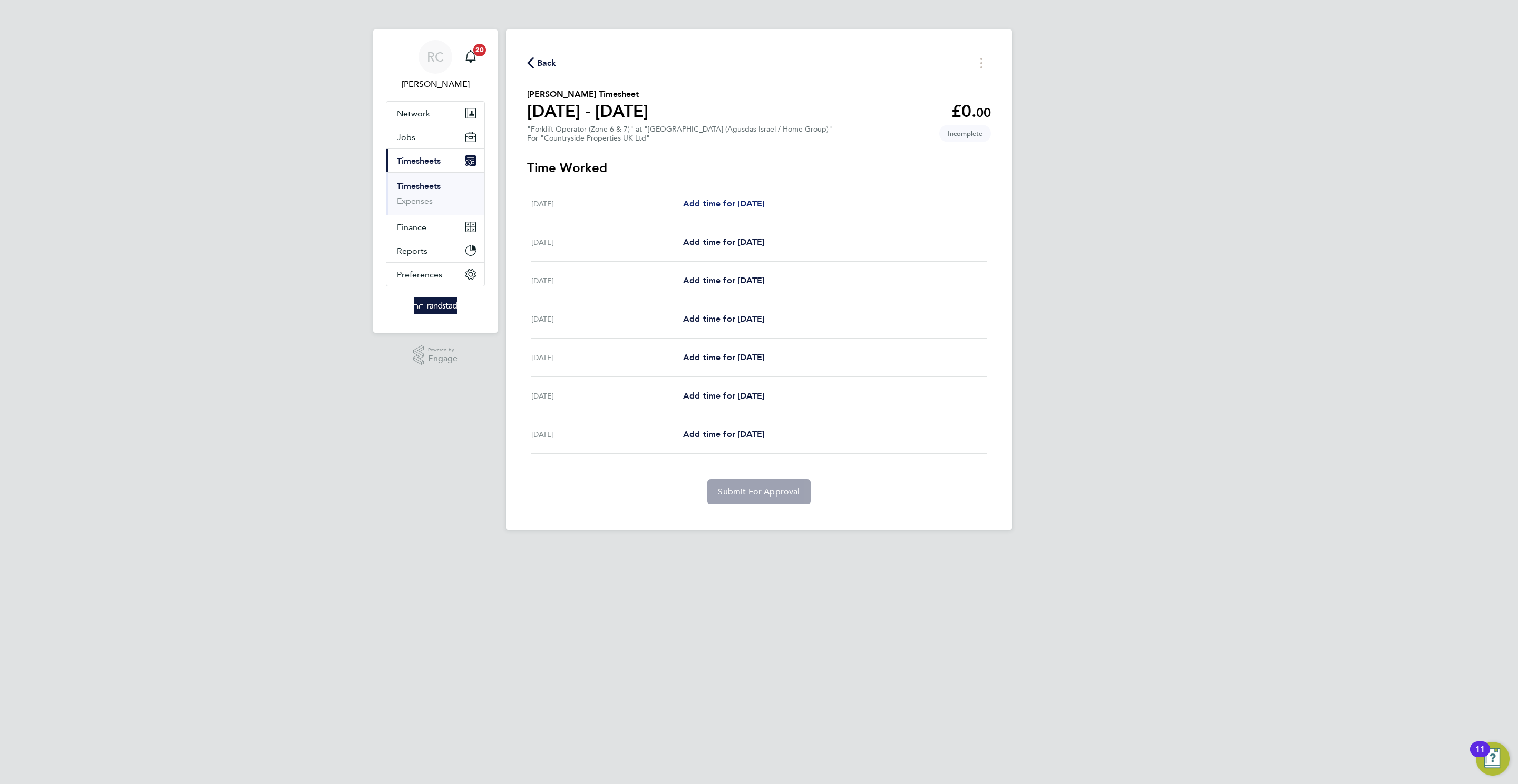
click at [714, 199] on span "Add time for Mon 18 Aug" at bounding box center [723, 204] width 81 height 10
select select "30"
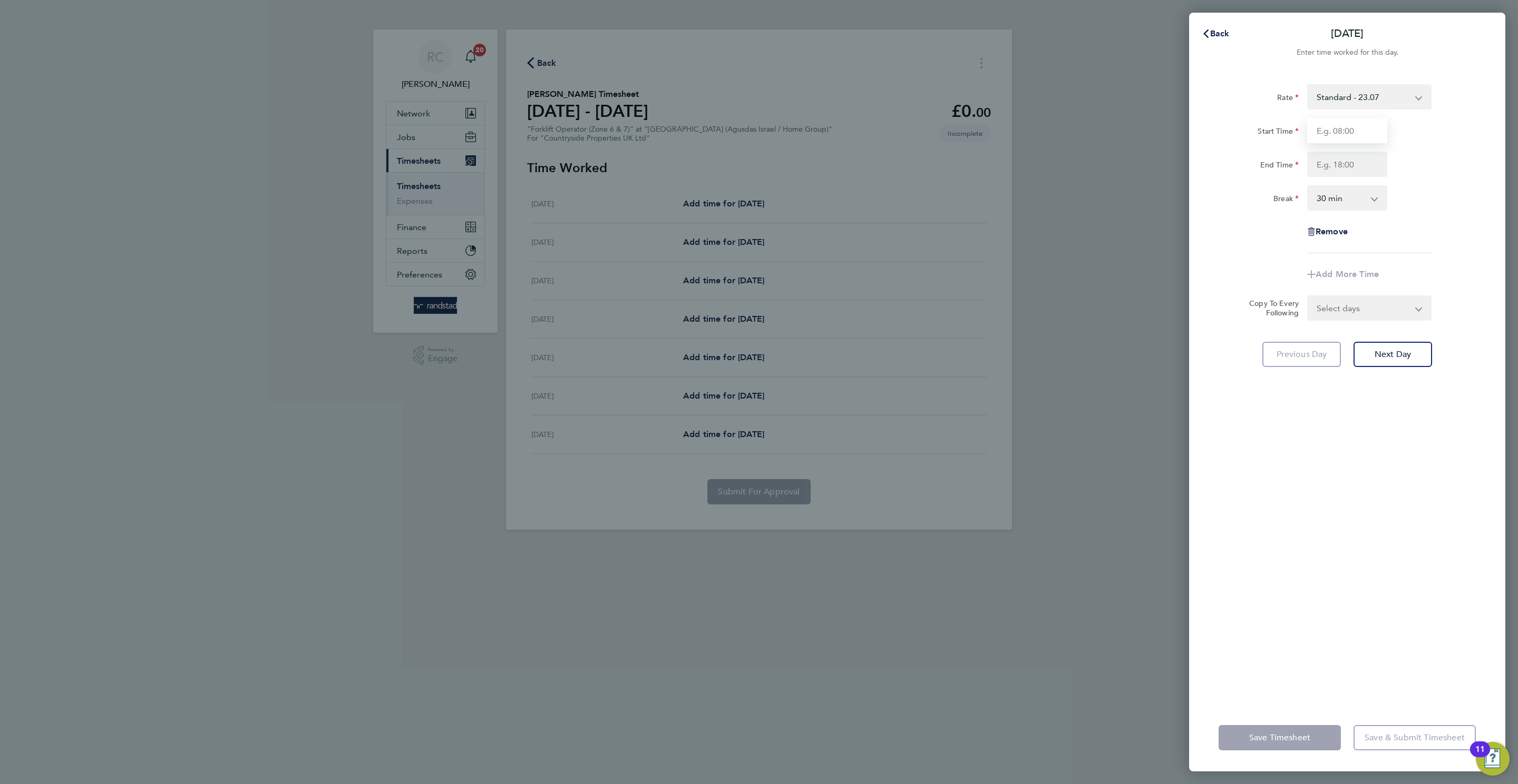
click at [1360, 132] on input "Start Time" at bounding box center [1347, 130] width 80 height 25
type input "07:30"
type input "17:00"
drag, startPoint x: 1379, startPoint y: 584, endPoint x: 1204, endPoint y: 712, distance: 216.8
click at [1371, 589] on div "Rate Standard - 23.07 Start Time 07:30 End Time 17:00 Break 0 min 15 min 30 min…" at bounding box center [1346, 387] width 316 height 632
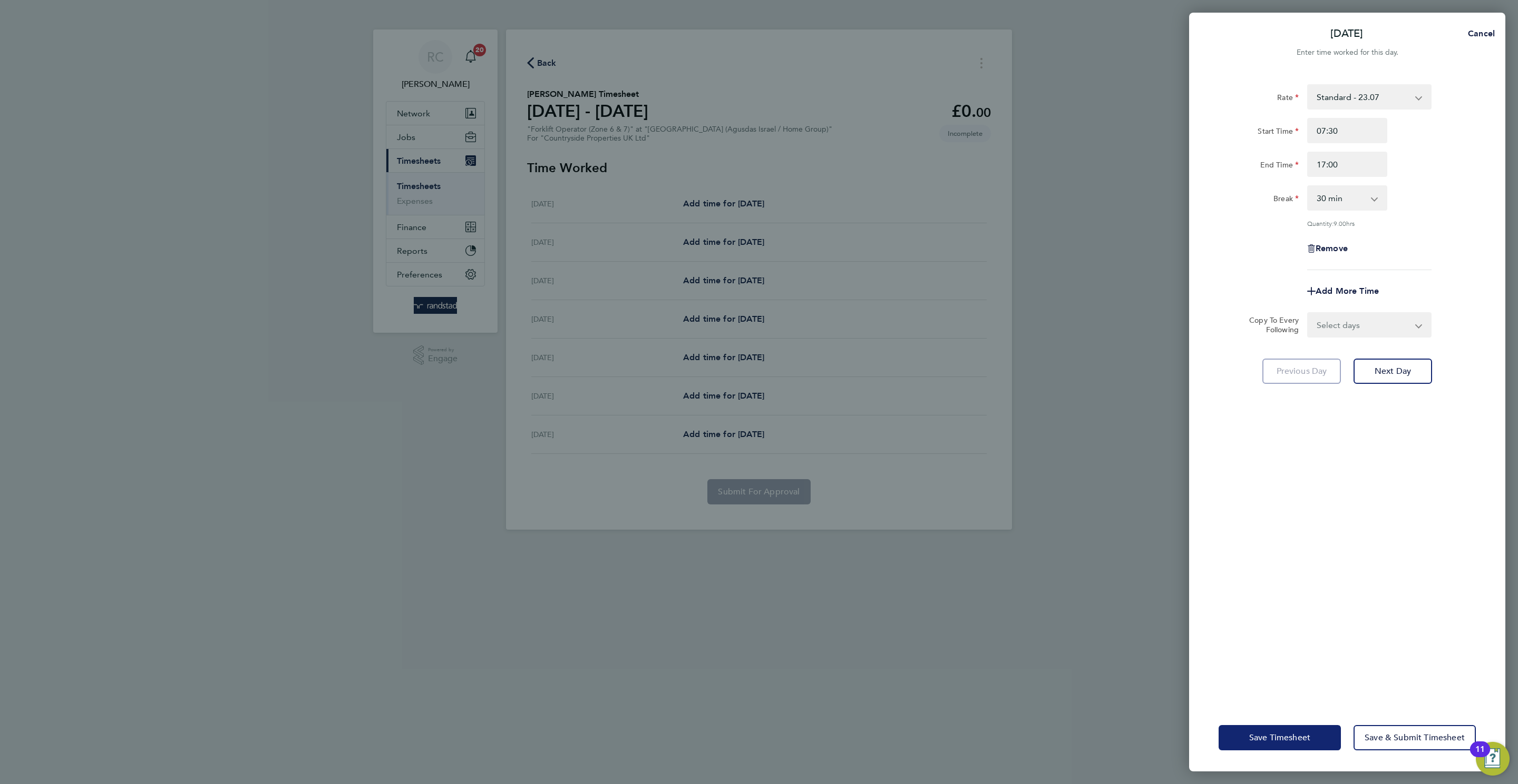
click at [1275, 749] on button "Save Timesheet" at bounding box center [1279, 738] width 123 height 25
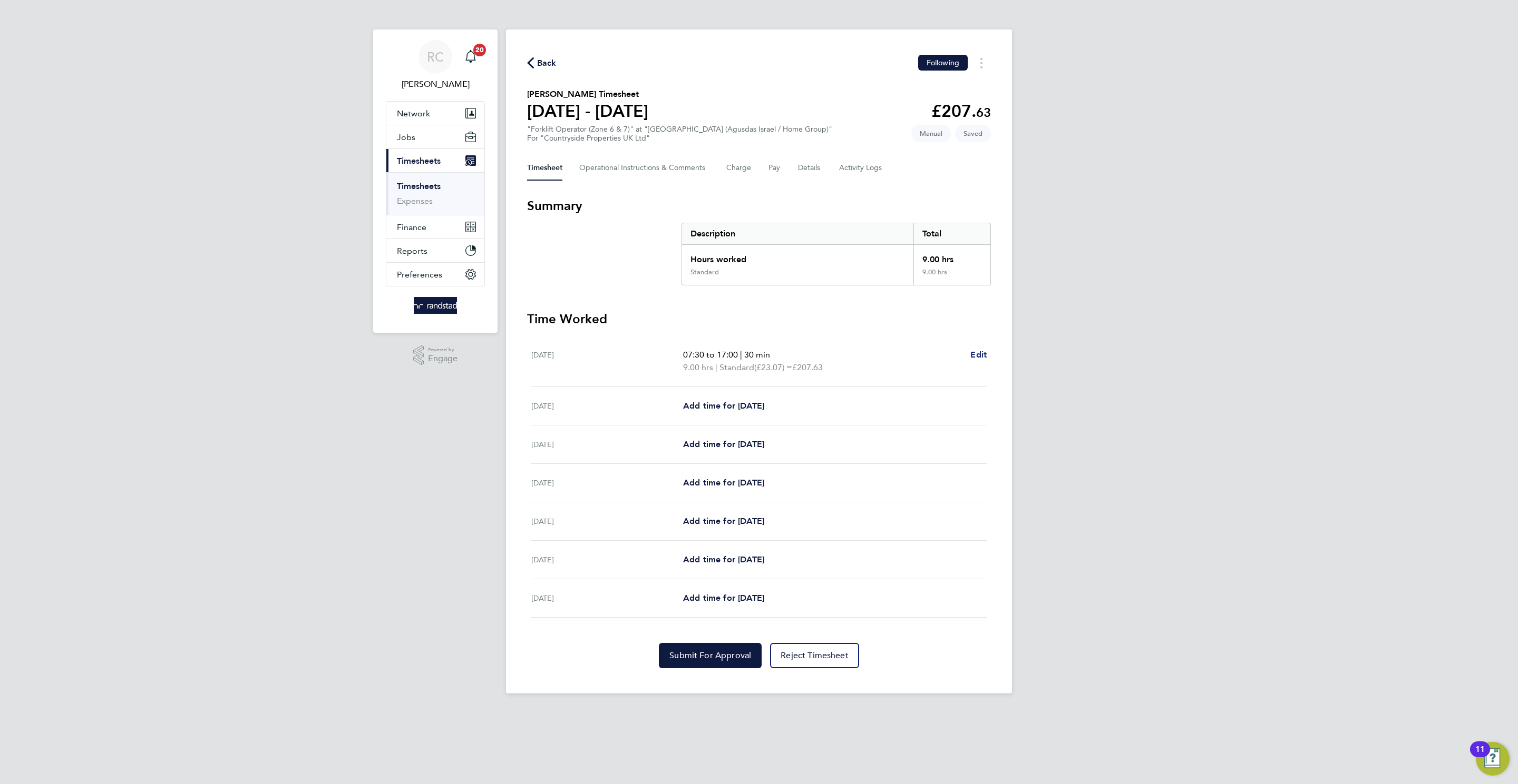
click at [980, 350] on span "Edit" at bounding box center [978, 355] width 17 height 10
select select "30"
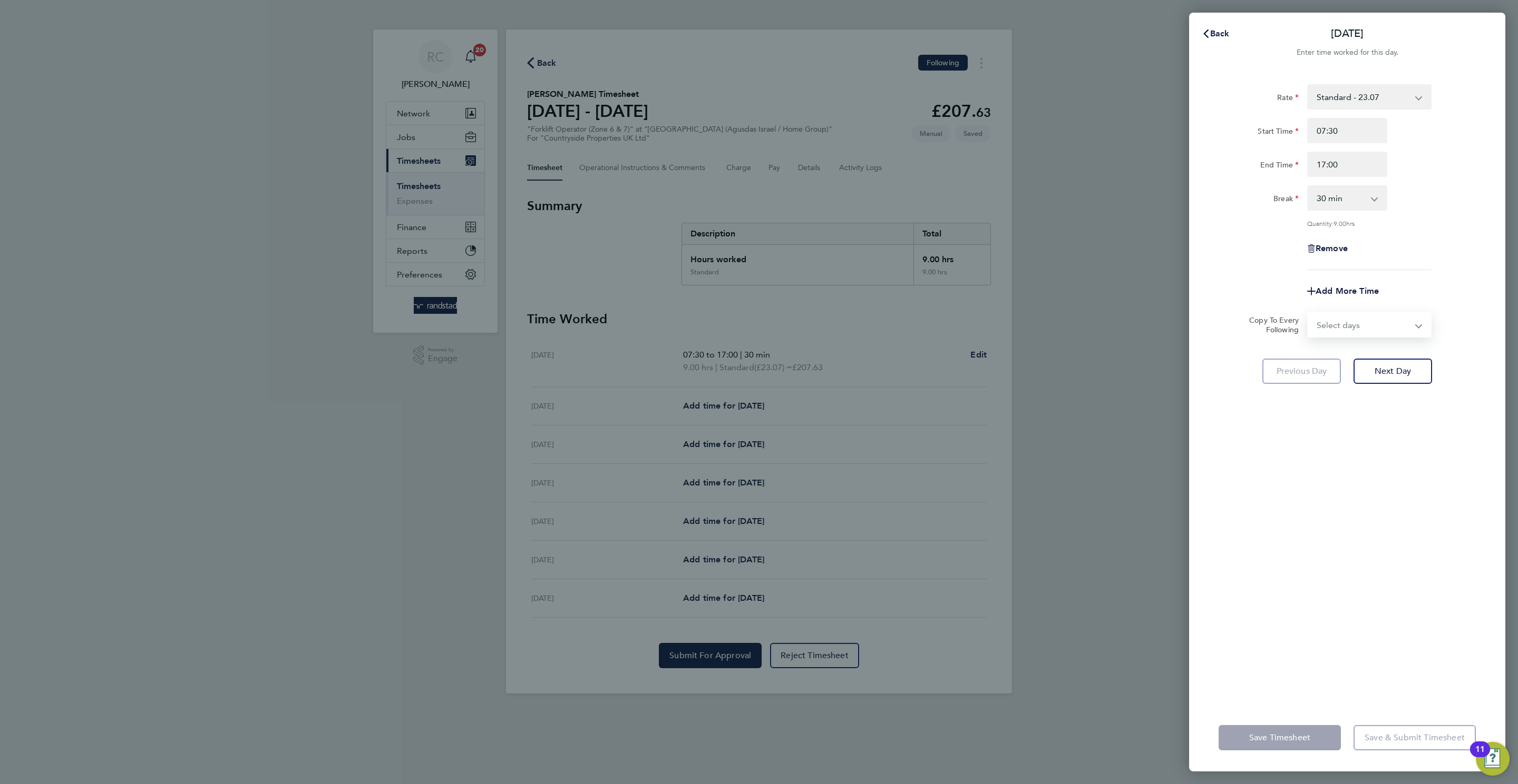
click at [1377, 314] on select "Select days Day Weekday (Mon-Fri) Weekend (Sat-Sun) Tuesday Wednesday Thursday …" at bounding box center [1363, 325] width 111 height 24
select select "WEEKDAY"
click at [1308, 314] on select "Select days Day Weekday (Mon-Fri) Weekend (Sat-Sun) Tuesday Wednesday Thursday …" at bounding box center [1363, 325] width 111 height 24
select select "2025-08-24"
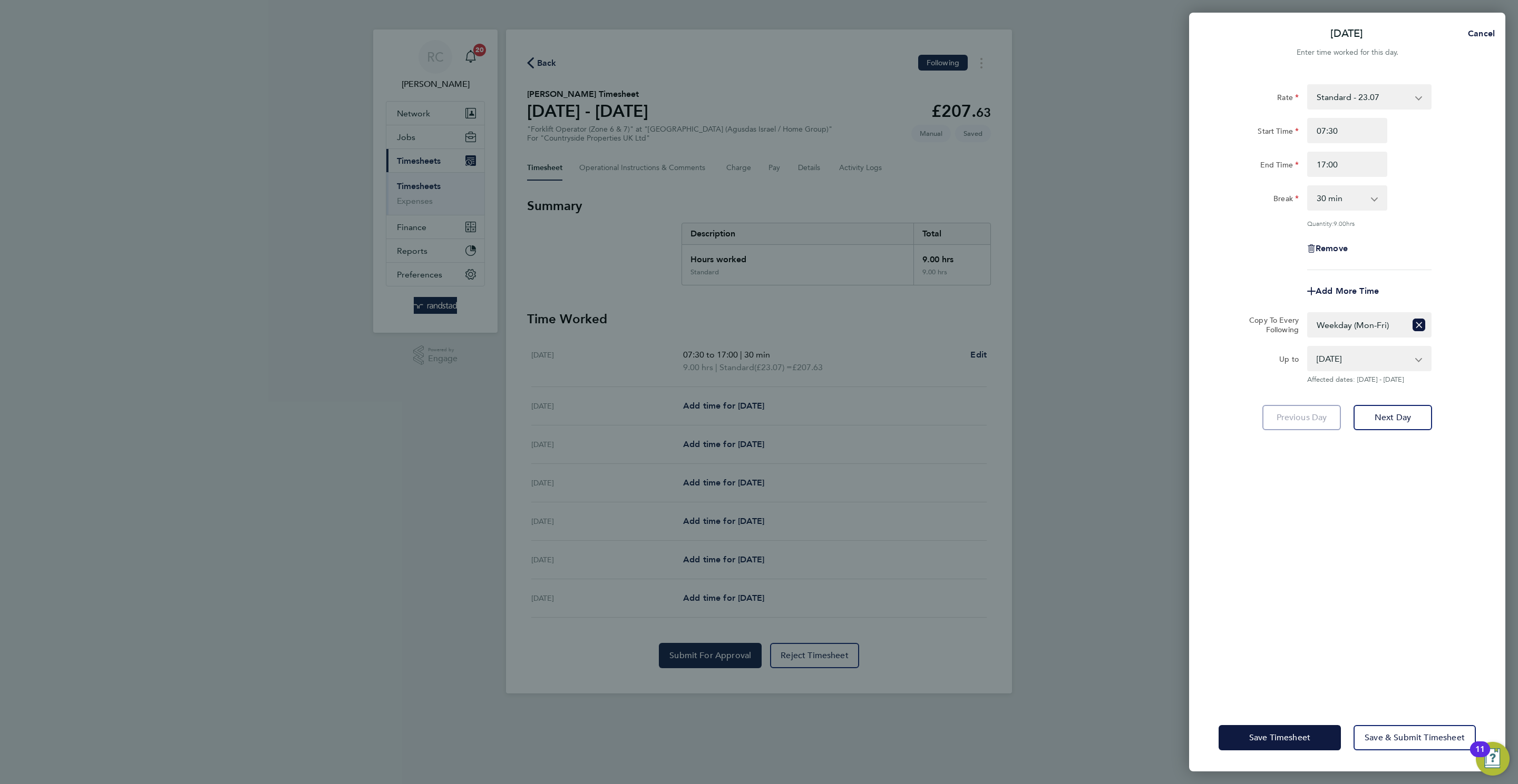
click at [1389, 400] on div "Rate Standard - 23.07 Start Time 07:30 End Time 17:00 Break 0 min 15 min 30 min…" at bounding box center [1346, 387] width 316 height 632
click at [1379, 416] on span "Next Day" at bounding box center [1392, 417] width 36 height 11
select select "0: null"
select select "30"
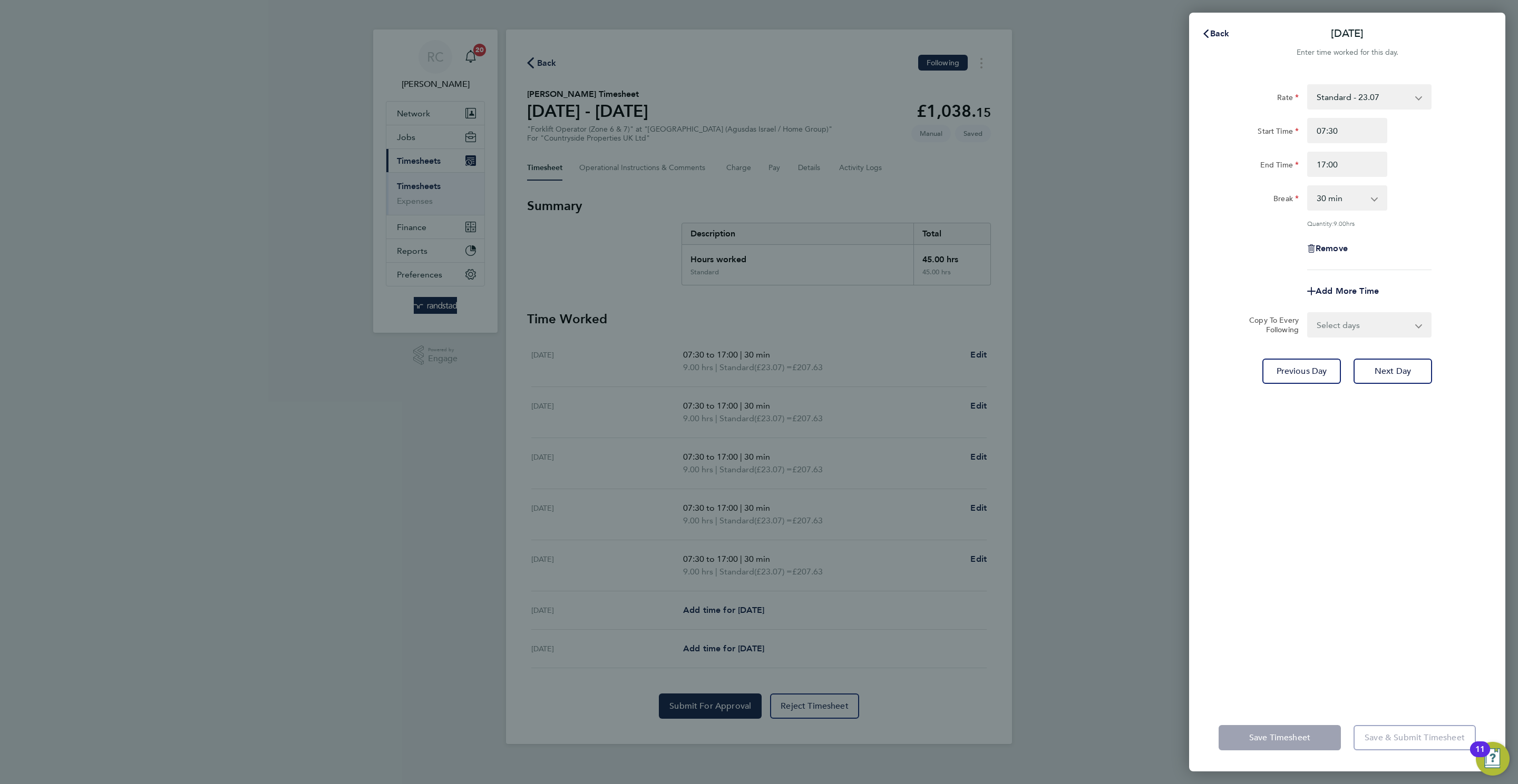
click at [983, 270] on div "Back Tue 19 Aug Enter time worked for this day. Rate Standard - 23.07 Start Tim…" at bounding box center [759, 392] width 1518 height 784
click at [1222, 56] on app-sheet-header "Back Tue 19 Aug Enter time worked for this day." at bounding box center [1346, 46] width 316 height 51
click at [1216, 36] on span "Back" at bounding box center [1220, 33] width 20 height 10
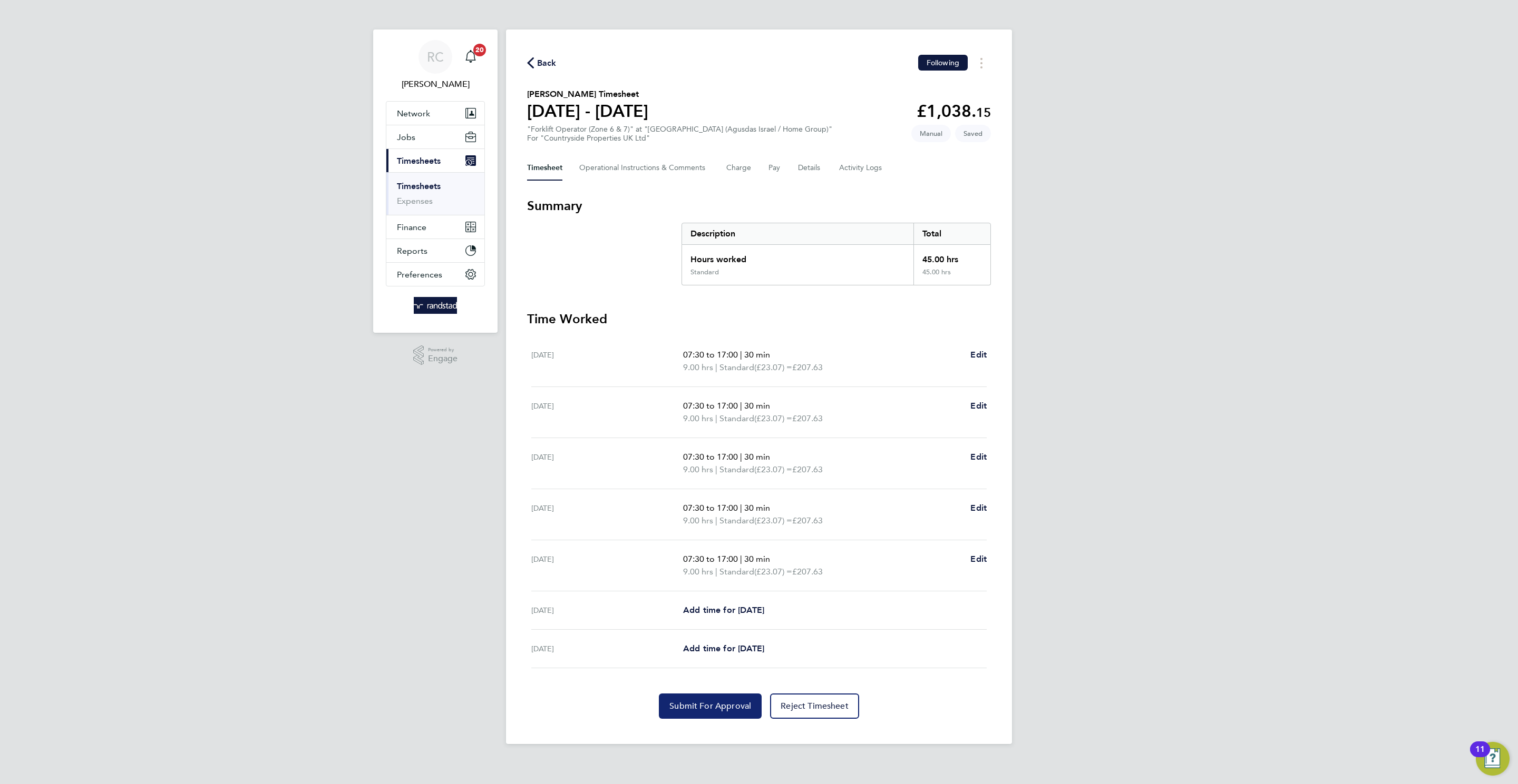
click at [713, 710] on span "Submit For Approval" at bounding box center [709, 706] width 81 height 11
click at [547, 61] on span "Back" at bounding box center [547, 63] width 20 height 13
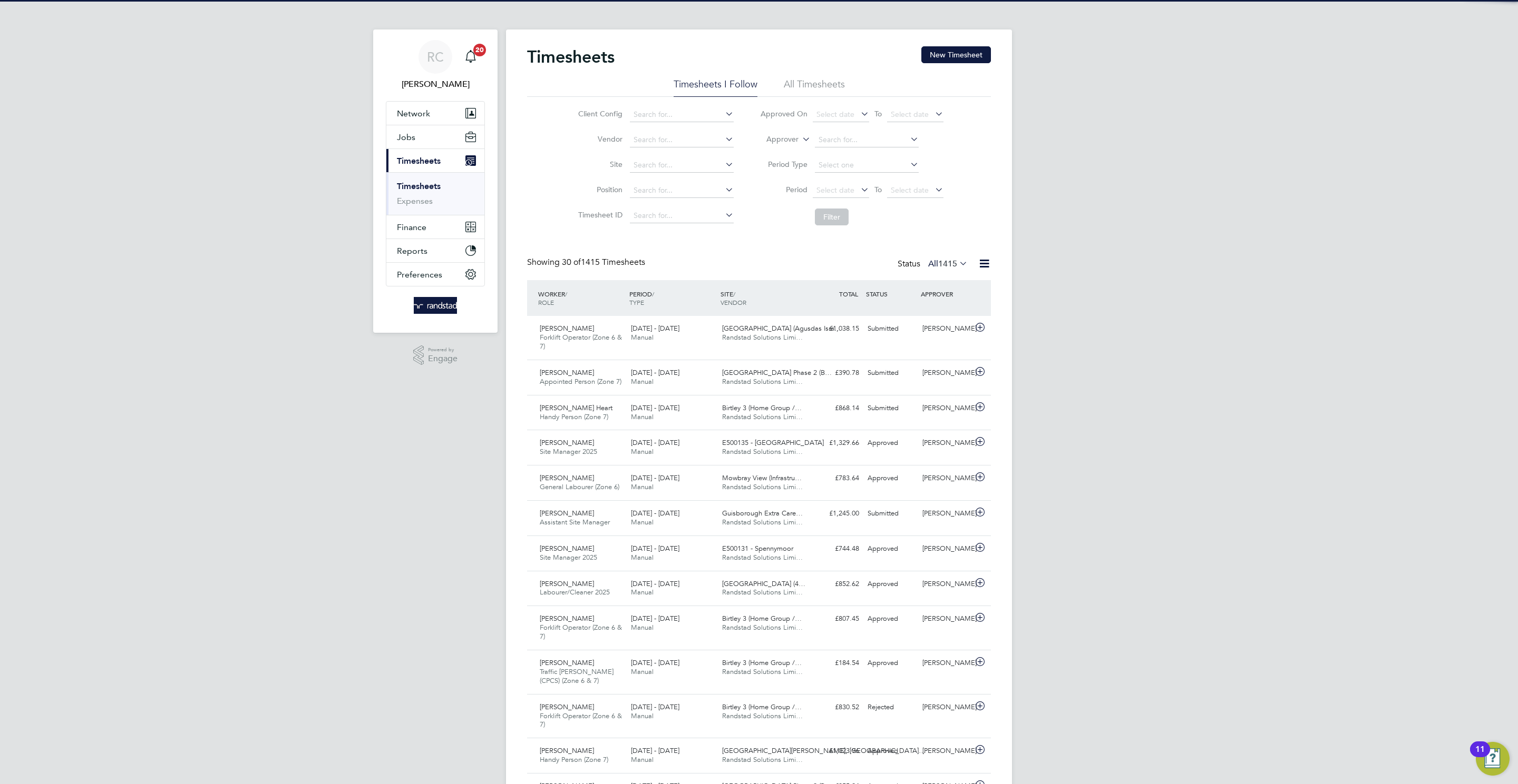
scroll to position [26, 92]
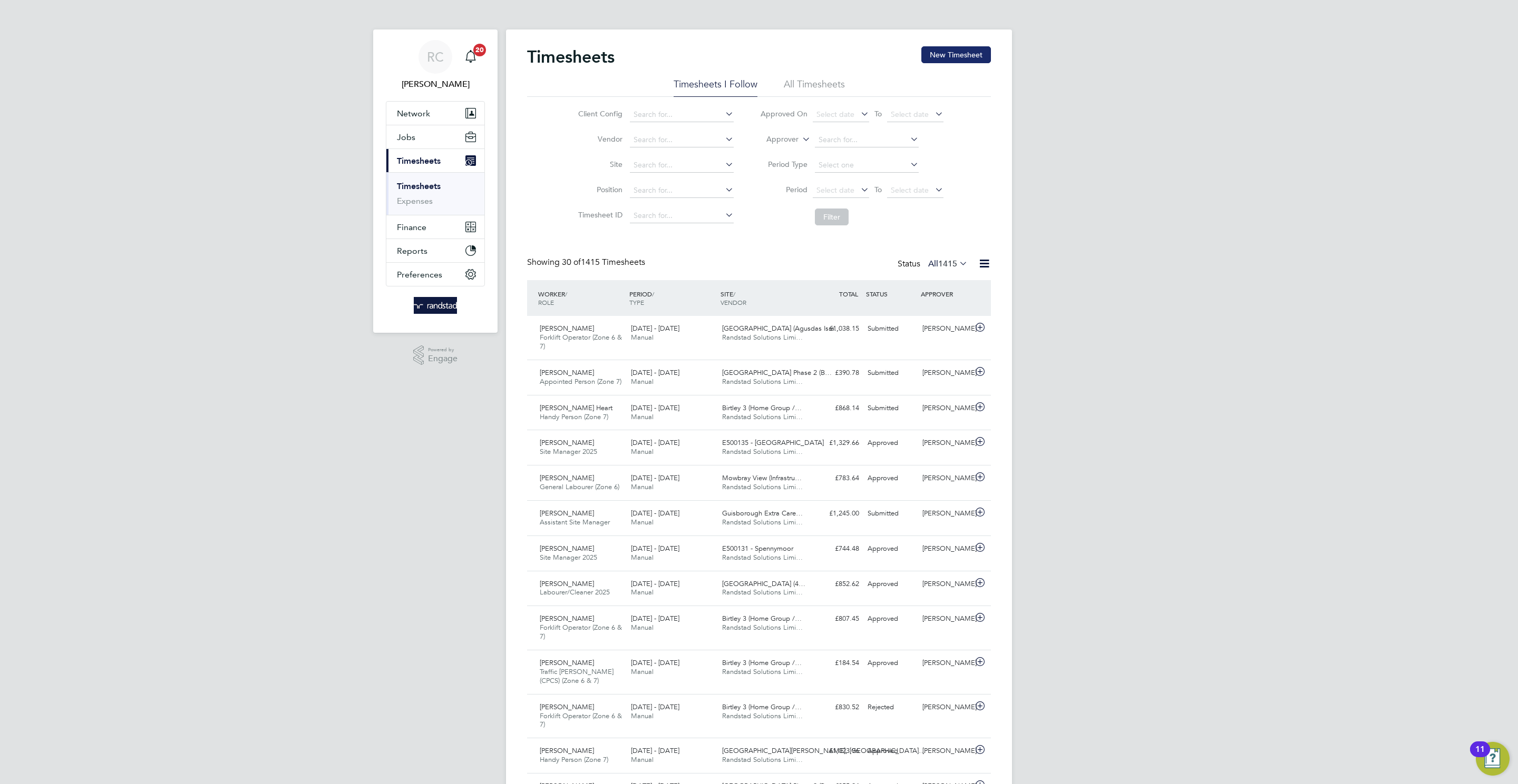
click at [979, 52] on button "New Timesheet" at bounding box center [955, 54] width 70 height 17
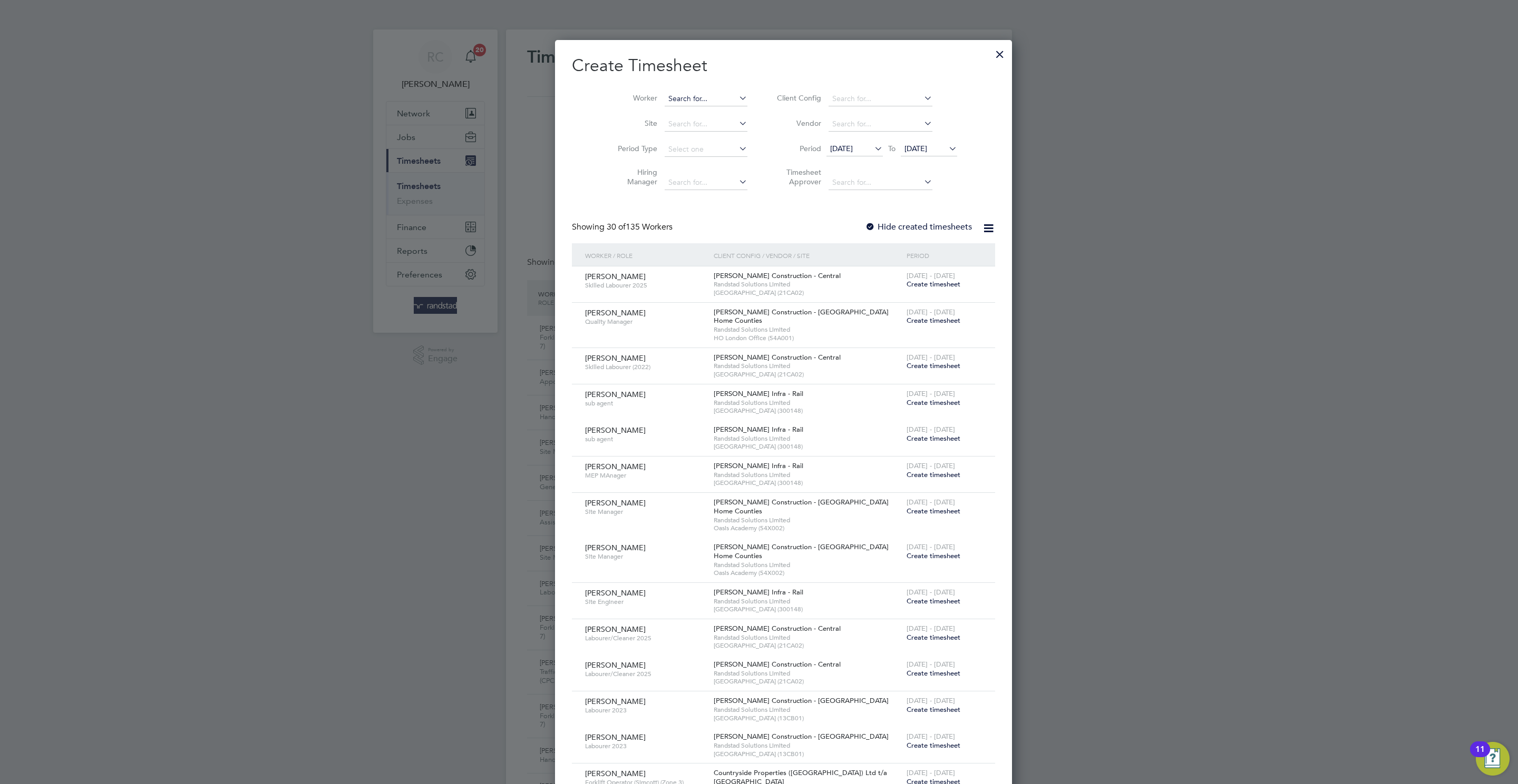
click at [693, 100] on input at bounding box center [706, 99] width 82 height 15
paste input "Mosisa Husen"
type input "Mosisa Husen"
click at [694, 121] on li "Mosisa Husen" at bounding box center [687, 114] width 96 height 15
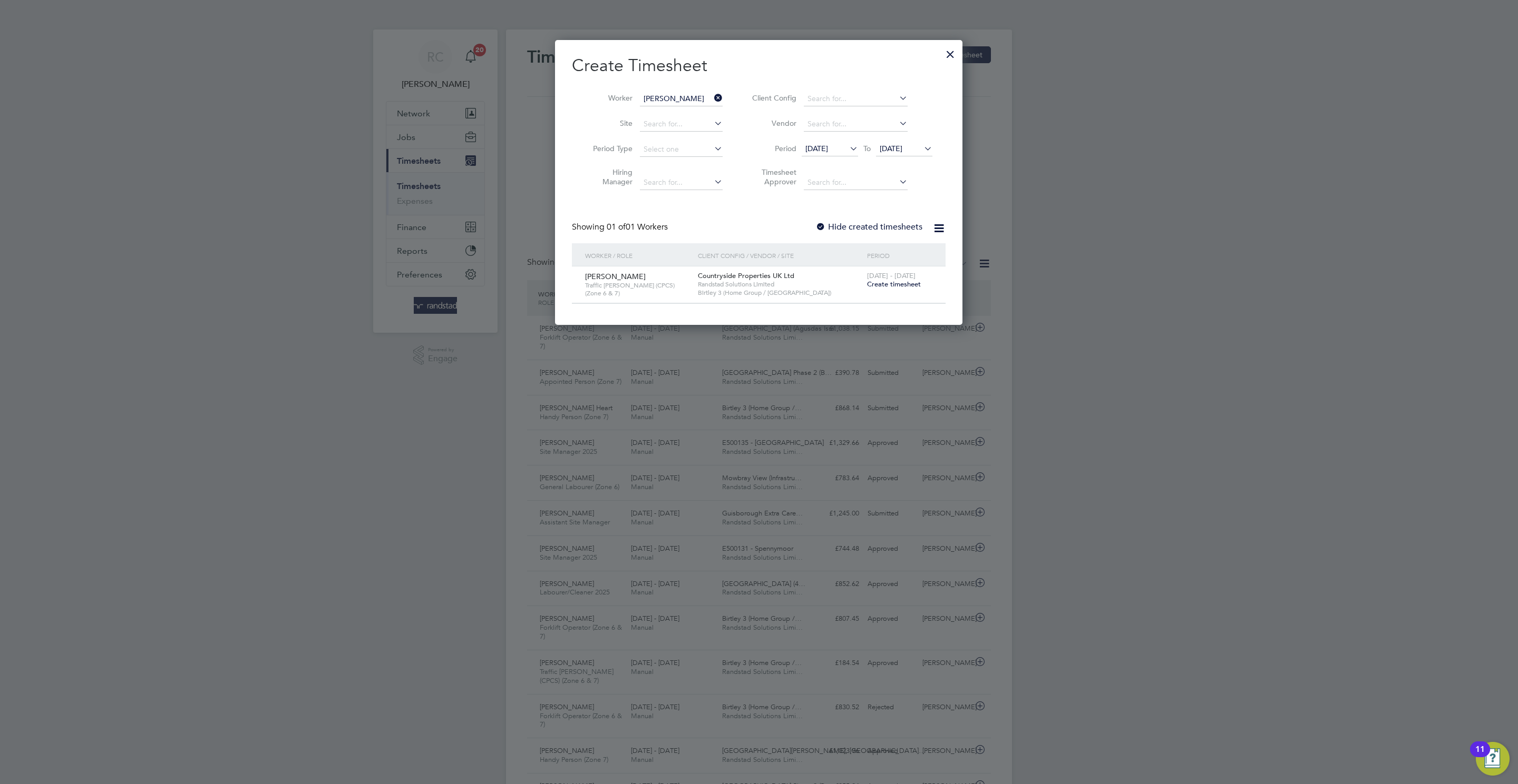
click at [903, 287] on span "Create timesheet" at bounding box center [893, 283] width 54 height 9
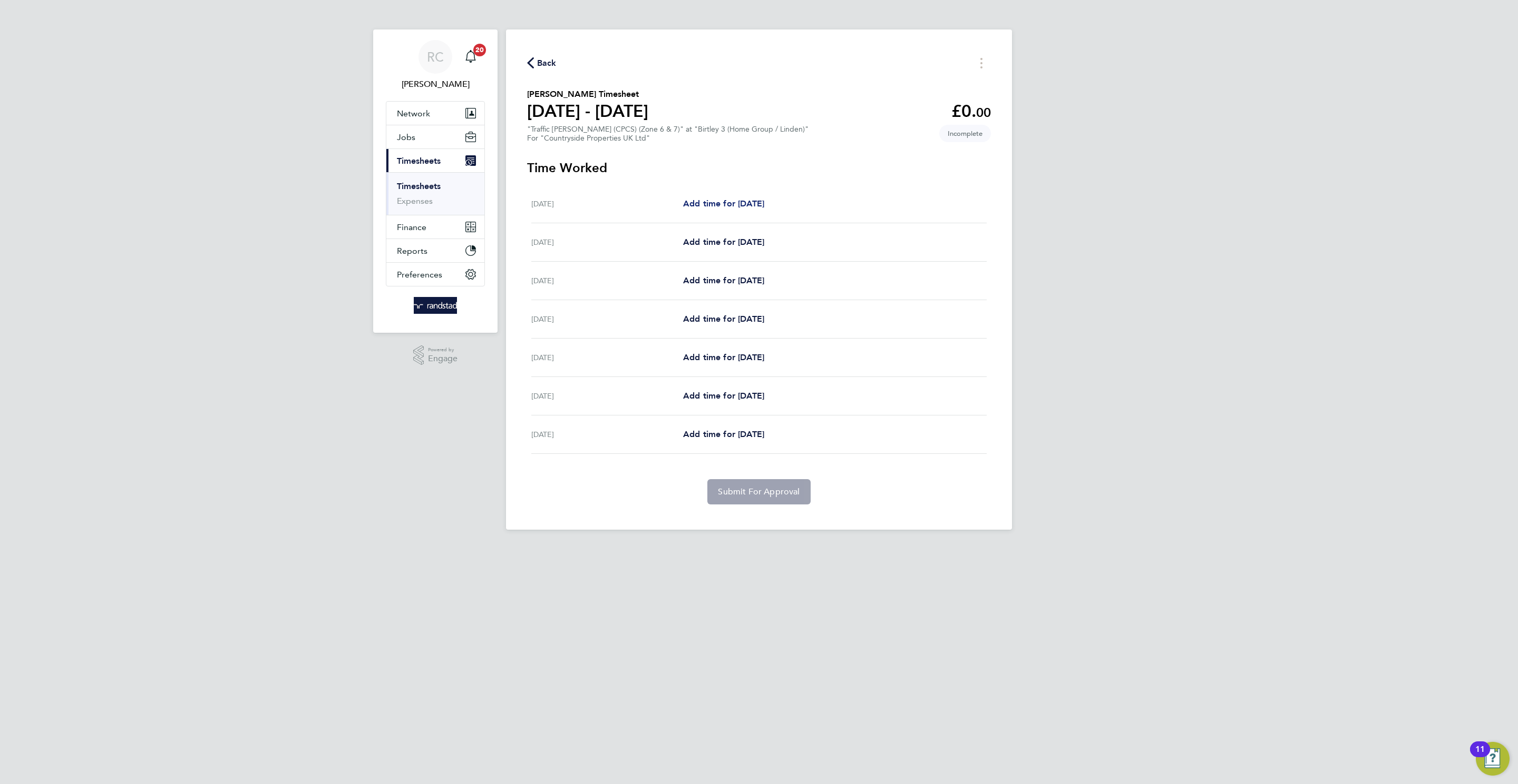
click at [752, 204] on span "Add time for Mon 18 Aug" at bounding box center [723, 204] width 81 height 10
select select "30"
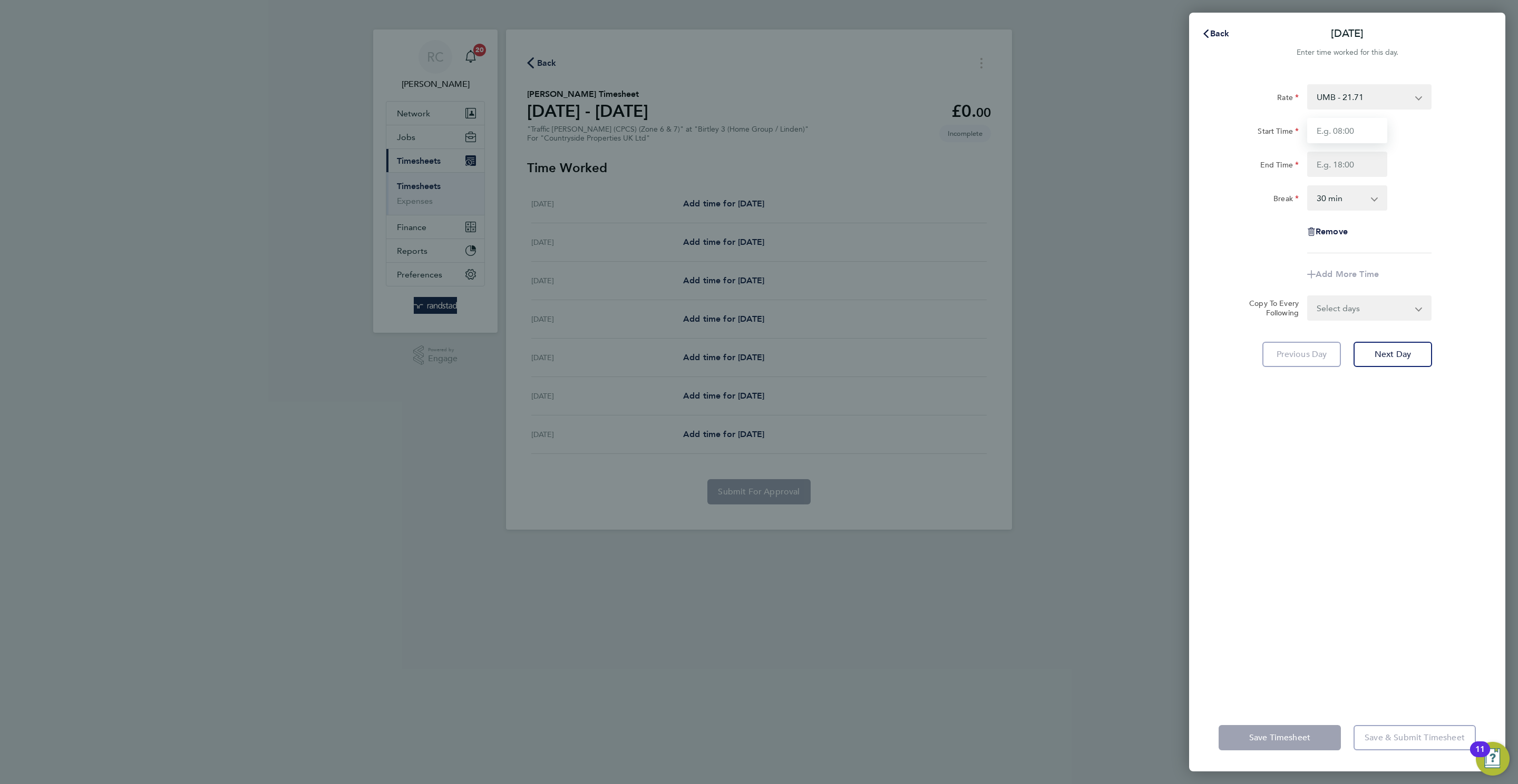
drag, startPoint x: 1330, startPoint y: 140, endPoint x: 1313, endPoint y: 130, distance: 19.7
click at [1315, 130] on input "Start Time" at bounding box center [1347, 130] width 80 height 25
type input "07:30"
type input "16:30"
drag, startPoint x: 1436, startPoint y: 552, endPoint x: 1451, endPoint y: 385, distance: 167.7
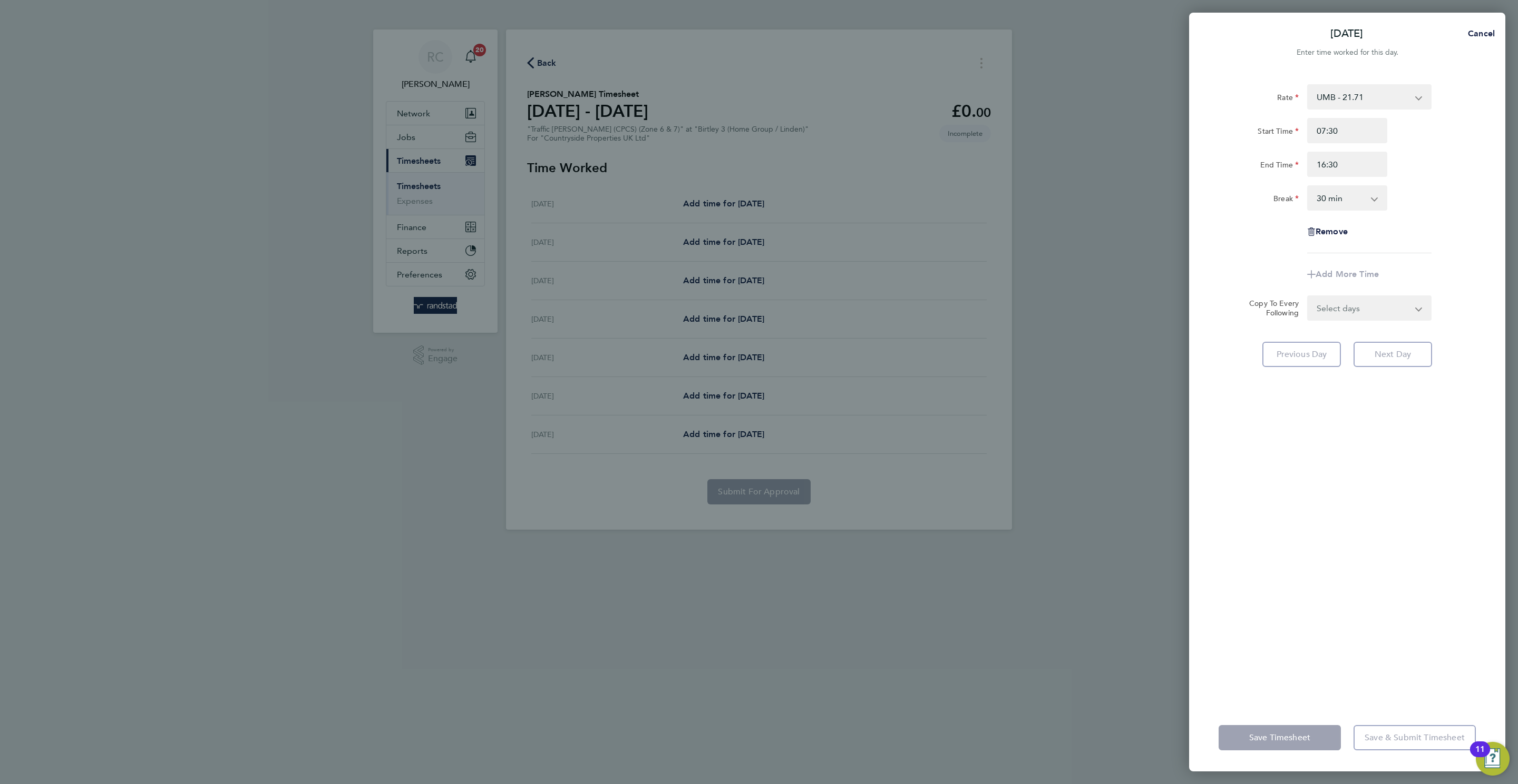
click at [1438, 550] on div "Rate UMB - 21.71 Start Time 07:30 End Time 16:30 Break 0 min 15 min 30 min 45 m…" at bounding box center [1346, 387] width 316 height 632
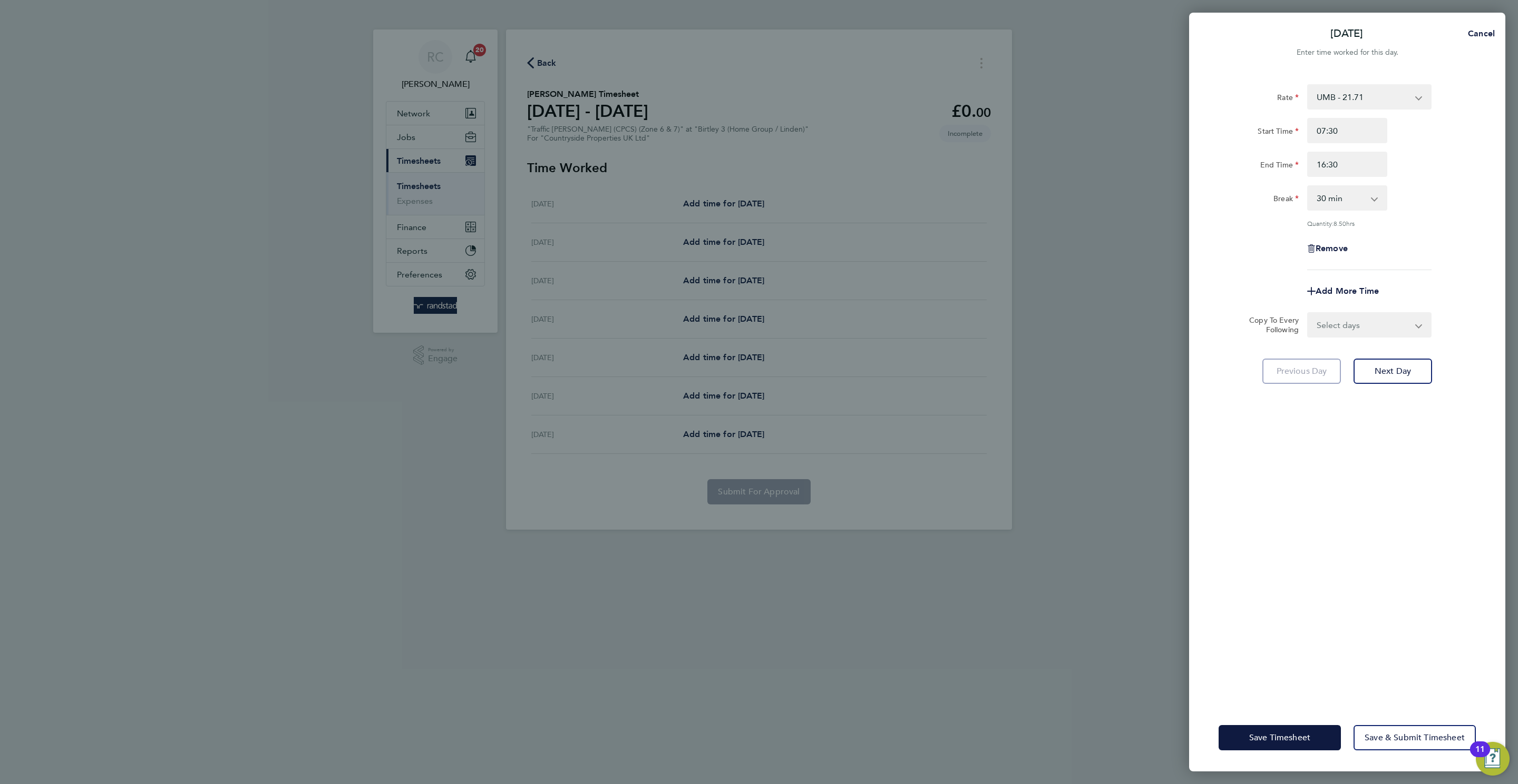
click at [1371, 317] on select "Select days Day Weekday (Mon-Fri) Weekend (Sat-Sun) Tuesday Wednesday Thursday …" at bounding box center [1363, 325] width 111 height 24
select select "WEEKDAY"
click at [1308, 314] on select "Select days Day Weekday (Mon-Fri) Weekend (Sat-Sun) Tuesday Wednesday Thursday …" at bounding box center [1363, 325] width 111 height 24
select select "2025-08-24"
click at [538, 694] on div "Mon 18 Aug Cancel Enter time worked for this day. Rate UMB - 21.71 Start Time 0…" at bounding box center [759, 392] width 1518 height 784
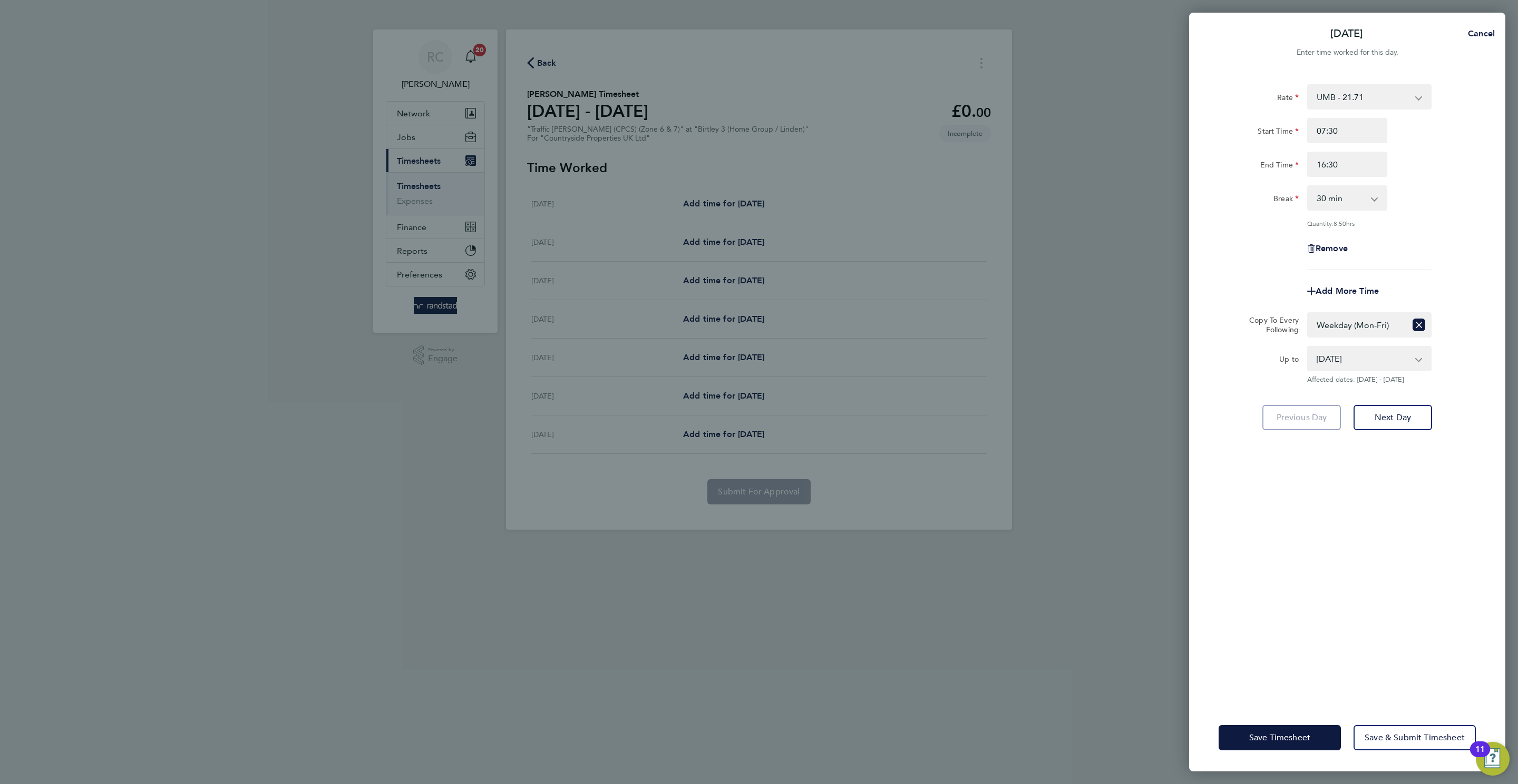
click at [1404, 578] on div "Rate UMB - 21.71 Start Time 07:30 End Time 16:30 Break 0 min 15 min 30 min 45 m…" at bounding box center [1346, 387] width 316 height 632
click at [1302, 741] on span "Save Timesheet" at bounding box center [1280, 737] width 61 height 11
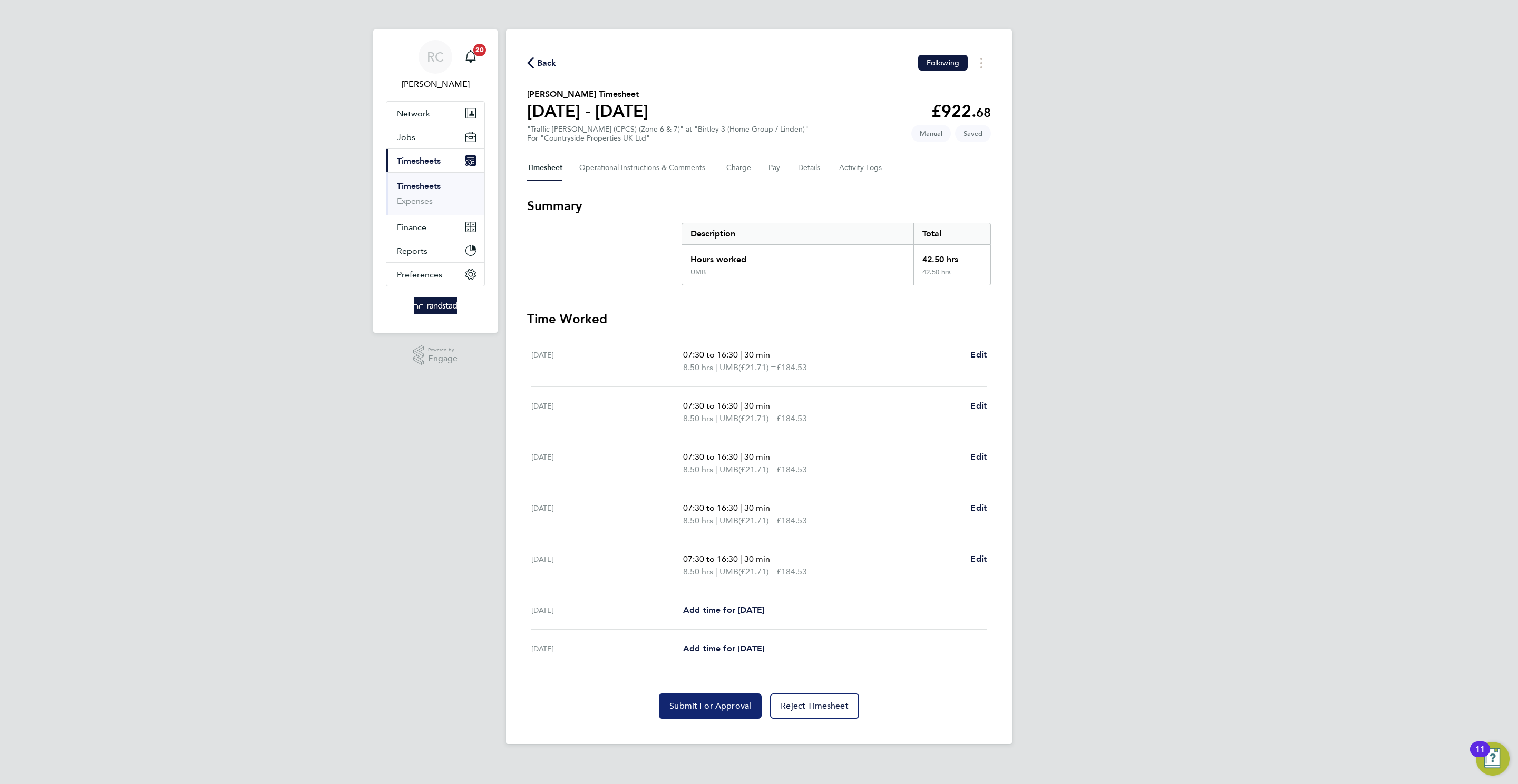
click at [710, 707] on span "Submit For Approval" at bounding box center [709, 706] width 81 height 11
drag, startPoint x: 1293, startPoint y: 481, endPoint x: 1369, endPoint y: 466, distance: 77.5
click at [1295, 472] on div "RC Rebecca Cahill Notifications 20 Applications: Network Team Members Businesse…" at bounding box center [759, 380] width 1518 height 760
drag, startPoint x: 533, startPoint y: 53, endPoint x: 394, endPoint y: 53, distance: 139.0
click at [519, 53] on div "Back Following Mosisa Husen's Timesheet 18 - 24 Aug 2025 £922. 68 "Traffic Mars…" at bounding box center [759, 386] width 506 height 714
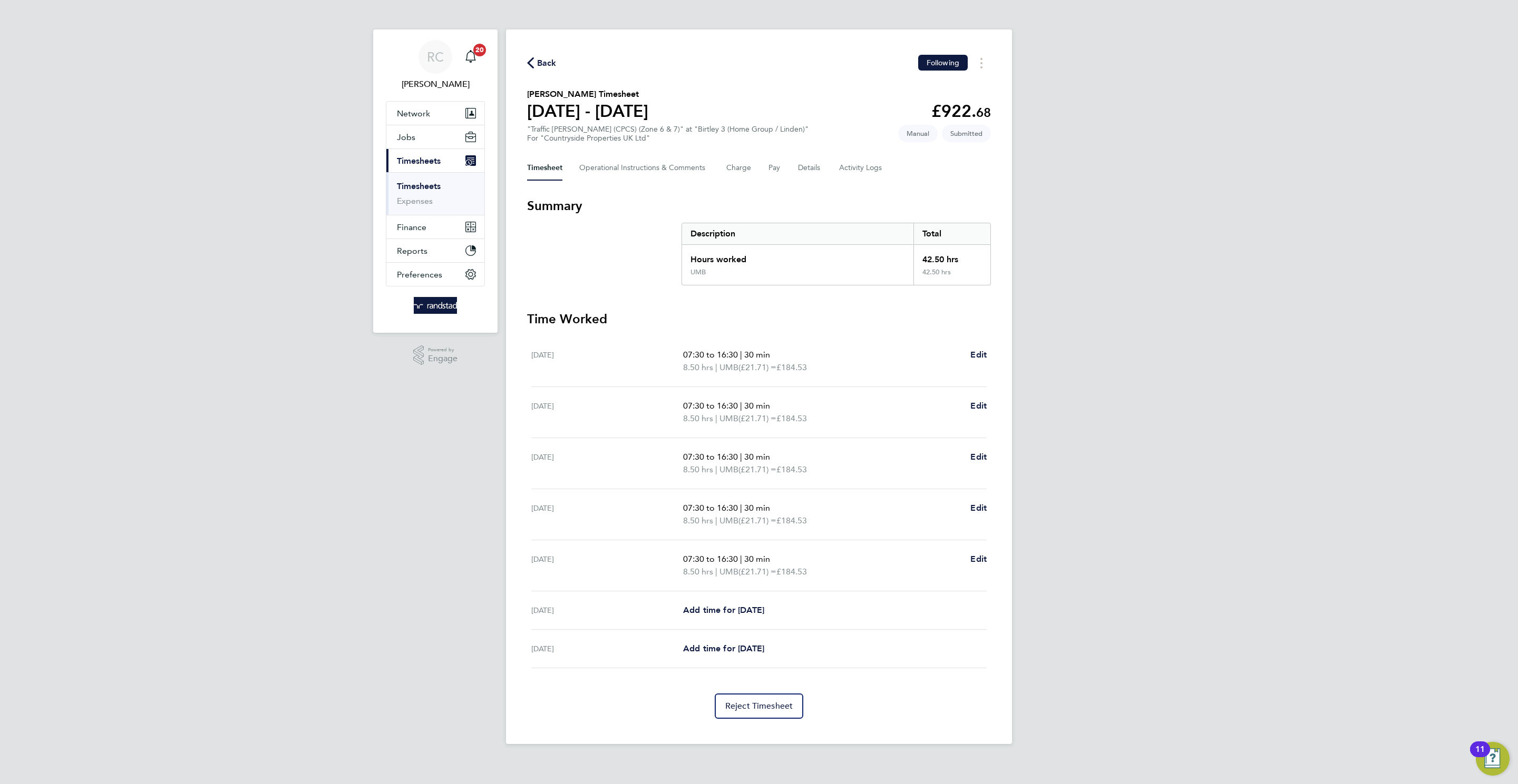
click at [423, 185] on link "Timesheets" at bounding box center [419, 186] width 44 height 10
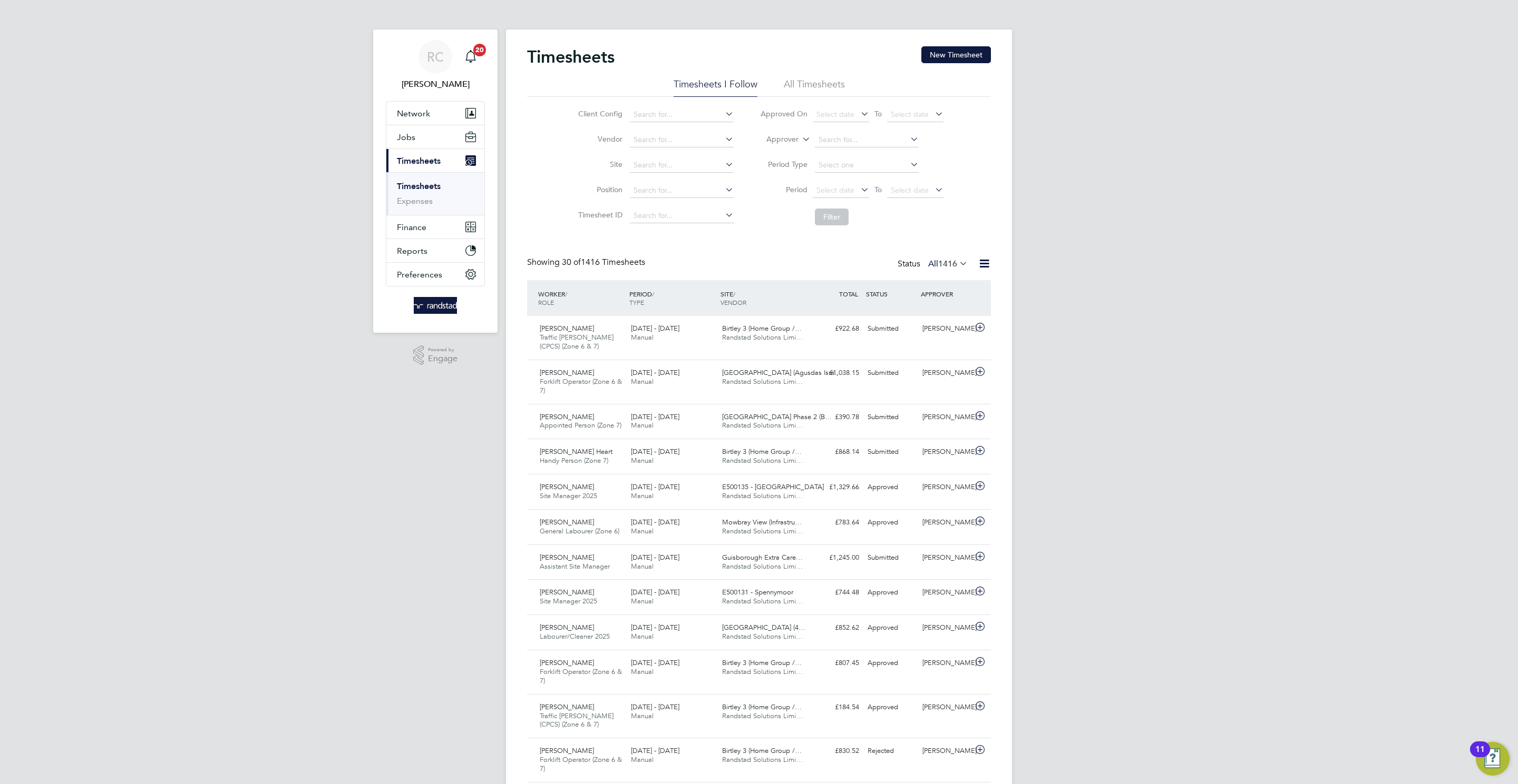
scroll to position [26, 92]
click at [966, 46] on button "New Timesheet" at bounding box center [955, 54] width 70 height 17
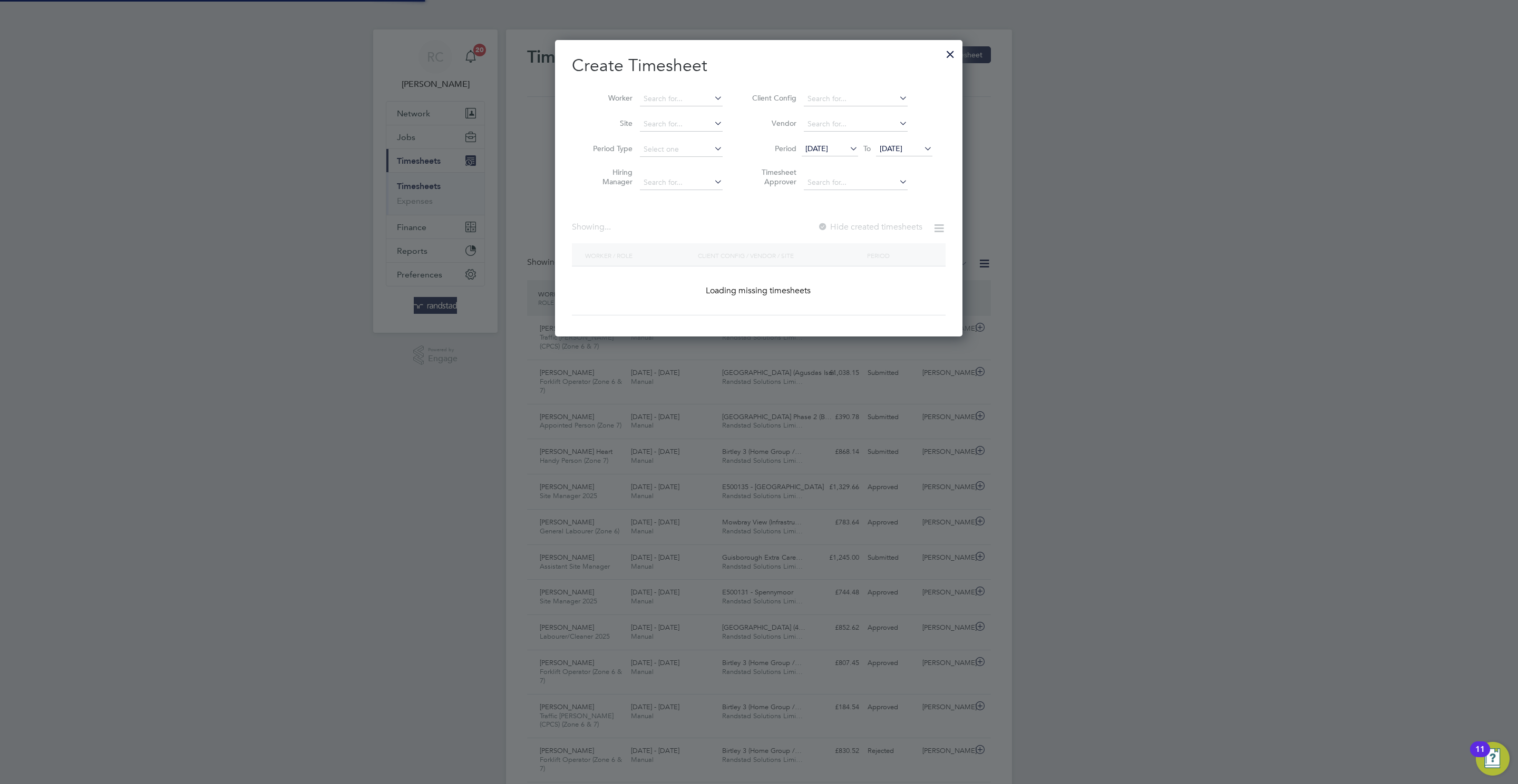
scroll to position [299, 408]
click at [662, 92] on input at bounding box center [681, 99] width 82 height 15
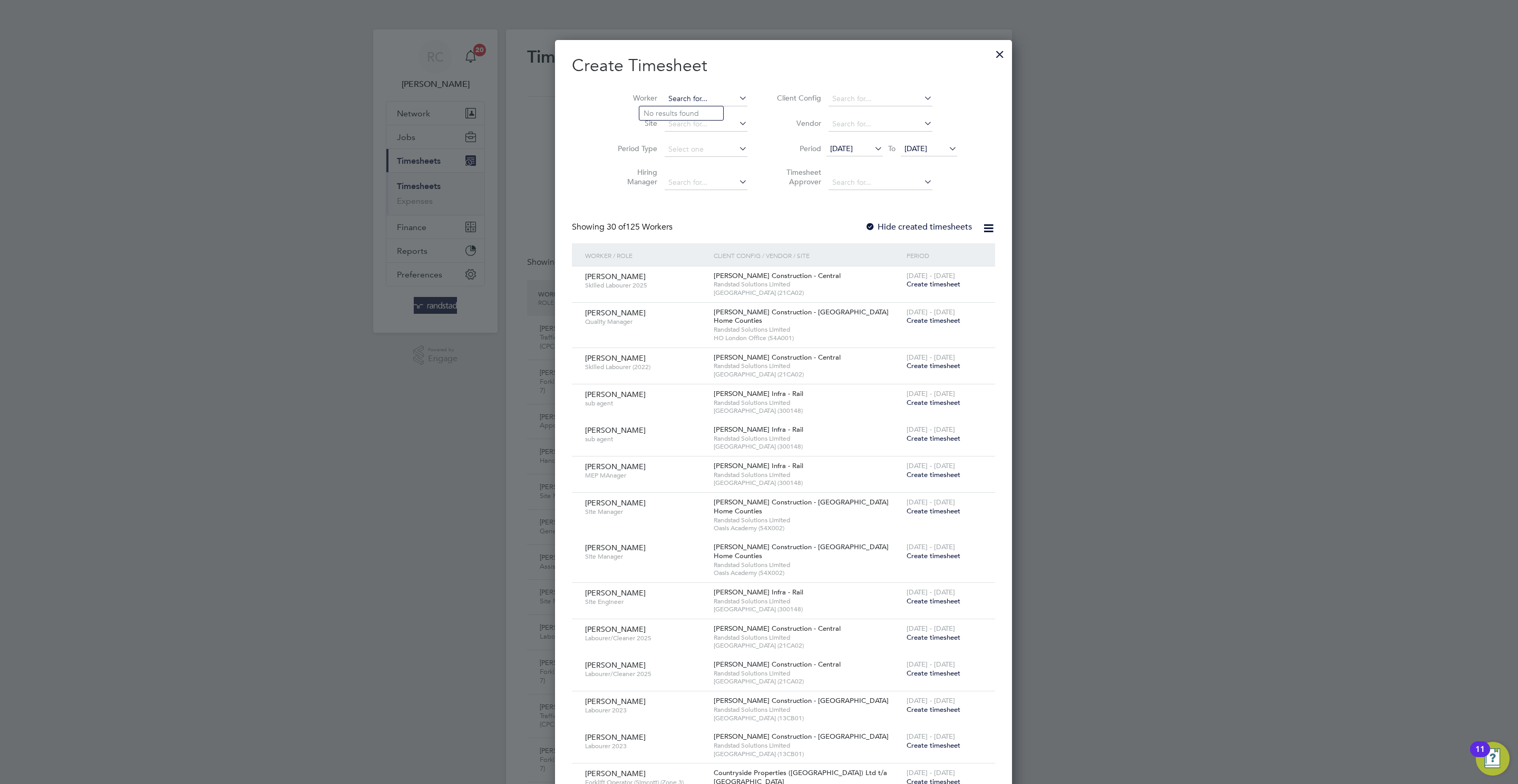
scroll to position [1916, 408]
click at [679, 107] on li "Steven Dick son" at bounding box center [688, 114] width 99 height 15
type input "Steven Dickson"
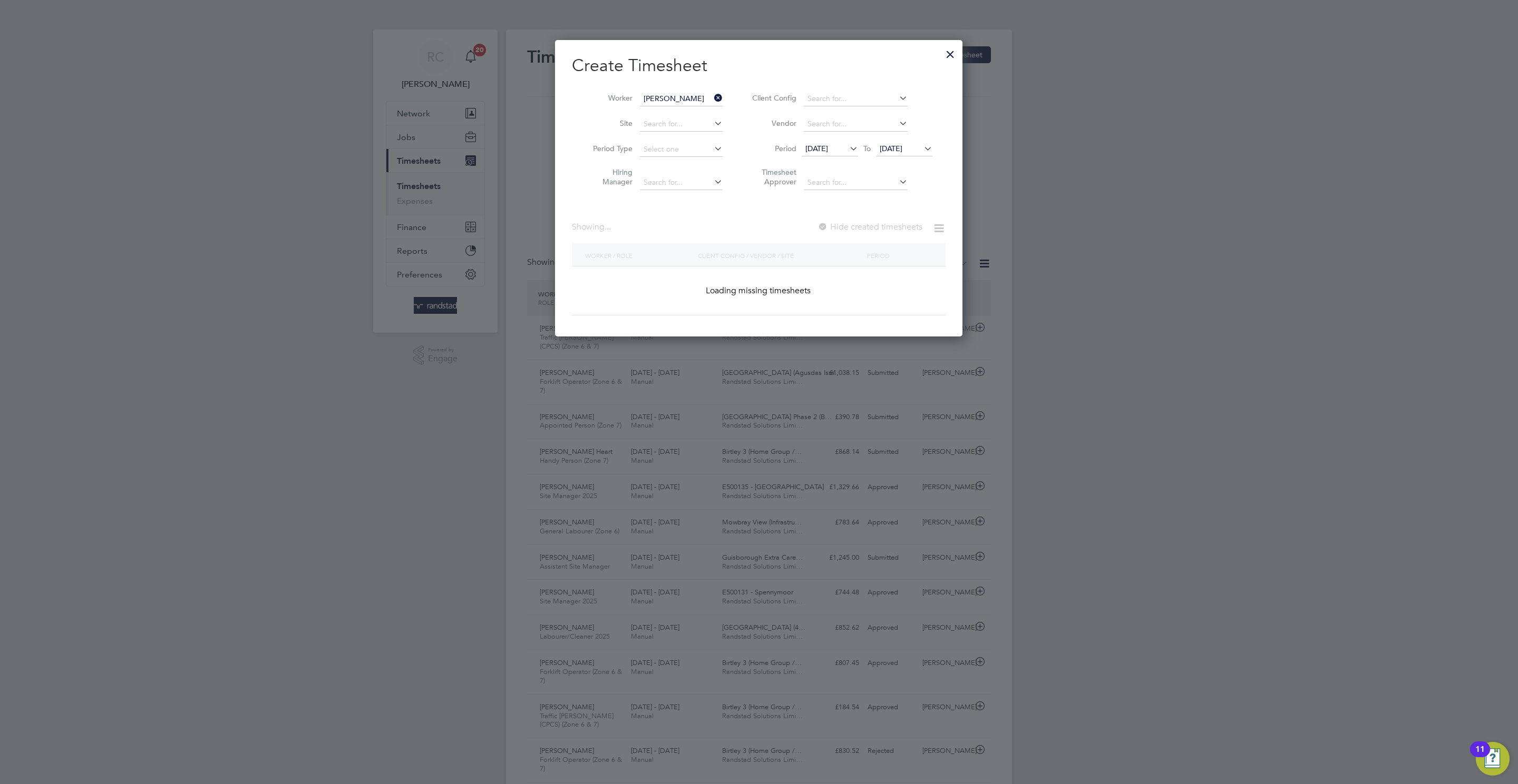
scroll to position [299, 408]
click at [867, 230] on label "Hide created timesheets" at bounding box center [868, 226] width 107 height 11
click at [847, 142] on icon at bounding box center [847, 148] width 0 height 15
click at [844, 213] on span at bounding box center [838, 205] width 20 height 20
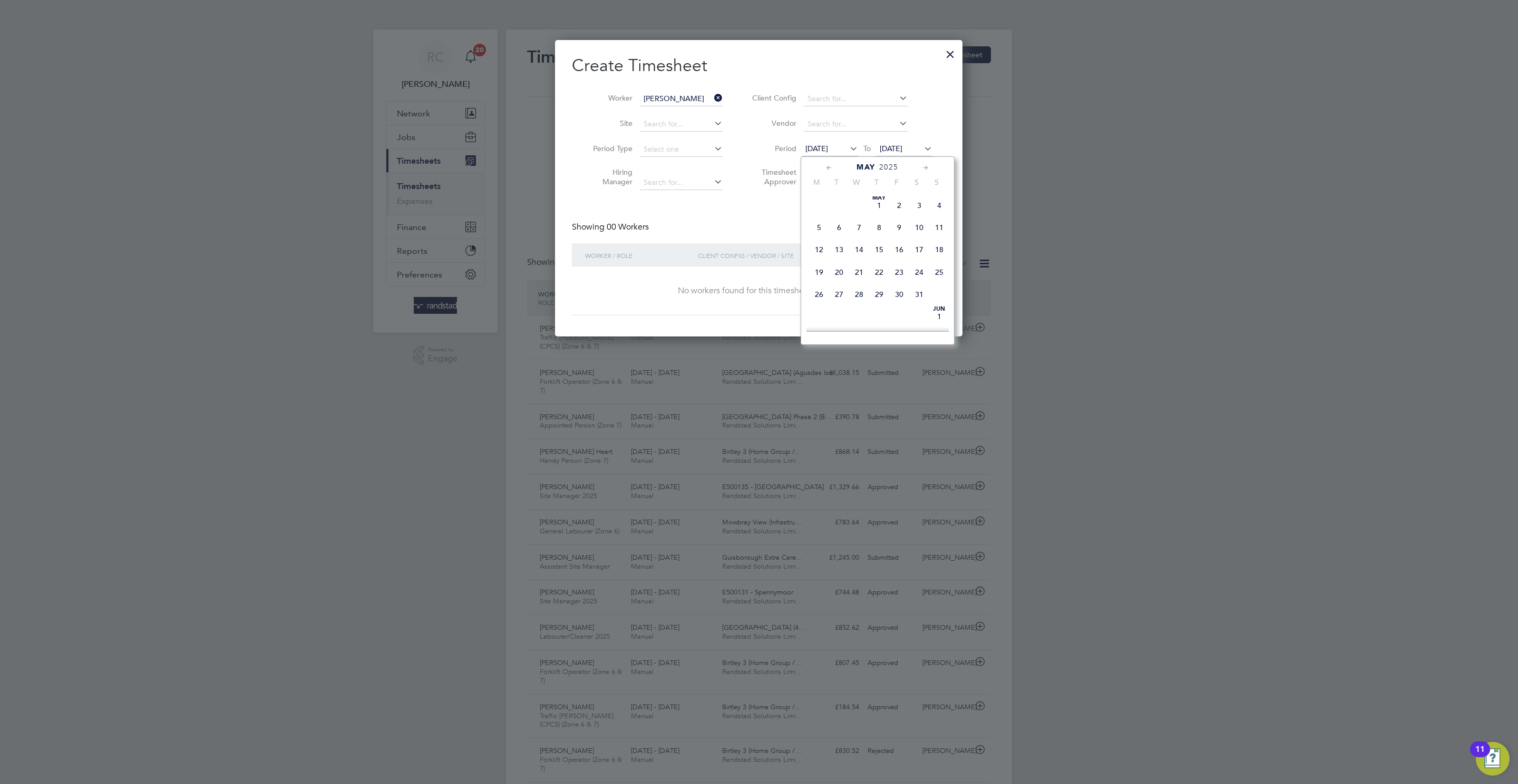
click at [837, 234] on span "6" at bounding box center [838, 227] width 20 height 20
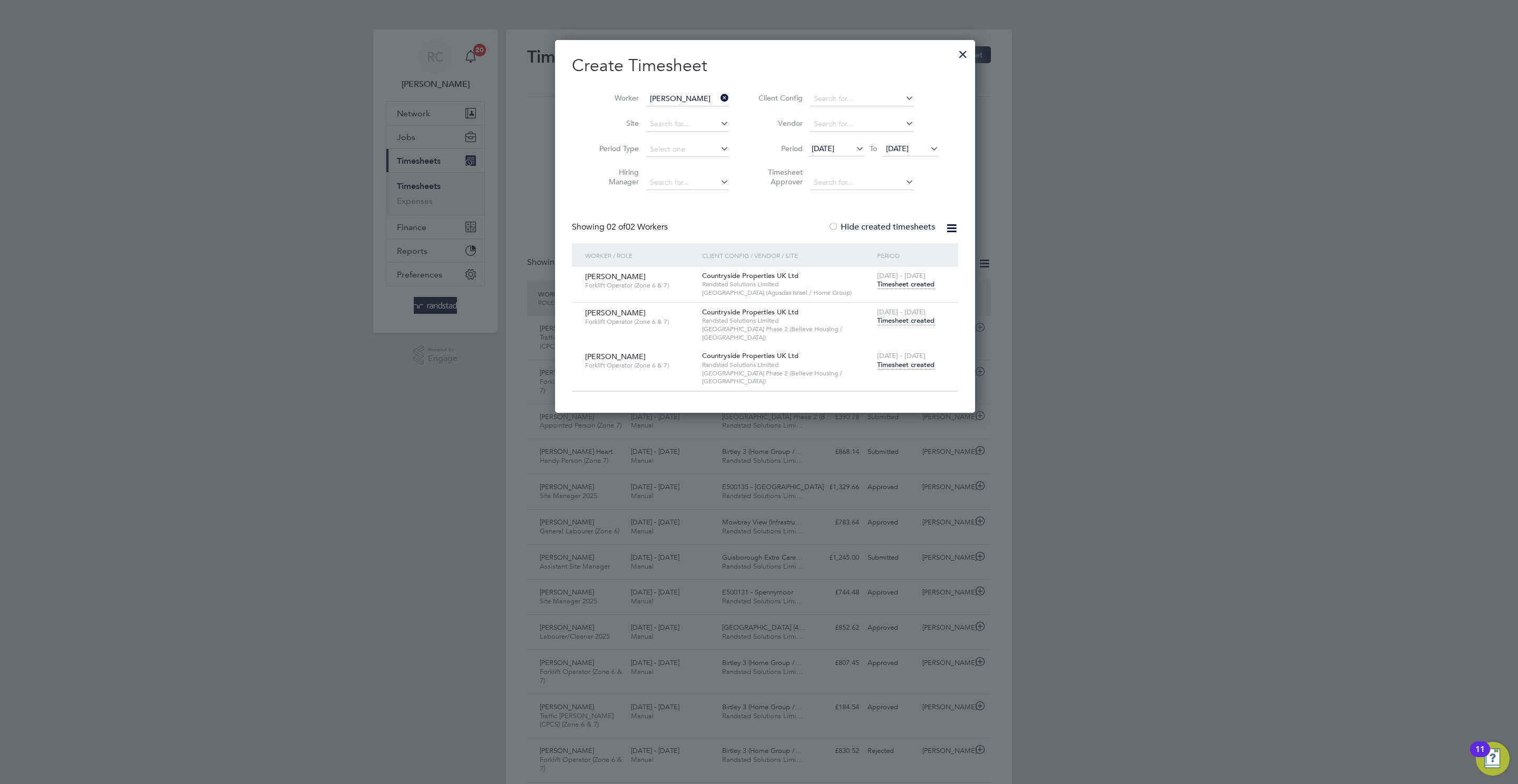
click at [835, 145] on span "06 May 2025" at bounding box center [823, 149] width 23 height 10
click at [857, 239] on div "Jan 1 2 3 4 5 6 7 8 9 10 11 12 13 14 15 16 17 18 19 20 21 22 23 24 25 26 27 28 …" at bounding box center [884, 250] width 156 height 111
drag, startPoint x: 857, startPoint y: 239, endPoint x: 857, endPoint y: 265, distance: 26.0
click at [857, 248] on div "Jan 1 2 3 4 5 6 7 8 9 10 11 12 13 14 15 16 17 18 19 20 21 22 23 24 25 26 27 28 …" at bounding box center [884, 250] width 156 height 111
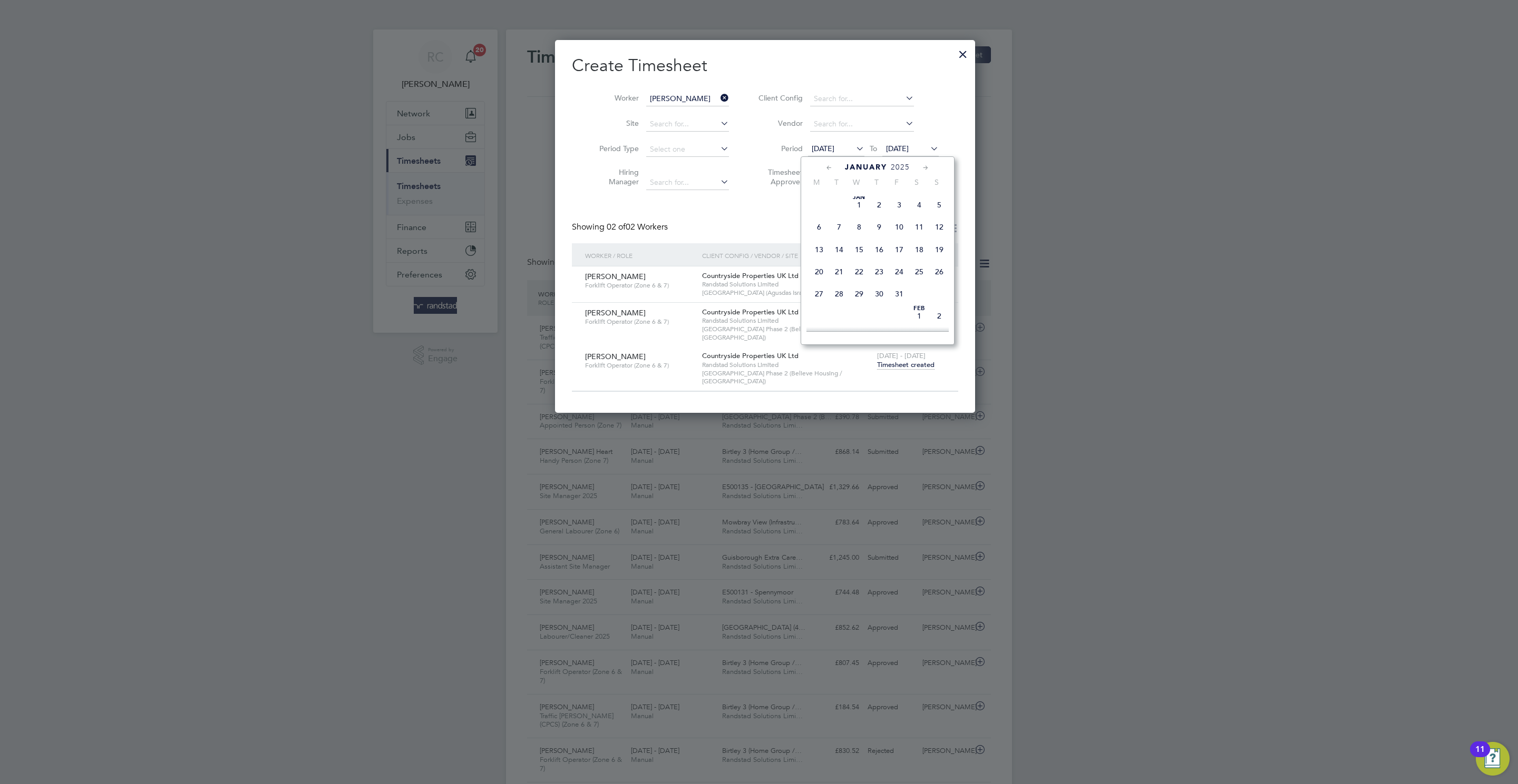
click at [858, 258] on span "15" at bounding box center [859, 249] width 20 height 20
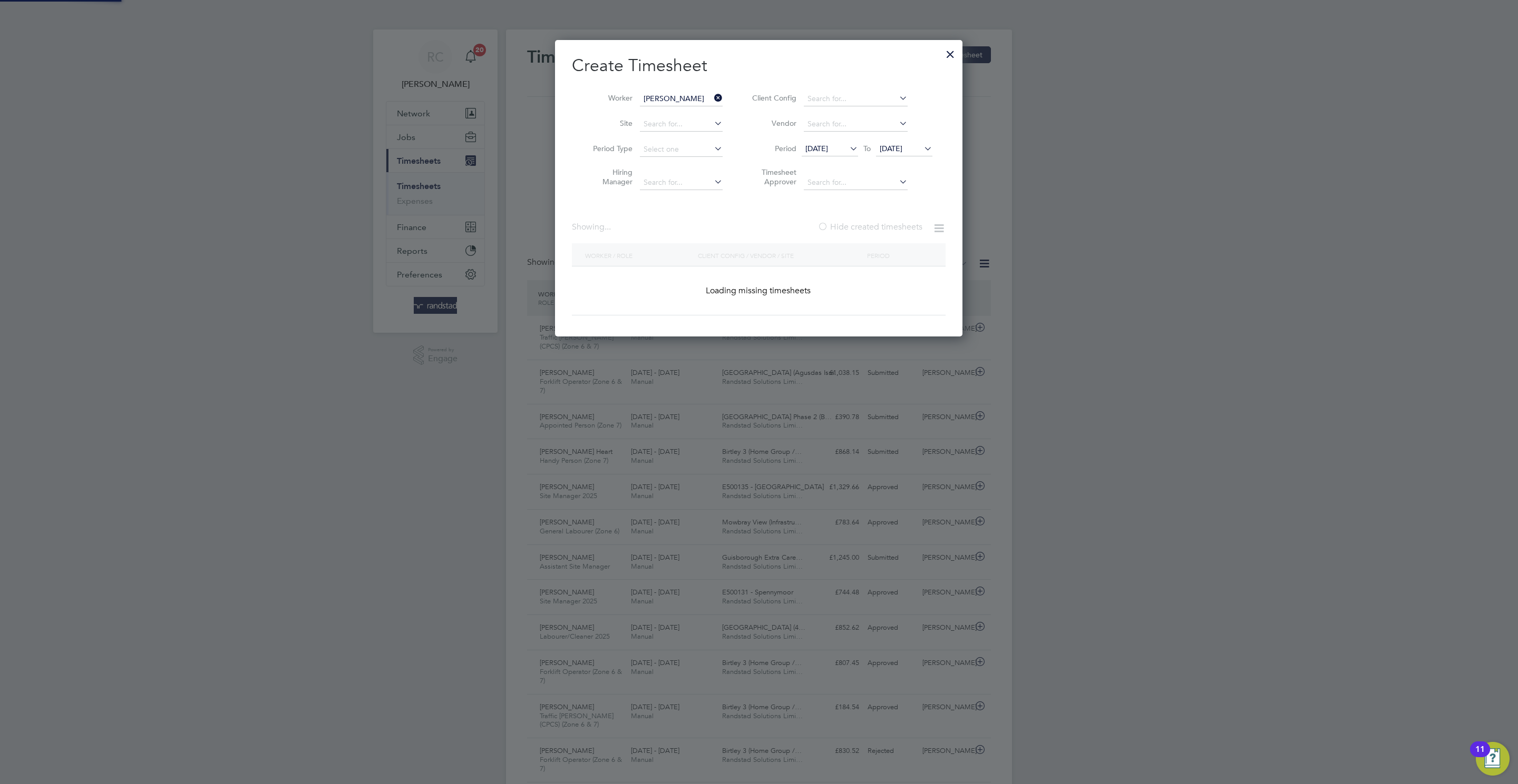
scroll to position [358, 408]
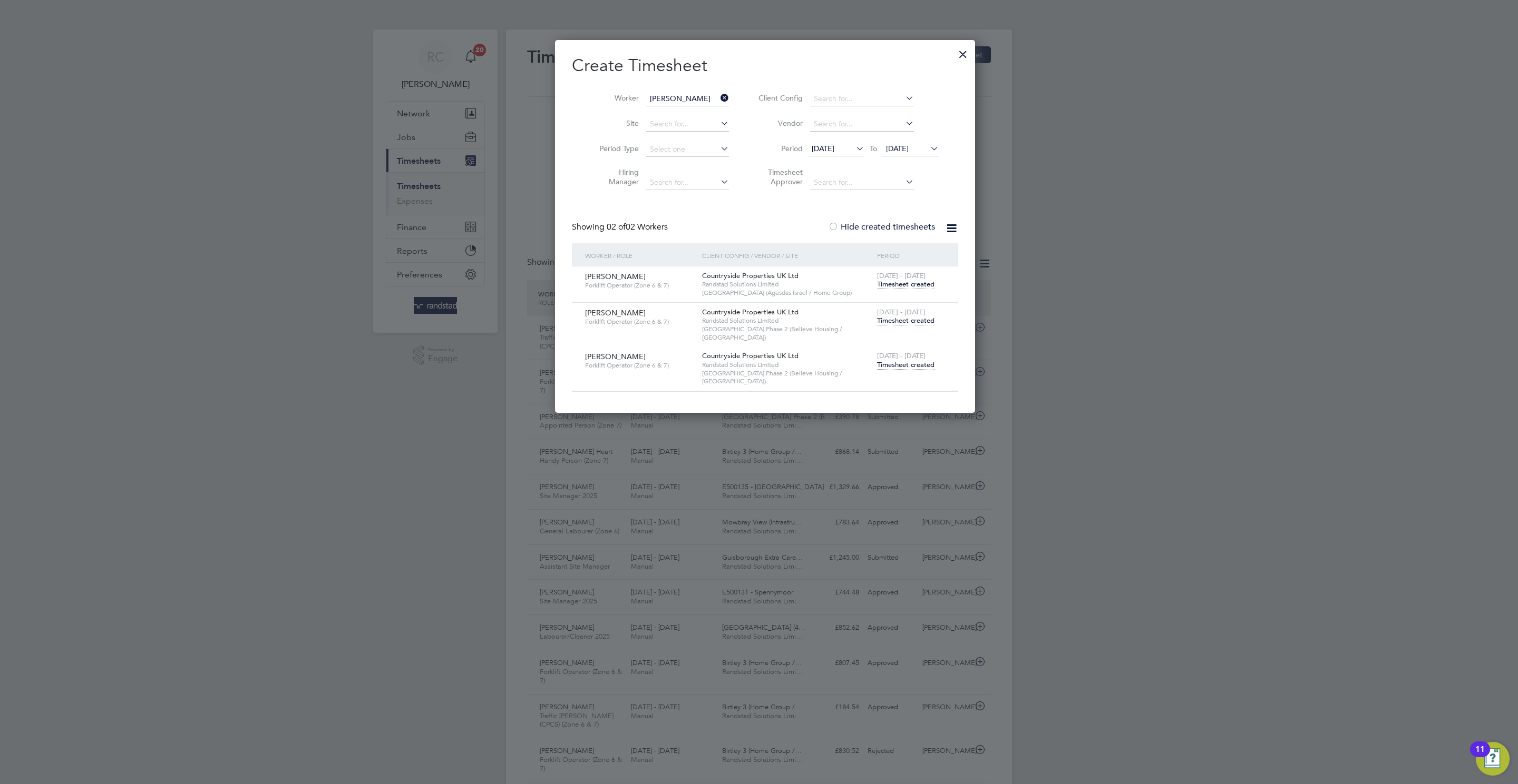
click at [953, 60] on div at bounding box center [962, 51] width 19 height 19
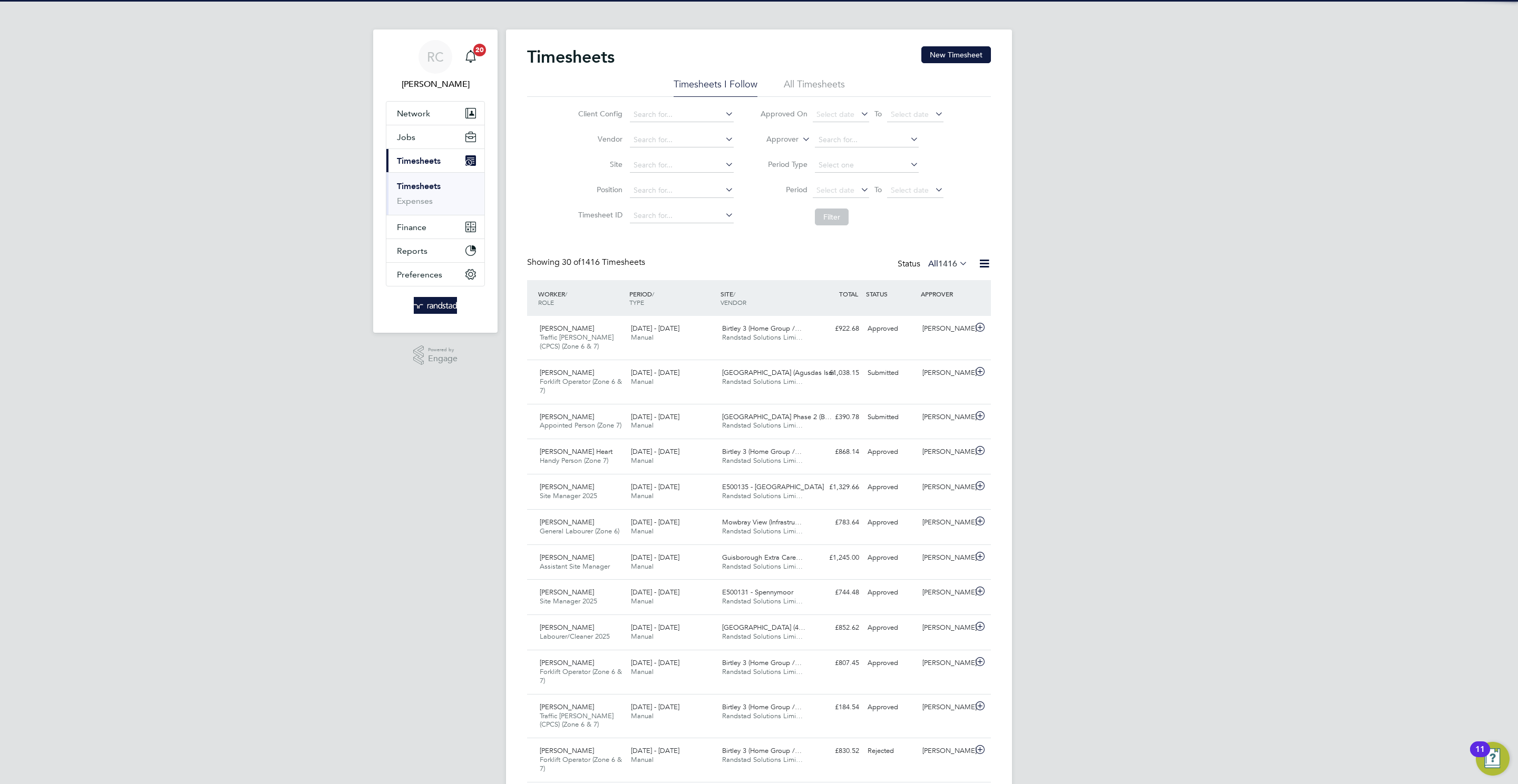
scroll to position [26, 92]
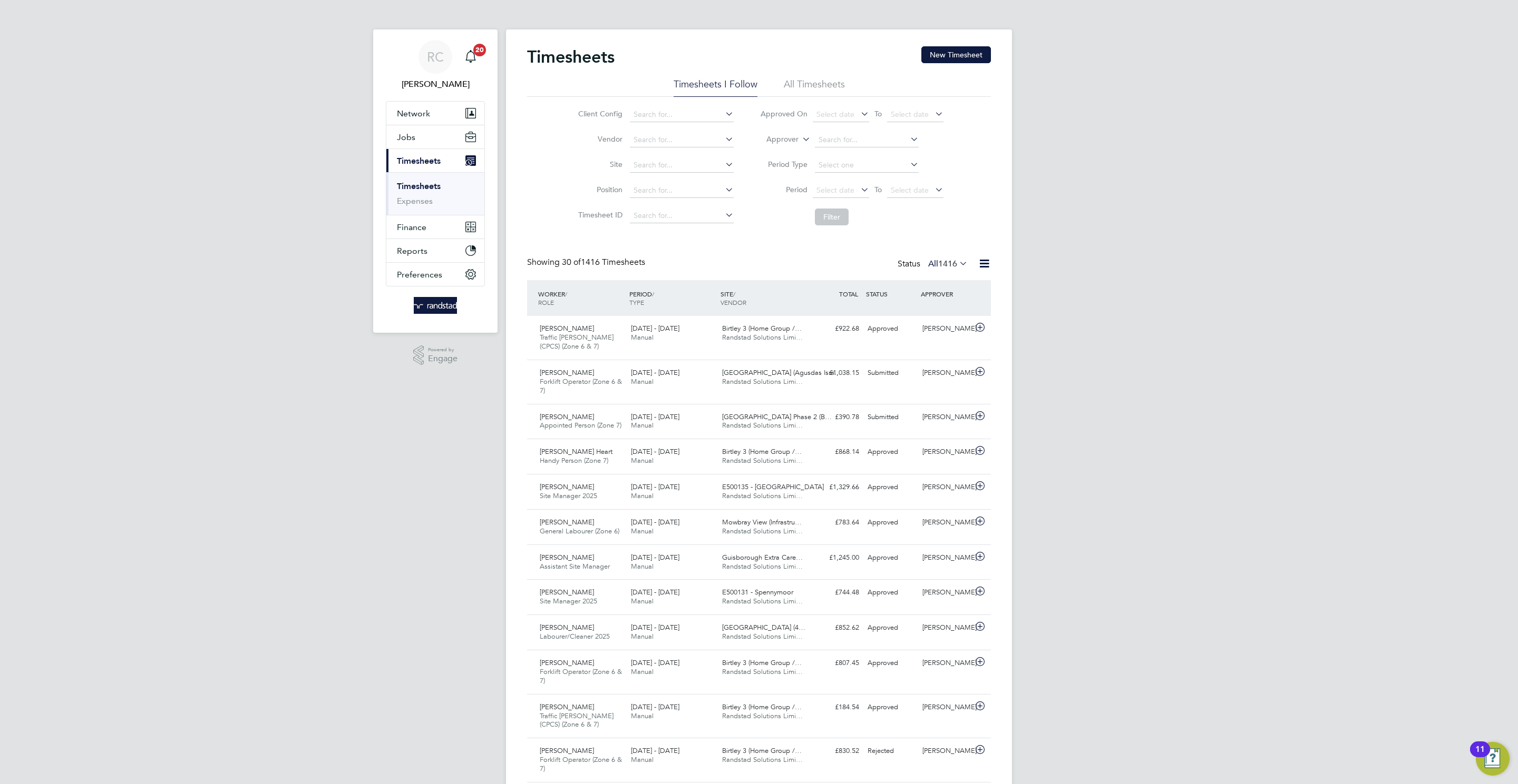
click at [431, 187] on link "Timesheets" at bounding box center [419, 186] width 44 height 10
click at [817, 88] on li "All Timesheets" at bounding box center [814, 87] width 61 height 19
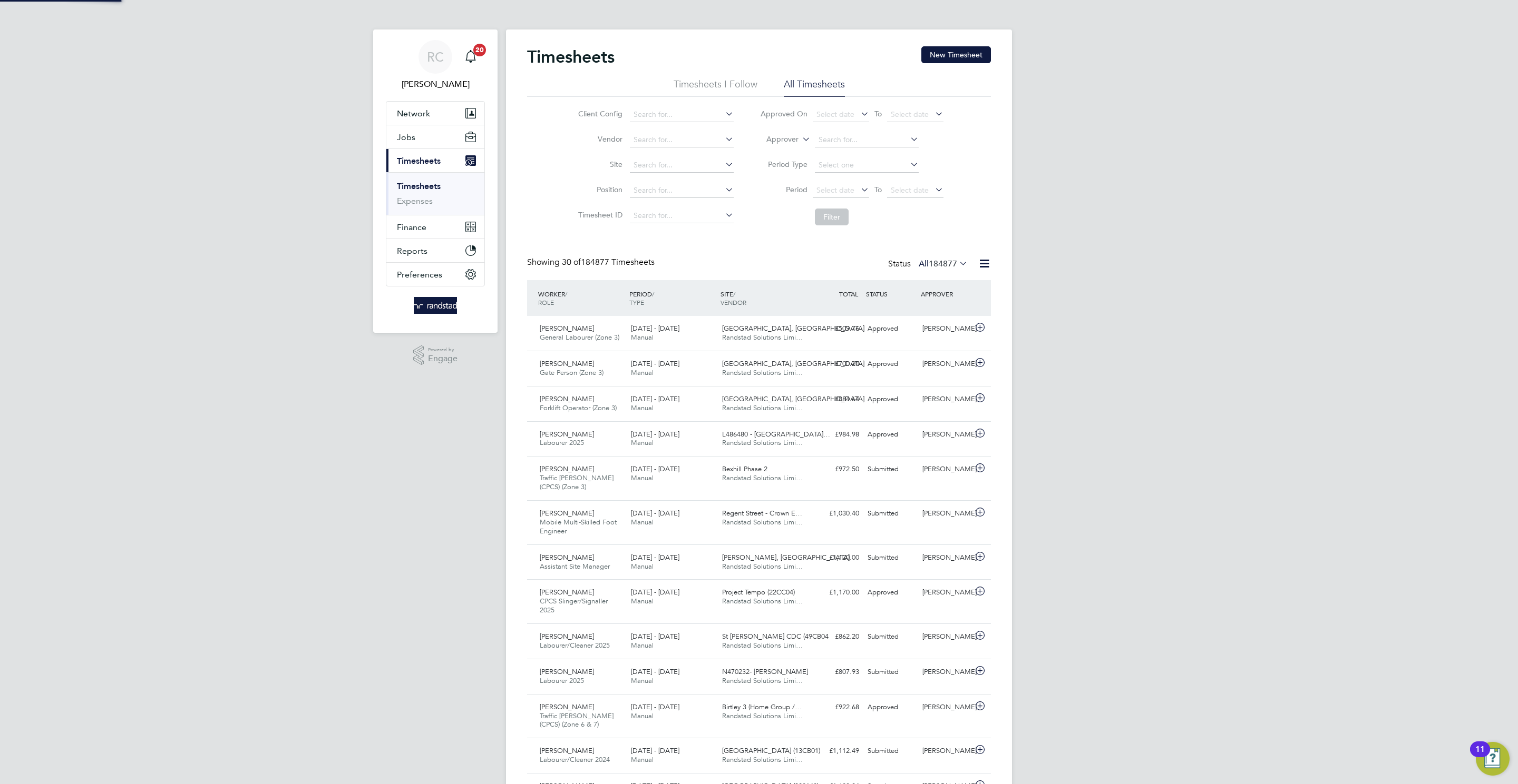
click at [713, 82] on li "Timesheets I Follow" at bounding box center [715, 87] width 83 height 19
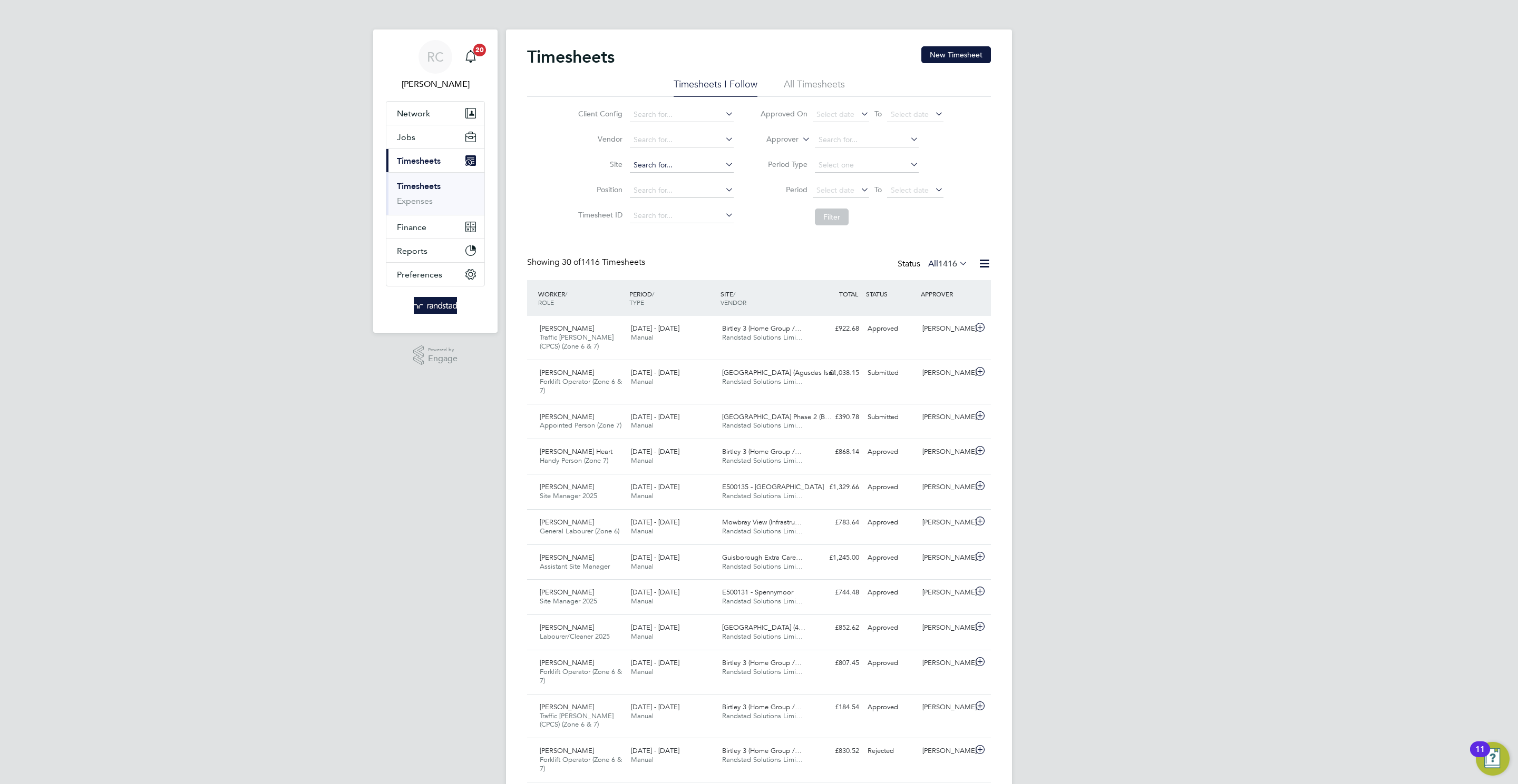
click at [696, 162] on input at bounding box center [682, 165] width 104 height 15
click at [394, 136] on button "Jobs" at bounding box center [435, 137] width 98 height 24
click at [422, 179] on link "Vacancies" at bounding box center [416, 177] width 37 height 10
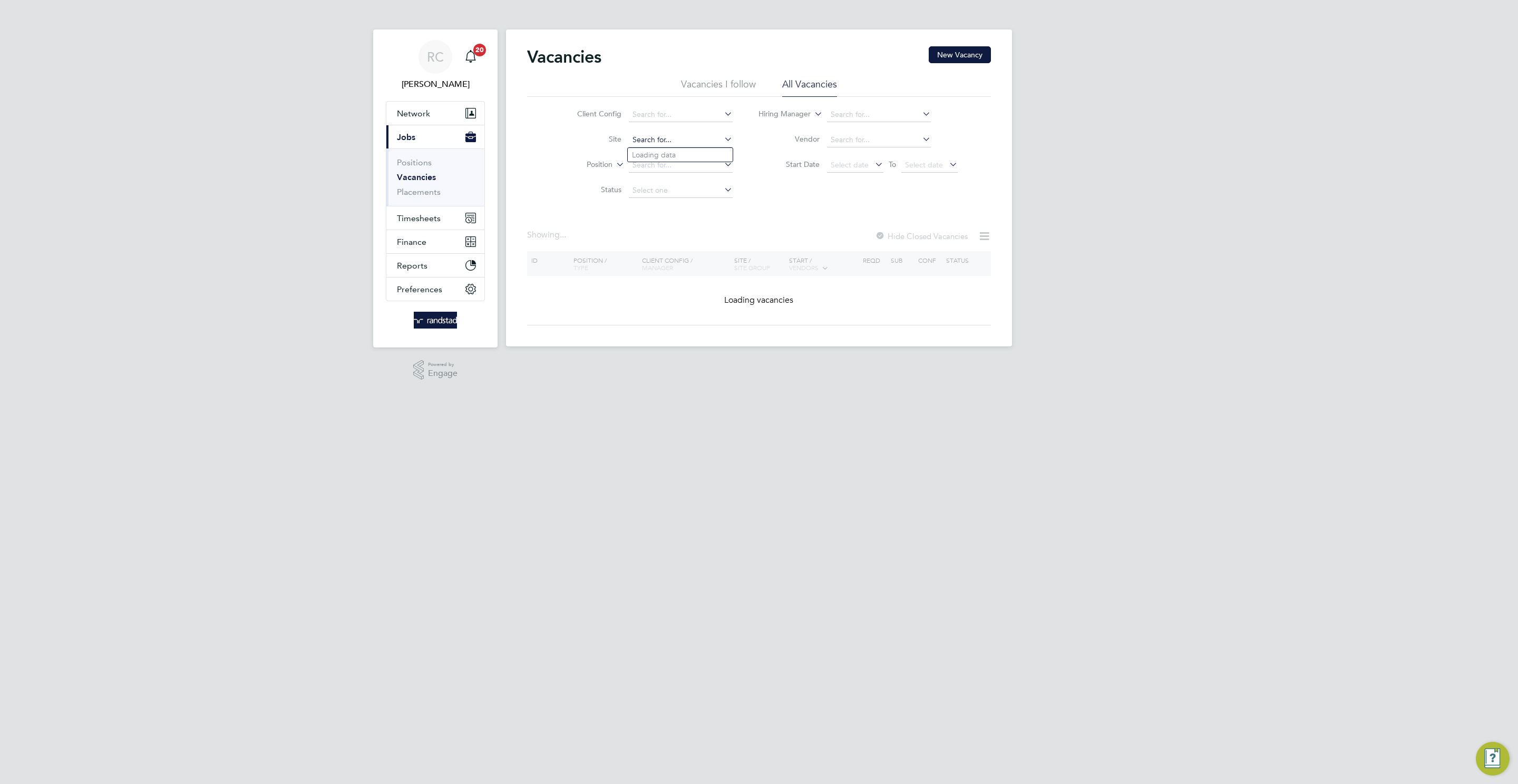
click at [635, 137] on input at bounding box center [681, 139] width 104 height 15
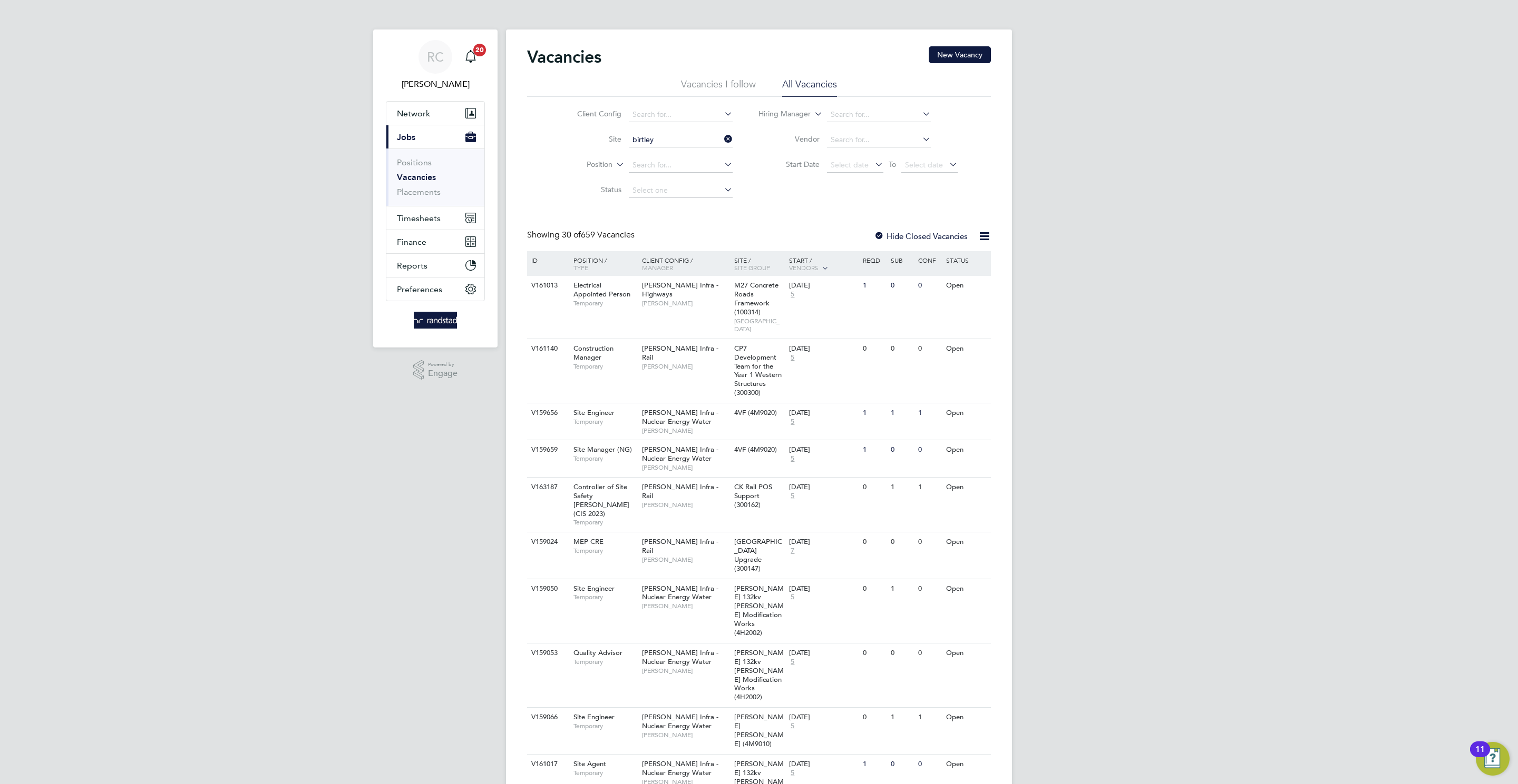
click at [711, 149] on li "Birtley 3 (Home Group / Linden)" at bounding box center [711, 155] width 168 height 15
type input "Birtley 3 (Home Group / [GEOGRAPHIC_DATA])"
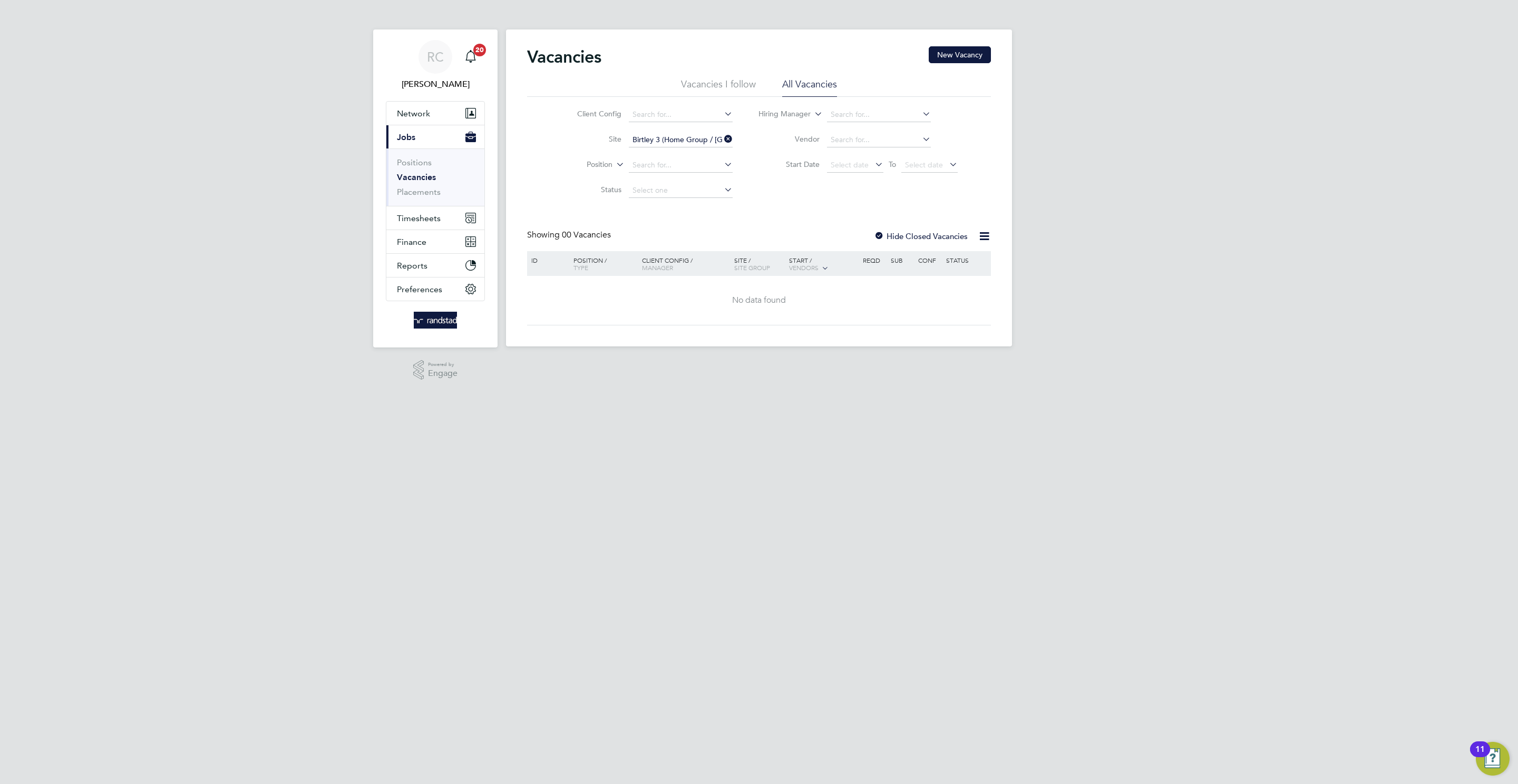
click at [708, 82] on li "Vacancies I follow" at bounding box center [718, 87] width 75 height 19
drag, startPoint x: 824, startPoint y: 78, endPoint x: 877, endPoint y: 135, distance: 77.8
click at [824, 80] on li "All Vacancies" at bounding box center [809, 87] width 55 height 19
click at [919, 241] on label "Hide Closed Vacancies" at bounding box center [921, 236] width 94 height 10
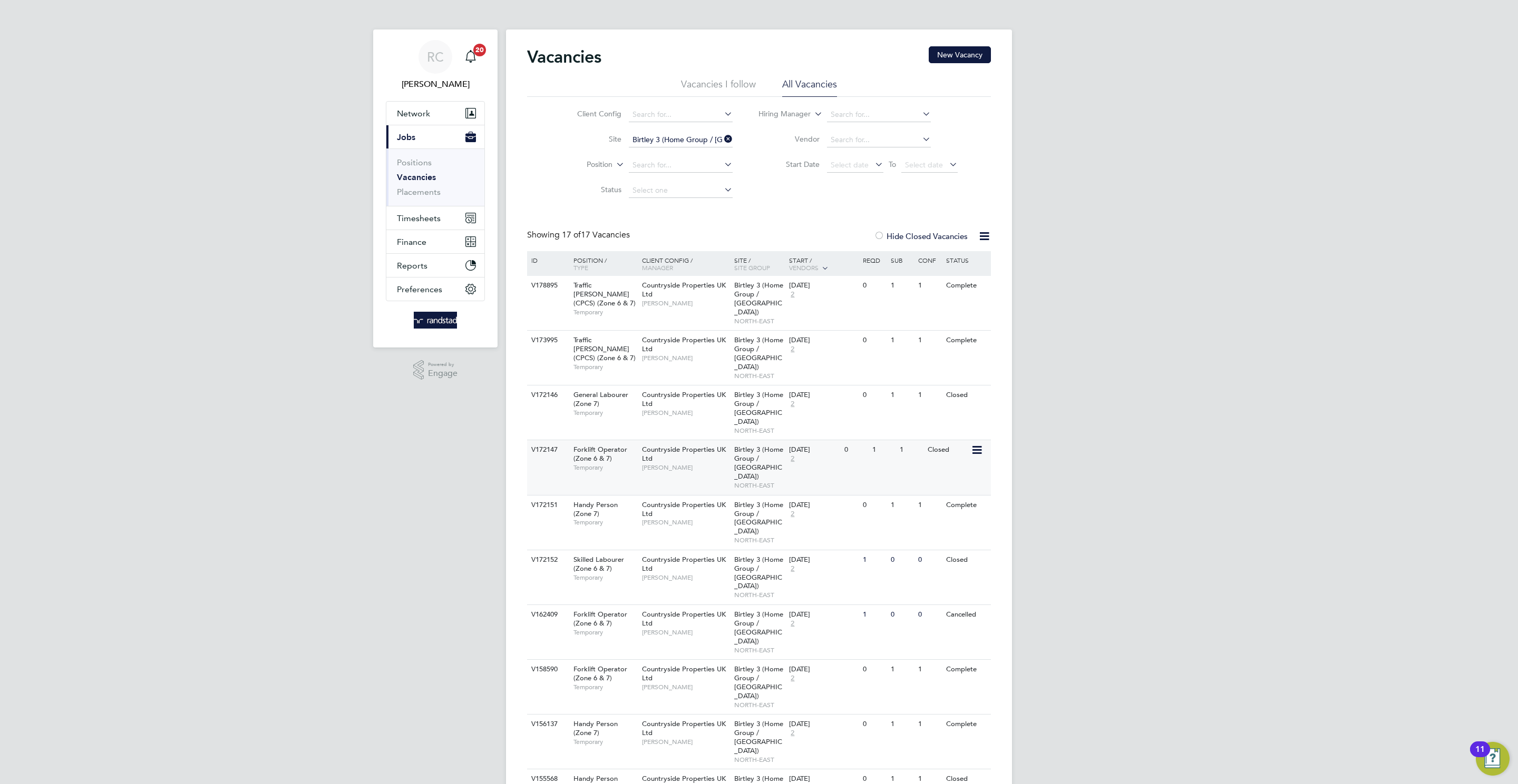
click at [602, 440] on div "Forklift Operator (Zone 6 & 7) Temporary" at bounding box center [602, 458] width 74 height 36
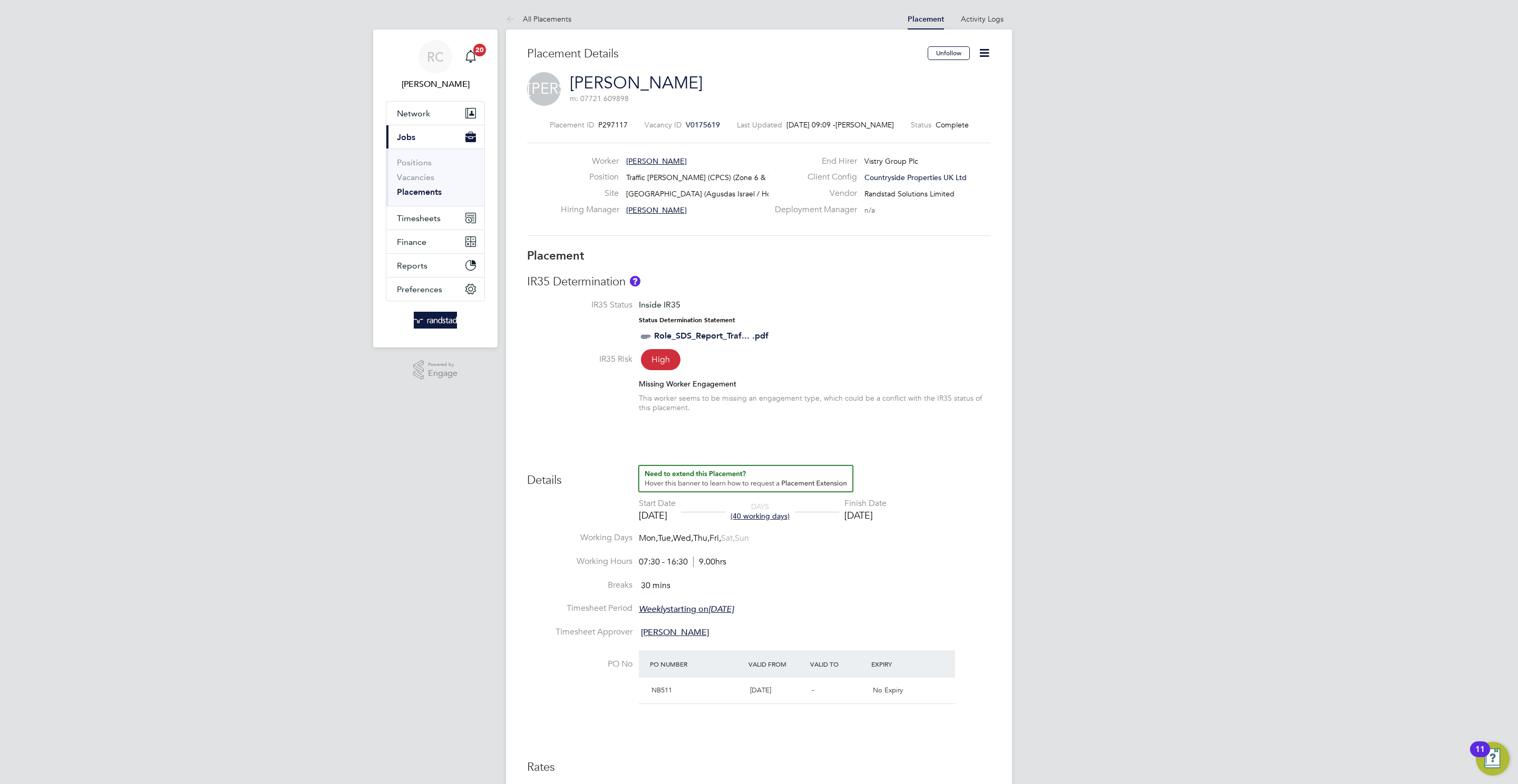
click at [986, 59] on icon at bounding box center [984, 52] width 13 height 13
click at [923, 78] on li "Edit Placement e" at bounding box center [949, 77] width 77 height 15
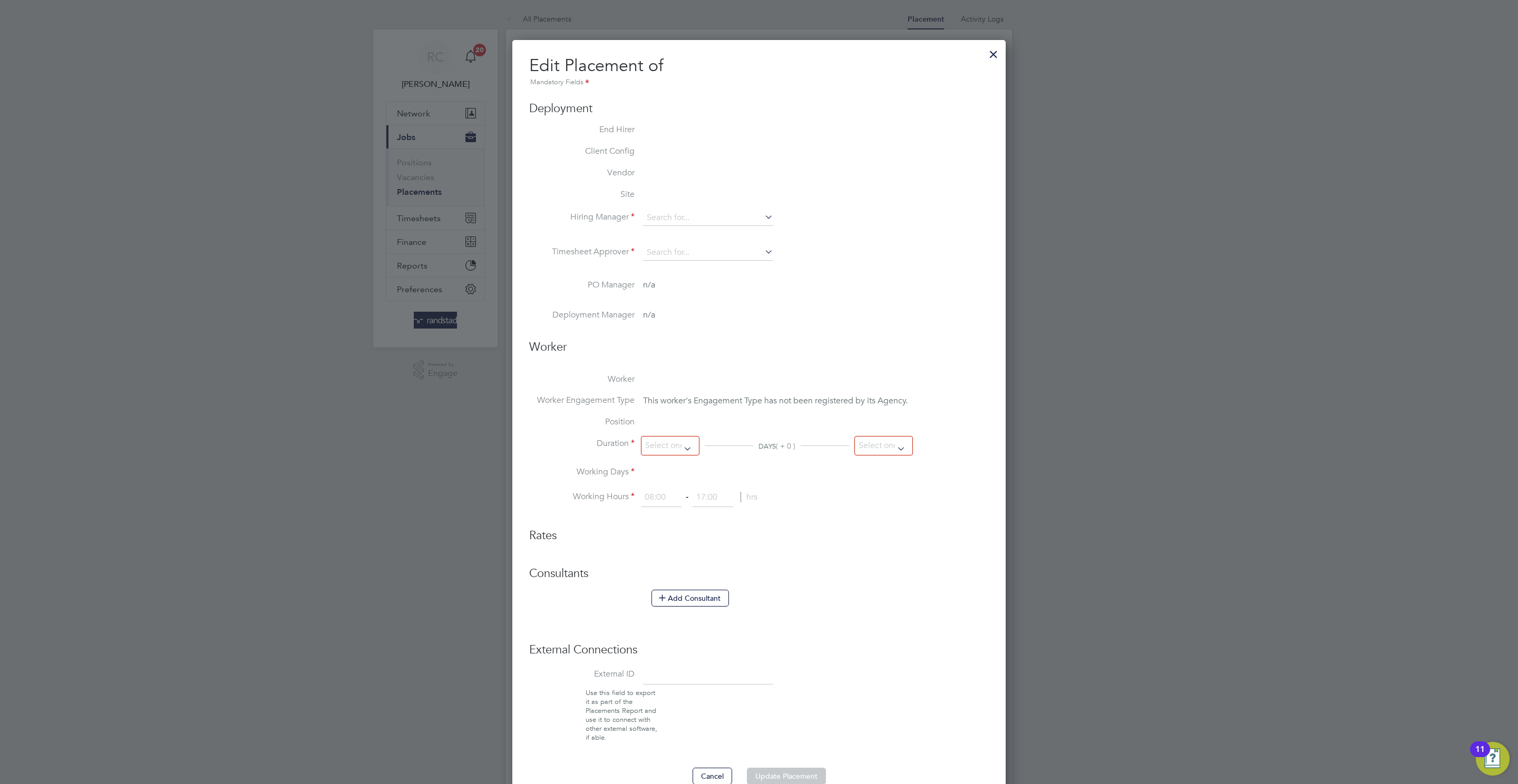
type input "Derrick Cooper"
type input "23 Jun 2025"
type input "[DATE]"
type input "07:30"
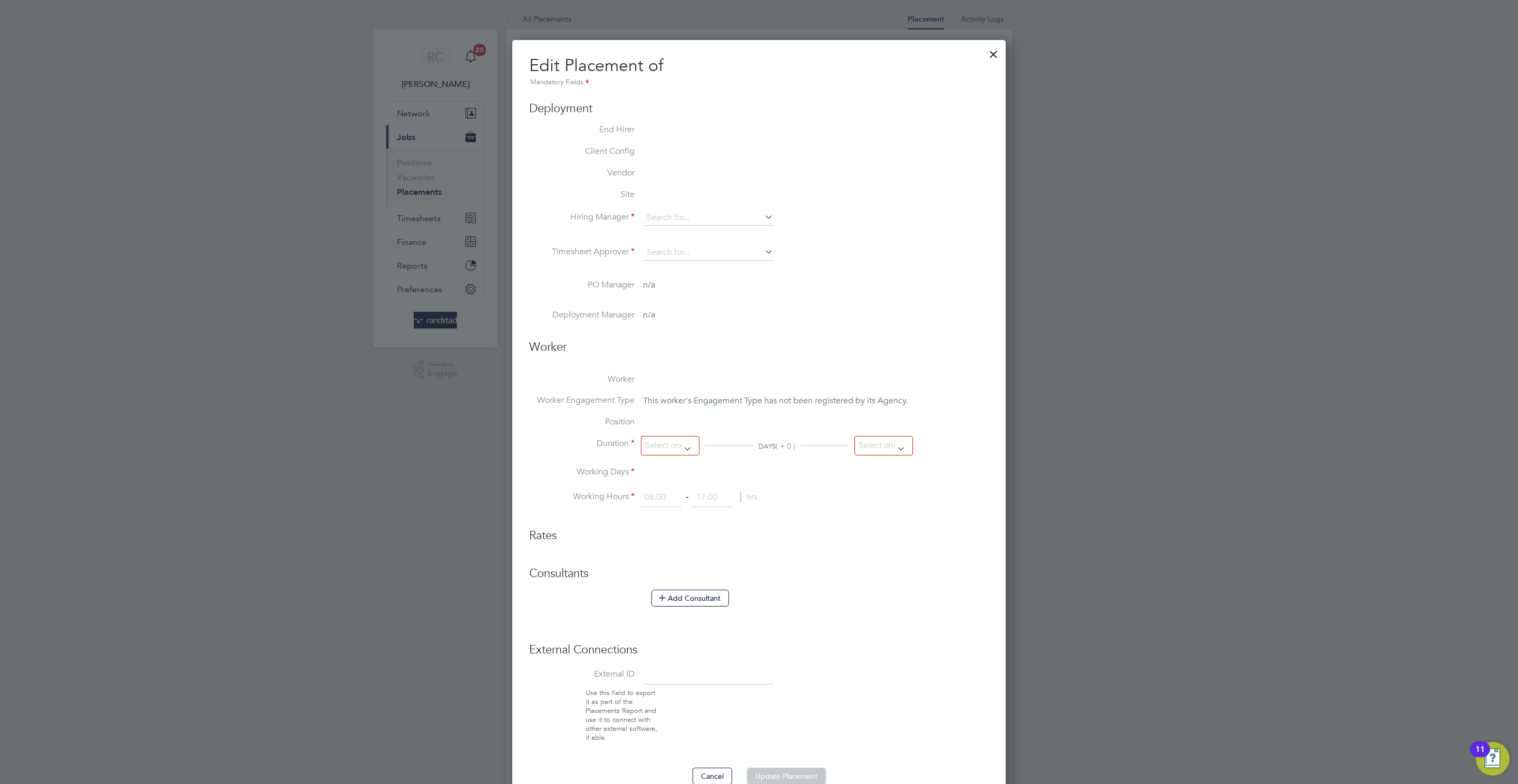
type input "16:30"
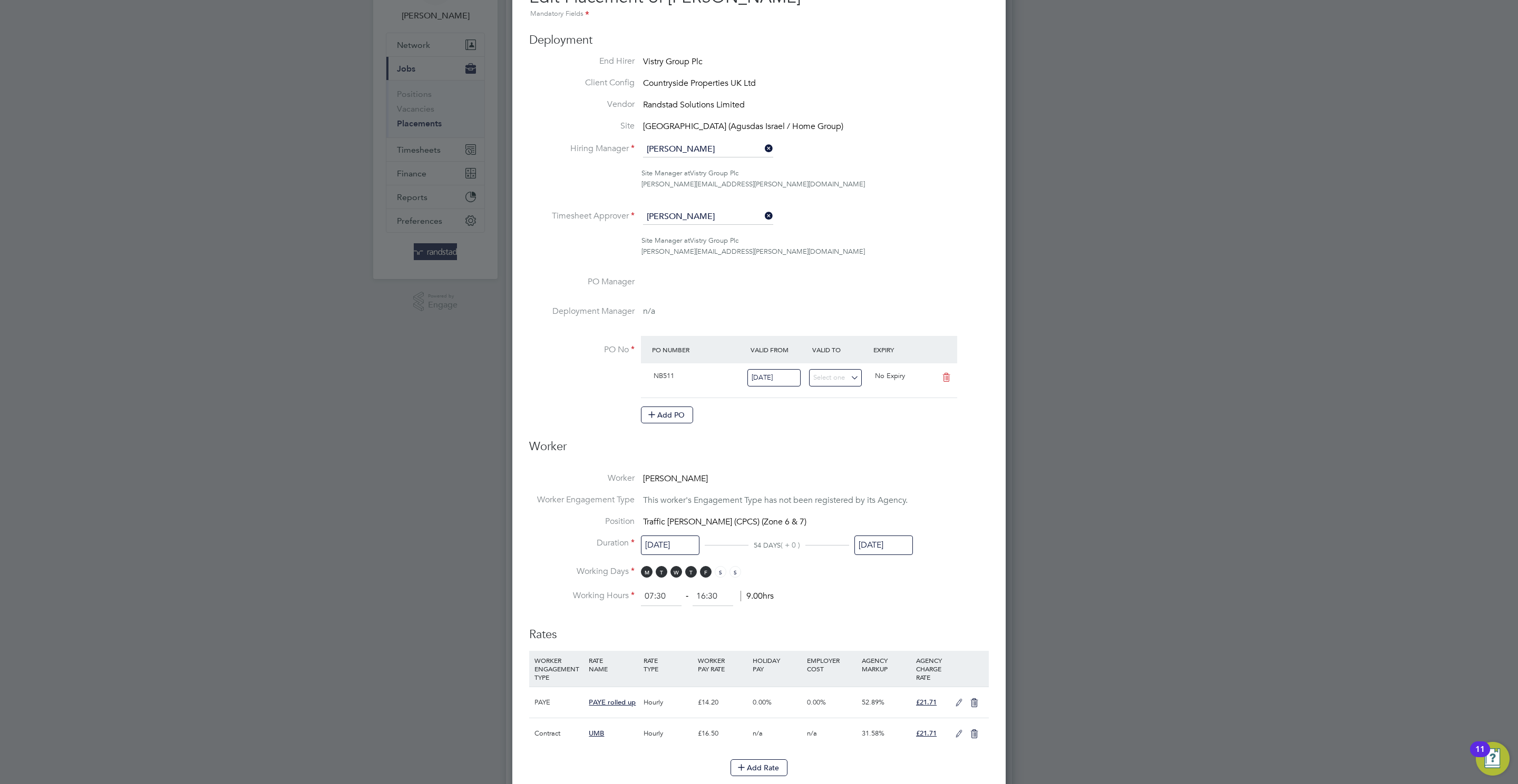
click at [899, 558] on div "[DATE]" at bounding box center [884, 548] width 59 height 20
click at [891, 547] on input "[DATE]" at bounding box center [884, 545] width 59 height 20
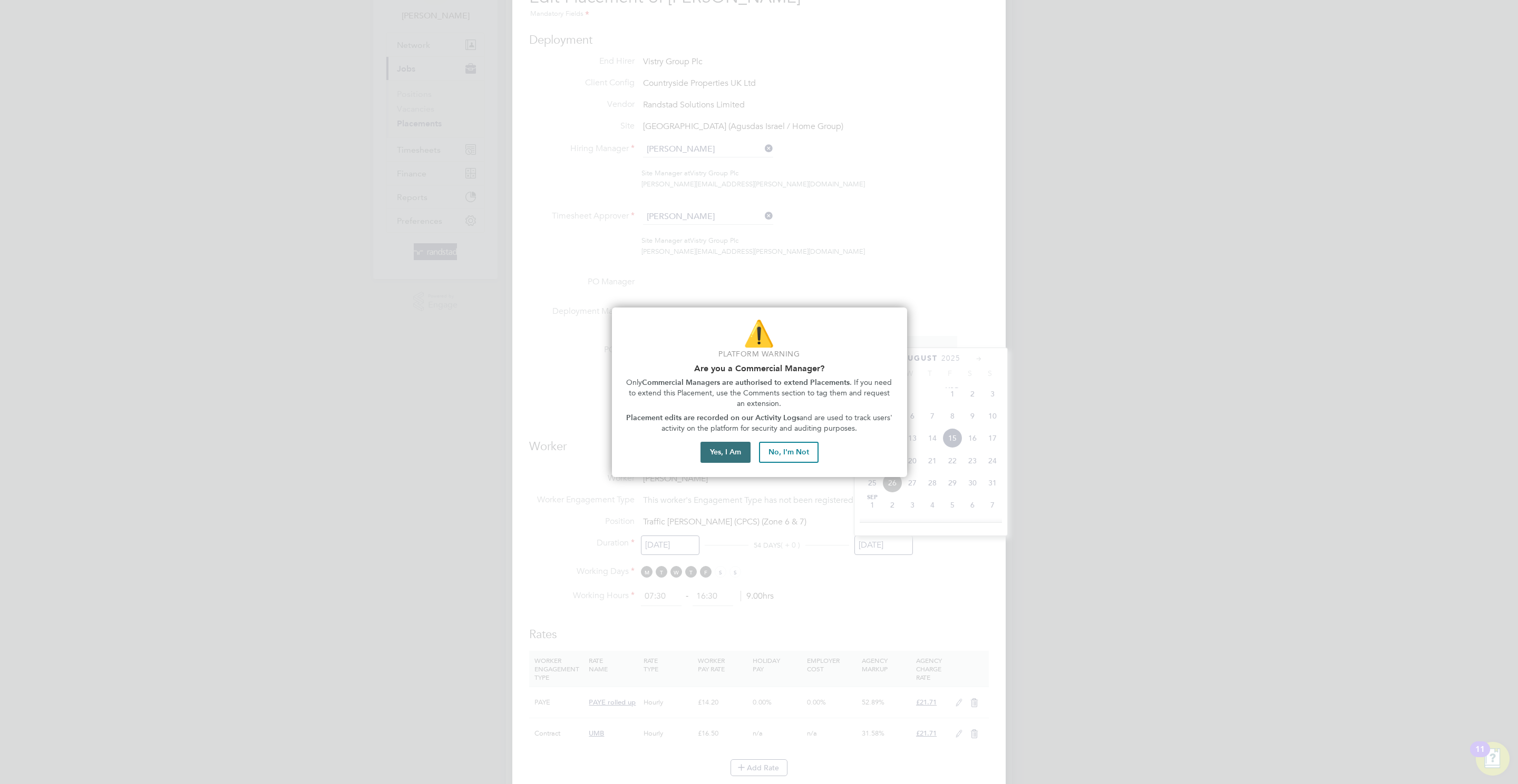
click at [723, 451] on button "Yes, I Am" at bounding box center [725, 452] width 50 height 21
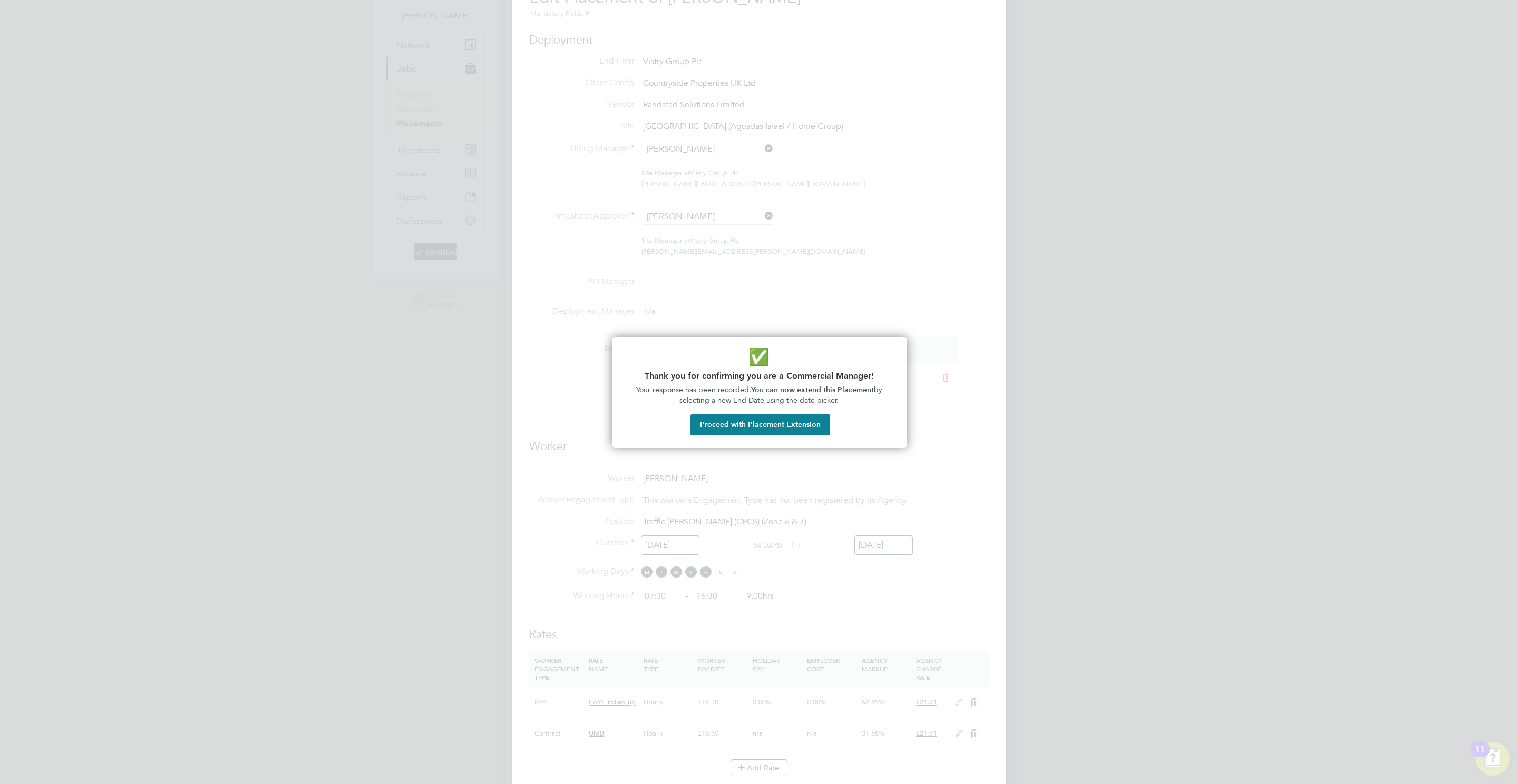
drag, startPoint x: 785, startPoint y: 423, endPoint x: 897, endPoint y: 547, distance: 167.1
click at [785, 422] on button "Proceed with Placement Extension" at bounding box center [760, 424] width 139 height 21
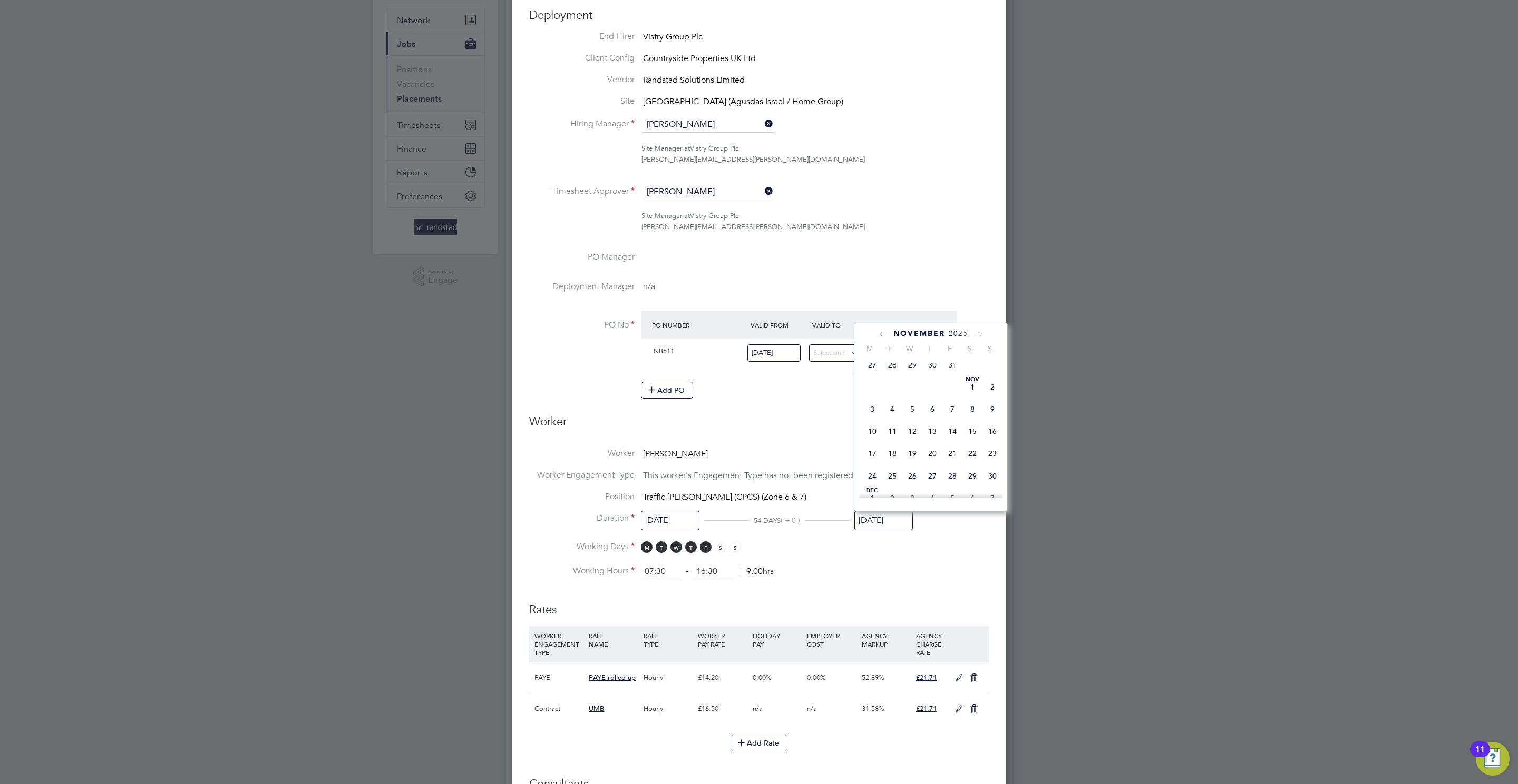
click at [998, 430] on span "16" at bounding box center [992, 431] width 20 height 20
type input "16 Nov 2025"
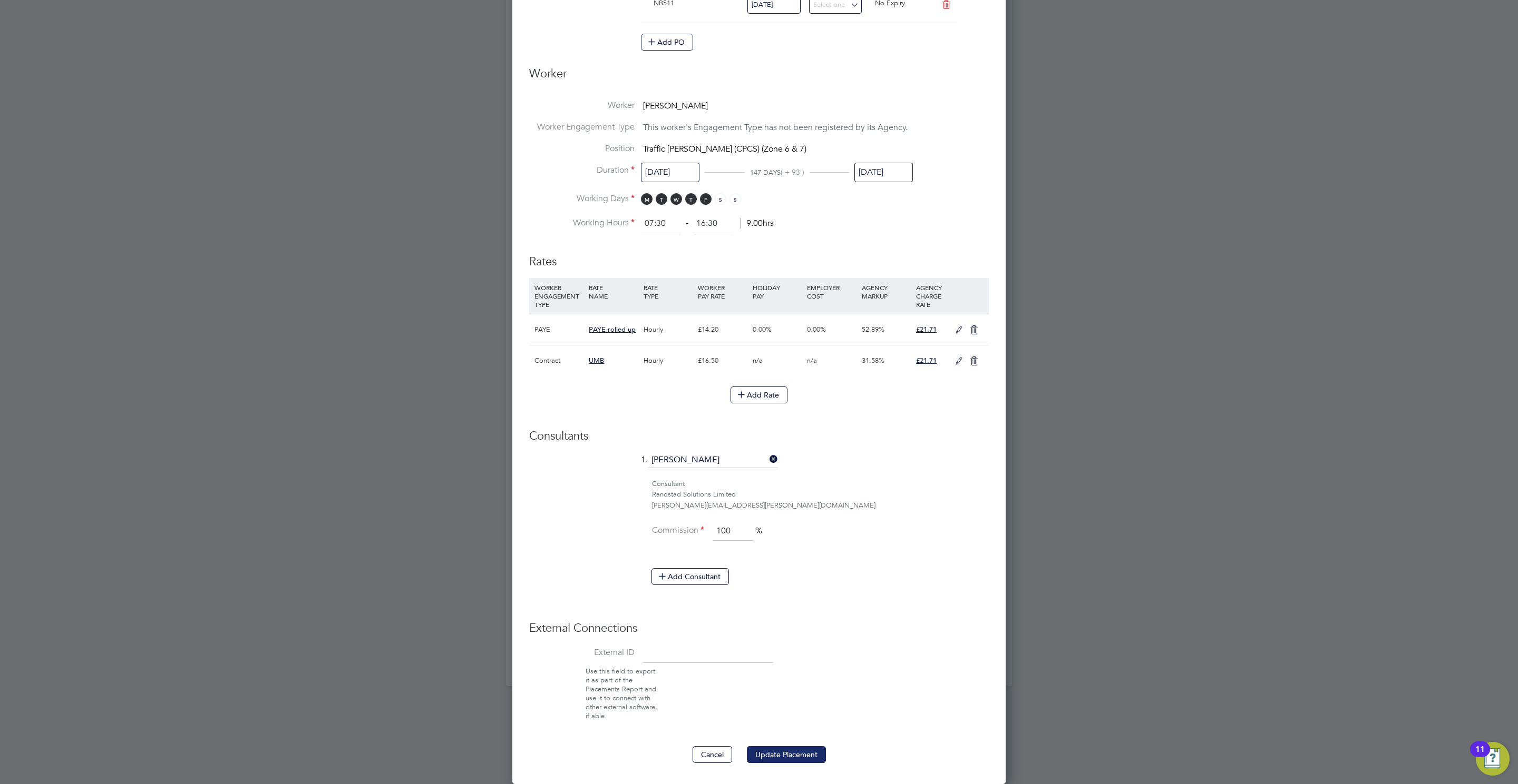
click at [772, 760] on button "Update Placement" at bounding box center [785, 754] width 79 height 17
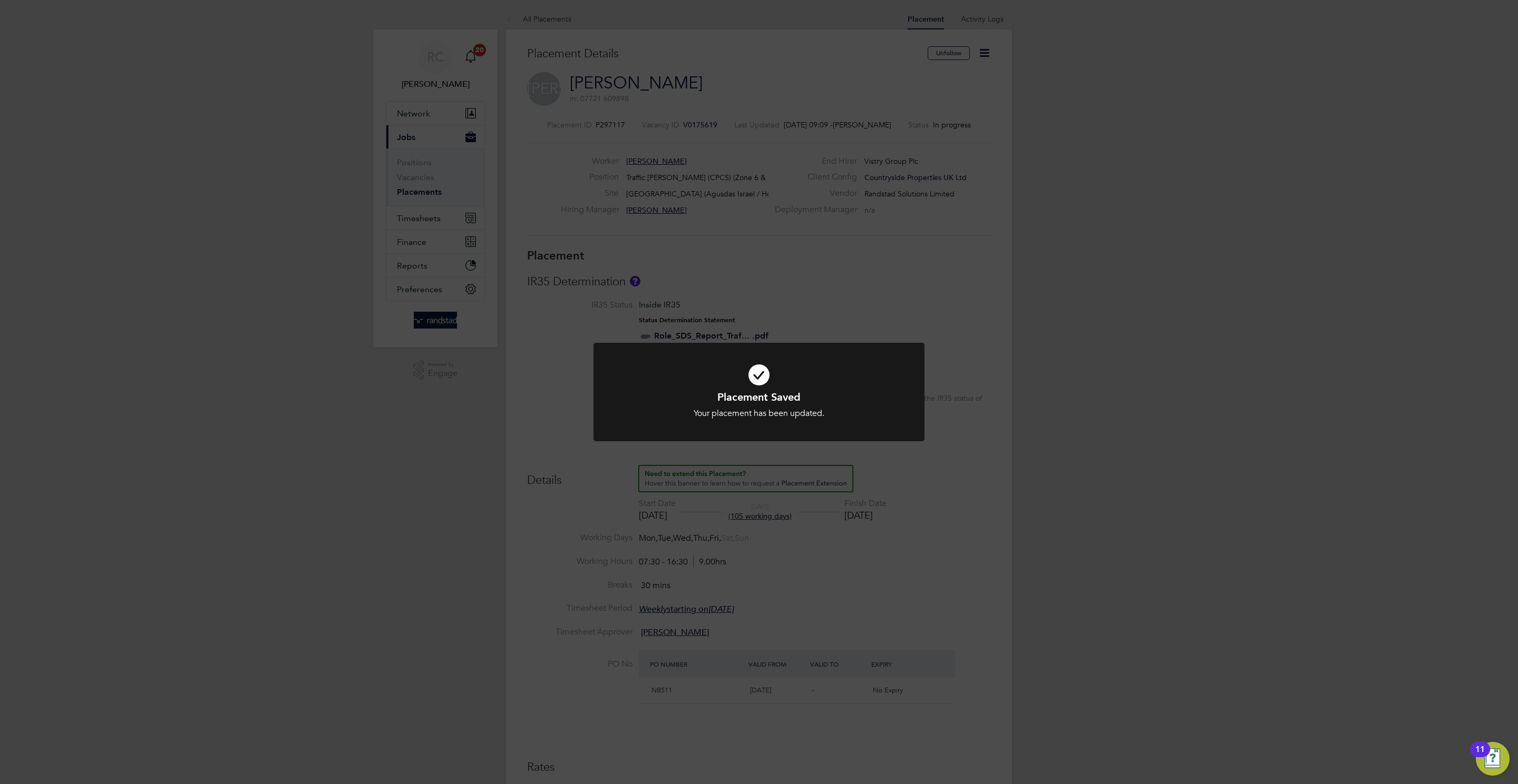
click at [559, 172] on div "Placement Saved Your placement has been updated. Cancel Okay" at bounding box center [759, 392] width 1518 height 784
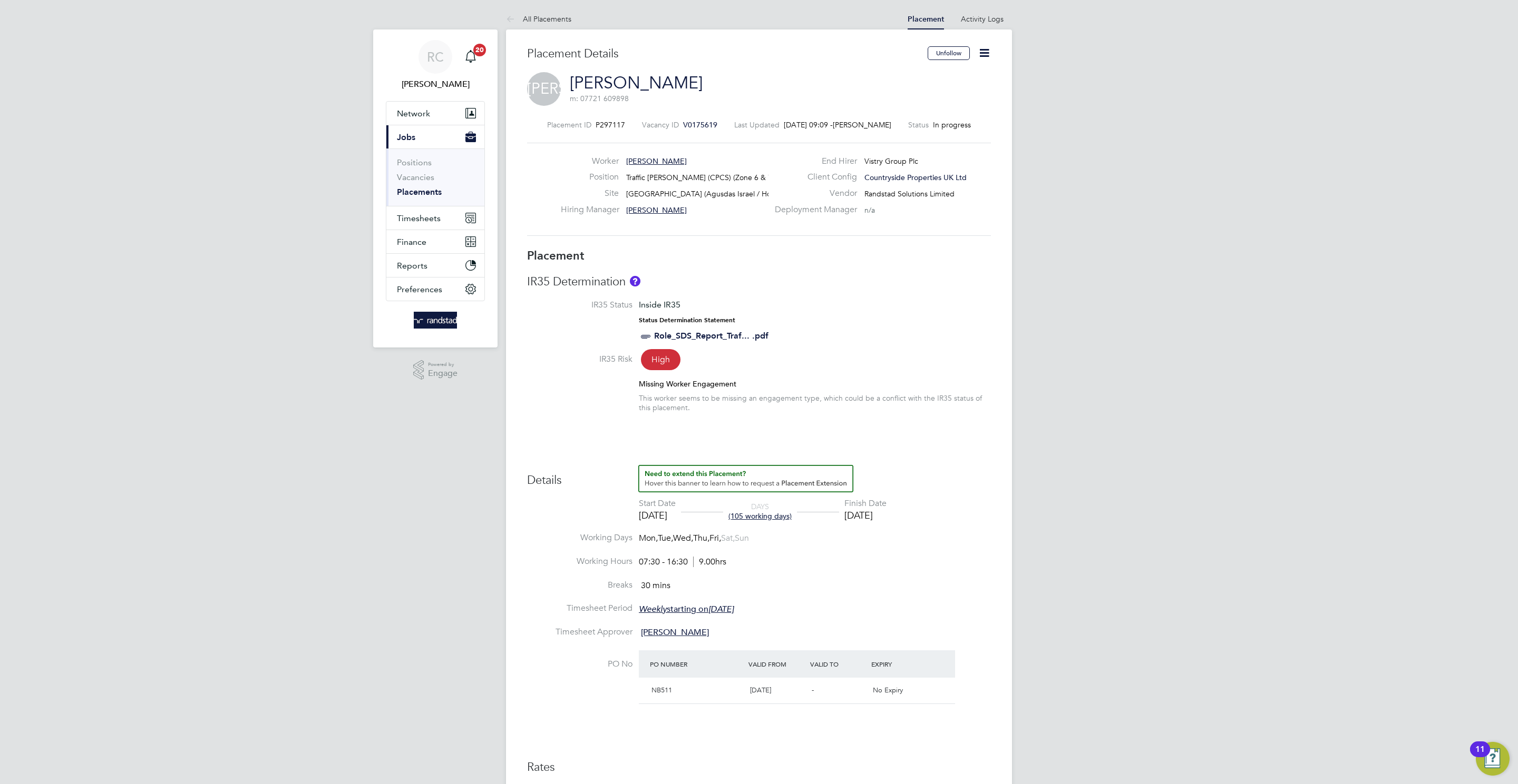
click at [546, 51] on h3 "Placement Details" at bounding box center [723, 54] width 392 height 16
drag, startPoint x: 1183, startPoint y: 281, endPoint x: 439, endPoint y: 1, distance: 794.9
click at [1163, 276] on div "RC Rebecca Cahill Notifications 20 Applications: Network Team Members Businesse…" at bounding box center [759, 572] width 1518 height 1145
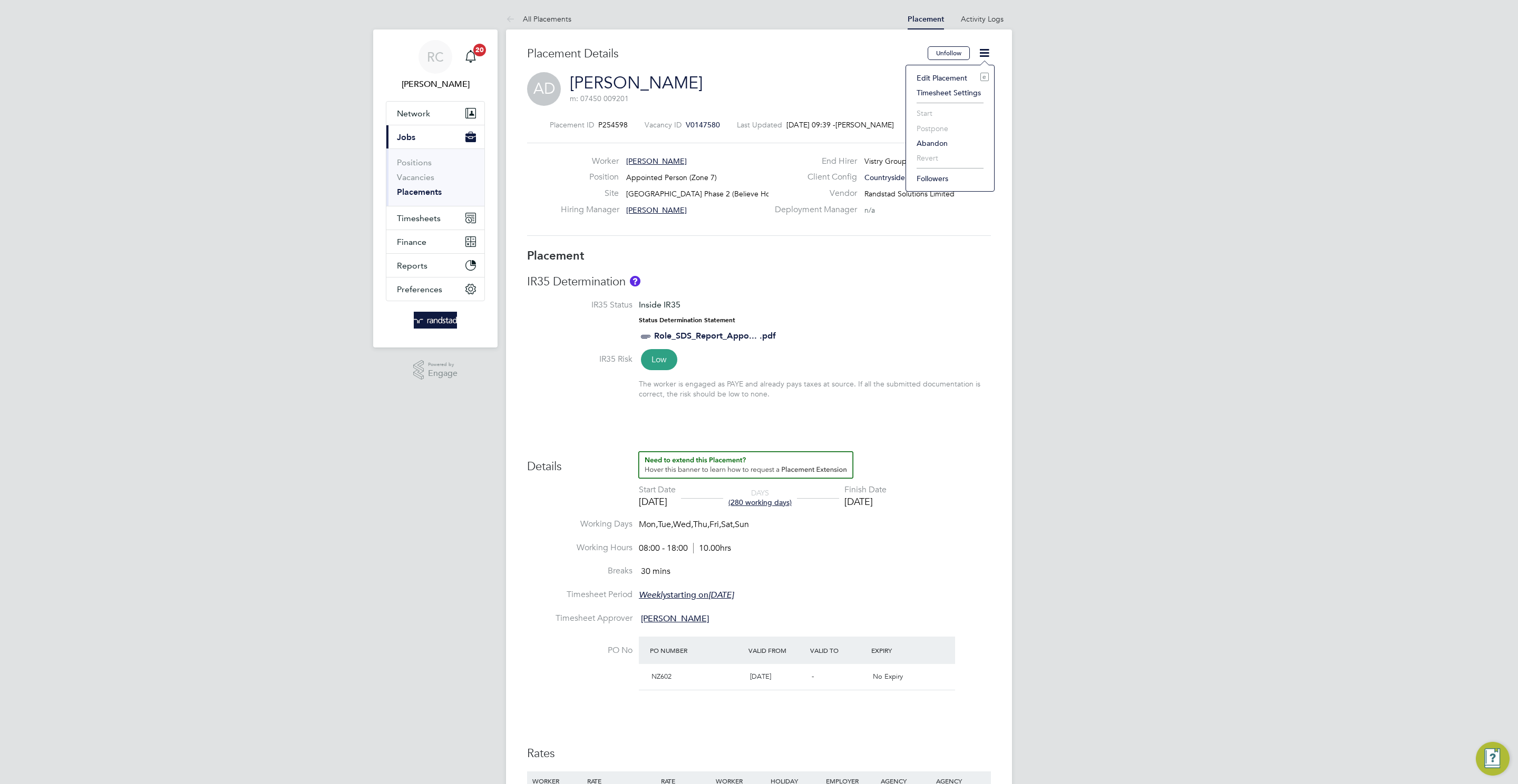
click at [948, 74] on li "Edit Placement e" at bounding box center [949, 77] width 77 height 15
type input "[PERSON_NAME]"
type input "[DATE]"
type input "17 Aug 2025"
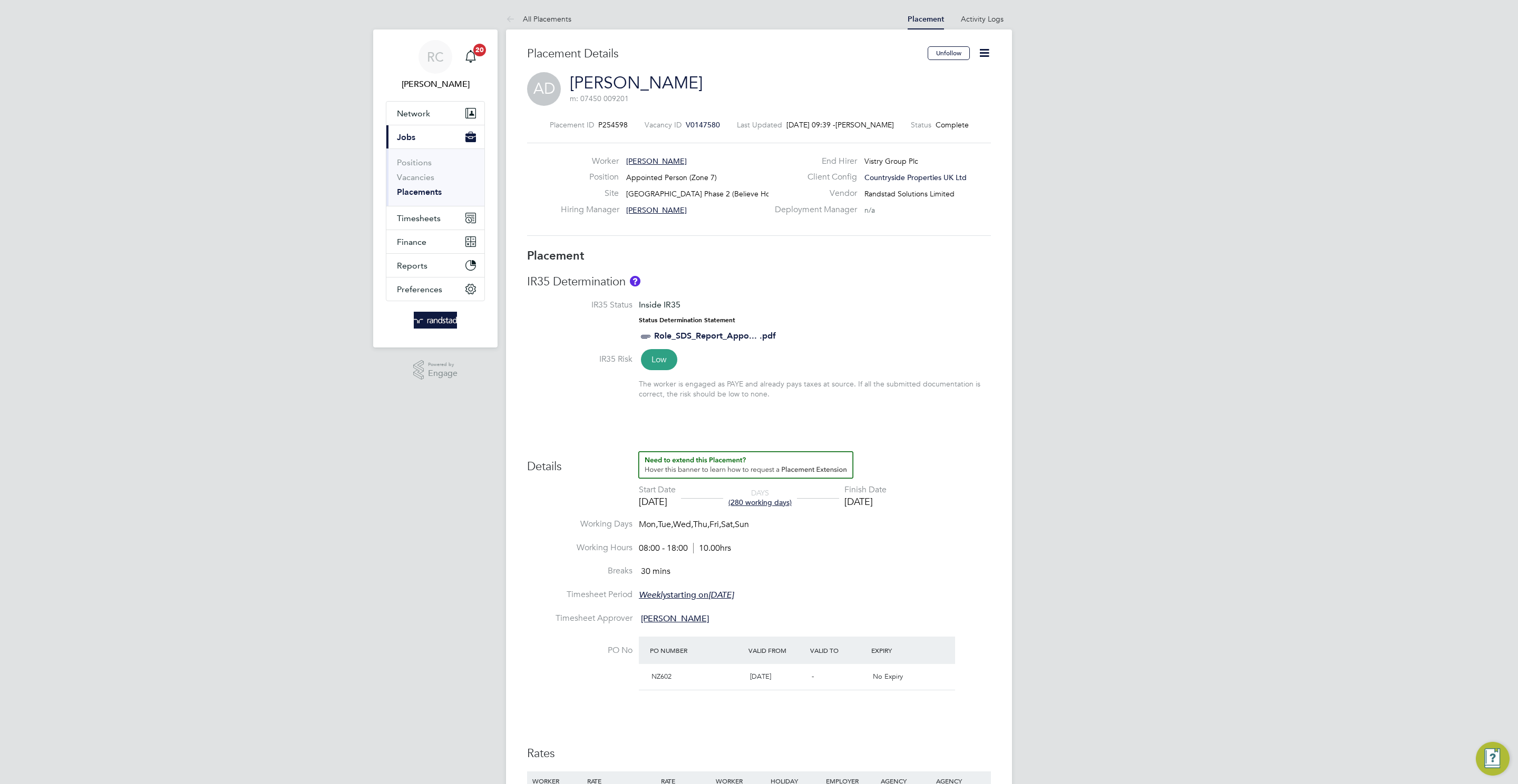
type input "08:00"
type input "18:00"
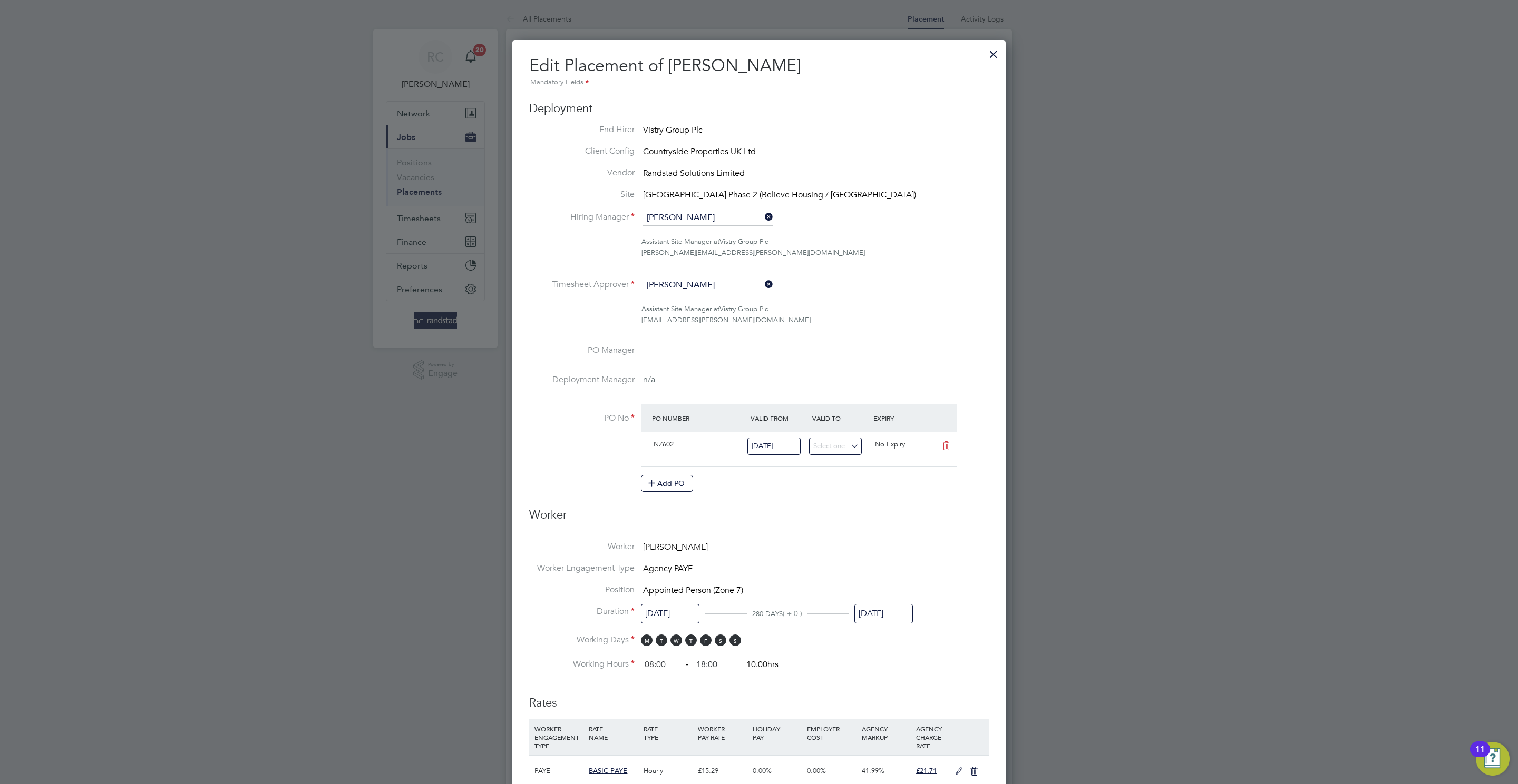
click at [878, 617] on input "17 Aug 2025" at bounding box center [884, 613] width 59 height 20
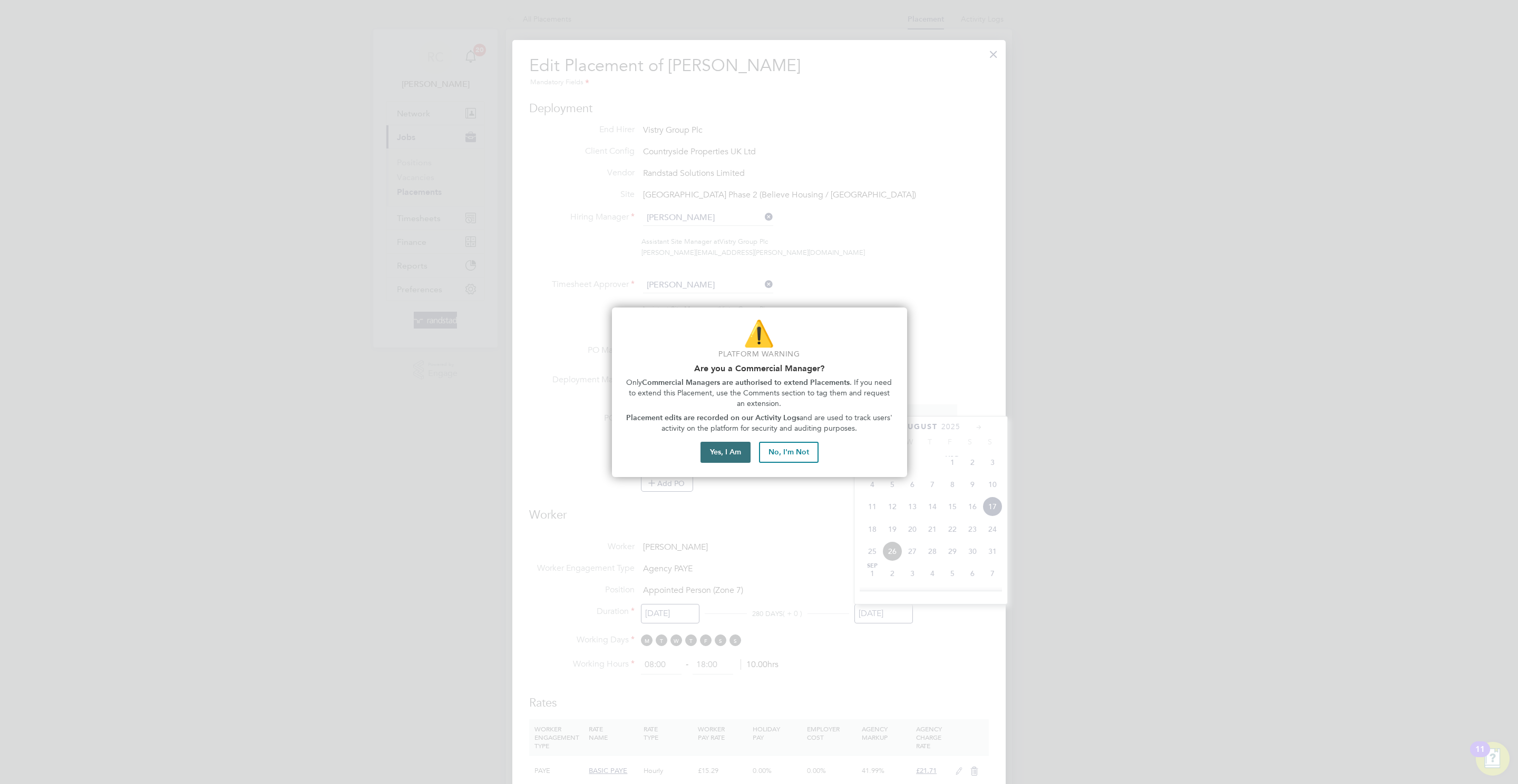
click at [722, 451] on button "Yes, I Am" at bounding box center [725, 452] width 50 height 21
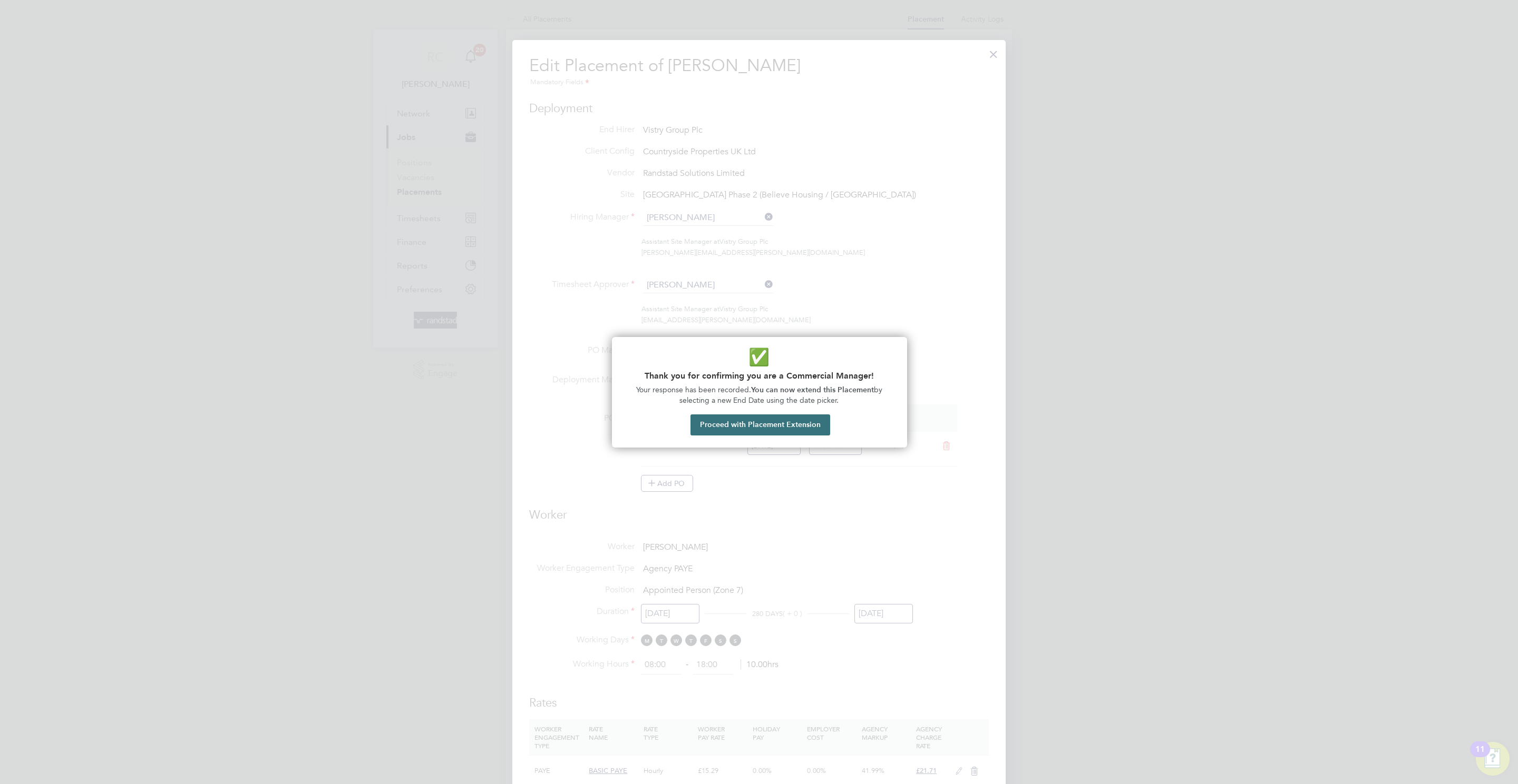
click at [825, 432] on button "Proceed with Placement Extension" at bounding box center [760, 424] width 139 height 21
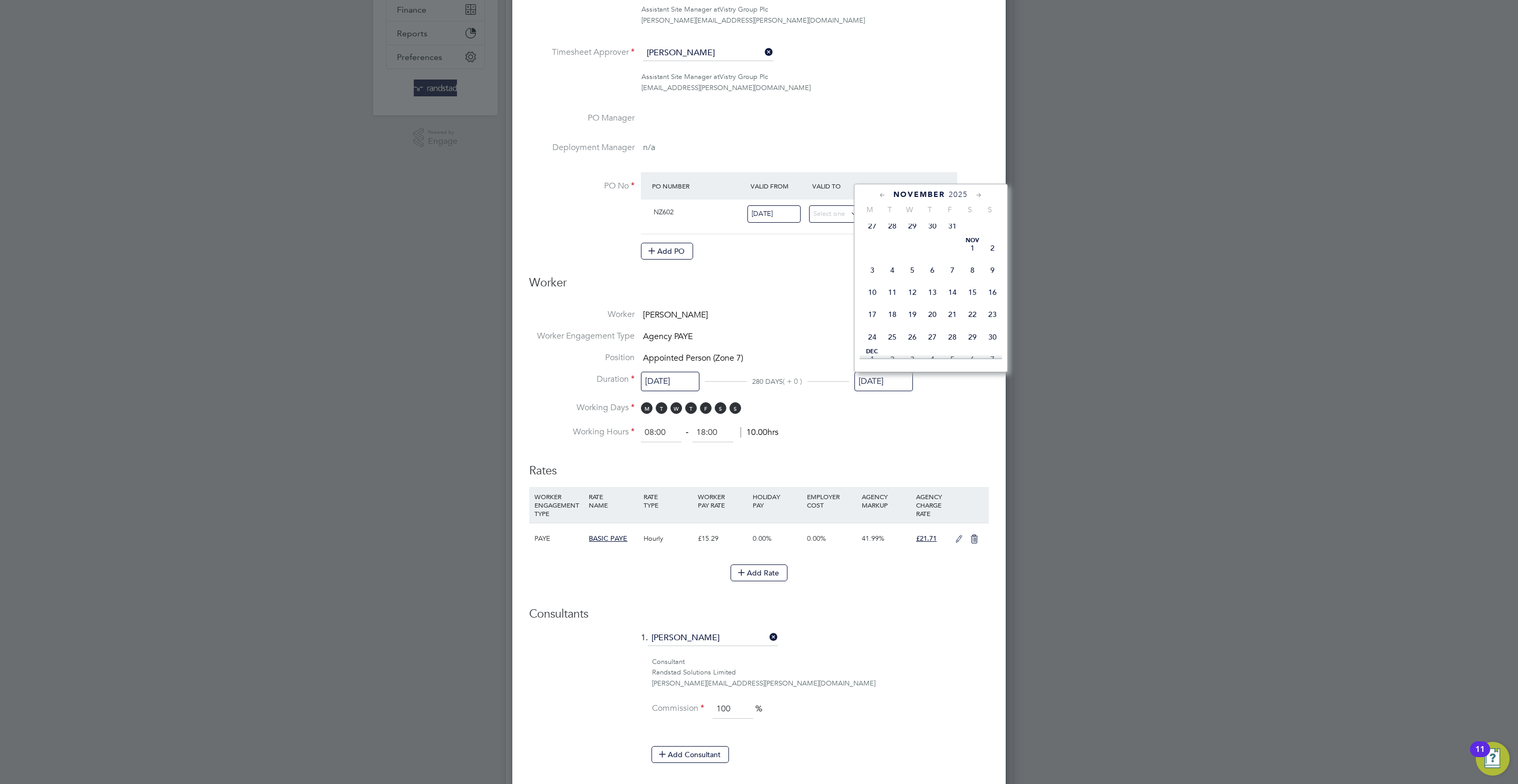
click at [998, 324] on span "23" at bounding box center [992, 315] width 20 height 20
type input "23 Nov 2025"
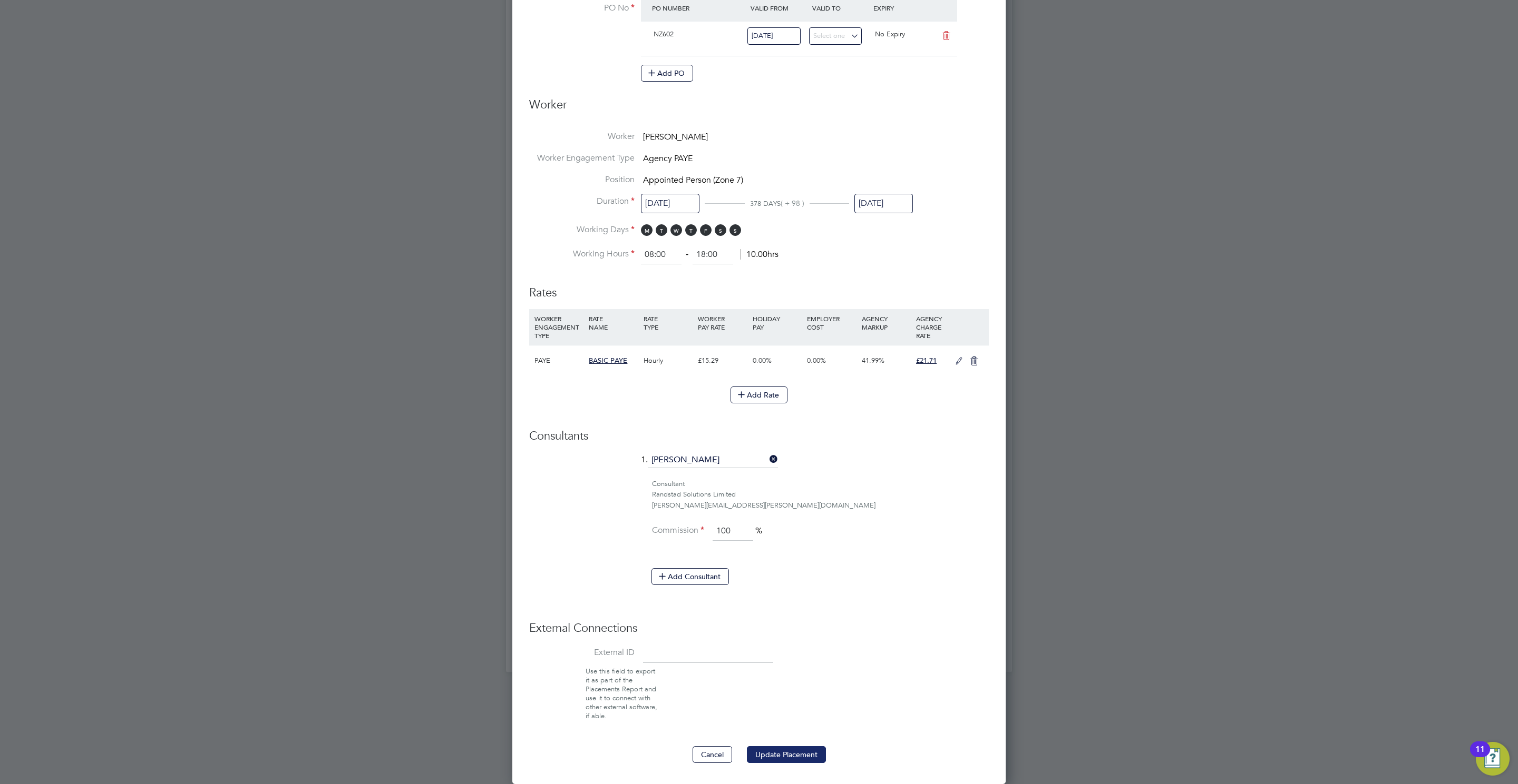
click at [792, 753] on button "Update Placement" at bounding box center [785, 754] width 79 height 17
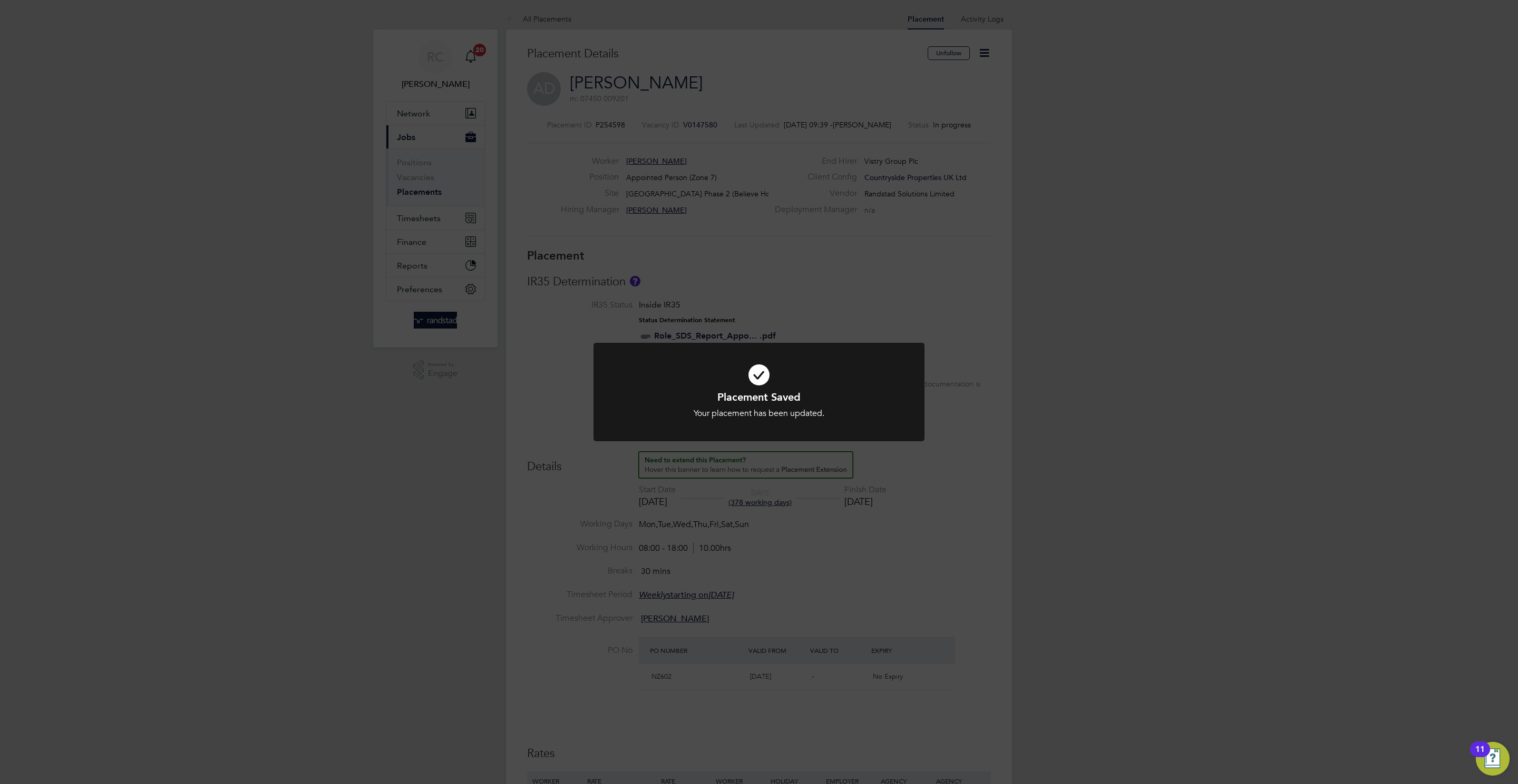
drag, startPoint x: 1219, startPoint y: 539, endPoint x: 757, endPoint y: 453, distance: 469.9
click at [1208, 538] on div "Placement Saved Your placement has been updated. Cancel Okay" at bounding box center [759, 392] width 1518 height 784
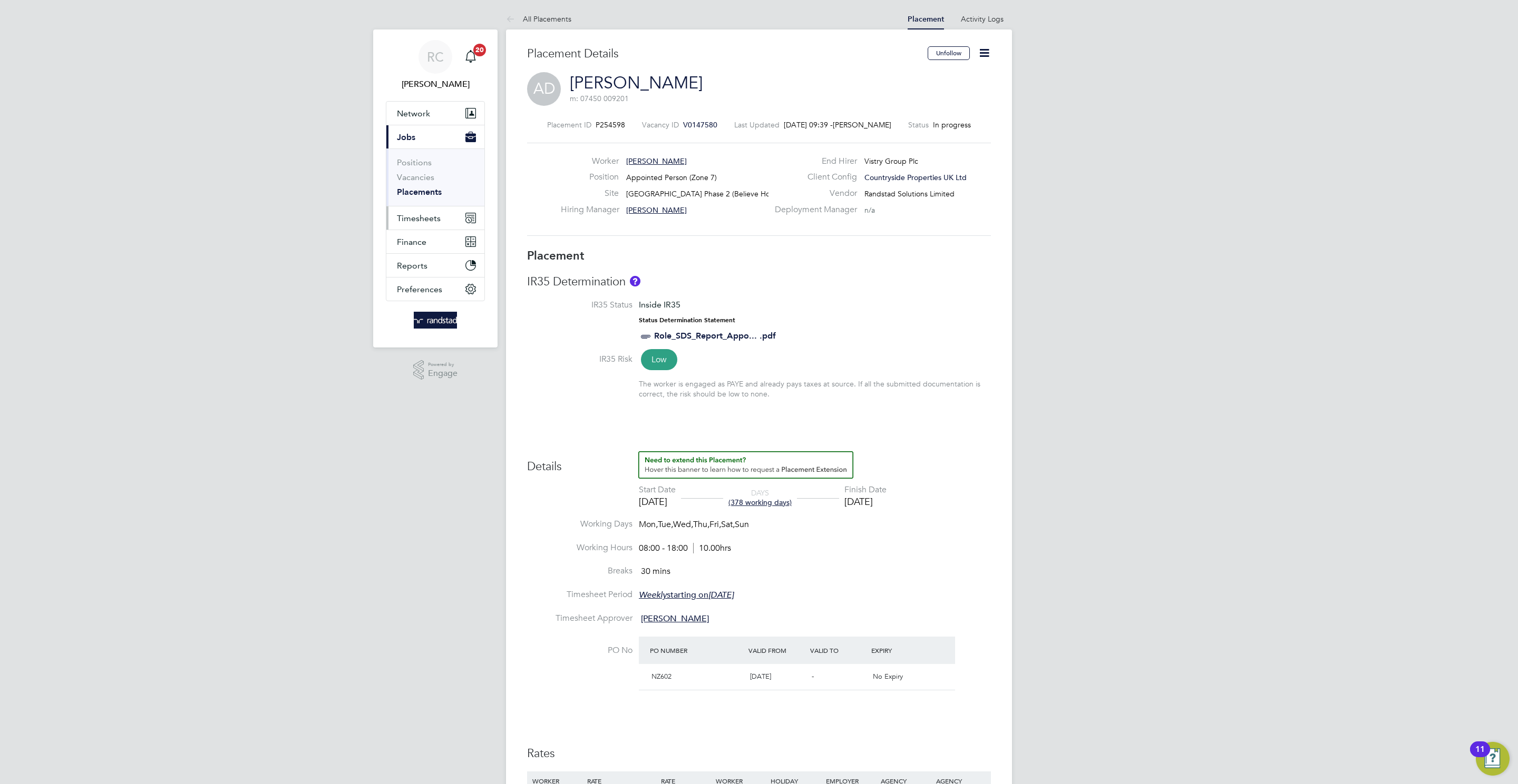
click at [430, 225] on button "Timesheets" at bounding box center [435, 219] width 98 height 24
click at [421, 186] on link "Timesheets" at bounding box center [419, 186] width 44 height 10
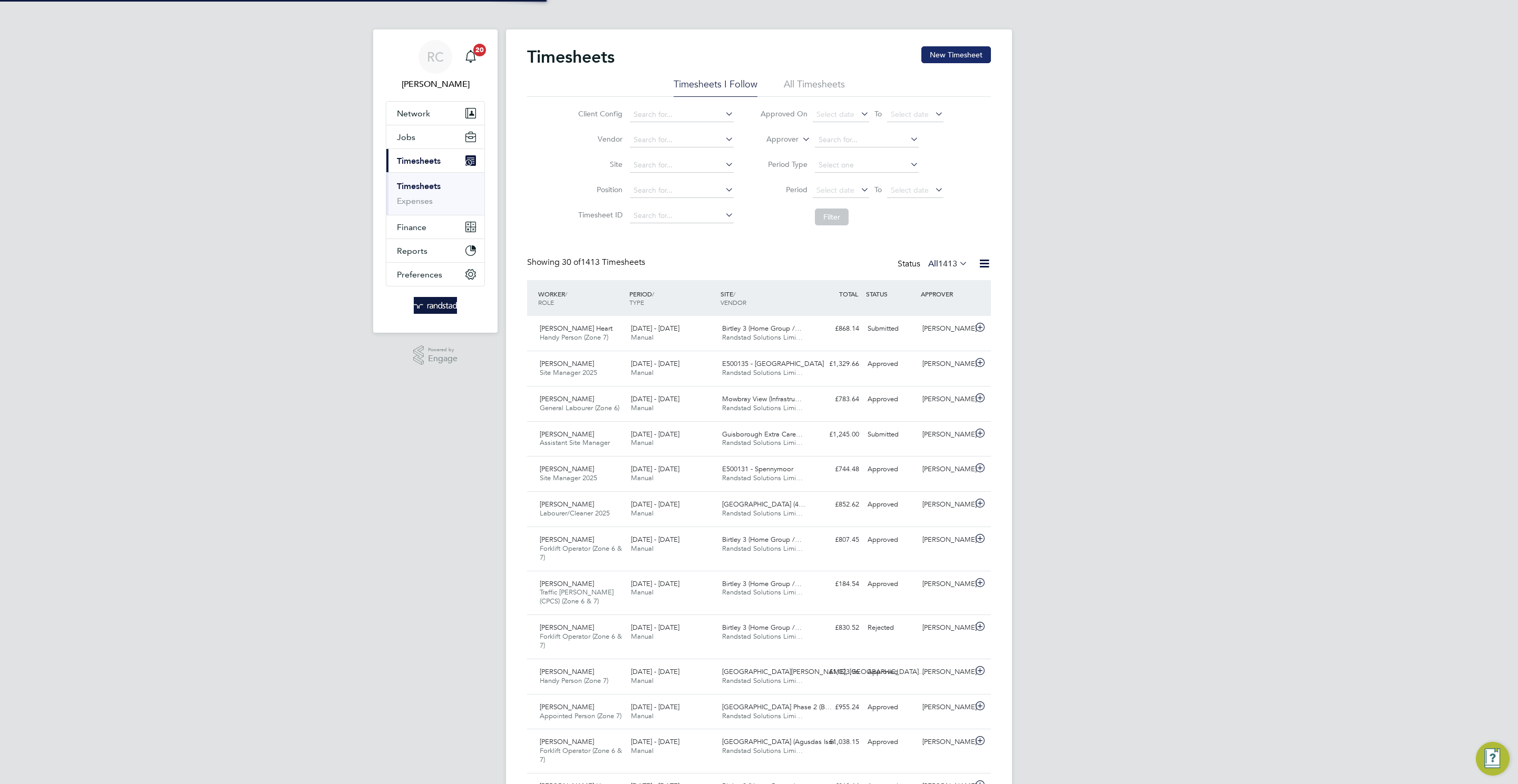
click at [952, 68] on div "Timesheets New Timesheet" at bounding box center [758, 62] width 464 height 31
click at [956, 60] on button "New Timesheet" at bounding box center [955, 54] width 70 height 17
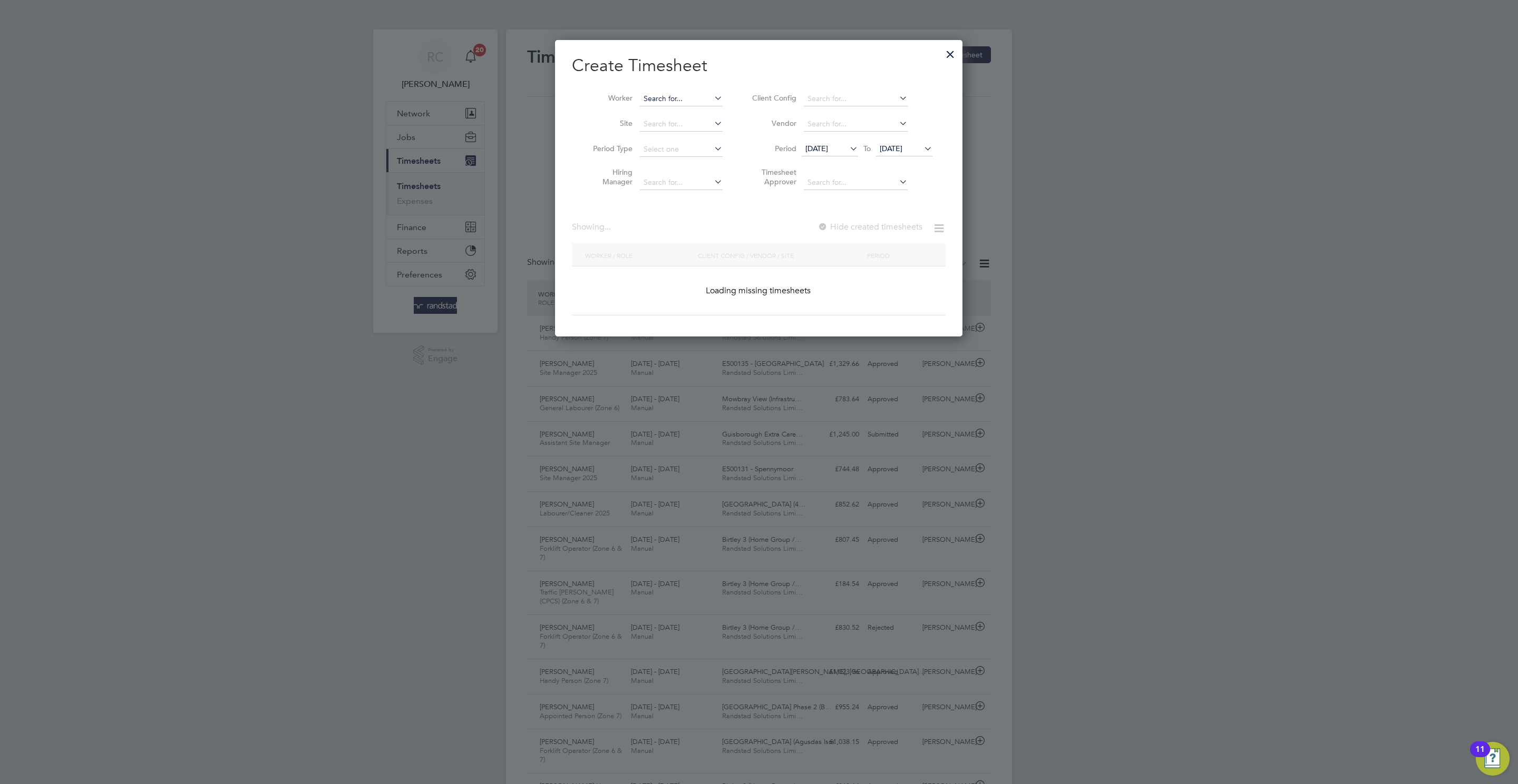
click at [707, 94] on input at bounding box center [681, 99] width 82 height 15
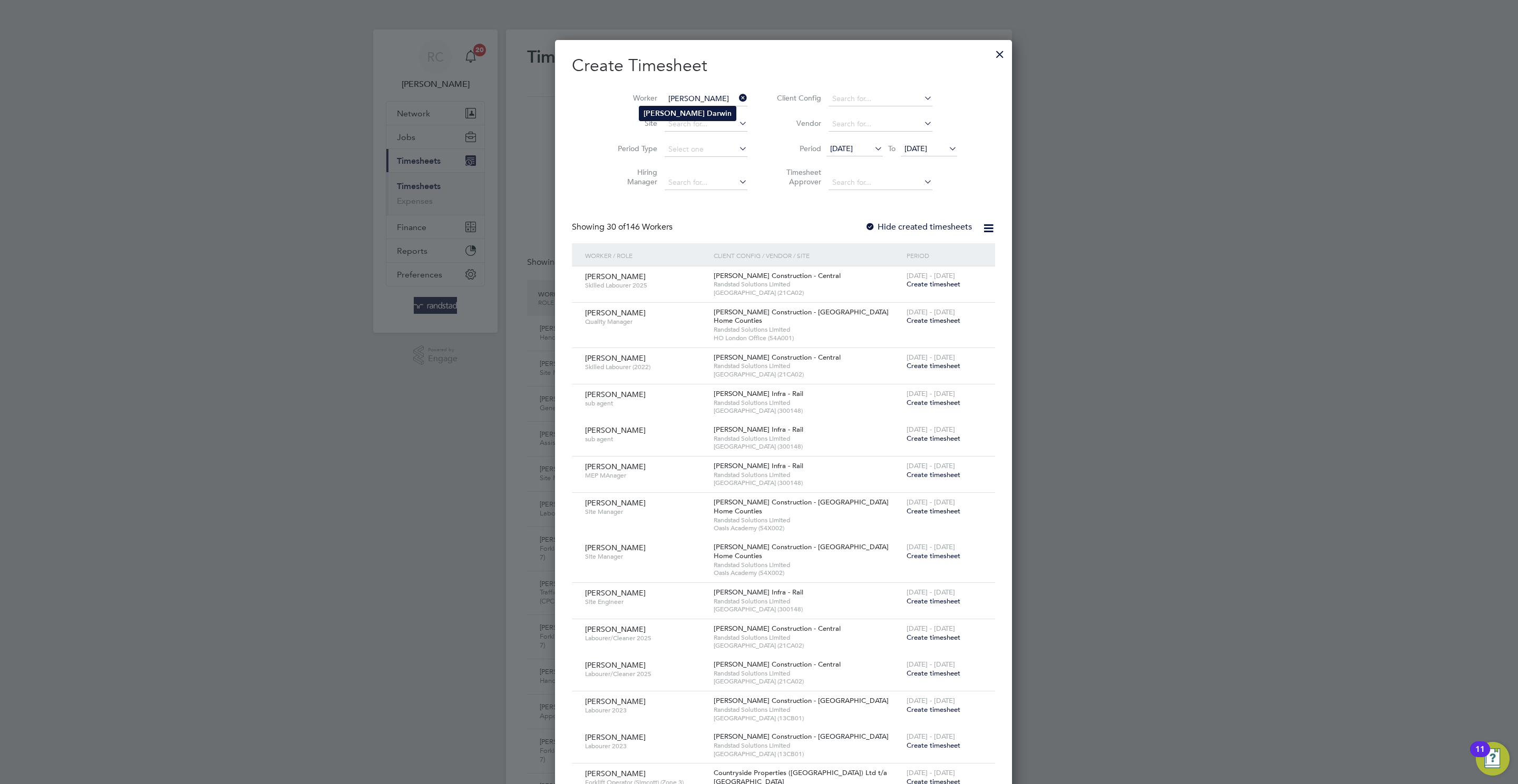
type input "Andrew Darwin"
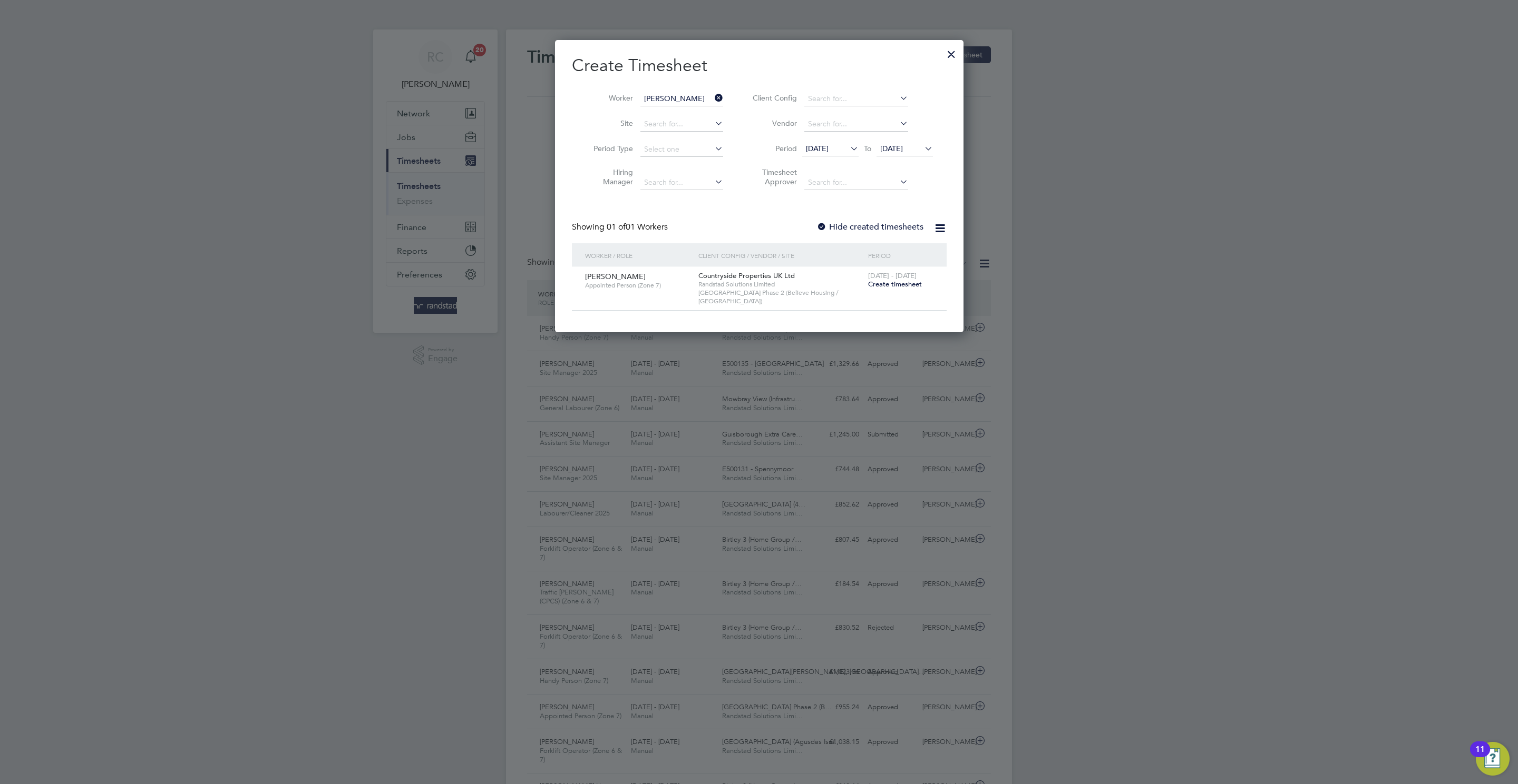
click at [879, 286] on span "Create timesheet" at bounding box center [894, 283] width 54 height 9
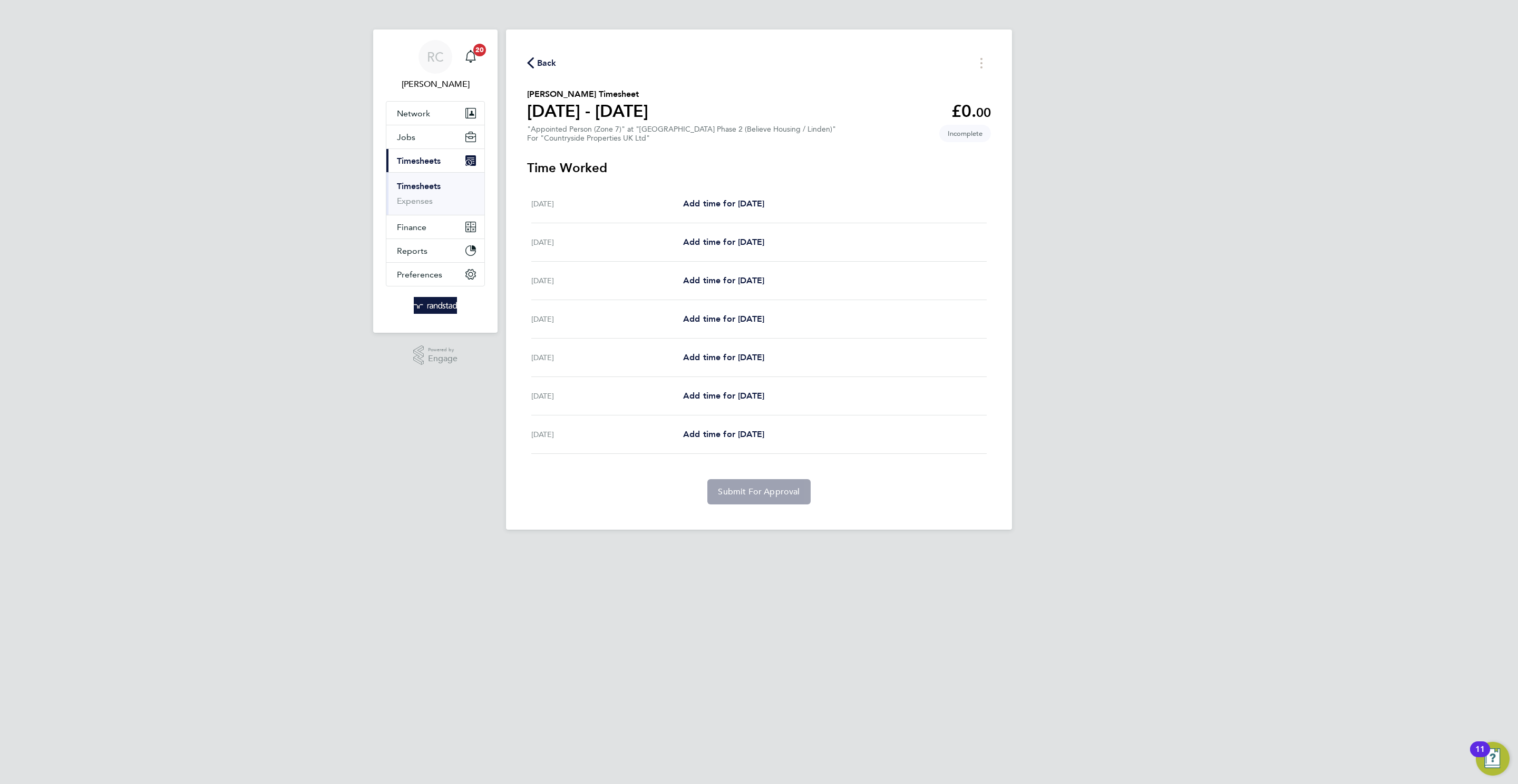
click at [539, 64] on span "Back" at bounding box center [547, 63] width 20 height 13
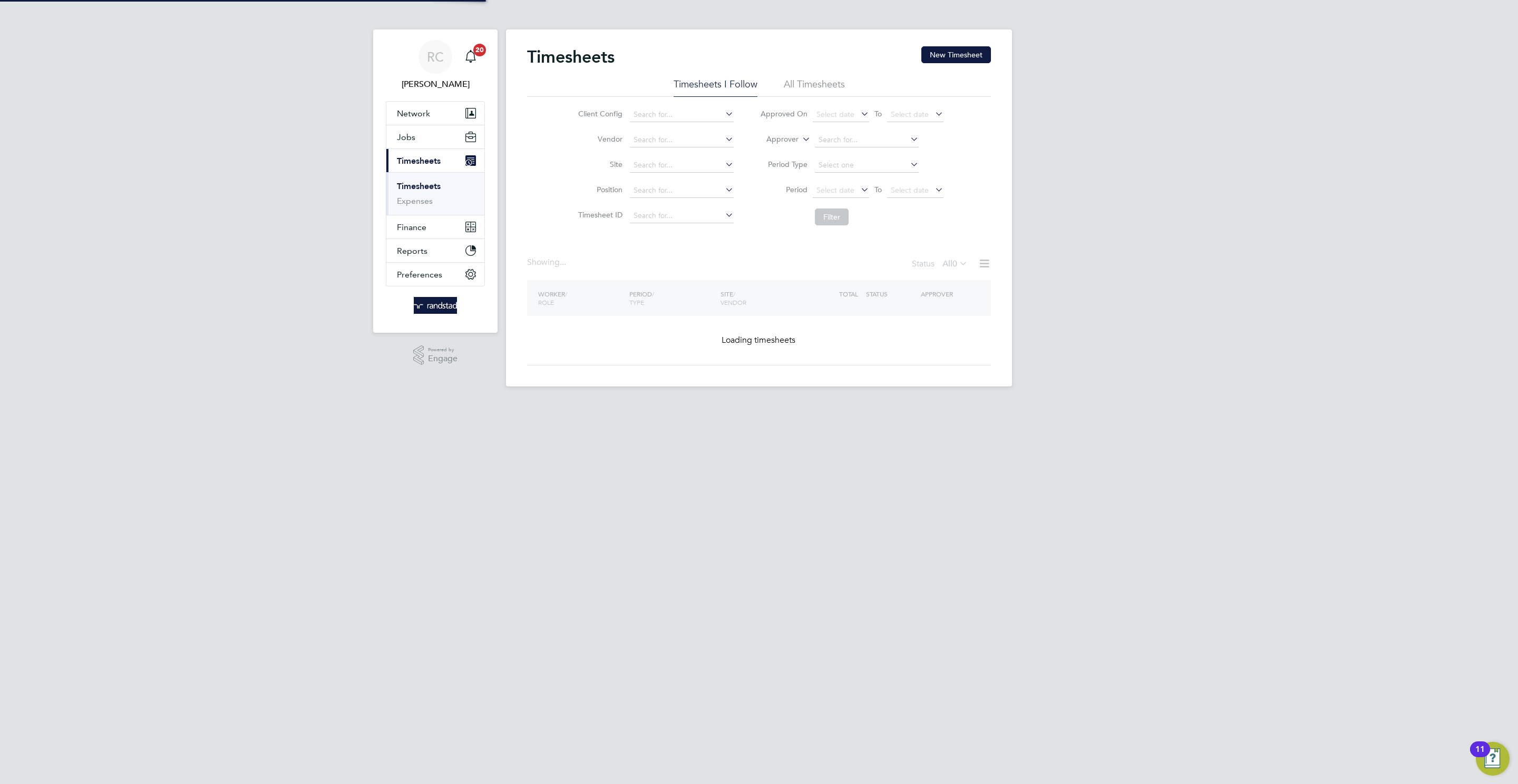
click at [943, 63] on button "New Timesheet" at bounding box center [955, 54] width 70 height 17
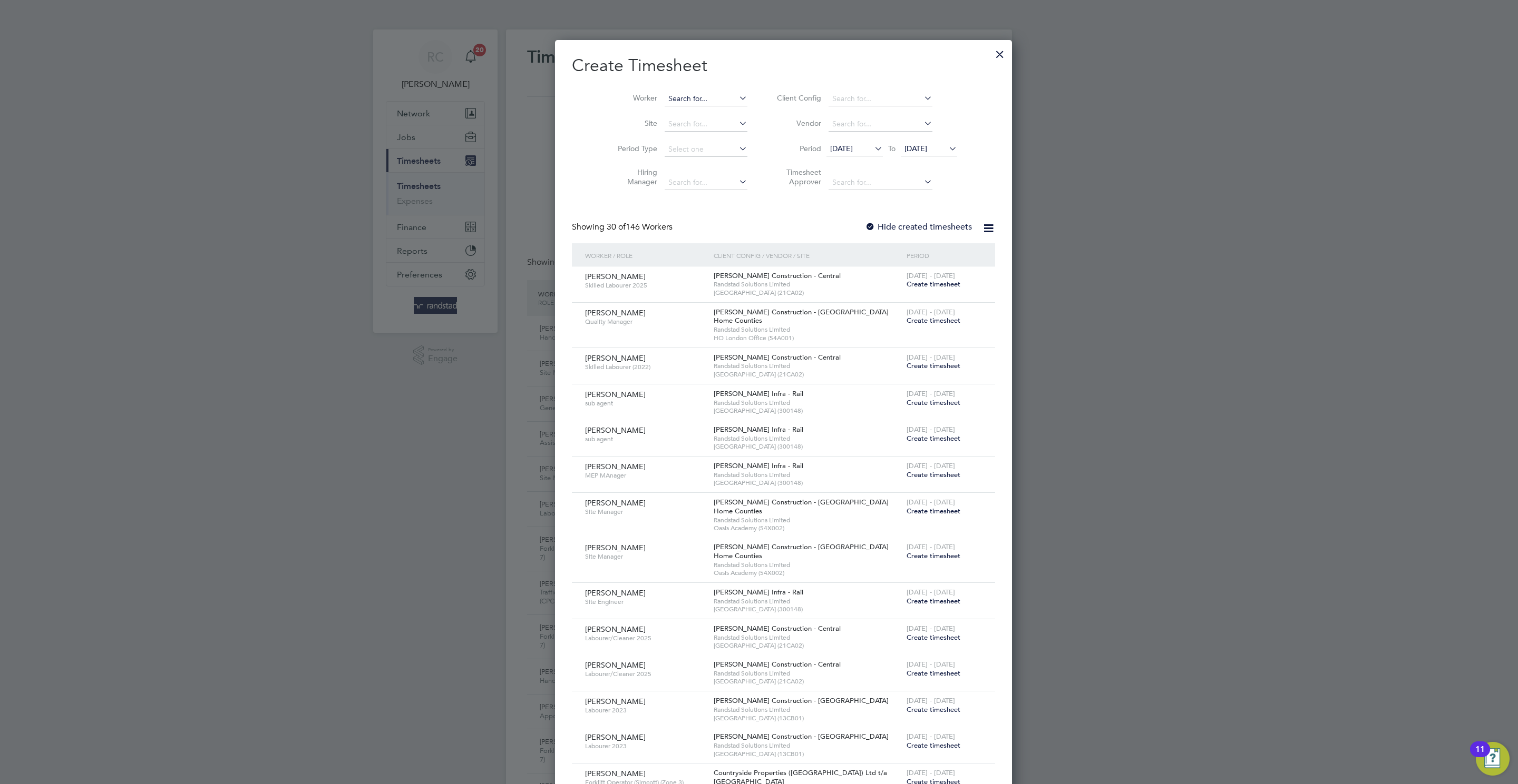
click at [680, 105] on div "Timesheets New Timesheet Timesheets I Follow All Timesheets Client Config Vendo…" at bounding box center [759, 758] width 506 height 1456
type input "d"
click at [707, 112] on b "Darwin" at bounding box center [719, 113] width 25 height 9
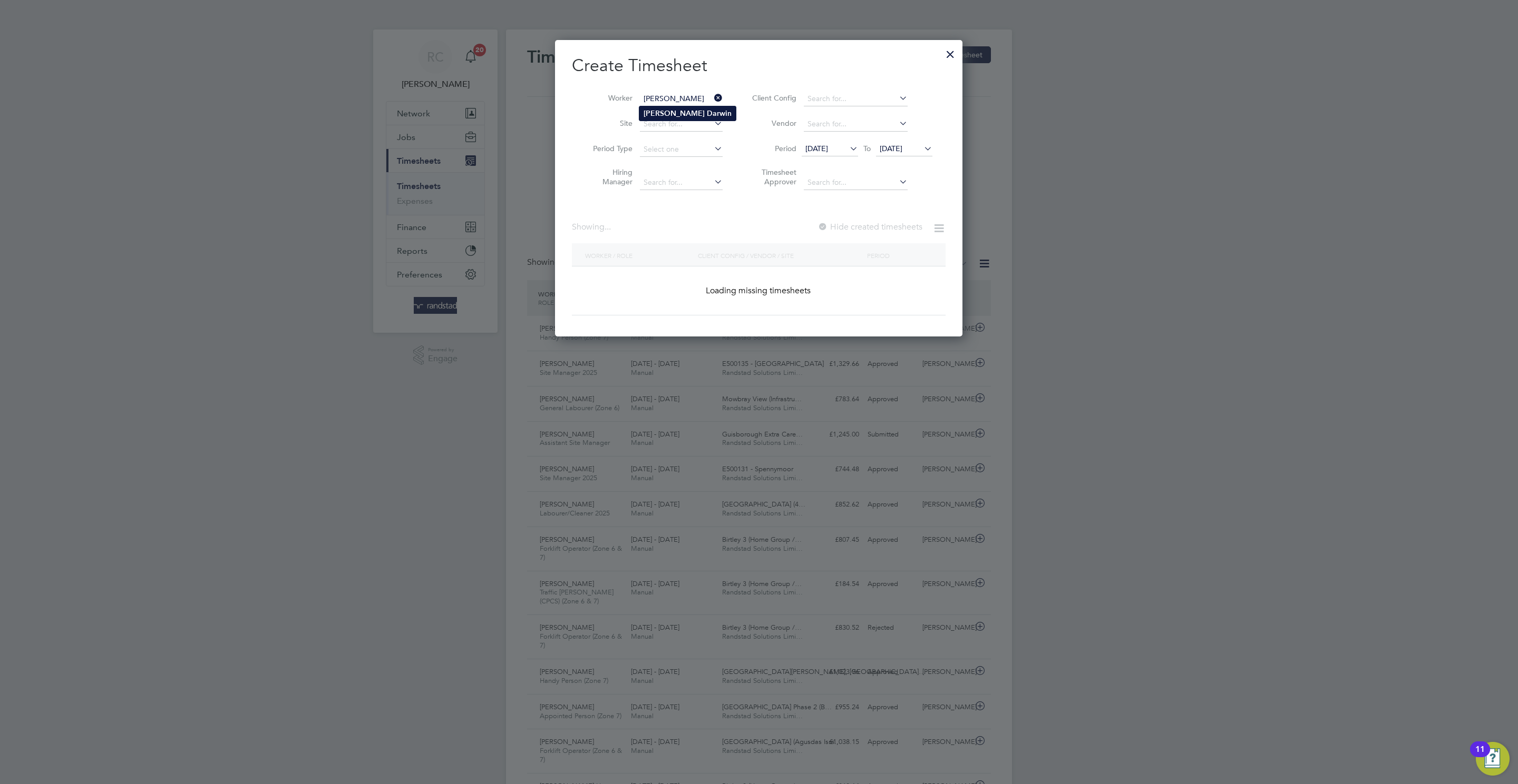
type input "Andrew Darwin"
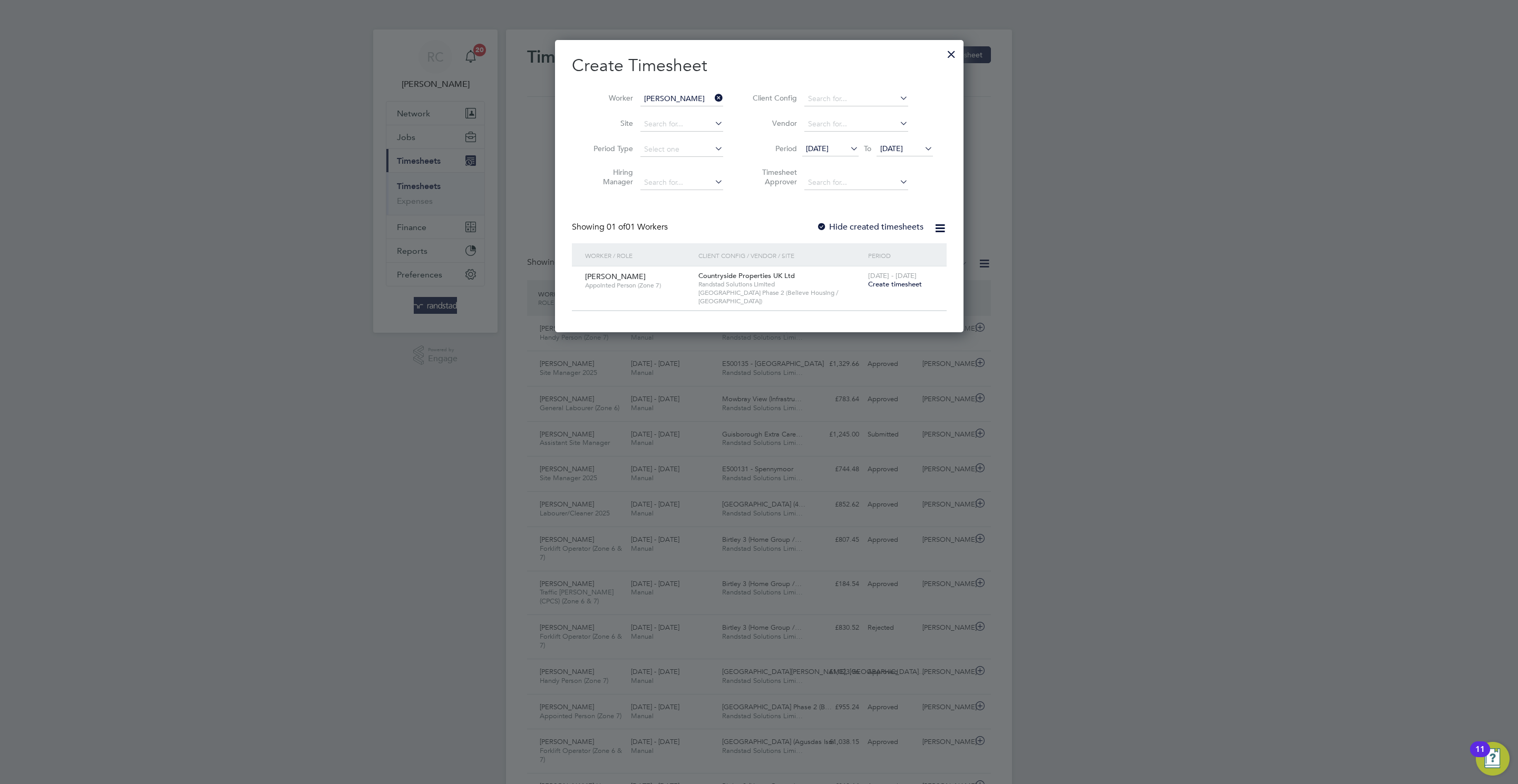
click at [820, 227] on div at bounding box center [821, 227] width 11 height 11
click at [909, 158] on li "Period 12 Aug 2025 To 19 Aug 2025" at bounding box center [841, 150] width 210 height 25
click at [895, 147] on span "19 Aug 2025" at bounding box center [890, 149] width 23 height 10
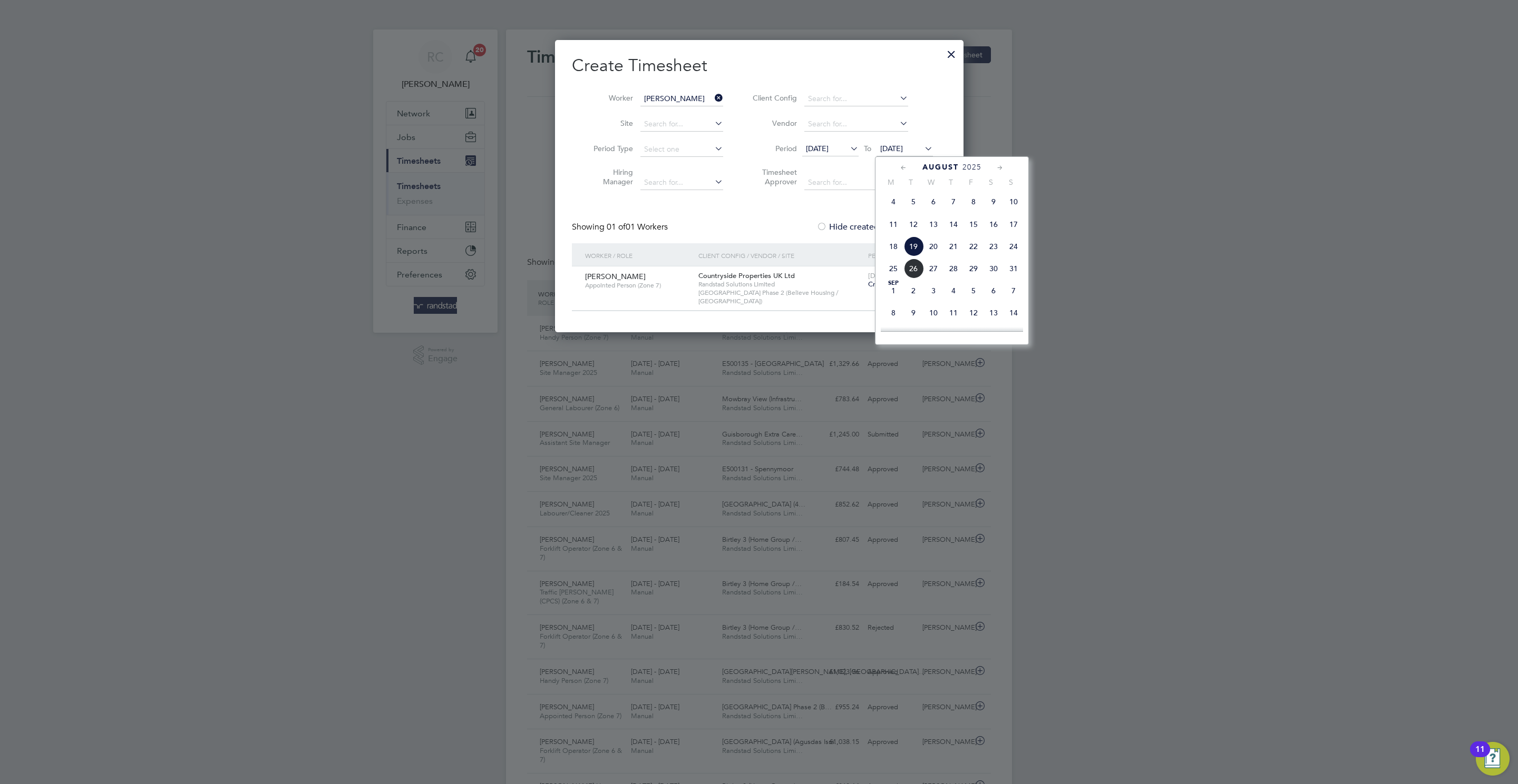
click at [955, 276] on span "28" at bounding box center [953, 269] width 20 height 20
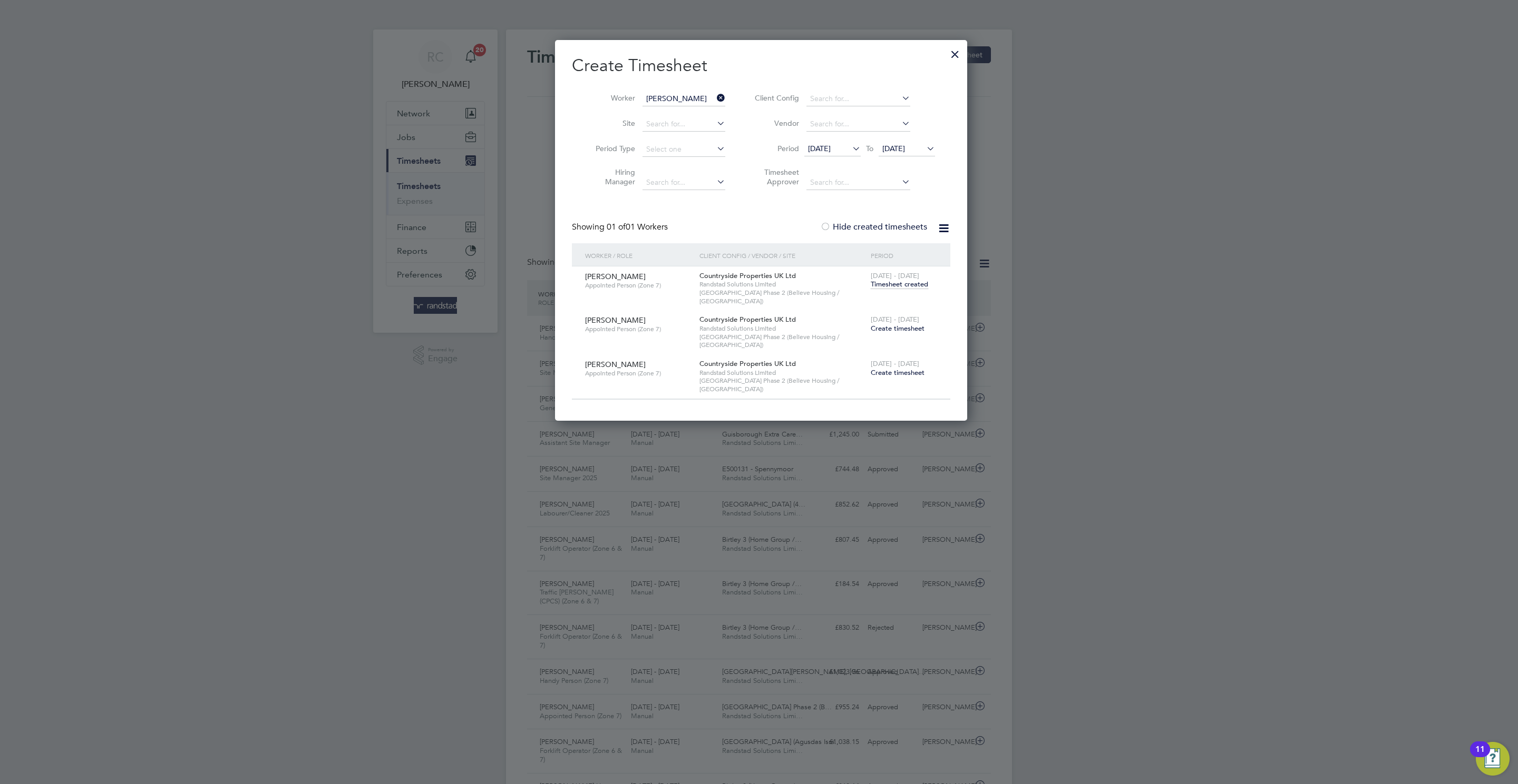
click at [901, 284] on span "Timesheet created" at bounding box center [899, 284] width 58 height 10
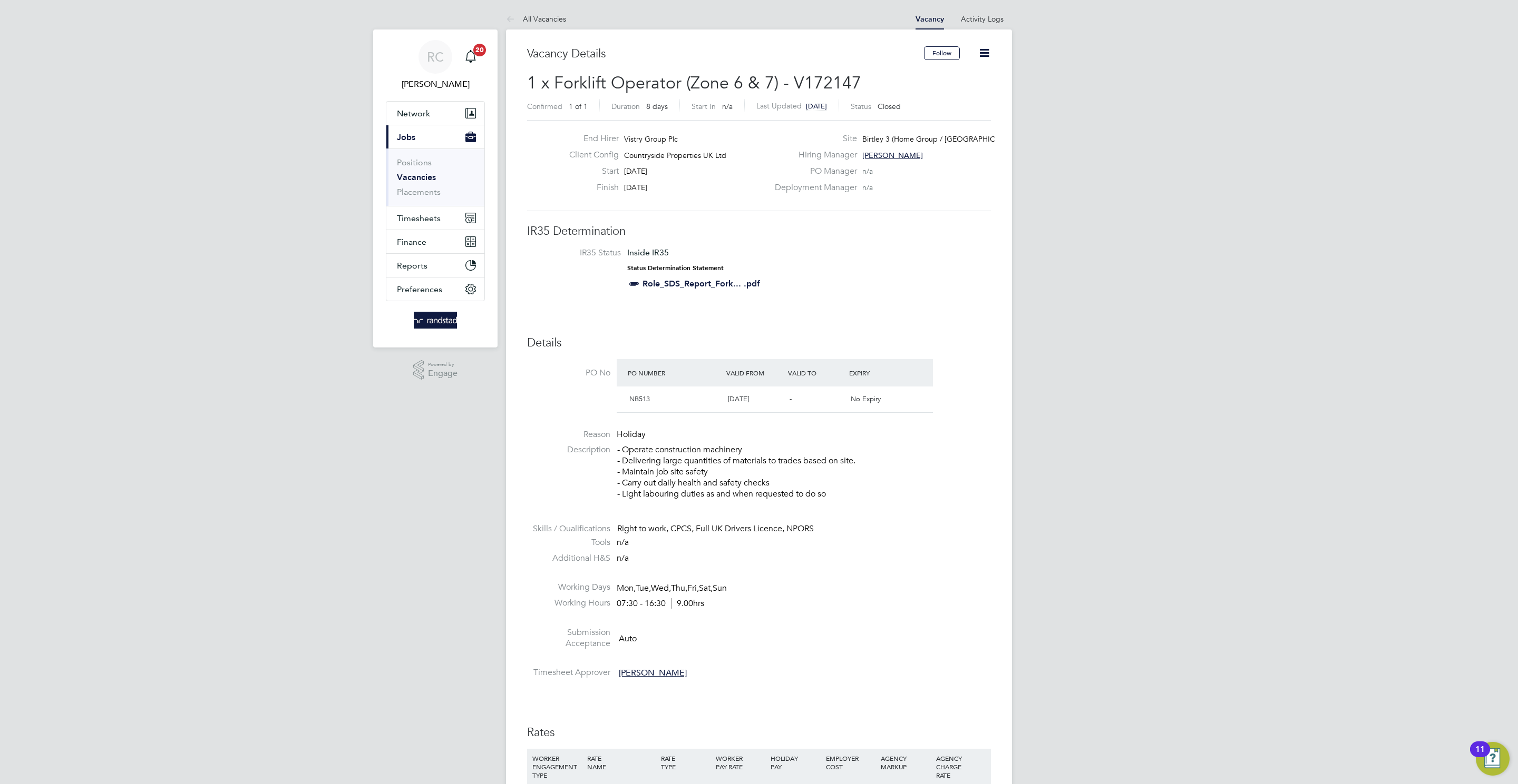
click at [986, 51] on icon at bounding box center [984, 52] width 13 height 13
click at [948, 96] on li "Update Status" at bounding box center [958, 92] width 61 height 15
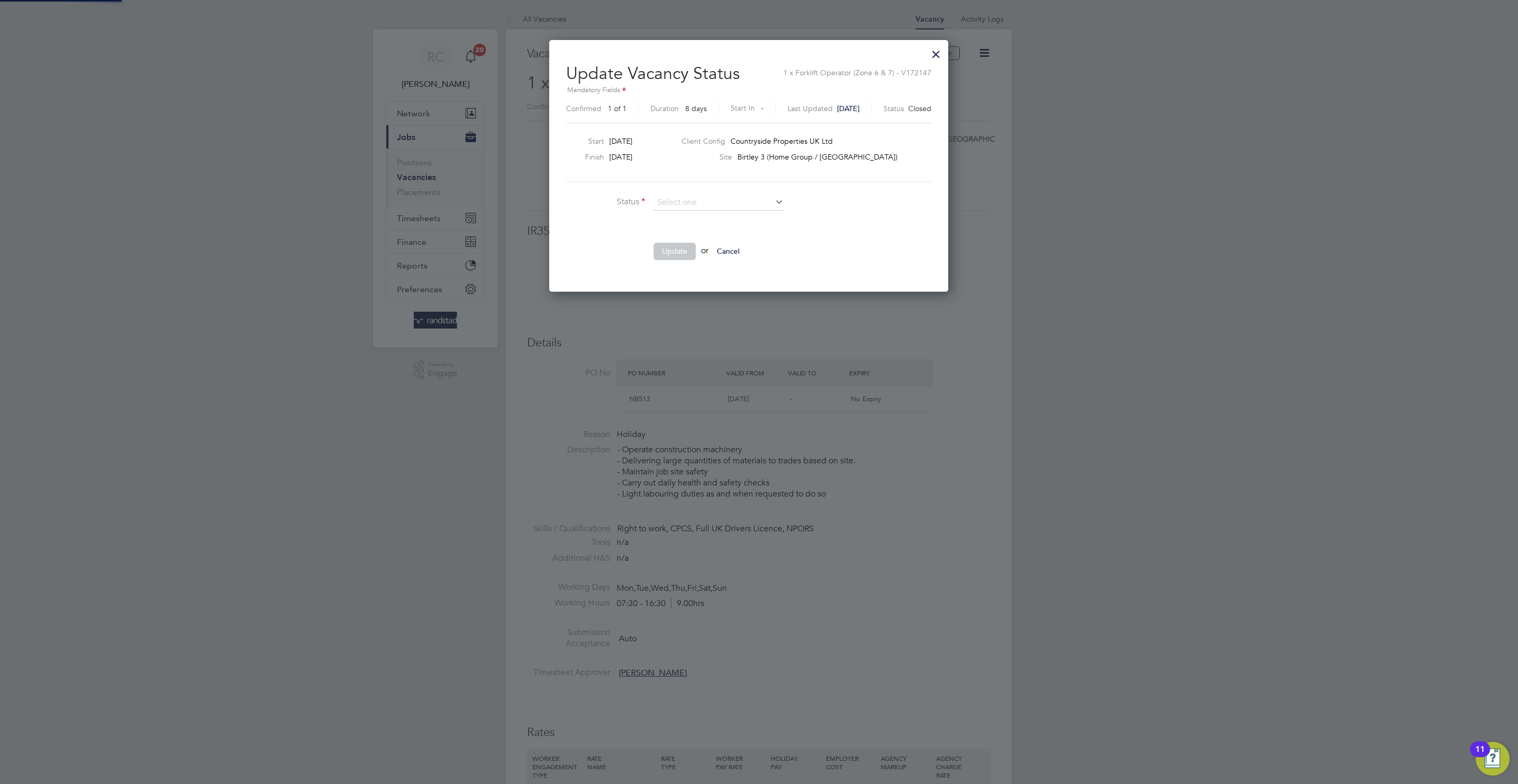
scroll to position [253, 420]
click at [688, 213] on li "Open" at bounding box center [719, 218] width 131 height 14
type input "Open"
click at [671, 255] on button "Update" at bounding box center [674, 251] width 42 height 17
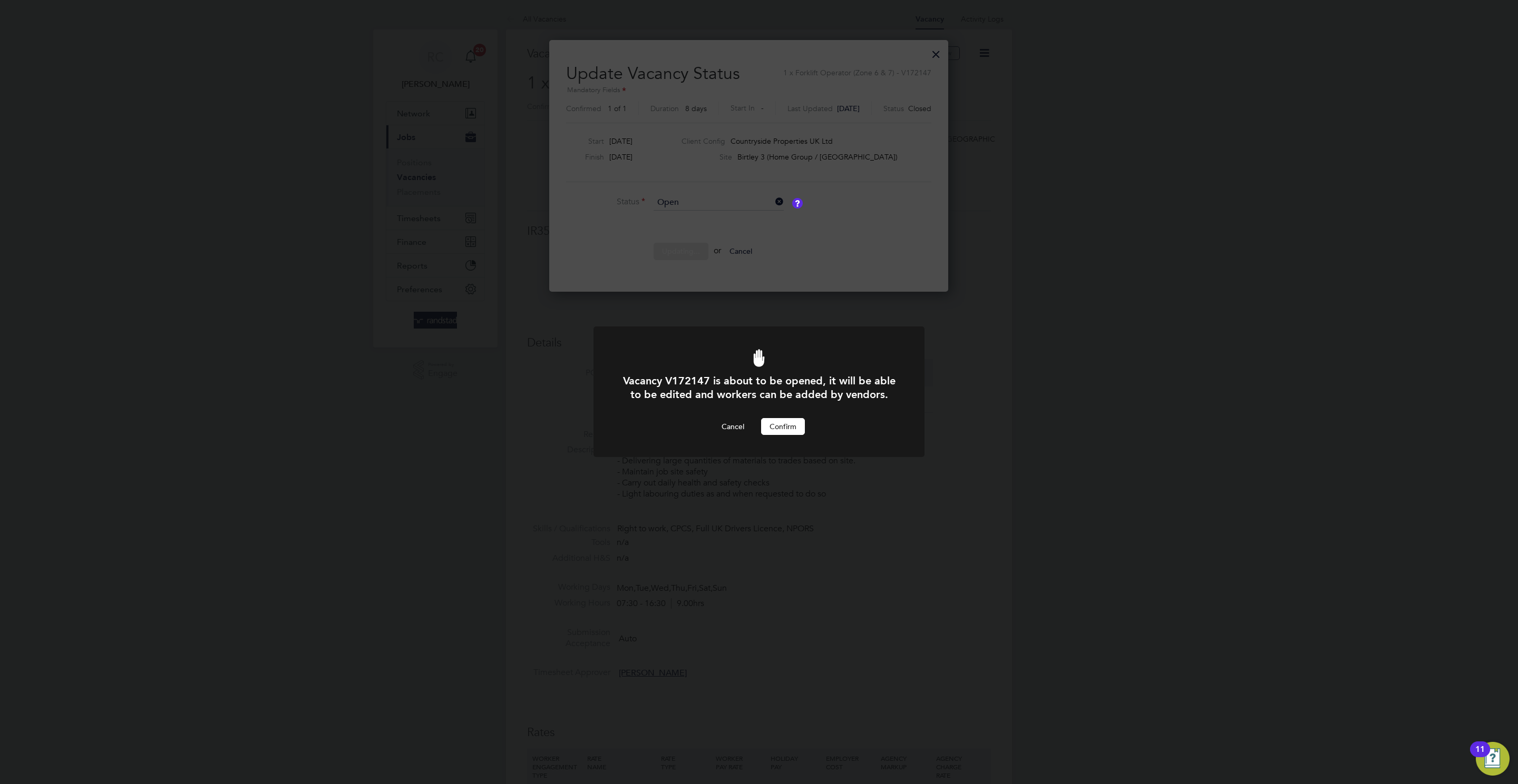
click at [787, 429] on button "Confirm" at bounding box center [783, 426] width 44 height 17
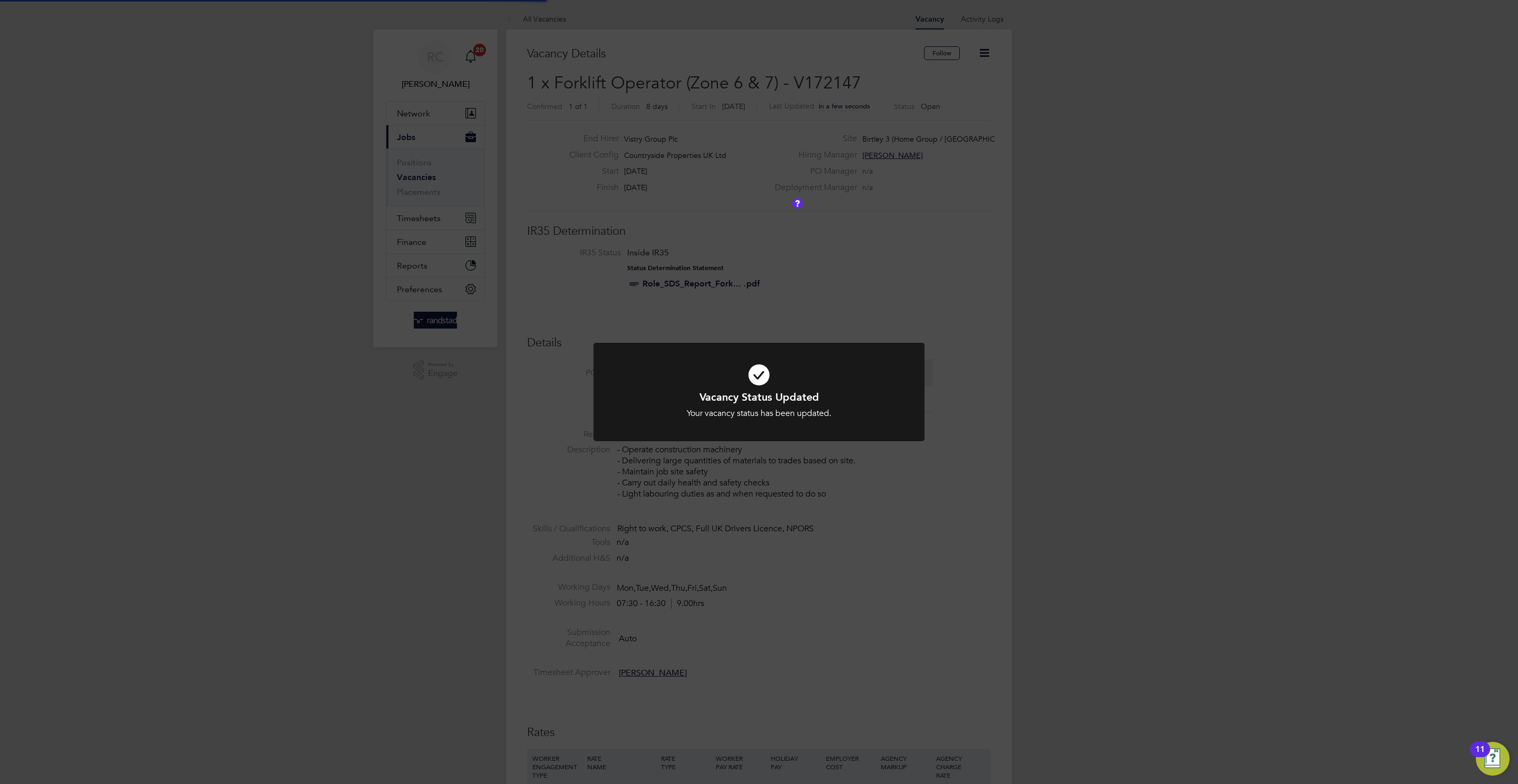
scroll to position [31, 75]
click at [1078, 333] on div "Vacancy Status Updated Your vacancy status has been updated. Cancel Okay" at bounding box center [759, 392] width 1518 height 784
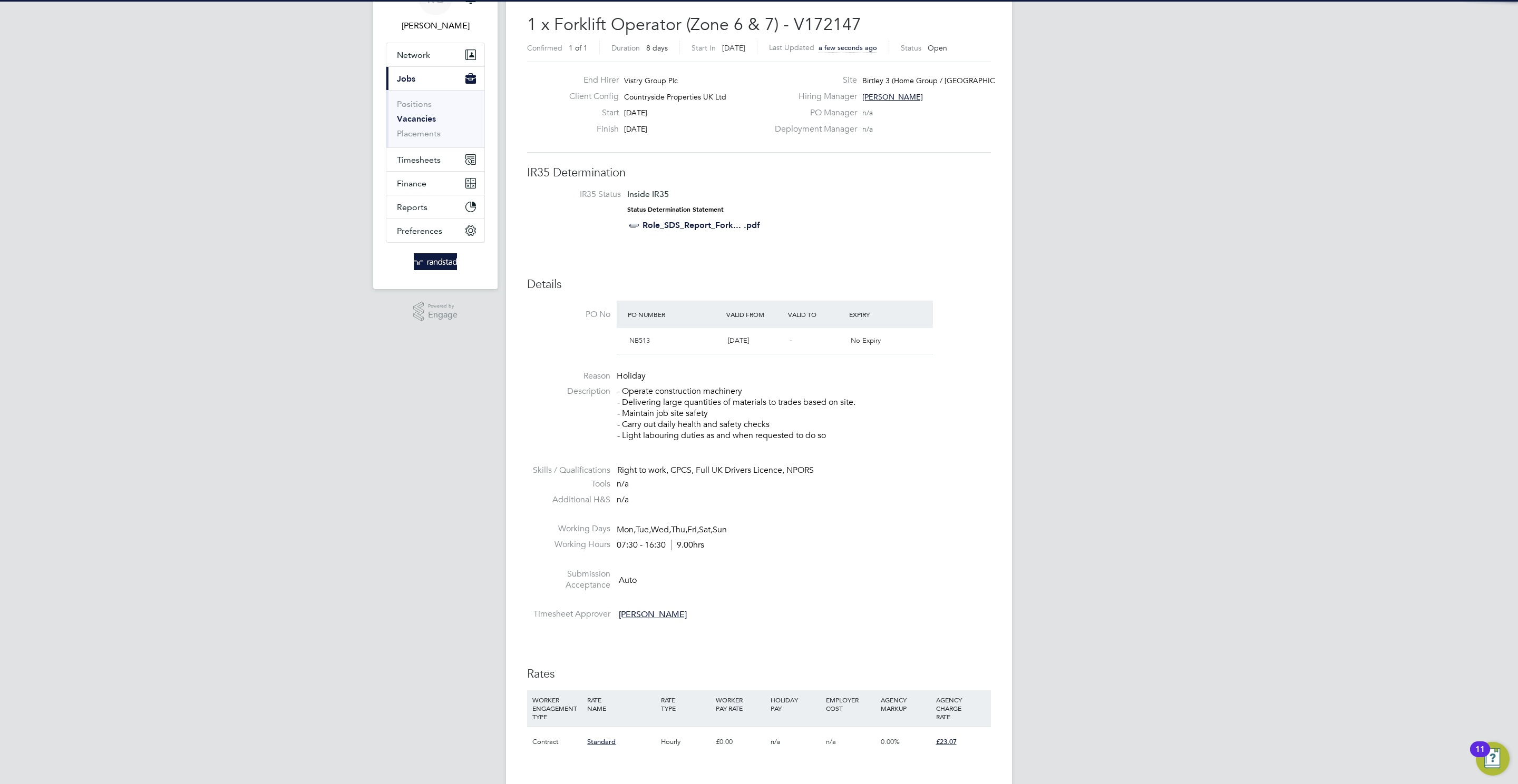
scroll to position [201, 0]
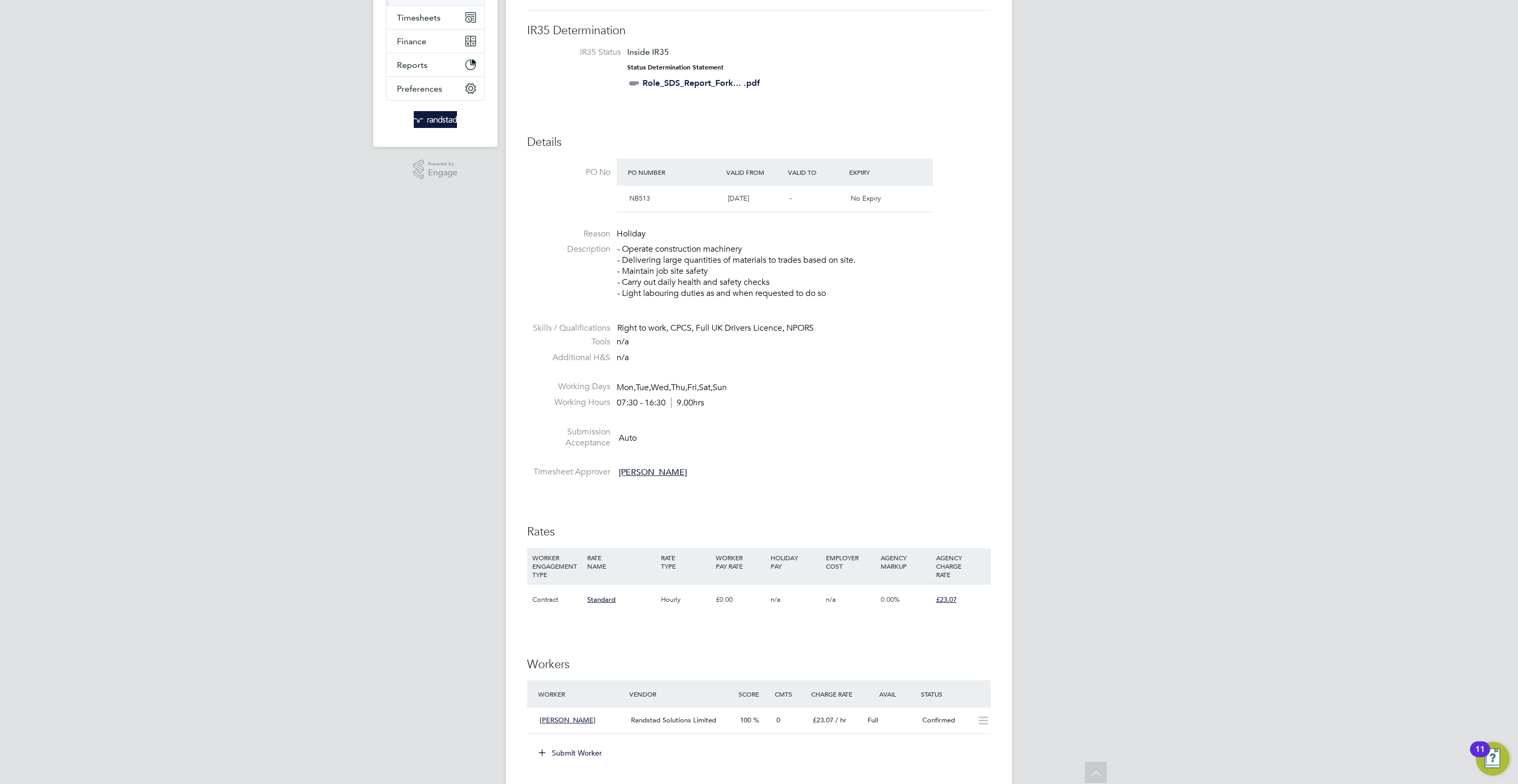
click at [589, 750] on button "Submit Worker" at bounding box center [571, 753] width 79 height 17
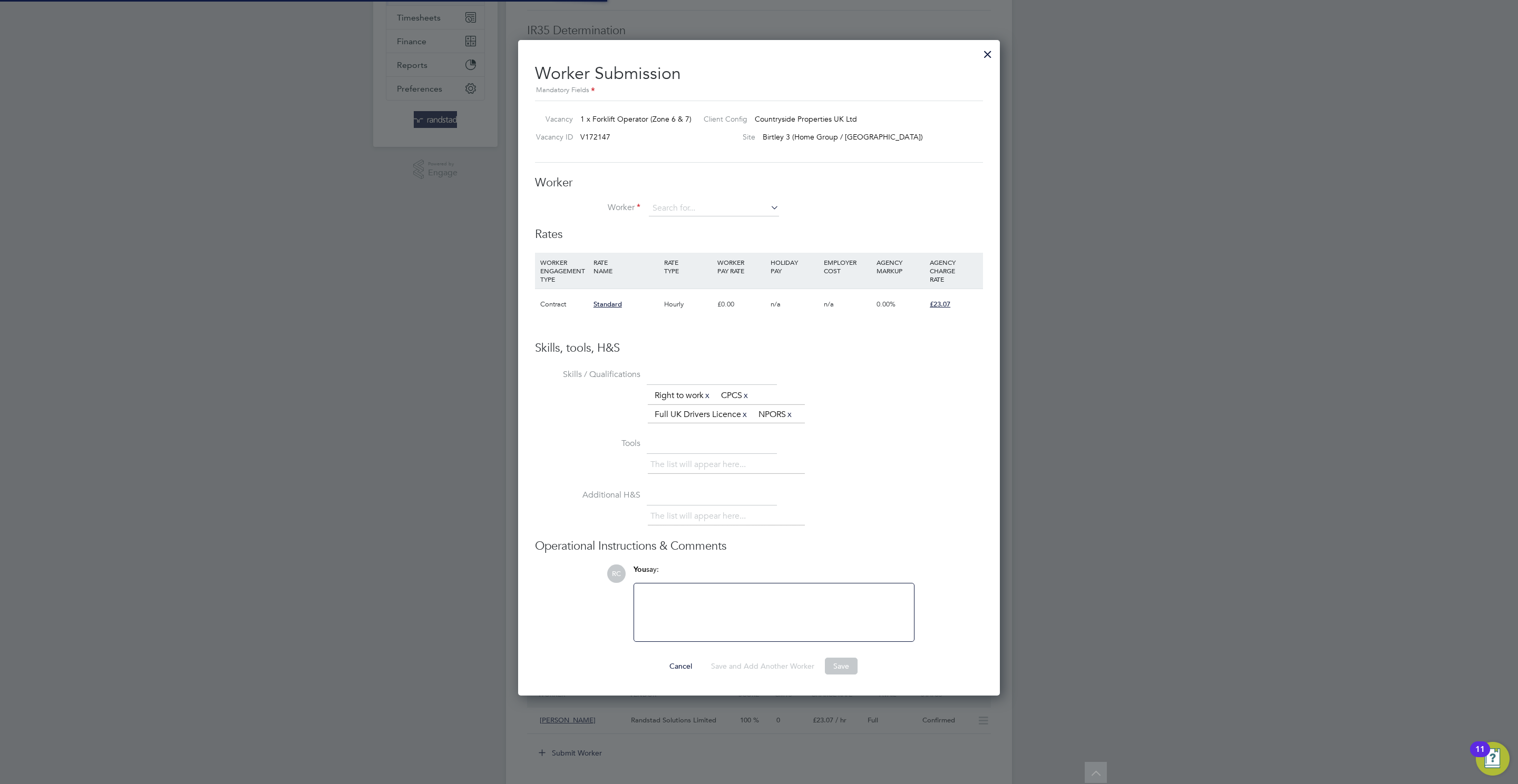
scroll to position [16, 274]
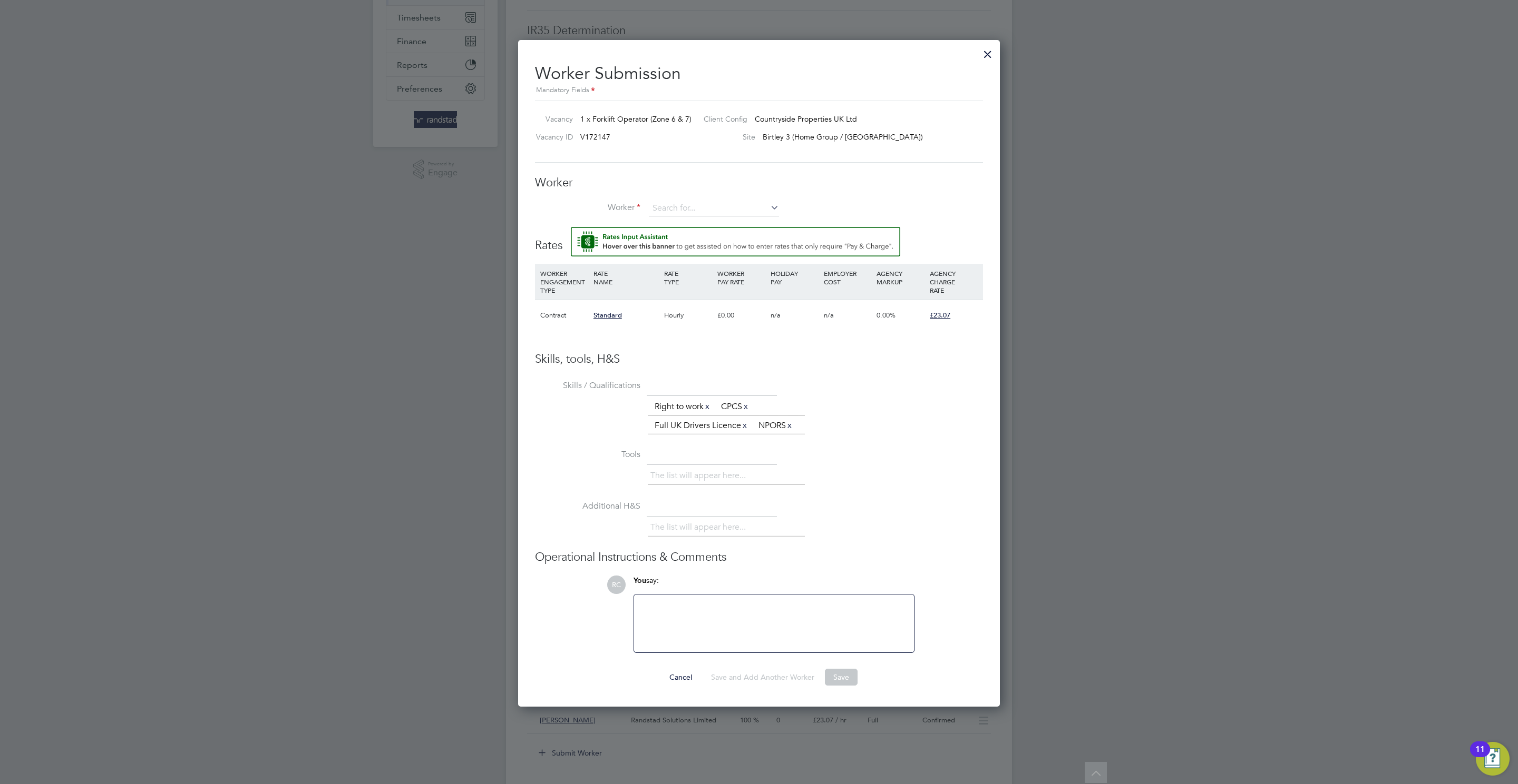
click at [679, 200] on div "Worker Worker Worker Engagement Type" at bounding box center [758, 201] width 448 height 52
click at [725, 209] on input at bounding box center [713, 209] width 130 height 16
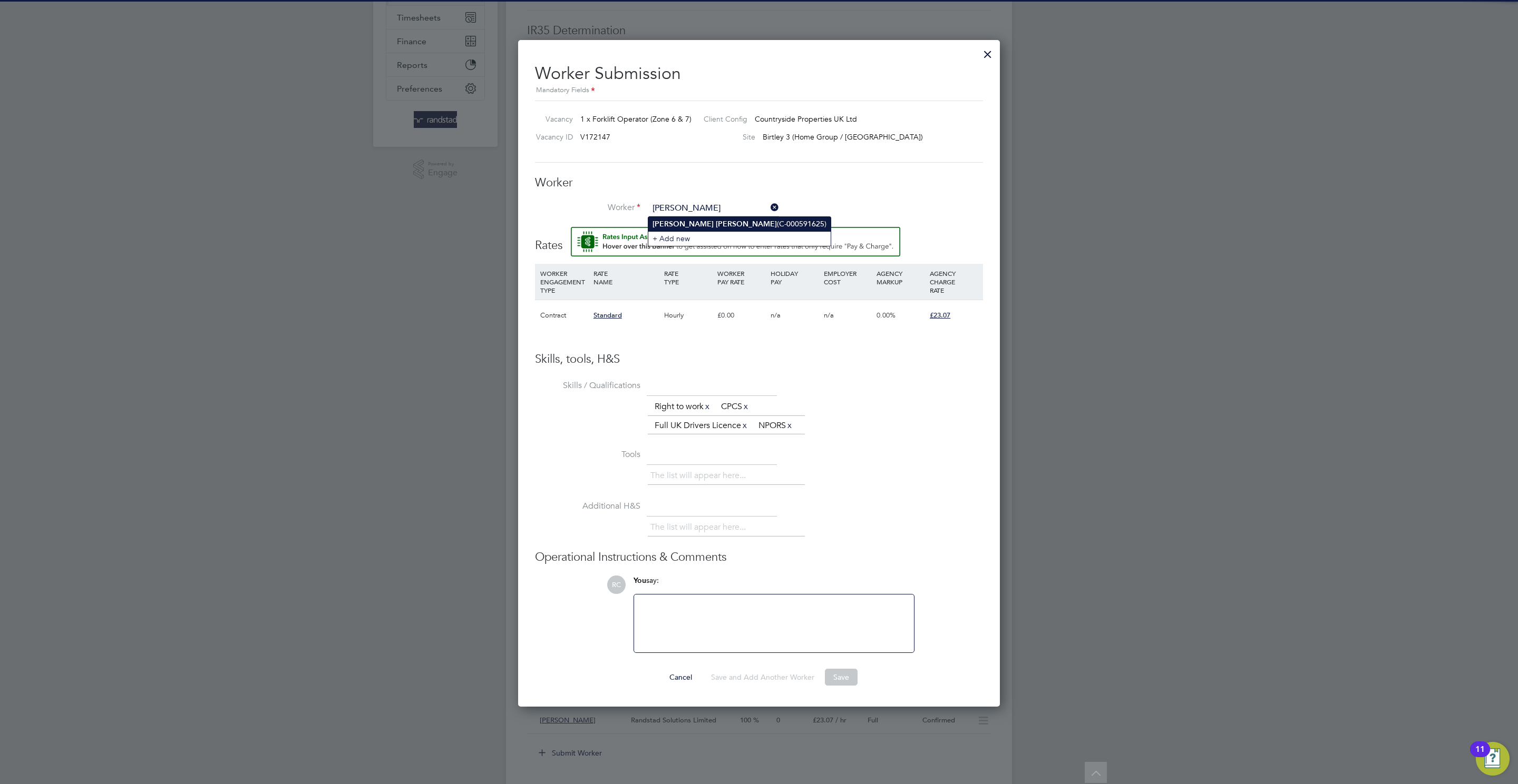
type input "Steven Dickson (C-000591625)"
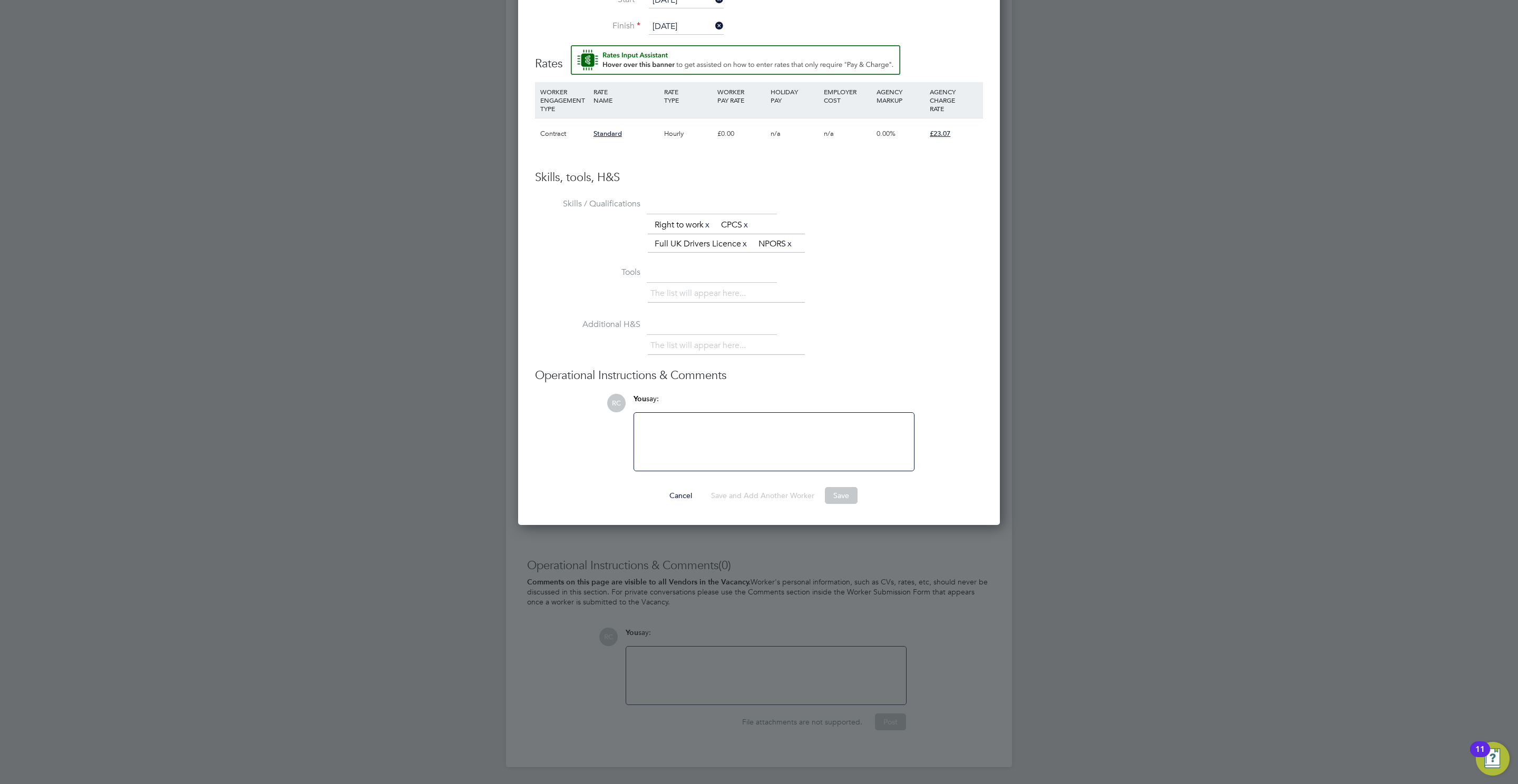
click at [907, 310] on li "Tools The list will appear here..." at bounding box center [758, 290] width 448 height 52
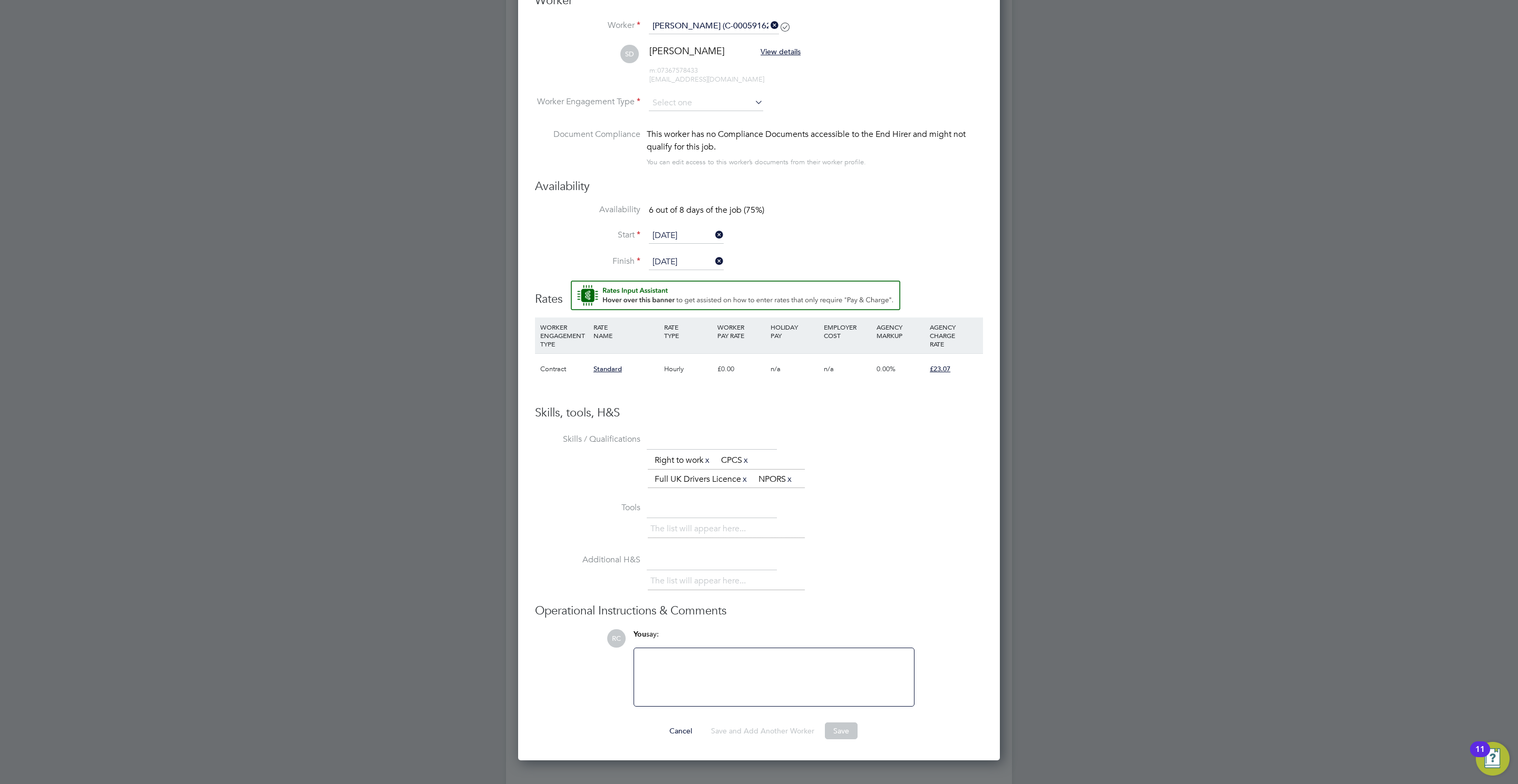
scroll to position [362, 0]
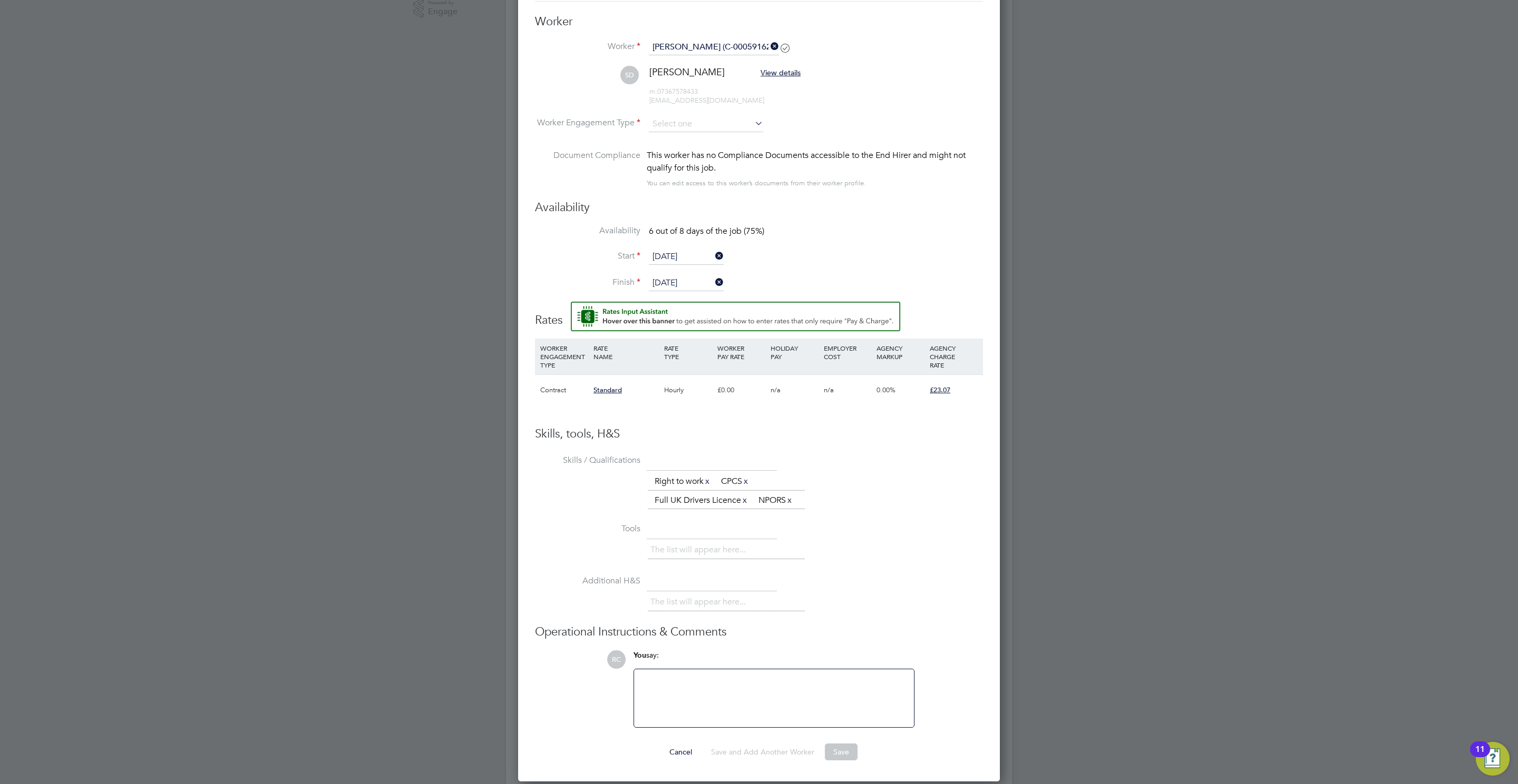
click at [700, 115] on li "SD Steven Dickson View details m: 07367578433 sijd29@gmail.com" at bounding box center [758, 90] width 448 height 50
click at [704, 123] on input at bounding box center [705, 124] width 115 height 16
click at [702, 133] on li "Contract" at bounding box center [706, 139] width 116 height 14
type input "Contract"
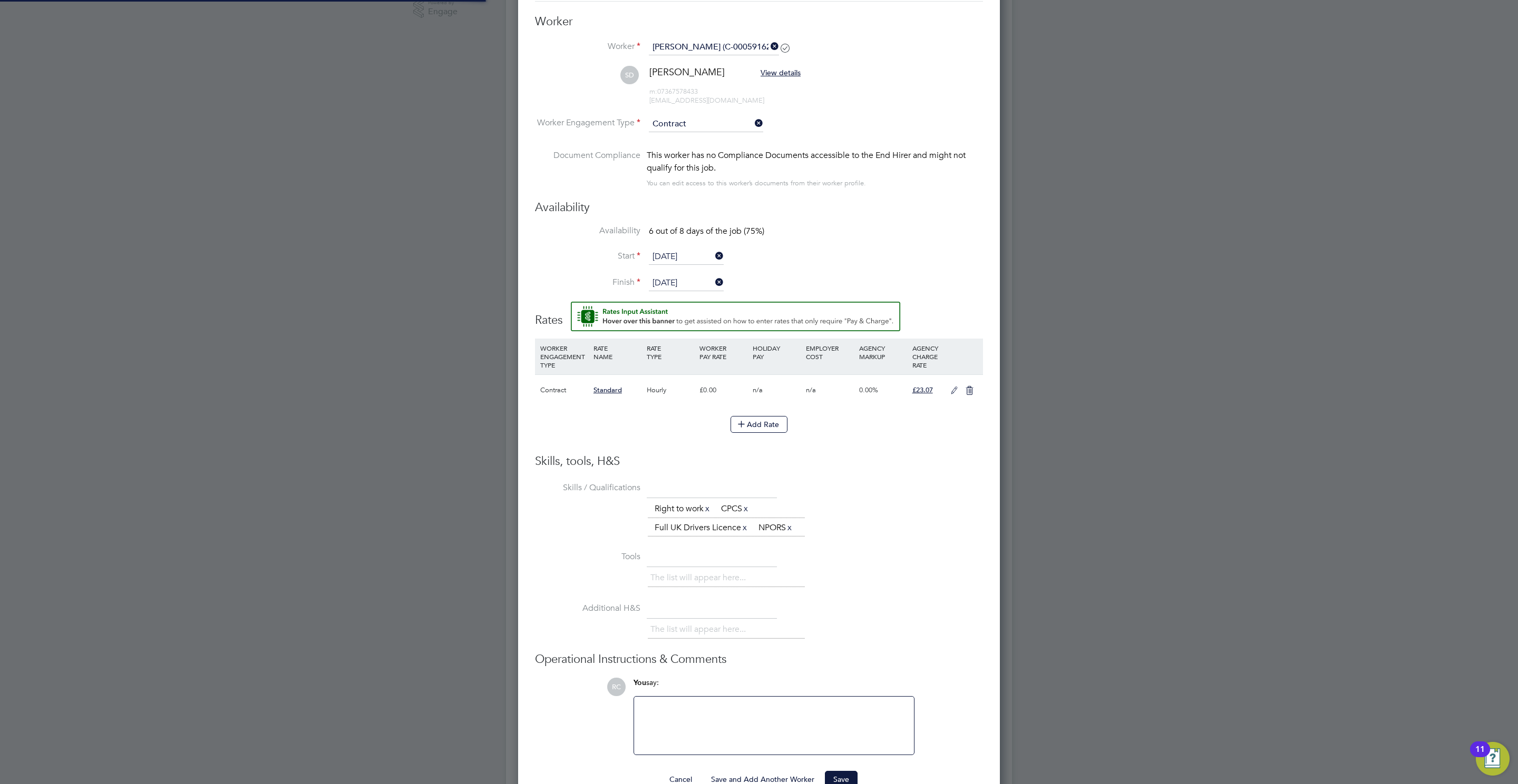
scroll to position [31, 54]
click at [951, 387] on icon at bounding box center [953, 390] width 13 height 9
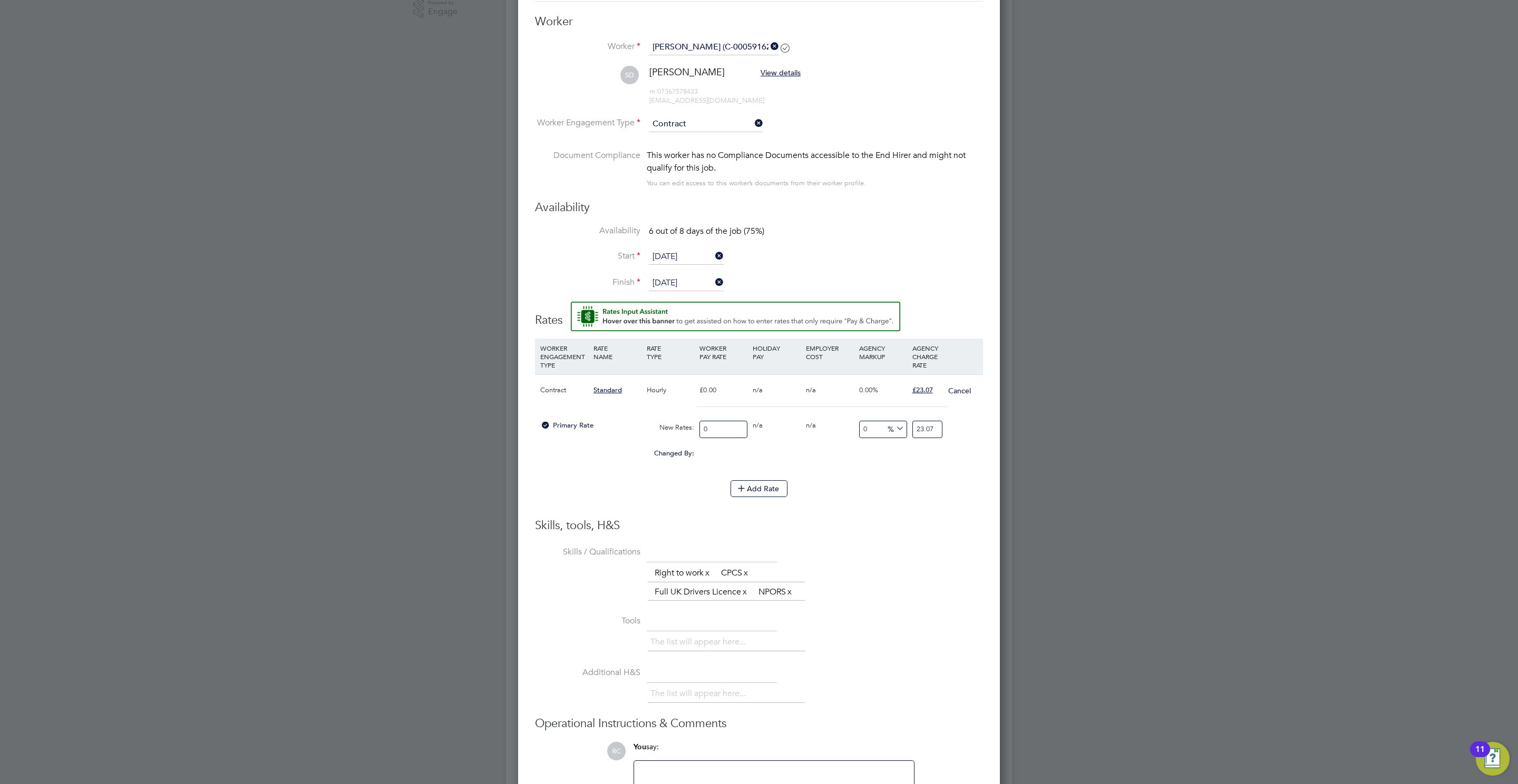
drag, startPoint x: 723, startPoint y: 450, endPoint x: 736, endPoint y: 426, distance: 27.3
click at [729, 443] on div "Contract Standard Hourly £0.00 n/a n/a 0.00% £23.07 Cancel Primary Rate New Rat…" at bounding box center [758, 421] width 448 height 95
click at [736, 426] on input "0" at bounding box center [723, 429] width 48 height 18
type input "2"
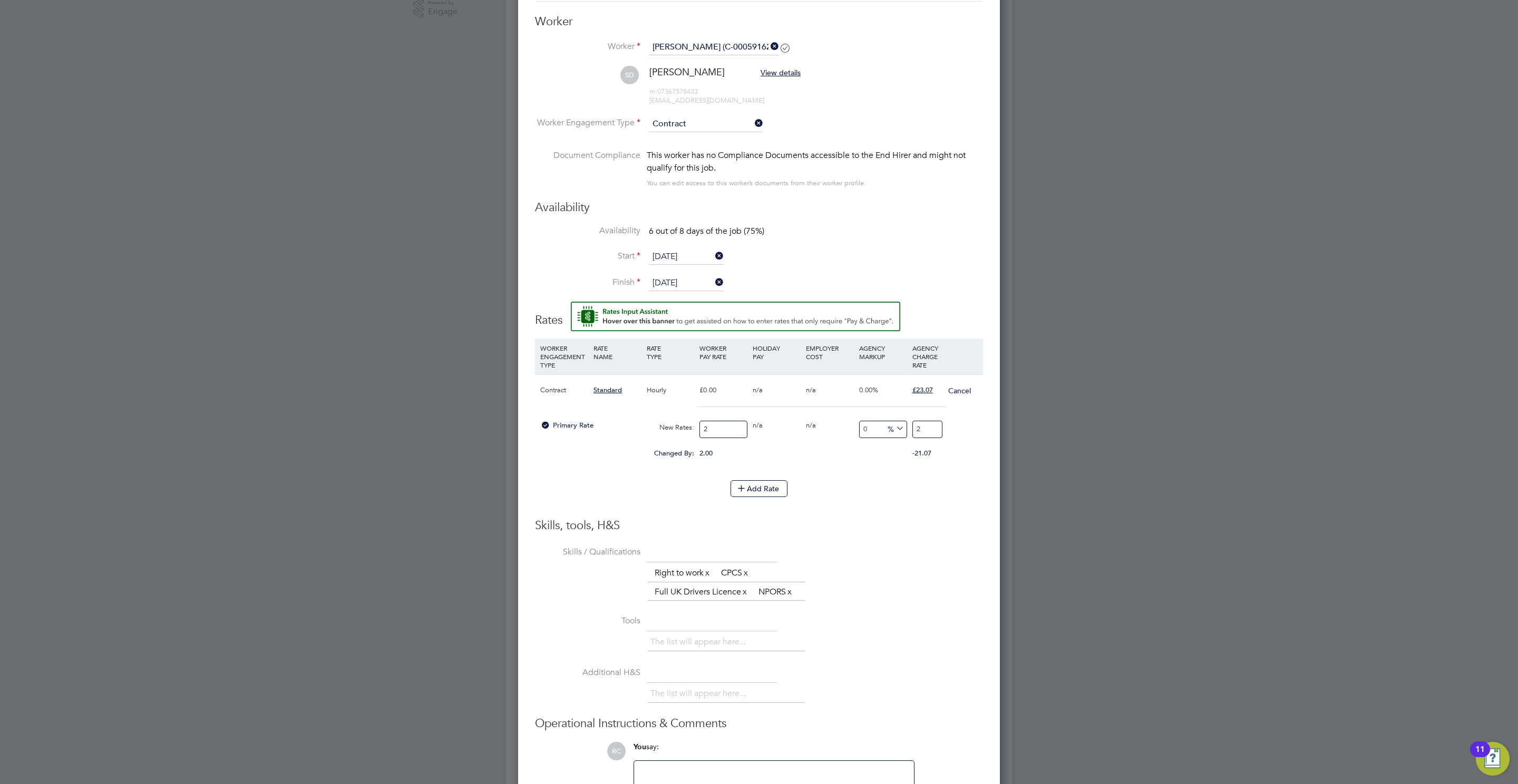
type input "20"
click at [937, 430] on input "20" at bounding box center [927, 429] width 30 height 18
type input "2"
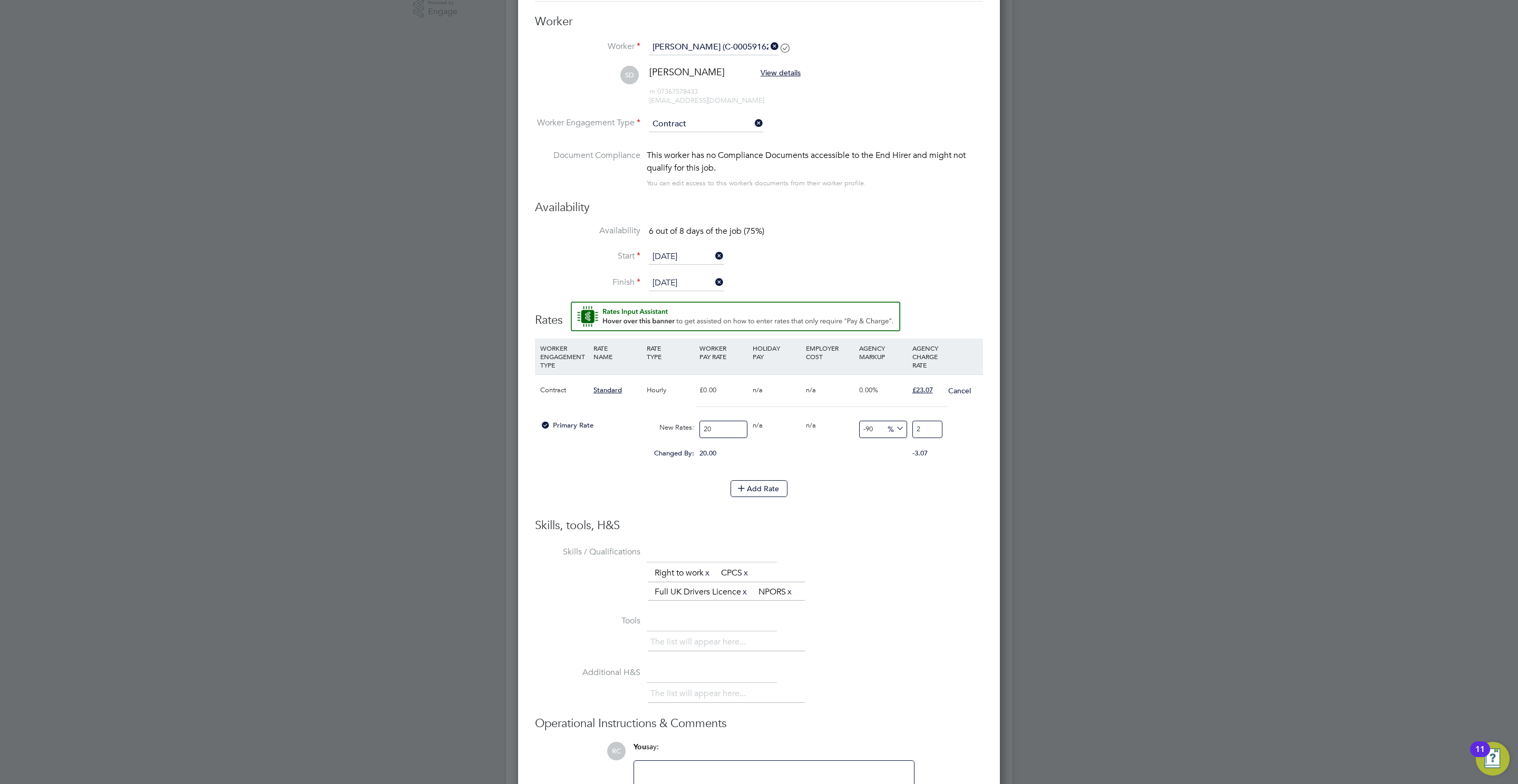
type input "15"
type input "23.07"
type input "15.35"
type input "23.07"
click at [972, 629] on li "Tools The list will appear here..." at bounding box center [758, 638] width 448 height 52
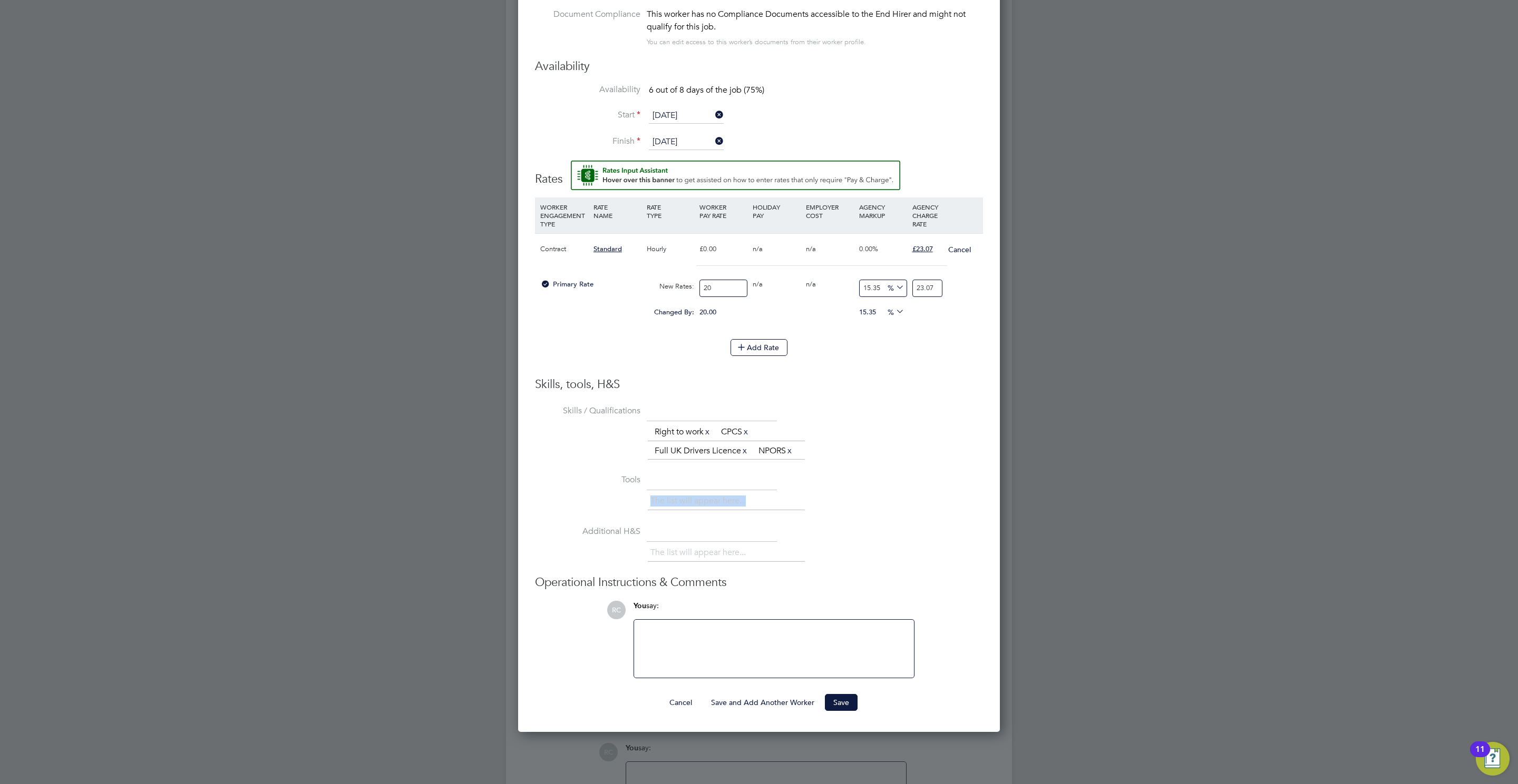
scroll to position [624, 0]
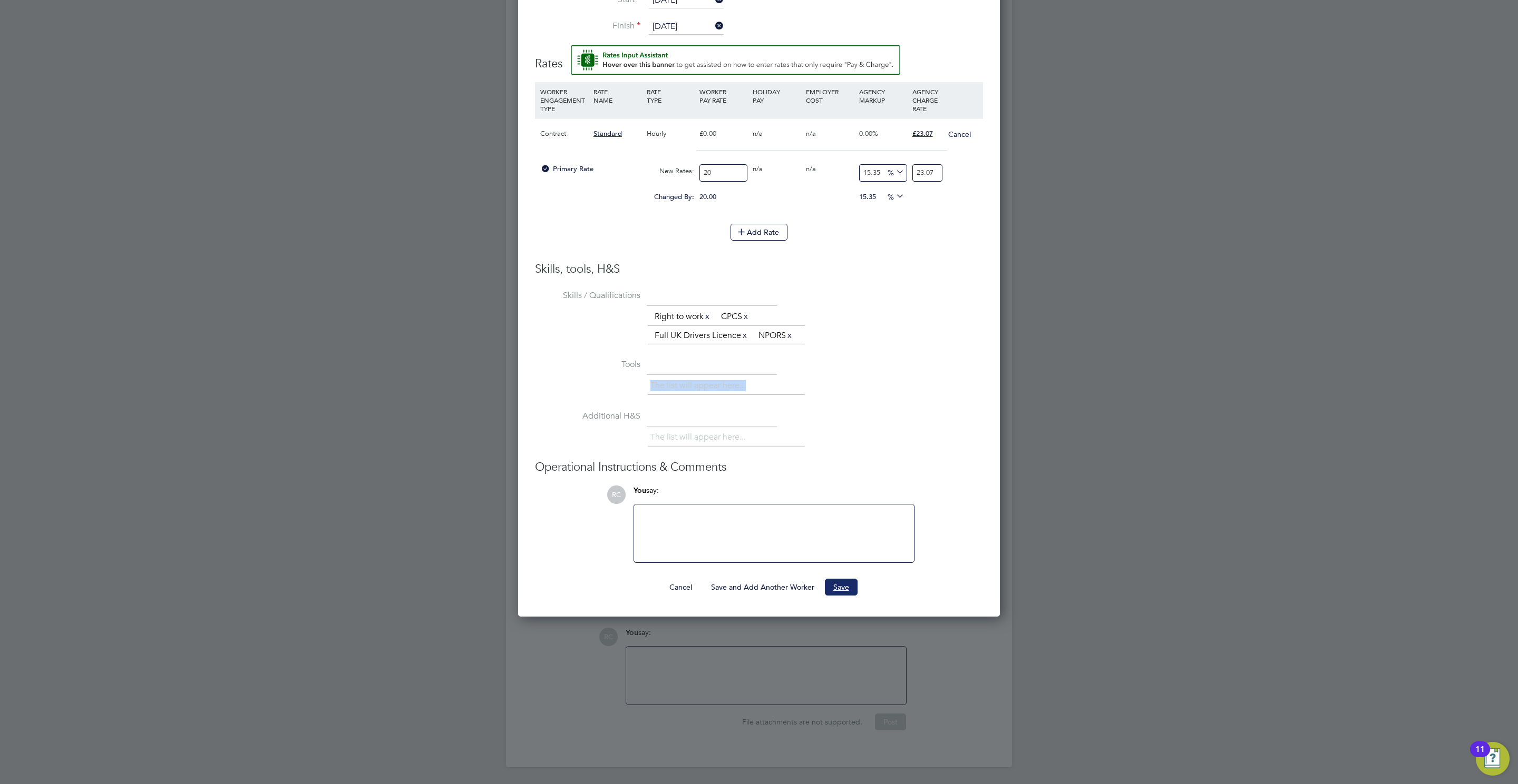
click at [840, 579] on button "Save" at bounding box center [840, 587] width 32 height 17
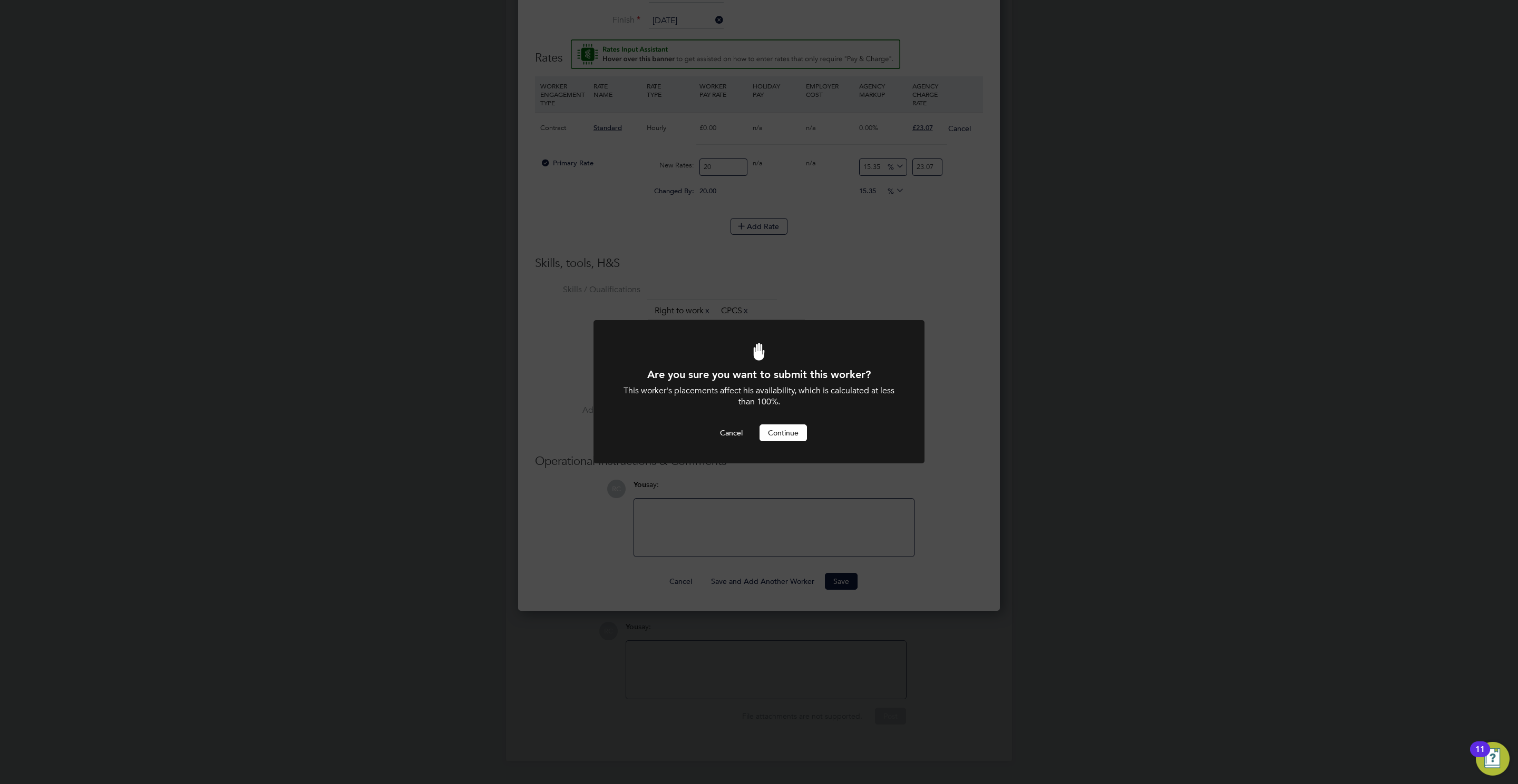
drag, startPoint x: 798, startPoint y: 436, endPoint x: 808, endPoint y: 419, distance: 19.7
click at [800, 434] on button "Continue" at bounding box center [783, 432] width 47 height 17
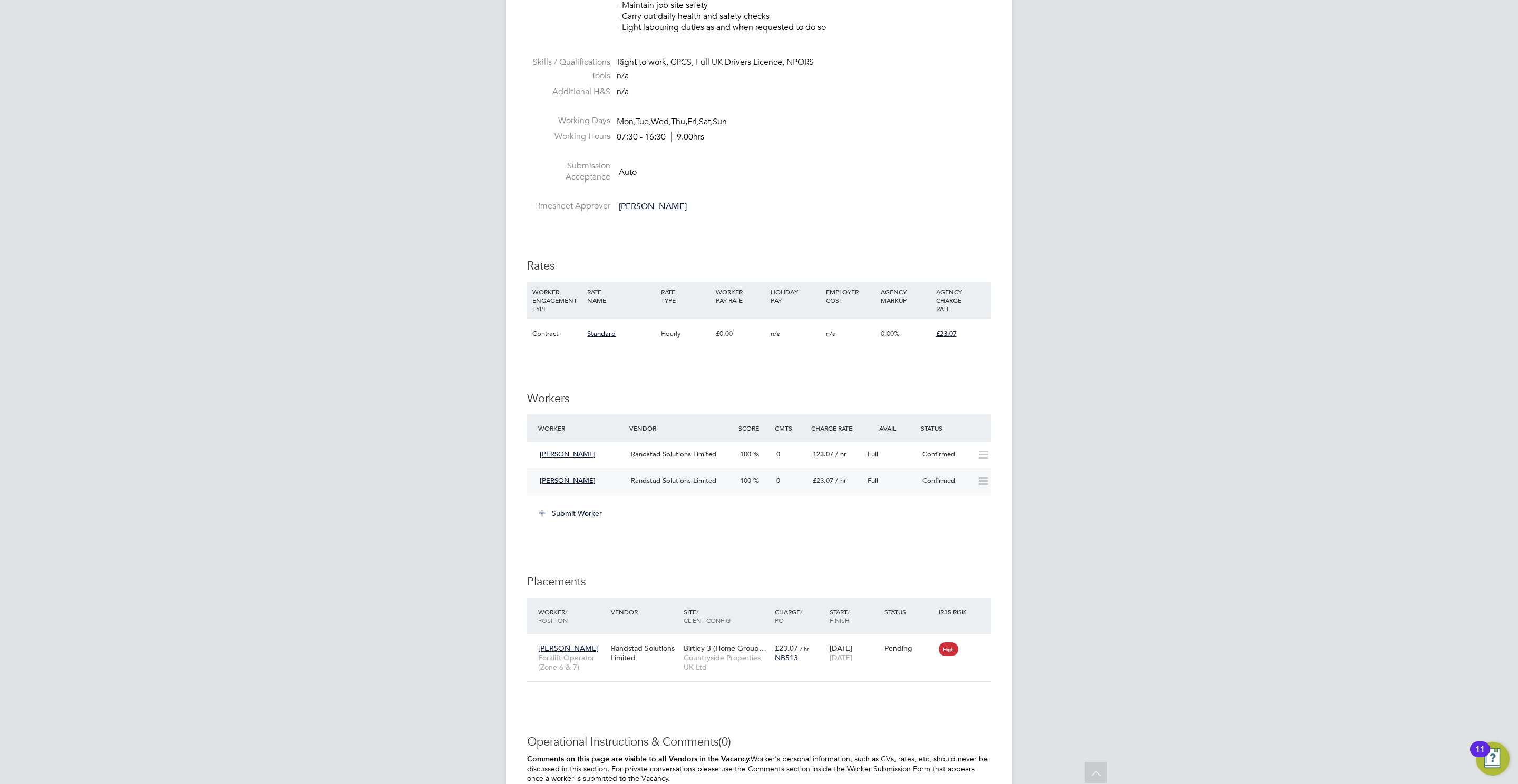
scroll to position [466, 0]
click at [959, 489] on div "Confirmed" at bounding box center [945, 482] width 55 height 18
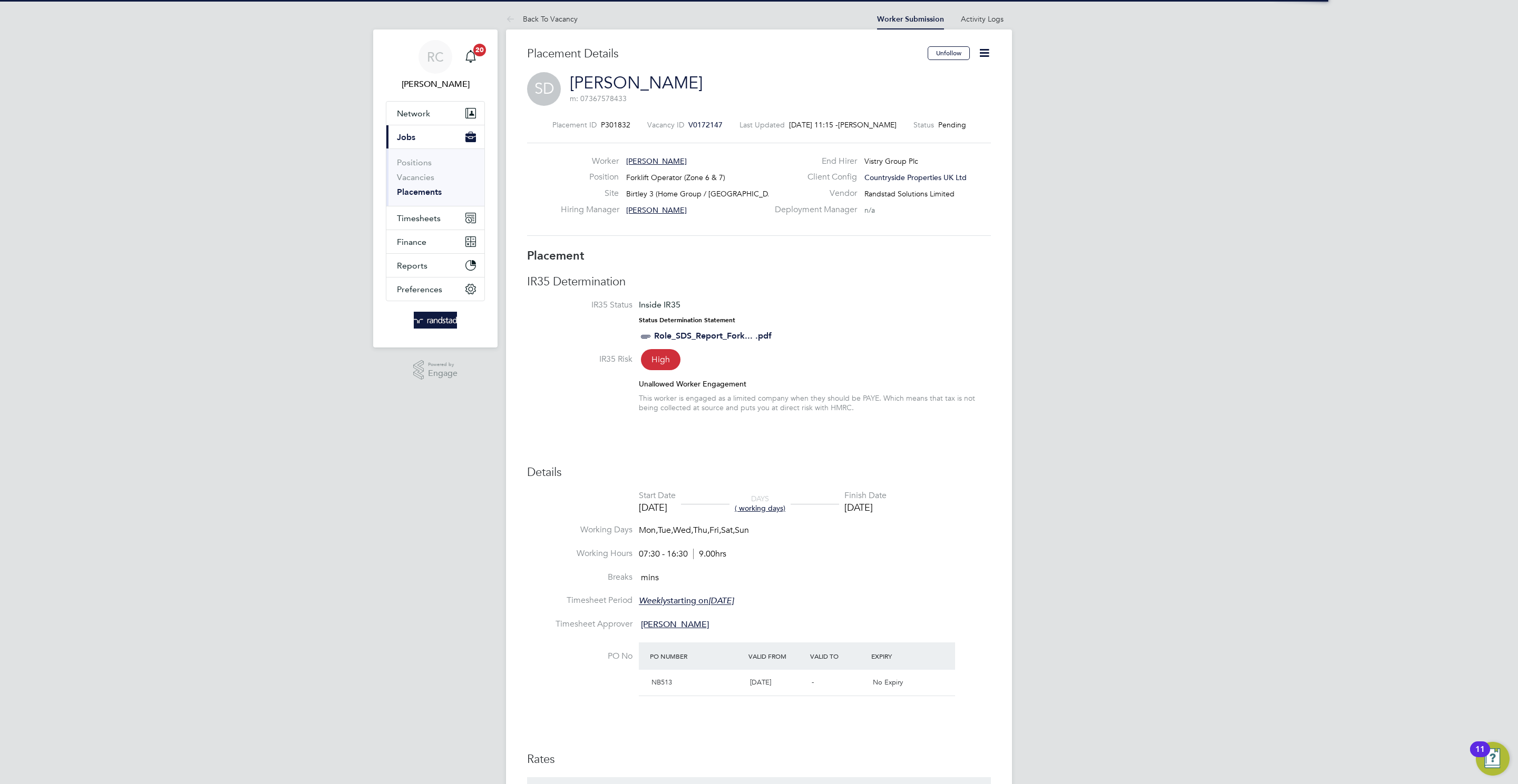
scroll to position [5, 5]
click at [987, 52] on icon at bounding box center [984, 52] width 13 height 13
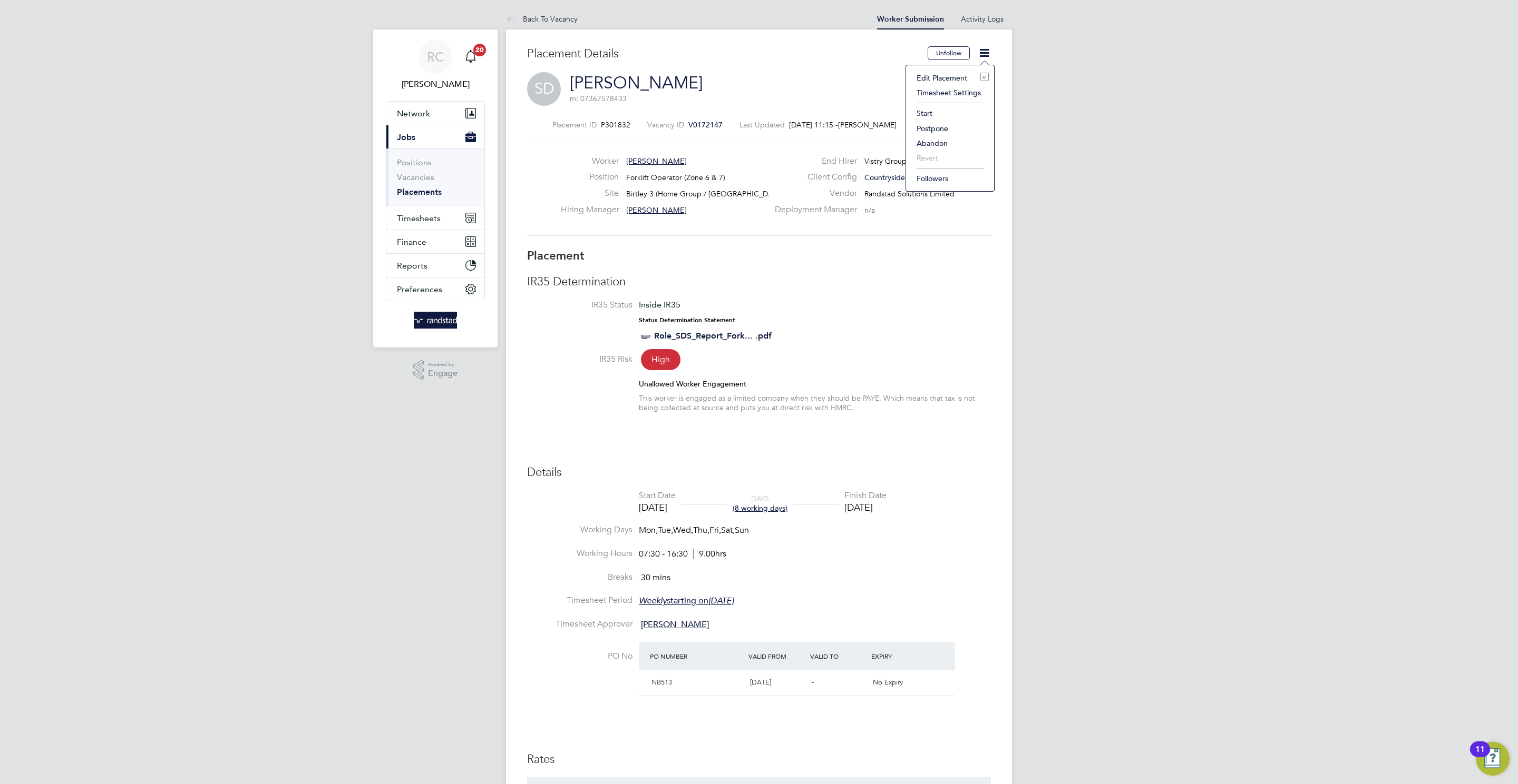
click at [921, 115] on li "Start" at bounding box center [949, 113] width 77 height 15
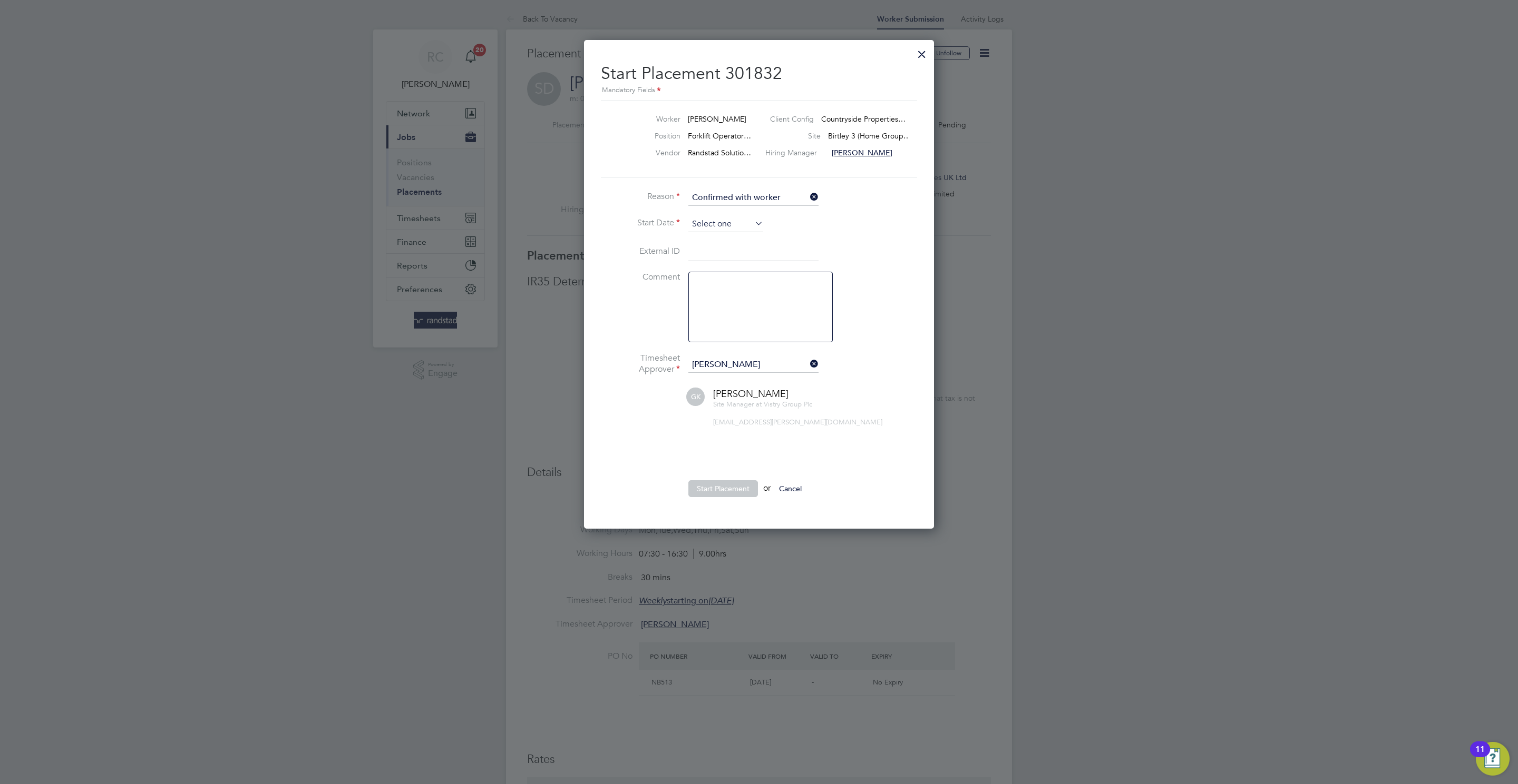
drag, startPoint x: 686, startPoint y: 215, endPoint x: 710, endPoint y: 222, distance: 25.0
click at [695, 218] on ul "Reason Confirmed with worker Start Date External ID Comment Timesheet Approver …" at bounding box center [759, 349] width 316 height 318
click at [710, 222] on input at bounding box center [726, 224] width 75 height 16
click at [711, 305] on span "18" at bounding box center [705, 300] width 20 height 20
type input "18 Aug 2025"
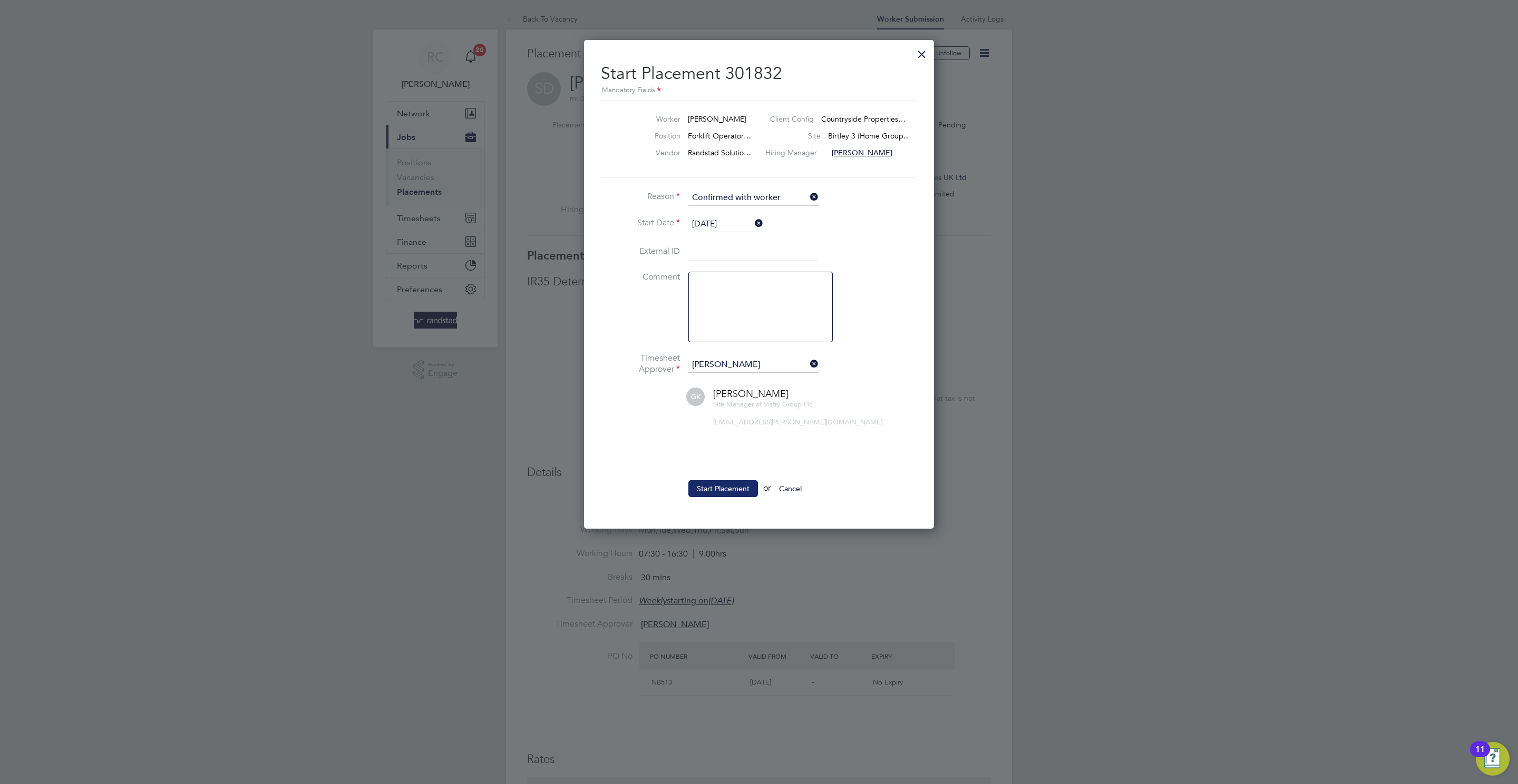
click at [703, 497] on button "Start Placement" at bounding box center [723, 488] width 70 height 17
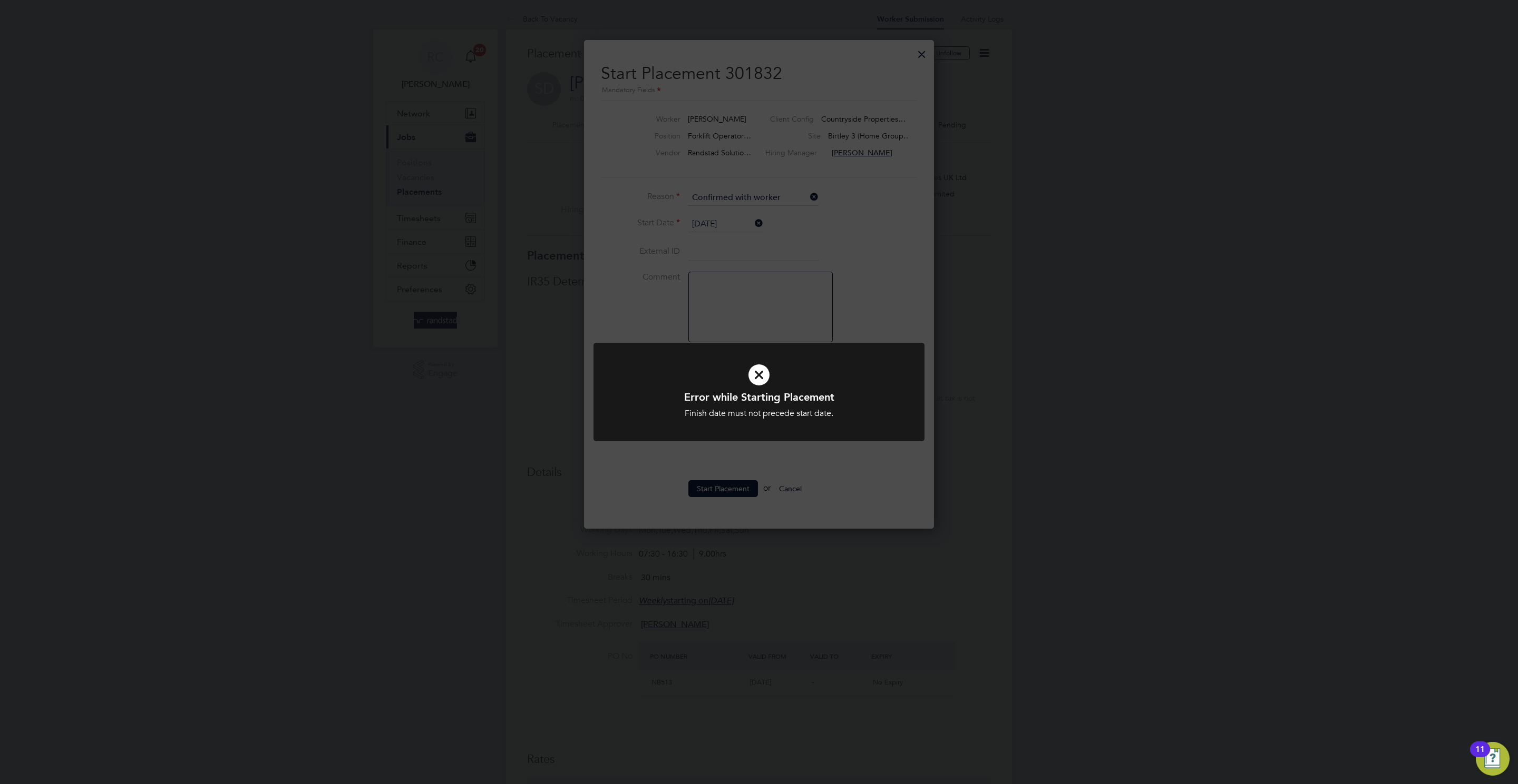
click at [878, 123] on div "Error while Starting Placement Finish date must not precede start date. Cancel …" at bounding box center [759, 392] width 1518 height 784
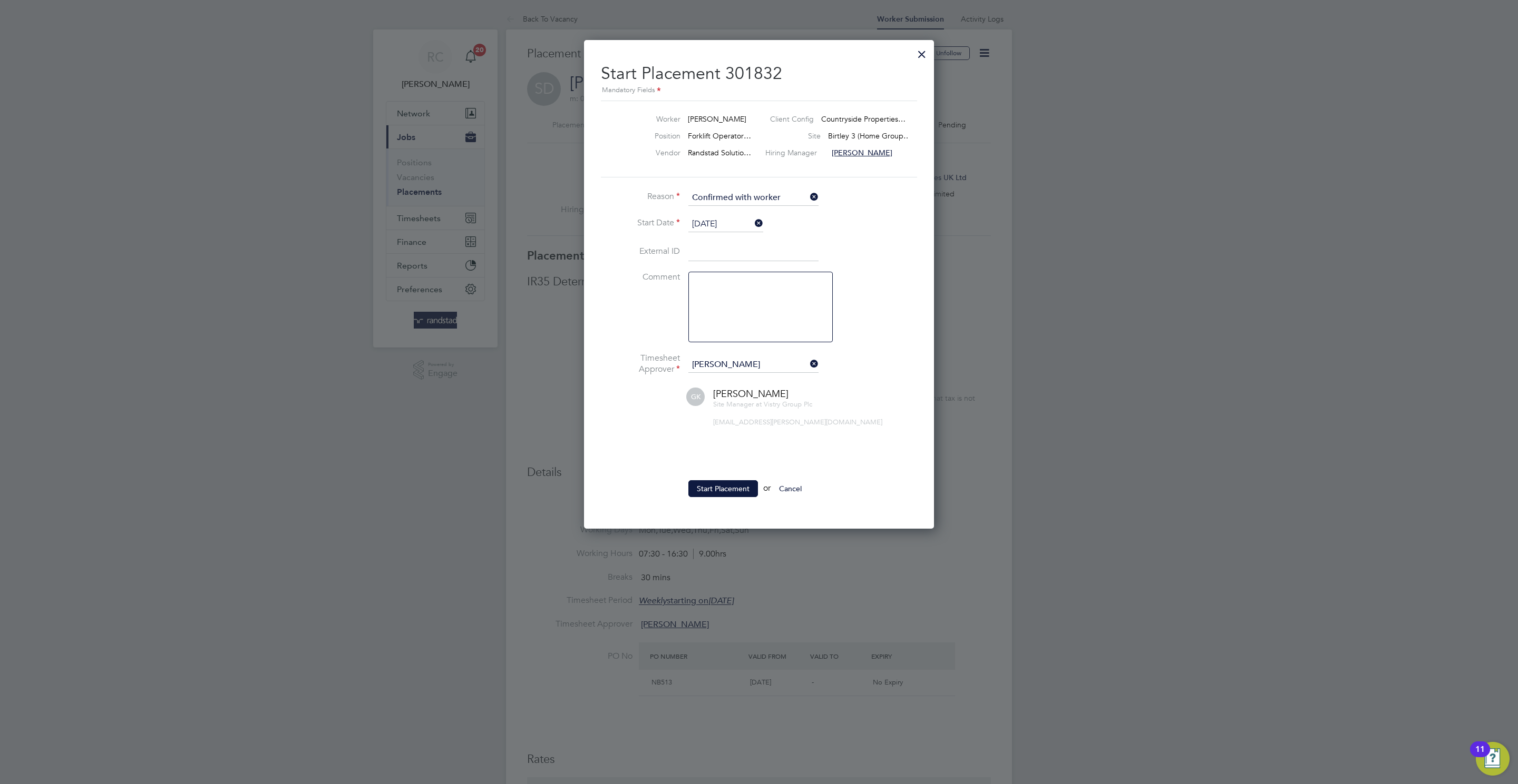
drag, startPoint x: 916, startPoint y: 48, endPoint x: 915, endPoint y: 53, distance: 5.1
click at [916, 48] on div at bounding box center [921, 51] width 19 height 19
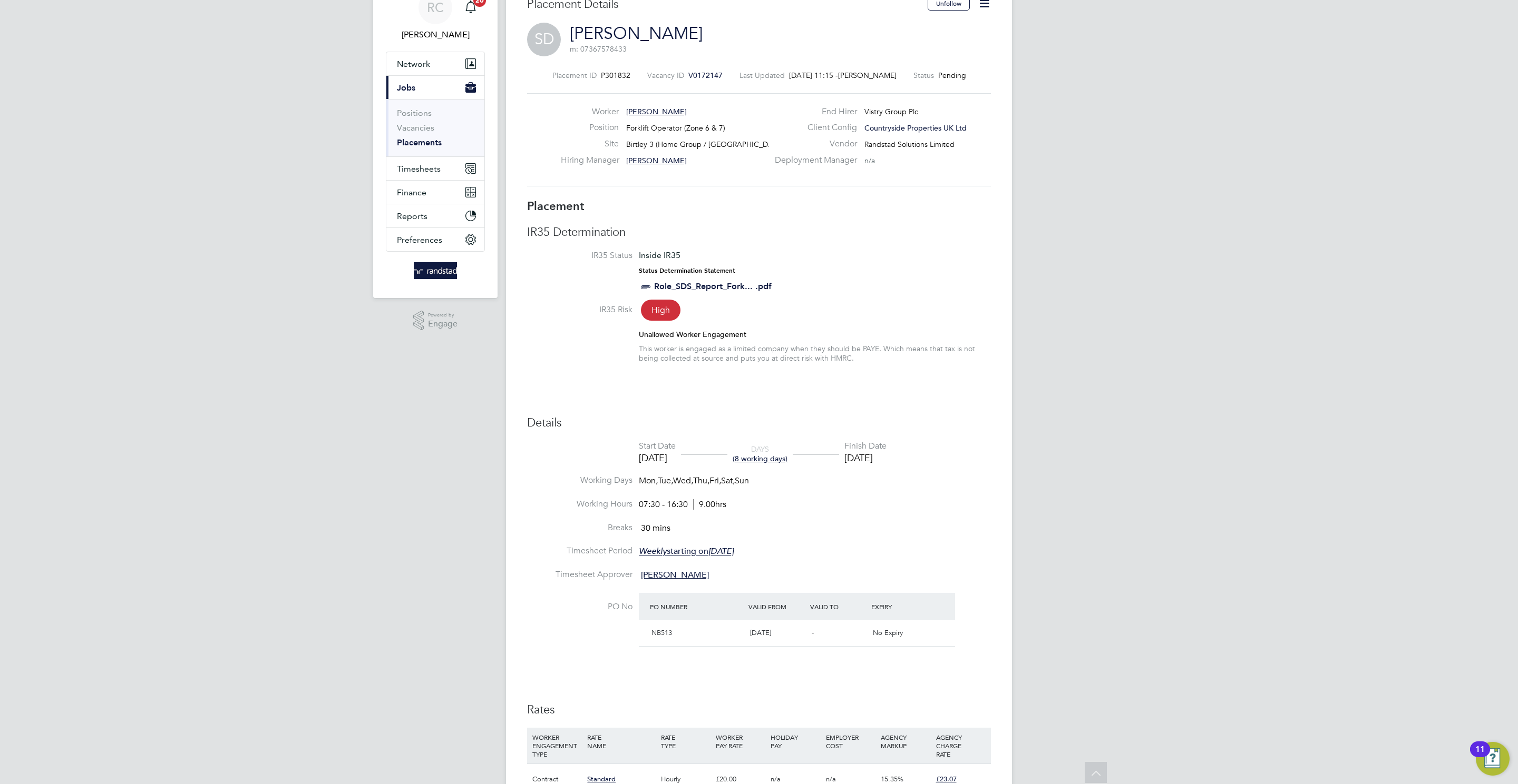
click at [988, 10] on icon at bounding box center [984, 3] width 13 height 13
click at [923, 22] on li "Edit Placement e" at bounding box center [949, 27] width 77 height 15
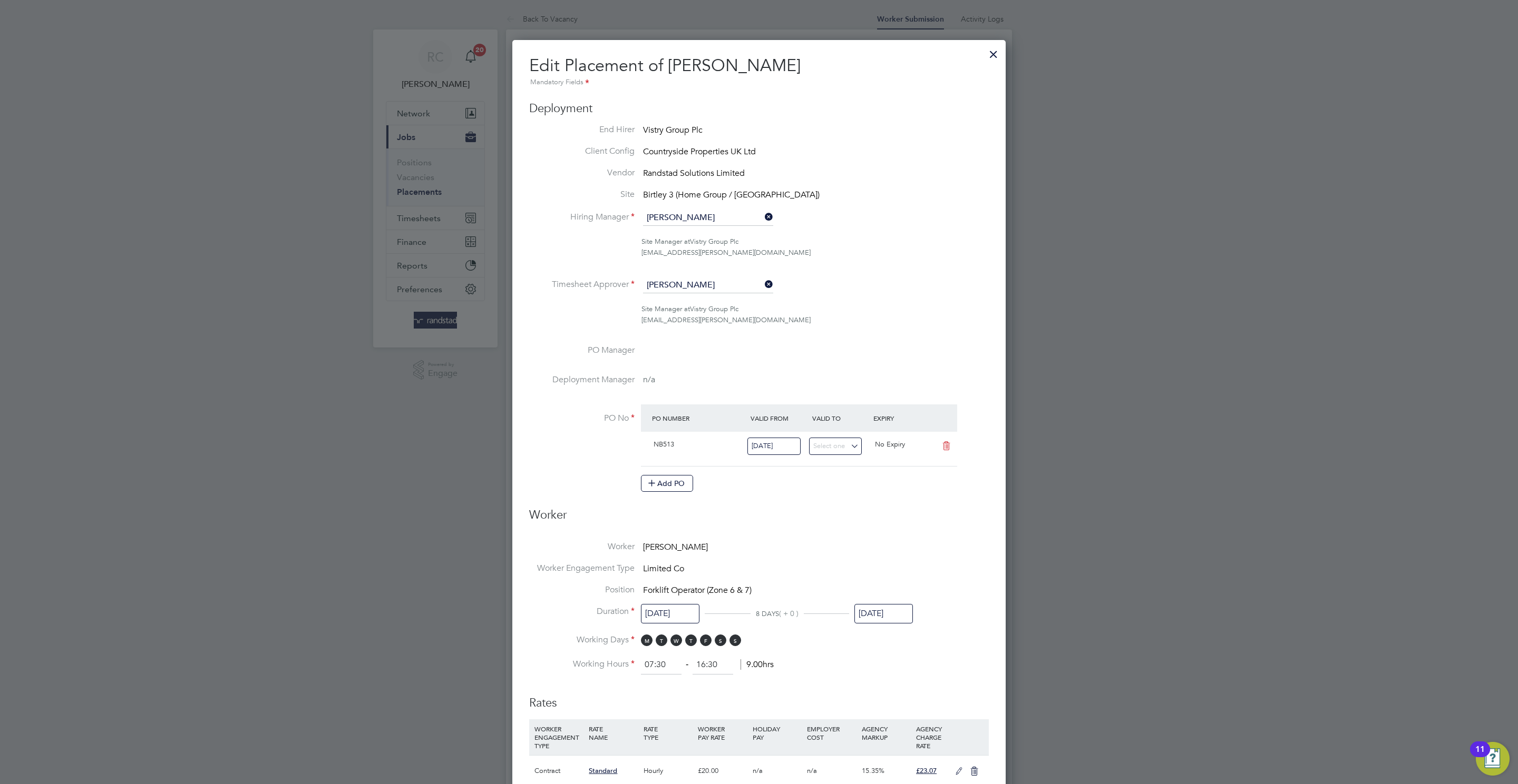
click at [898, 622] on input "06 Jun 2025" at bounding box center [884, 613] width 59 height 20
click at [892, 490] on span "19" at bounding box center [892, 479] width 20 height 20
type input "19 Aug 2025"
click at [683, 617] on input "[DATE]" at bounding box center [670, 613] width 59 height 20
click at [652, 556] on span "18" at bounding box center [658, 547] width 20 height 20
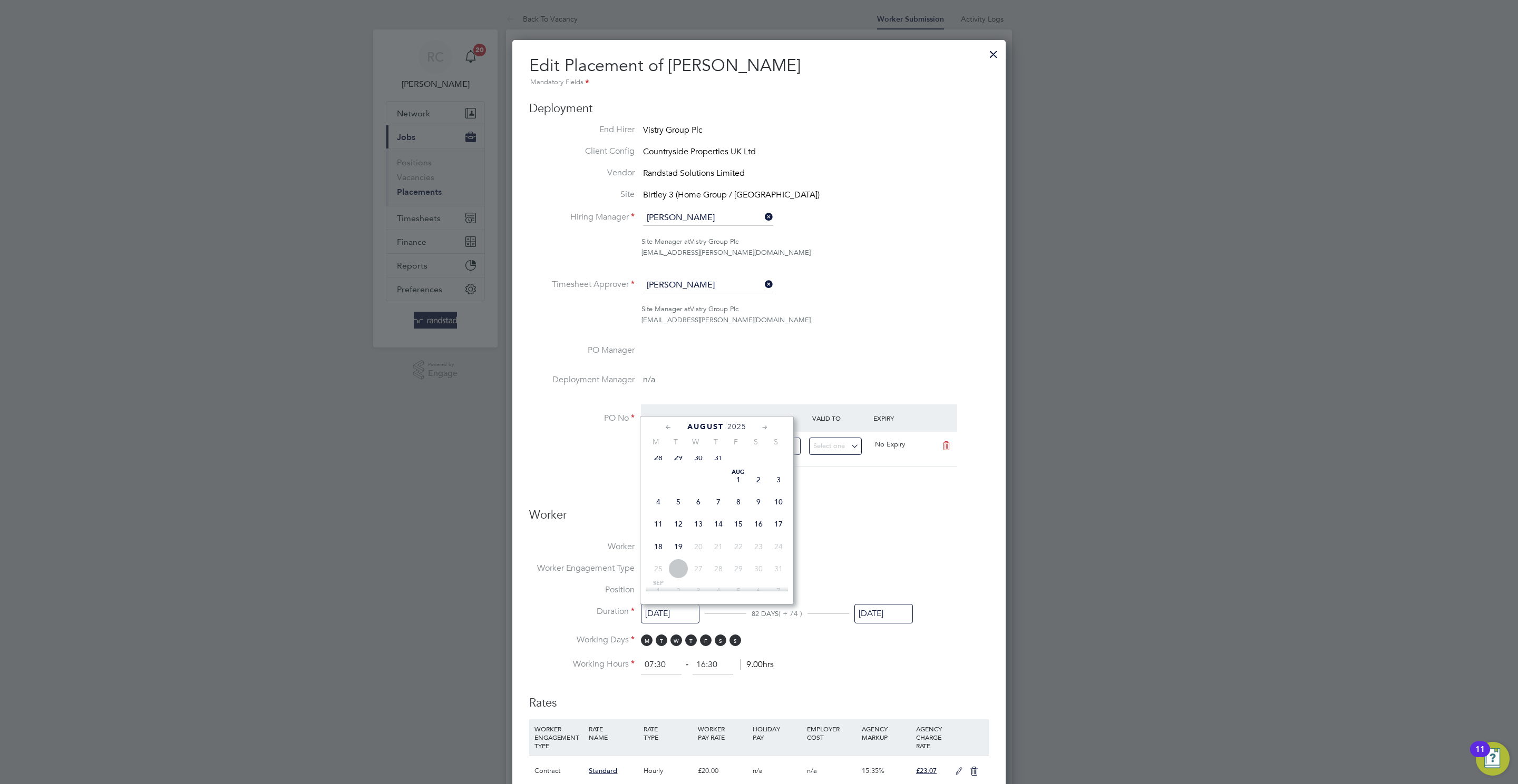
type input "18 Aug 2025"
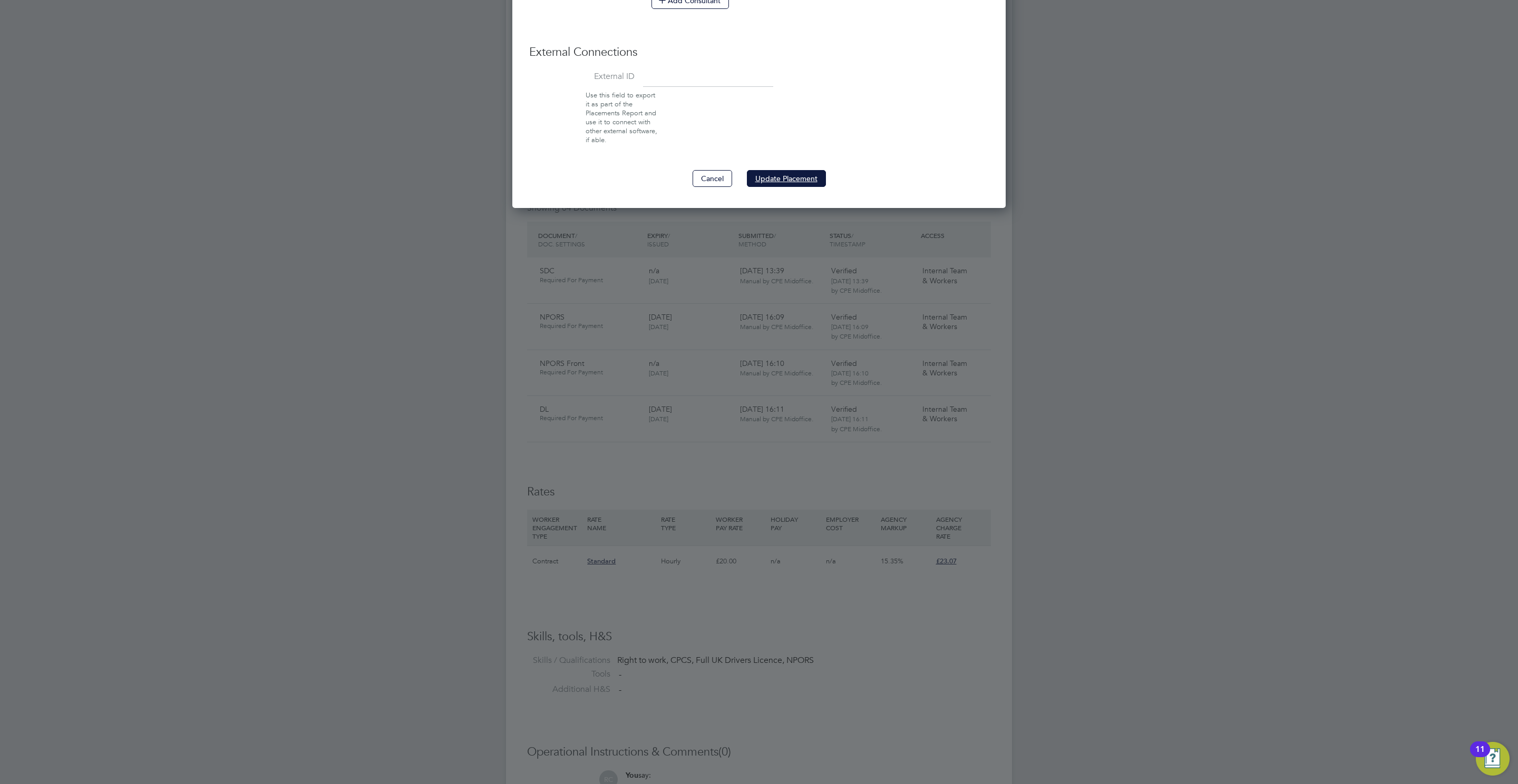
drag, startPoint x: 817, startPoint y: 174, endPoint x: 819, endPoint y: 137, distance: 37.1
click at [815, 175] on button "Update Placement" at bounding box center [785, 178] width 79 height 17
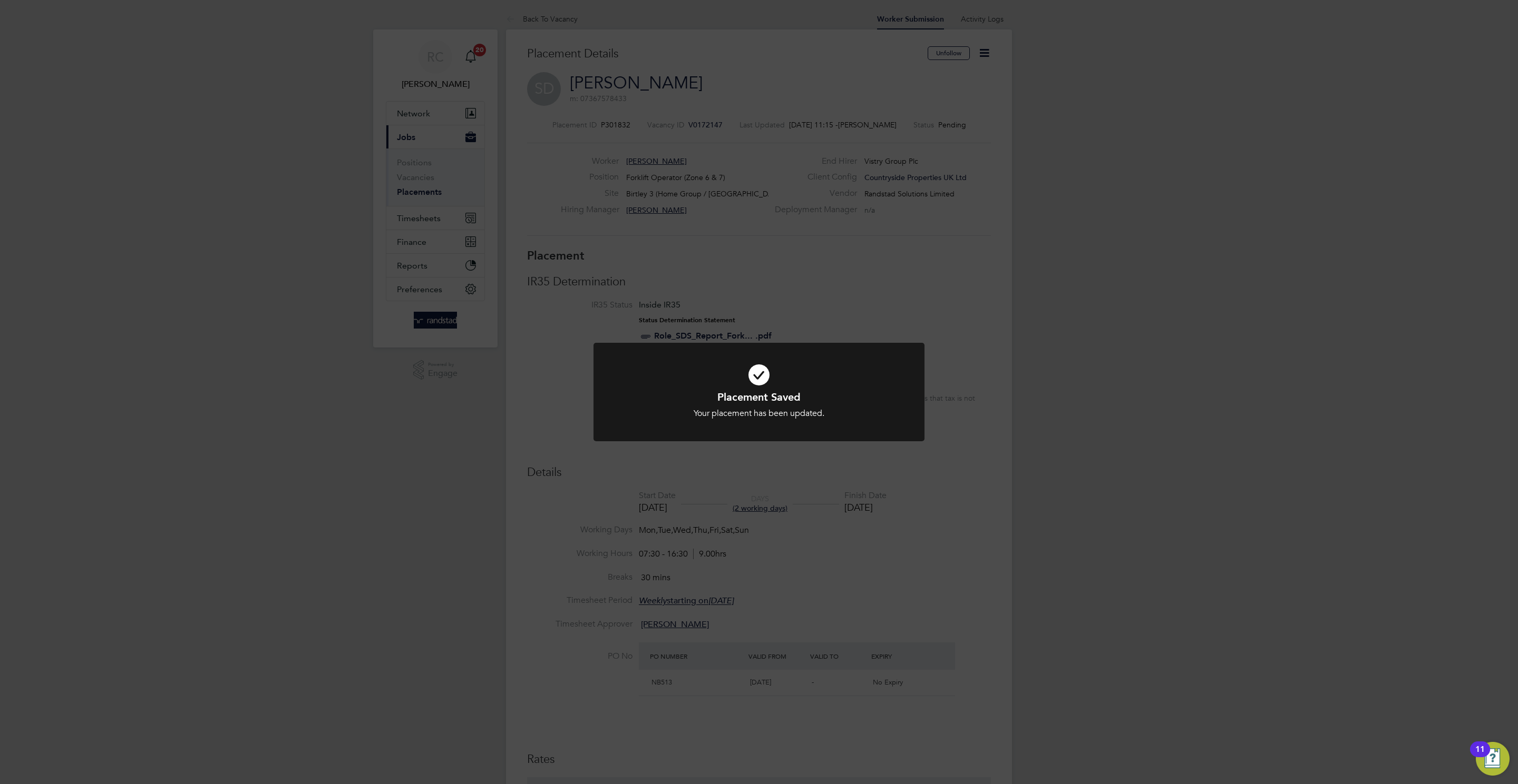
click at [1081, 311] on div "Placement Saved Your placement has been updated. Cancel Okay" at bounding box center [759, 392] width 1518 height 784
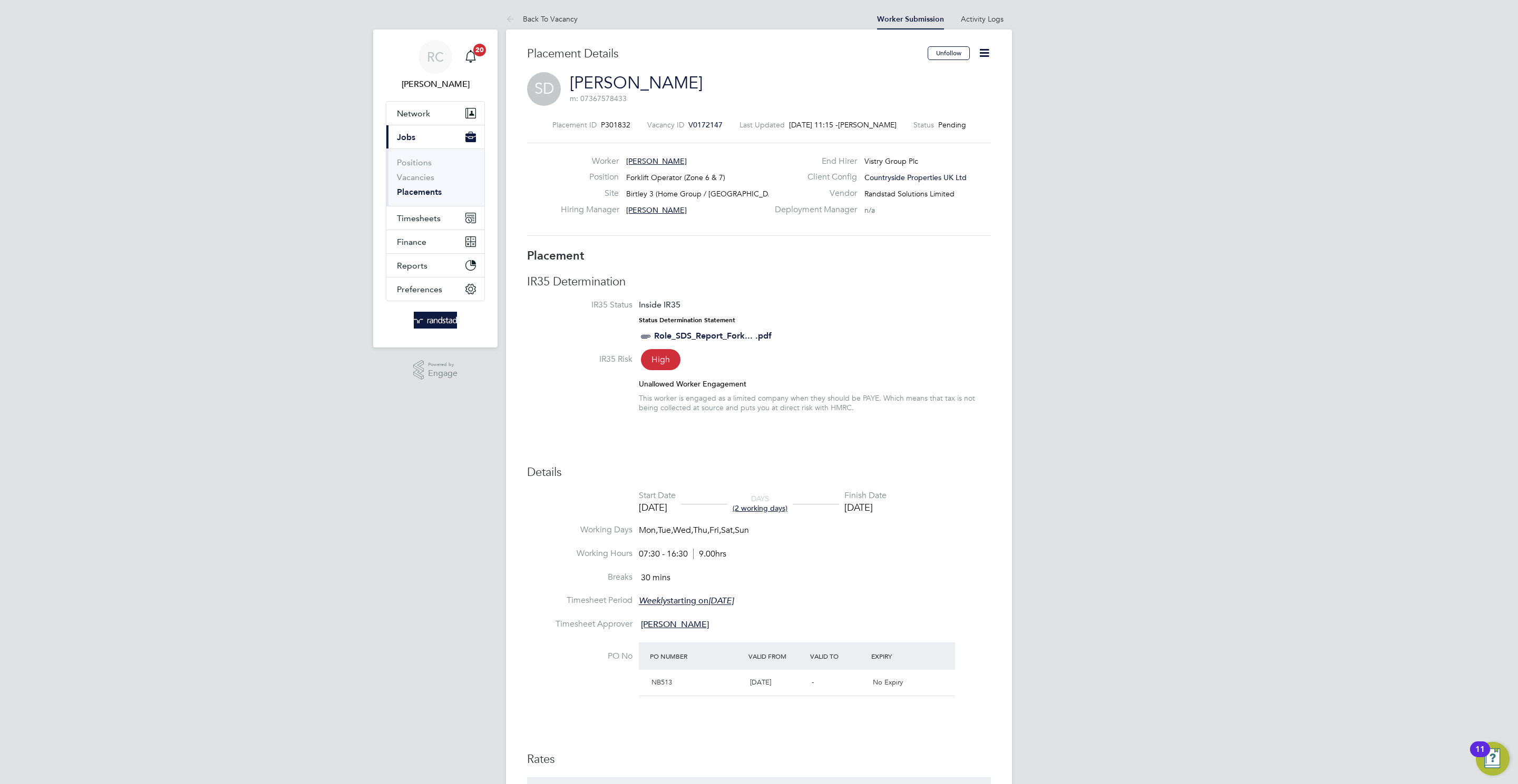
click at [986, 50] on icon at bounding box center [984, 52] width 13 height 13
click at [920, 116] on li "Start" at bounding box center [949, 113] width 77 height 15
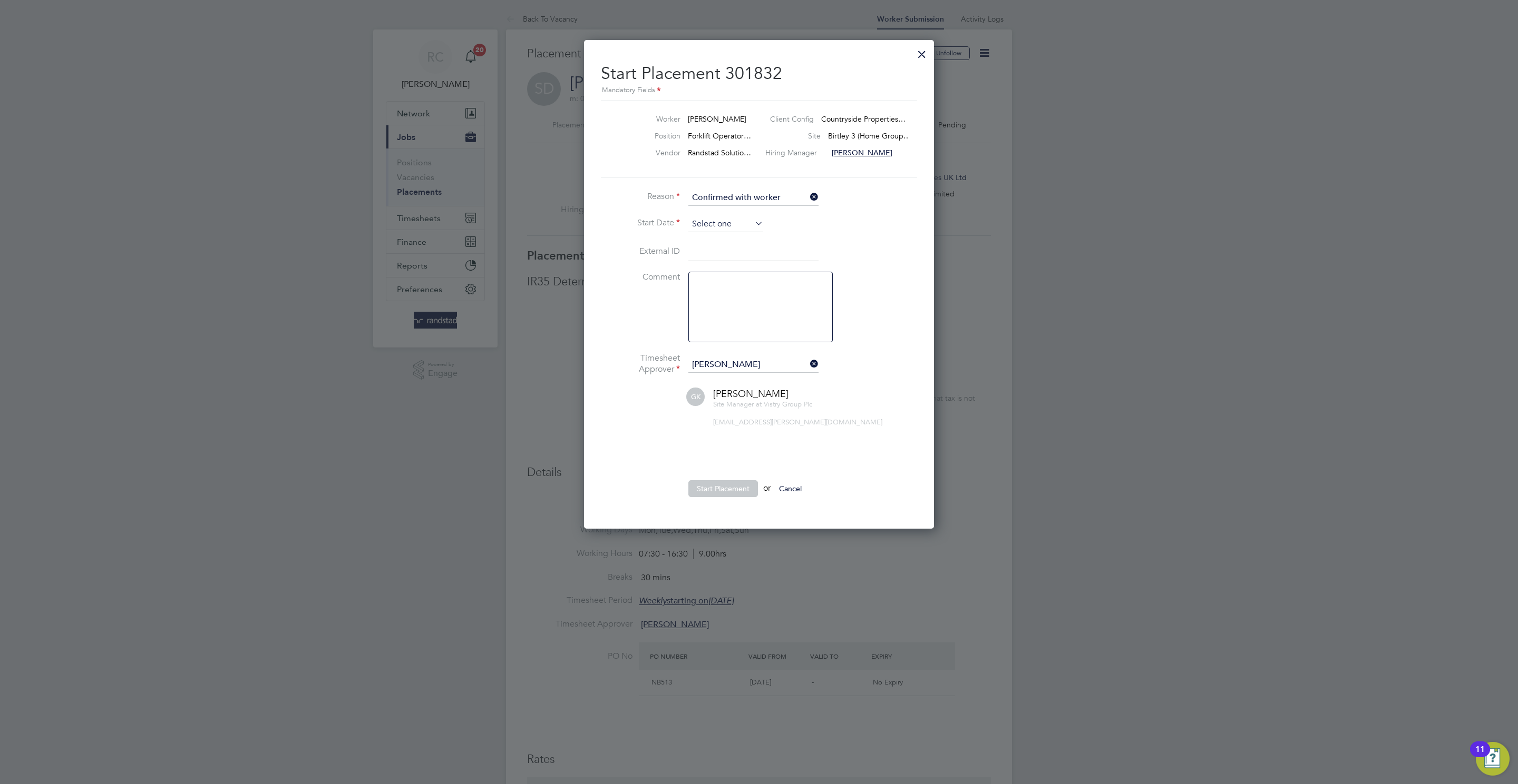
click at [749, 221] on input at bounding box center [726, 224] width 75 height 16
click at [704, 307] on span "18" at bounding box center [705, 300] width 20 height 20
type input "18 Aug 2025"
click at [717, 475] on ul "Reason Confirmed with worker Start Date 18 Aug 2025 External ID Comment Timeshe…" at bounding box center [759, 349] width 316 height 318
click at [715, 488] on button "Start Placement" at bounding box center [723, 488] width 70 height 17
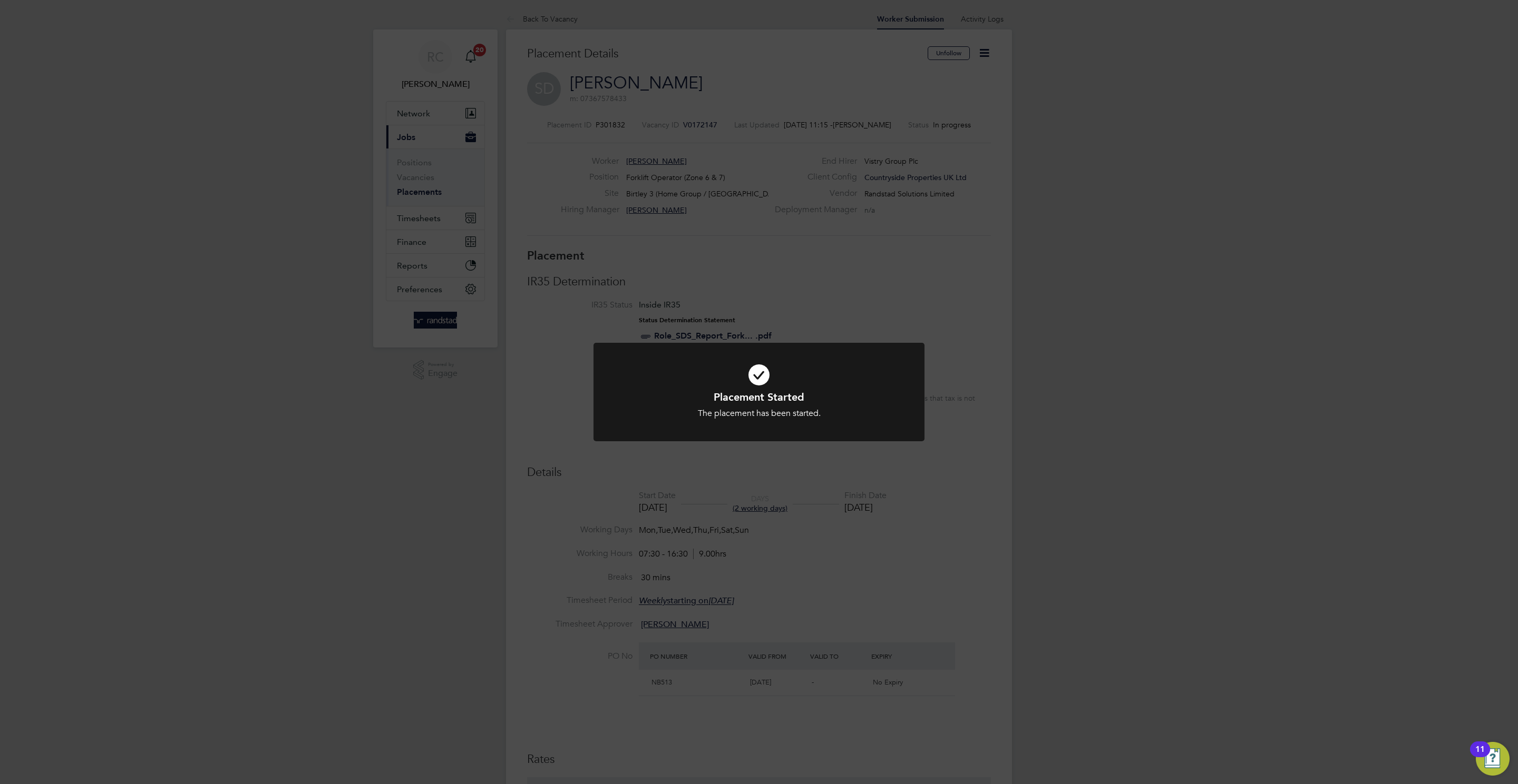
click at [1052, 298] on div "Placement Started The placement has been started. Cancel Okay" at bounding box center [759, 392] width 1518 height 784
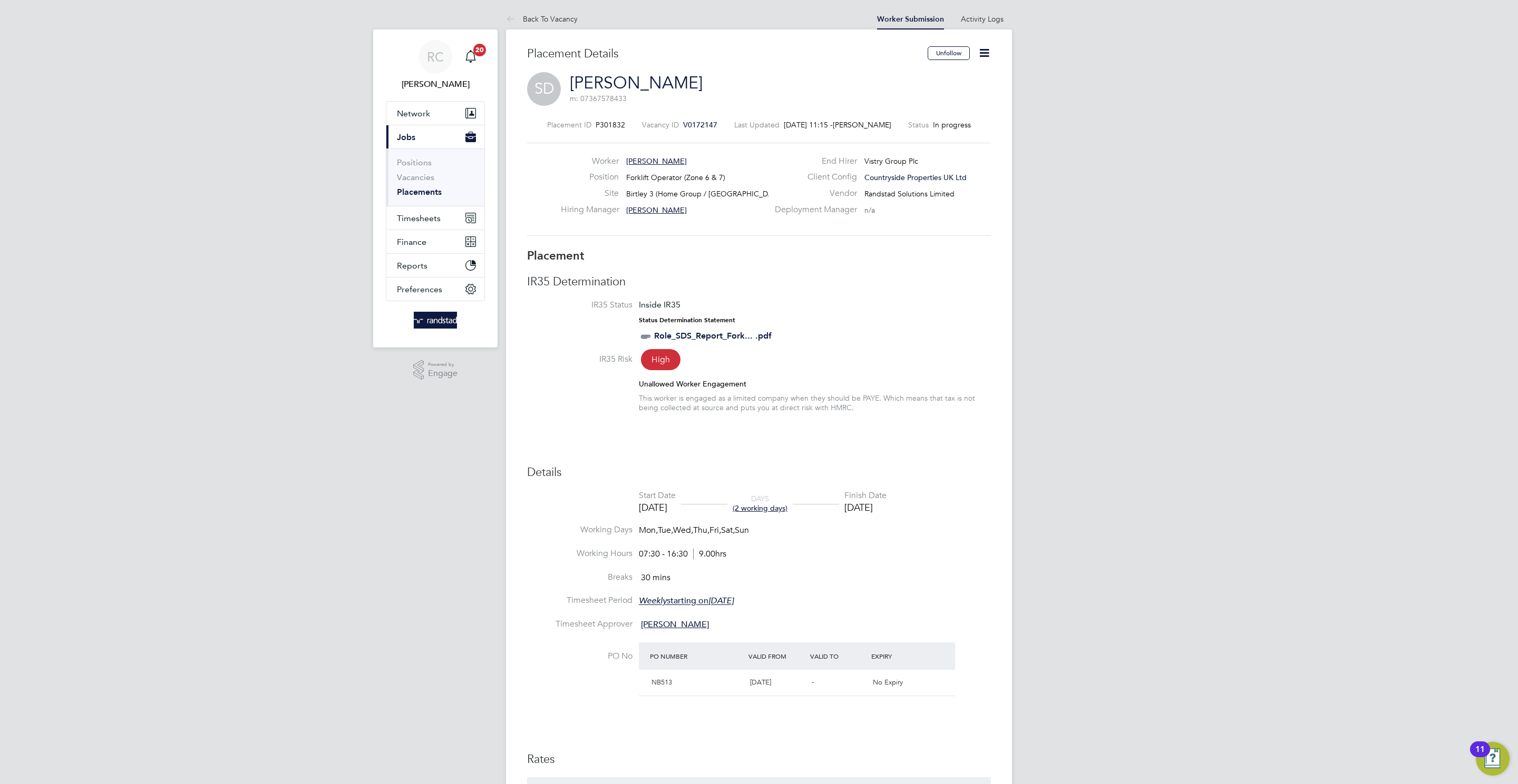
click at [394, 217] on button "Timesheets" at bounding box center [435, 219] width 98 height 24
click at [413, 185] on link "Timesheets" at bounding box center [419, 186] width 44 height 10
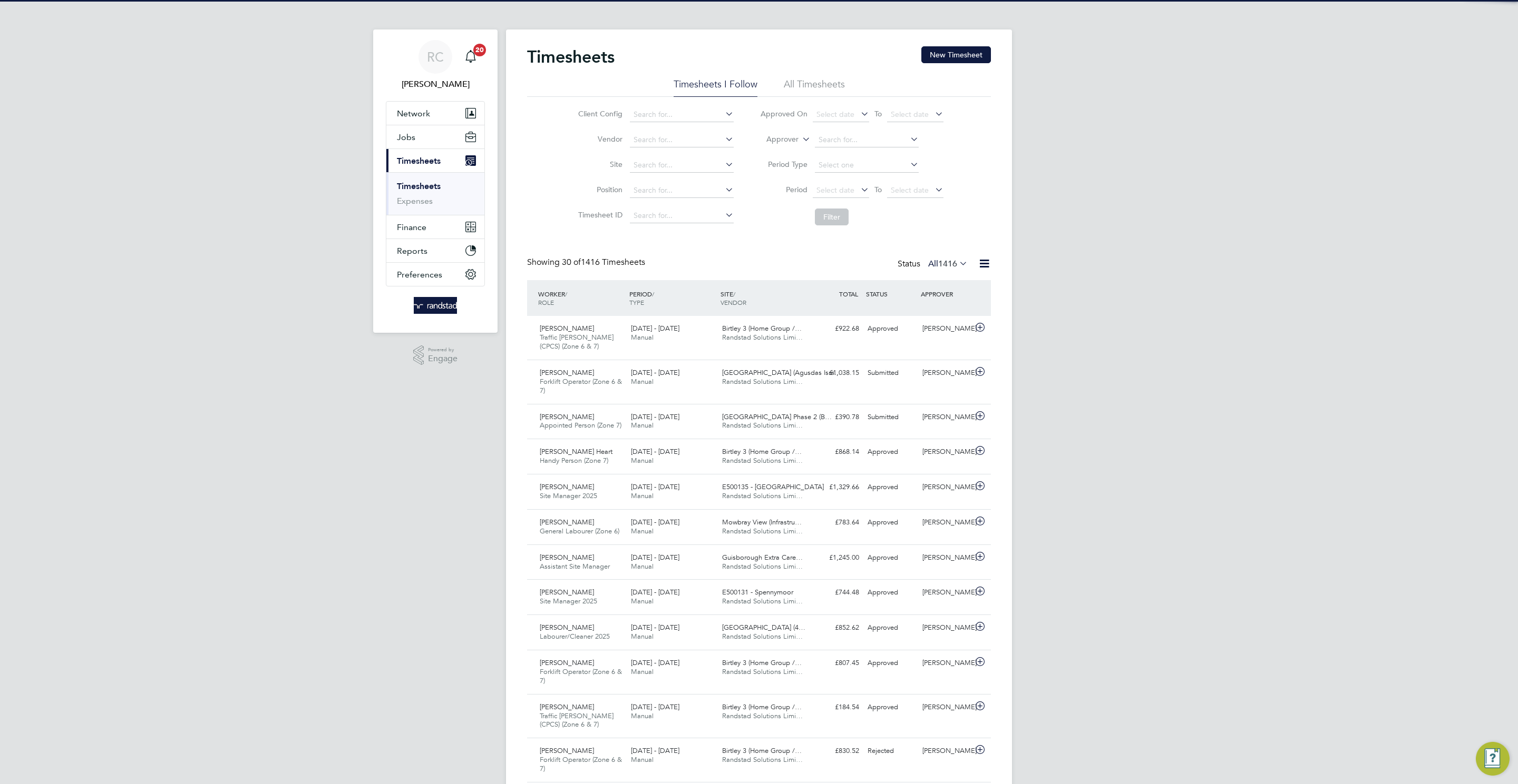
scroll to position [26, 92]
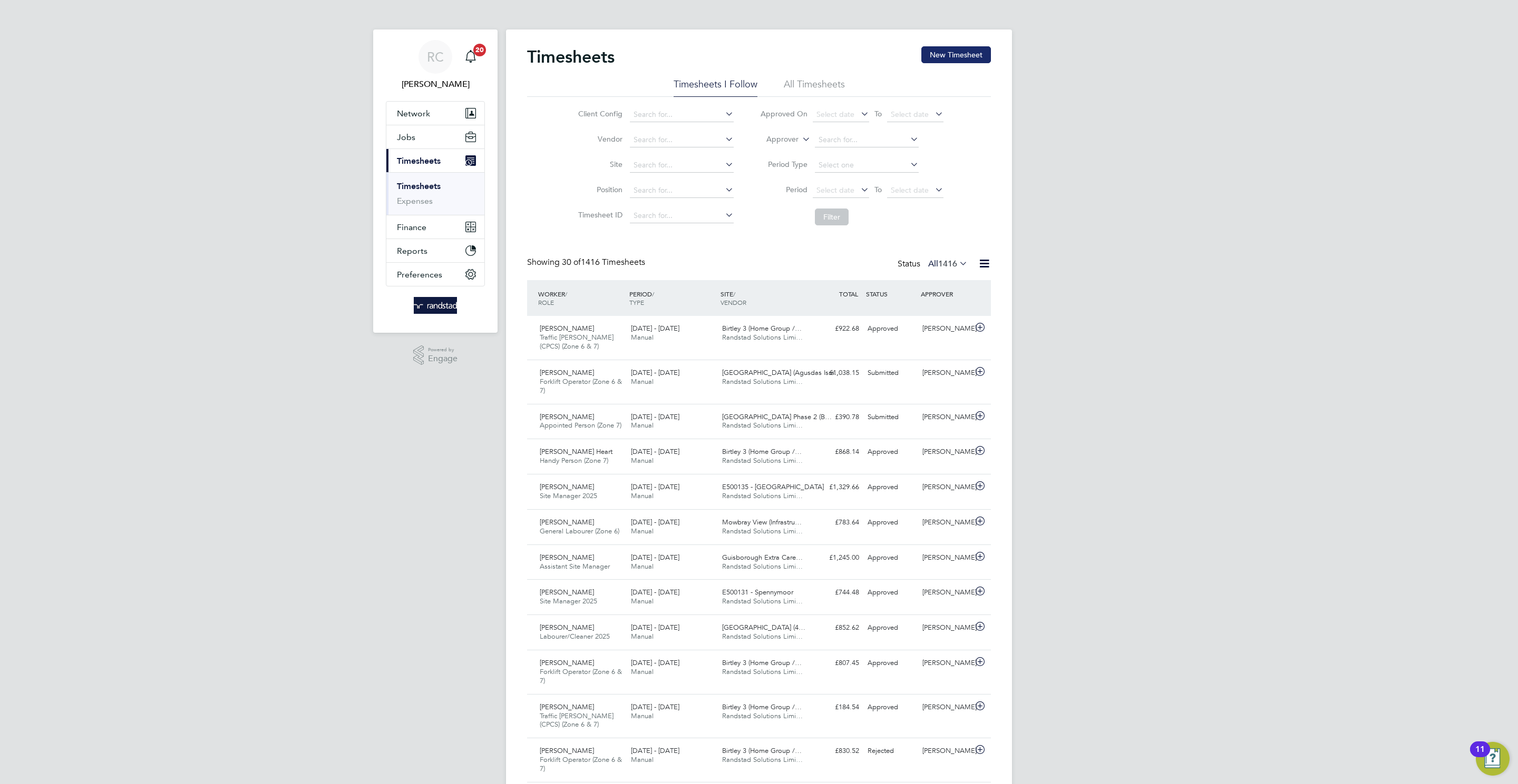
click at [948, 49] on button "New Timesheet" at bounding box center [955, 54] width 70 height 17
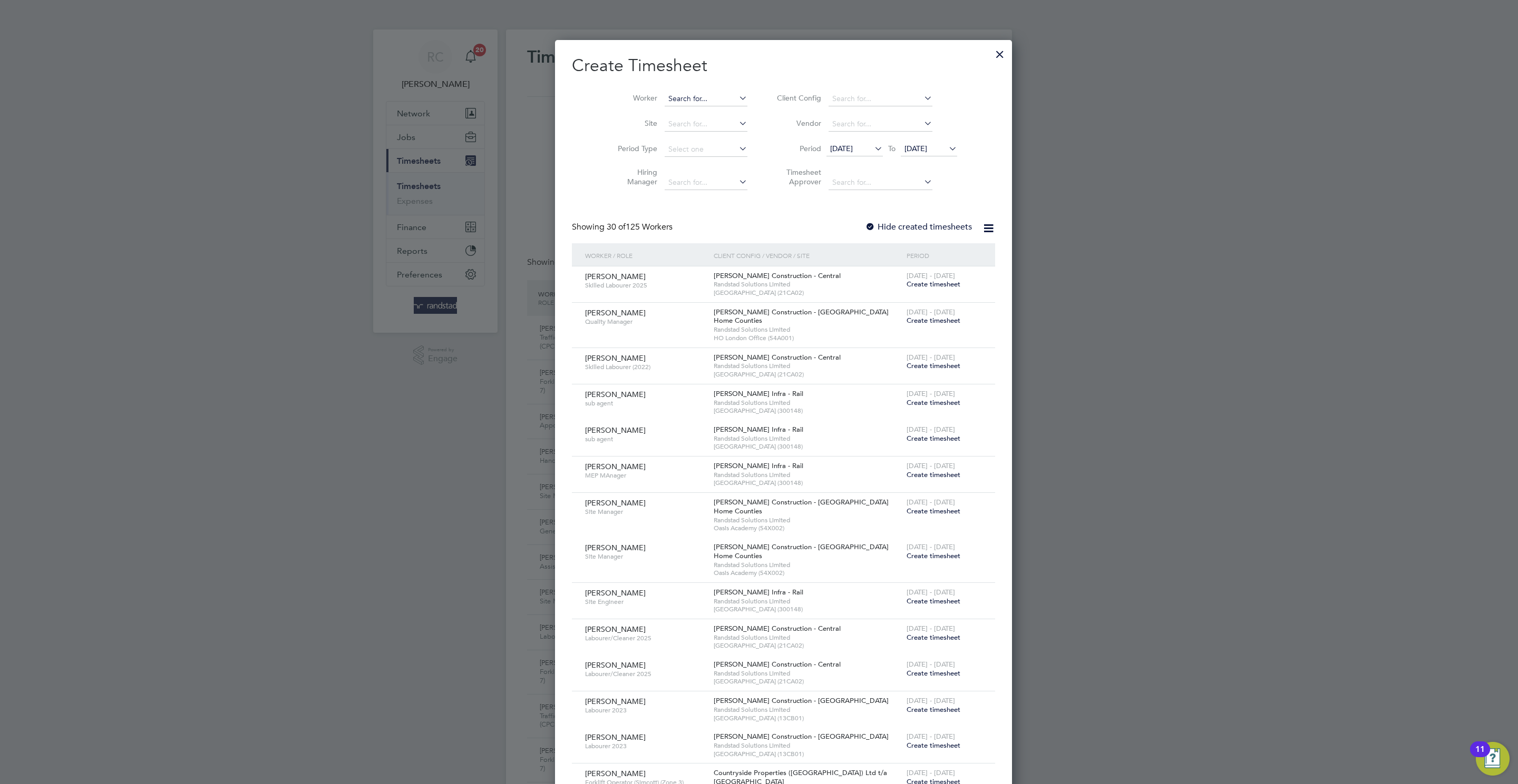
click at [665, 104] on input at bounding box center [706, 99] width 82 height 15
type input "Steven Dickson"
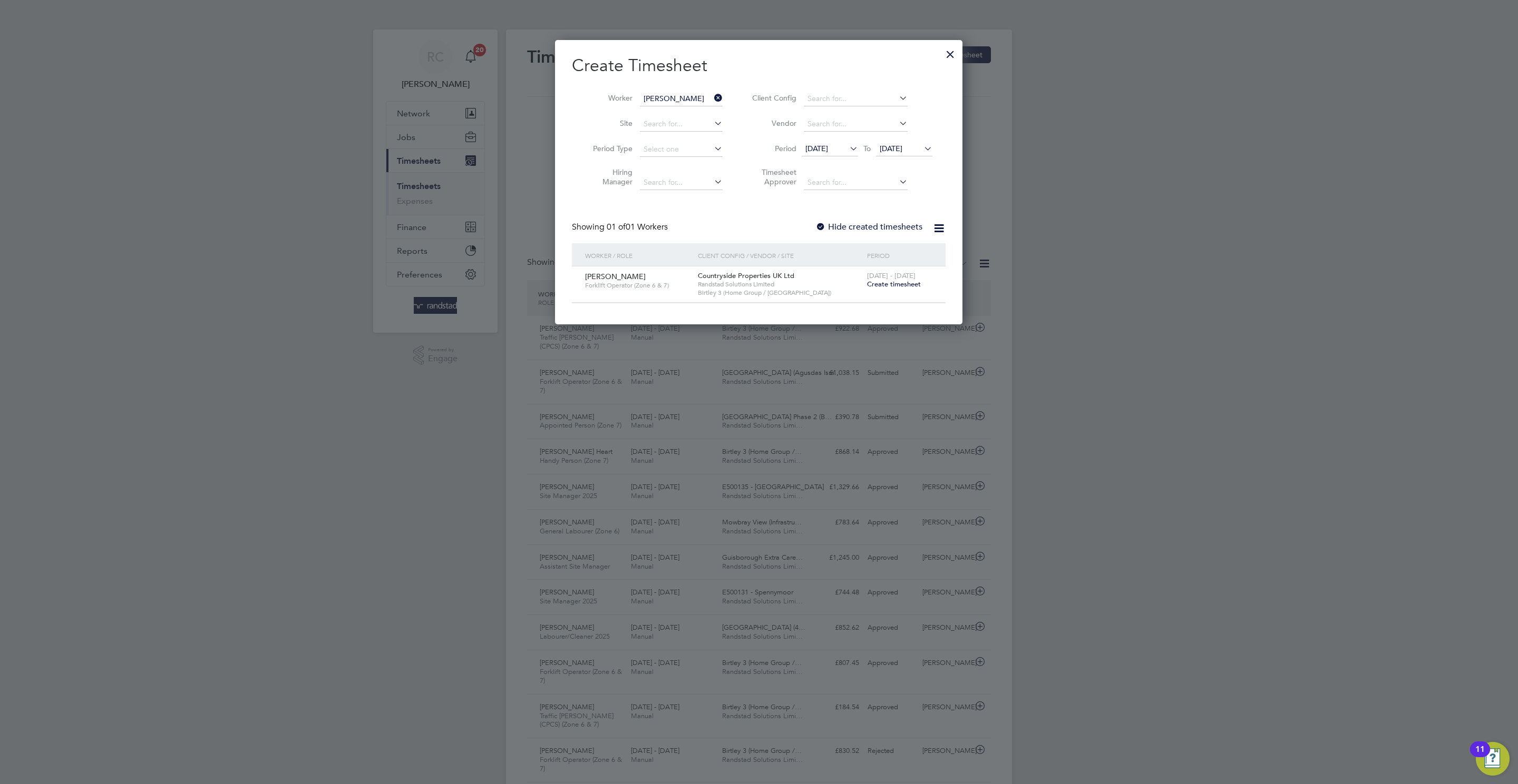
click at [878, 284] on span "Create timesheet" at bounding box center [893, 283] width 54 height 9
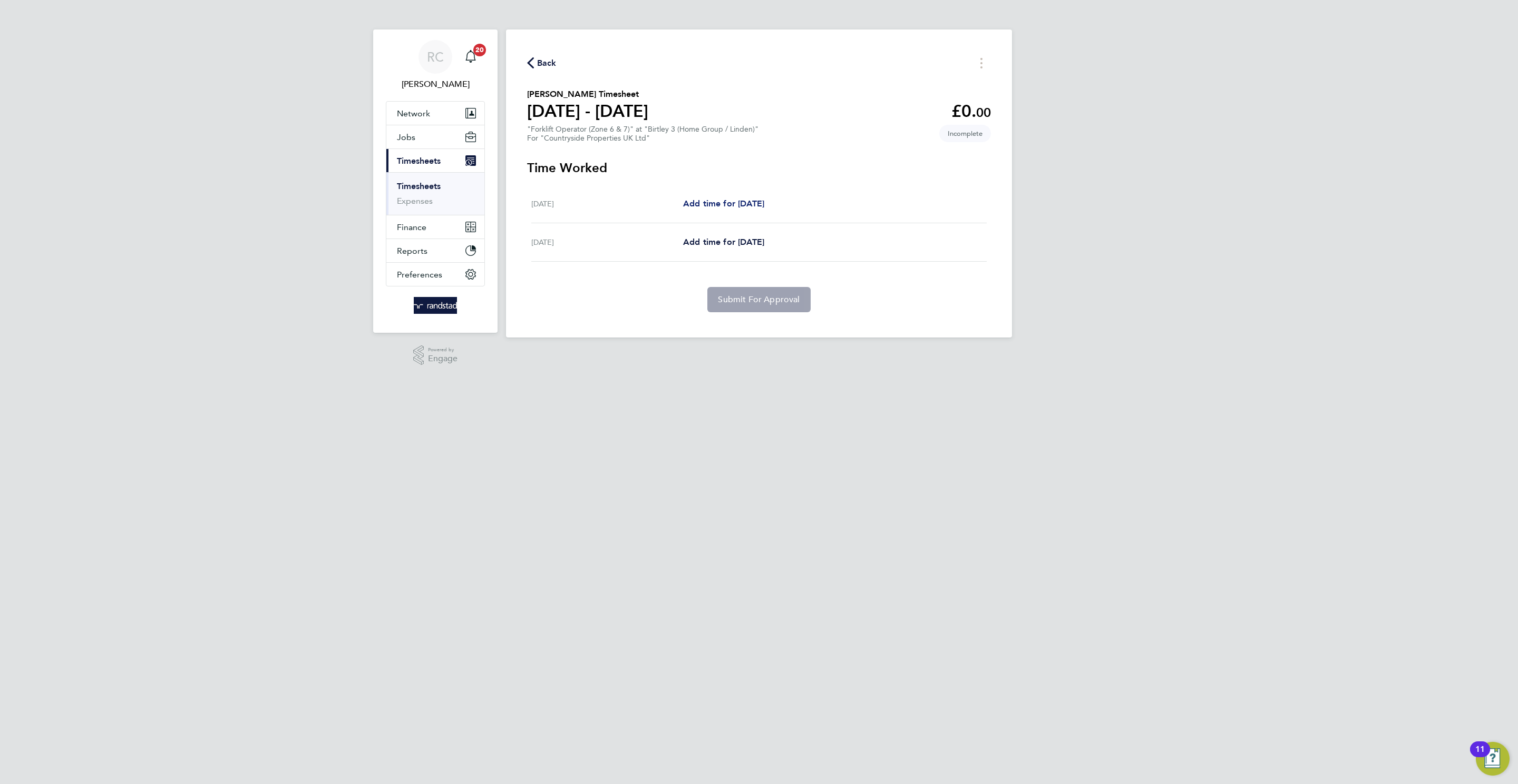
click at [758, 203] on span "Add time for Mon 18 Aug" at bounding box center [723, 204] width 81 height 10
select select "30"
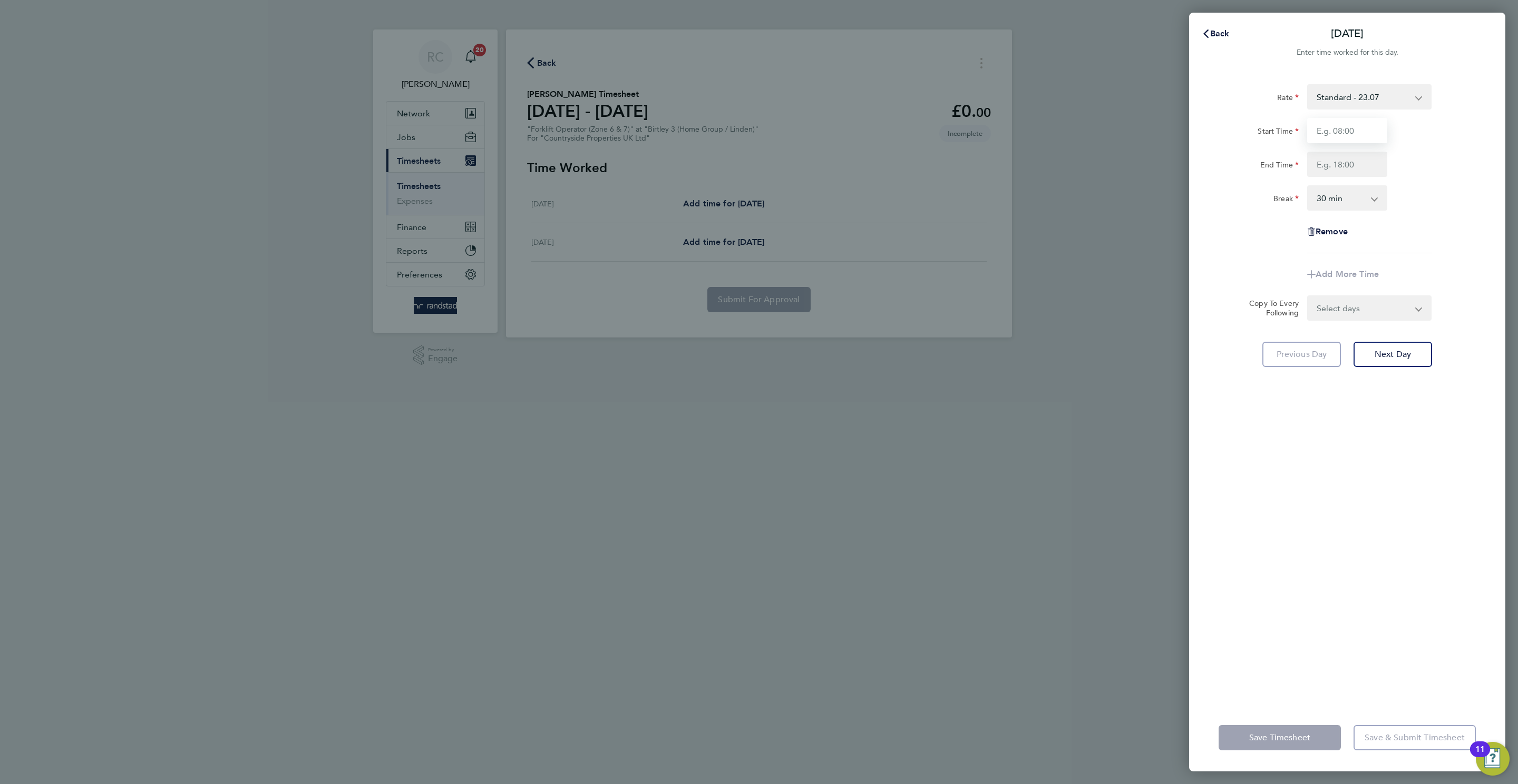
click at [1323, 124] on input "Start Time" at bounding box center [1347, 130] width 80 height 25
type input "08:00"
type input "16:30"
click at [1517, 573] on div "Mon 18 Aug Cancel Enter time worked for this day. Rate Standard - 23.07 Start T…" at bounding box center [759, 392] width 1518 height 784
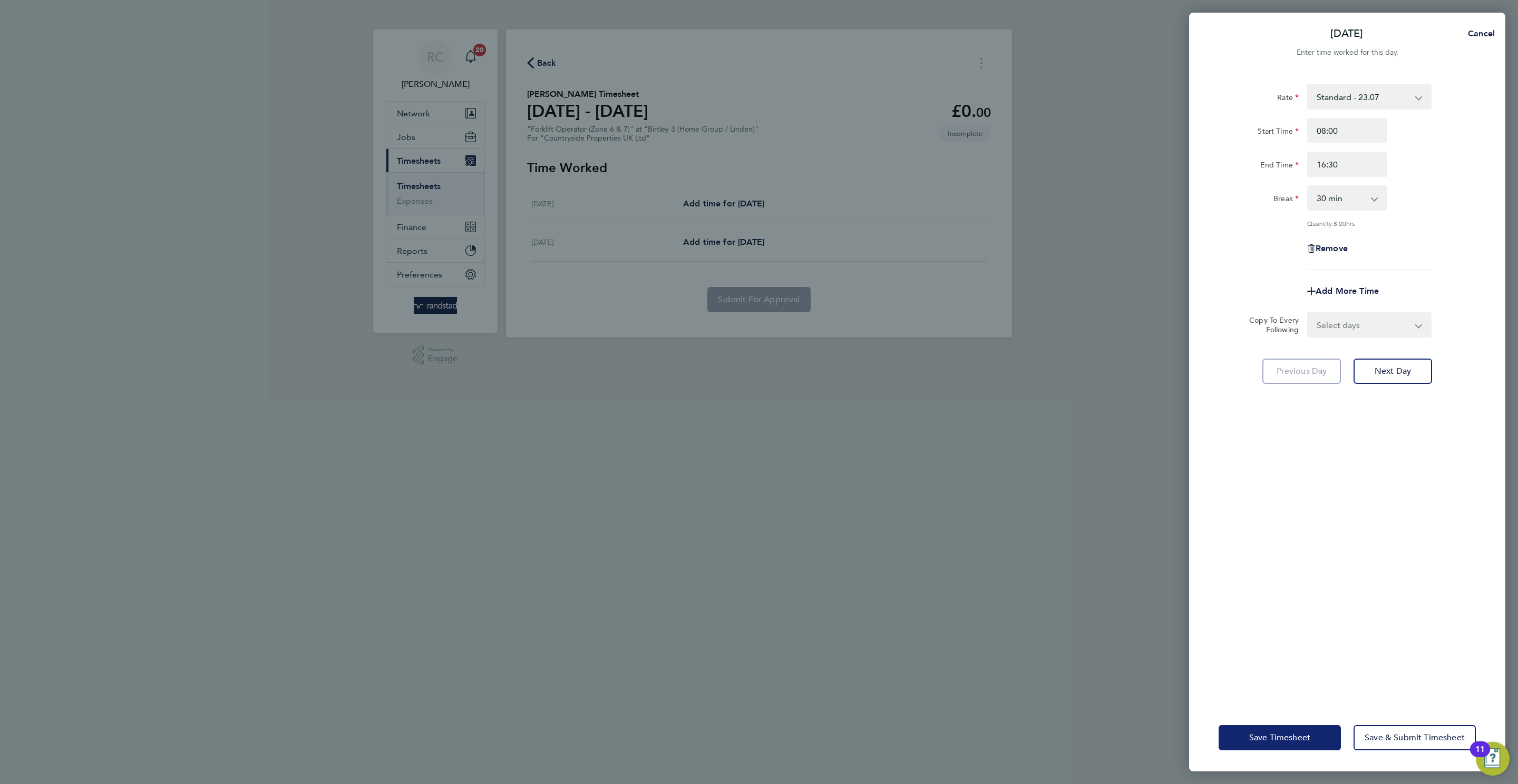
click at [1292, 729] on button "Save Timesheet" at bounding box center [1279, 738] width 123 height 25
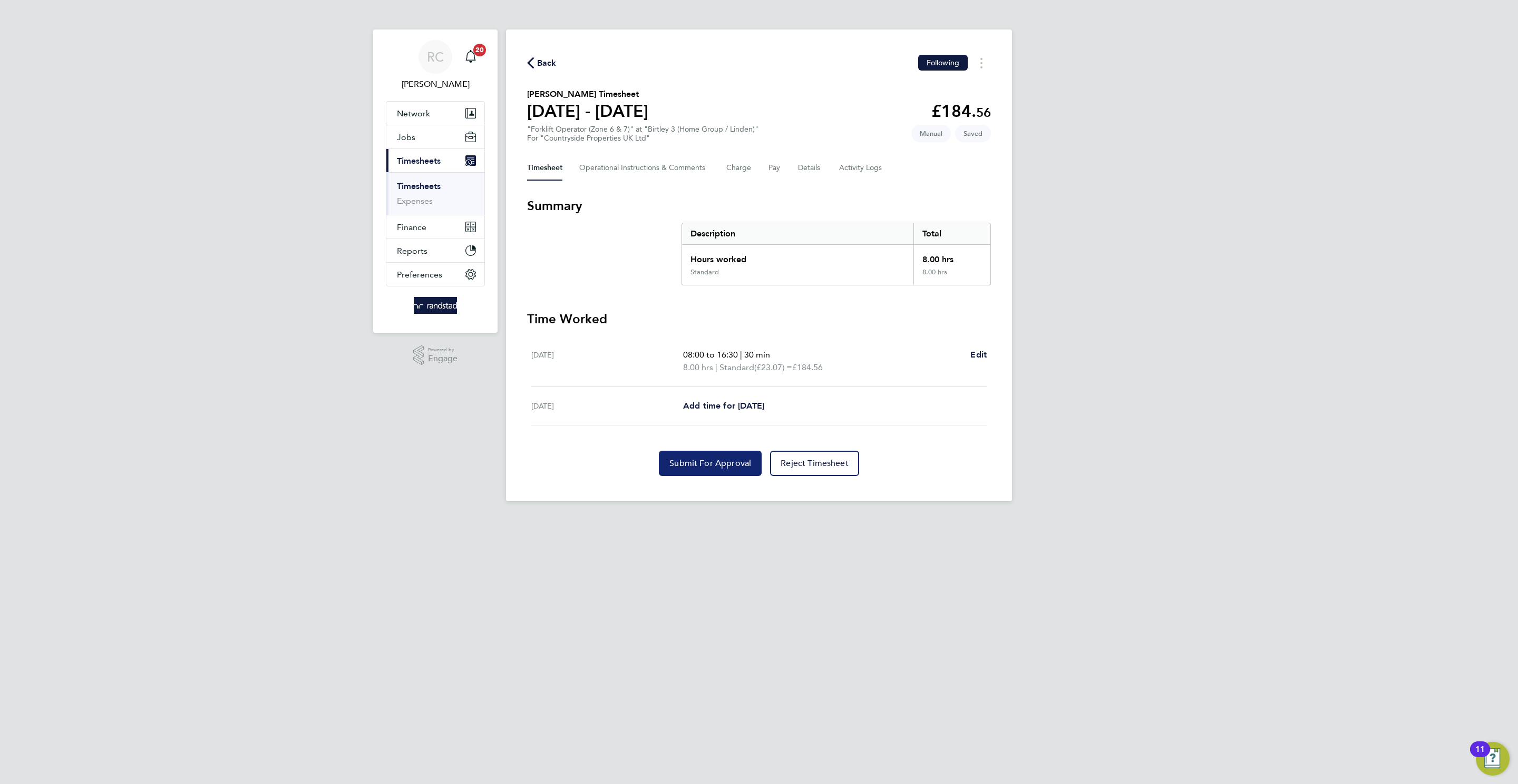
click at [708, 461] on span "Submit For Approval" at bounding box center [709, 464] width 81 height 11
drag, startPoint x: 1098, startPoint y: 431, endPoint x: 1103, endPoint y: 441, distance: 11.2
click at [1099, 431] on div "RC Rebecca Cahill Notifications 20 Applications: Network Team Members Businesse…" at bounding box center [759, 259] width 1518 height 518
